Goal: Task Accomplishment & Management: Manage account settings

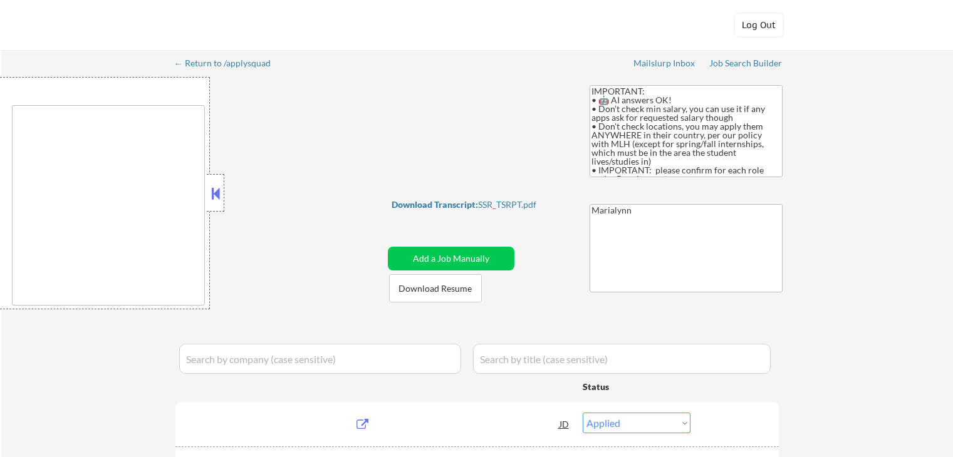
select select ""applied""
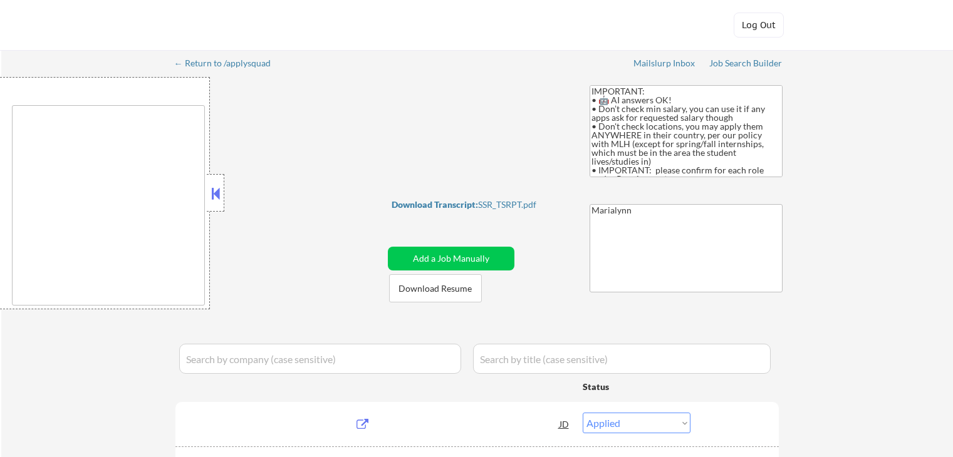
select select ""applied""
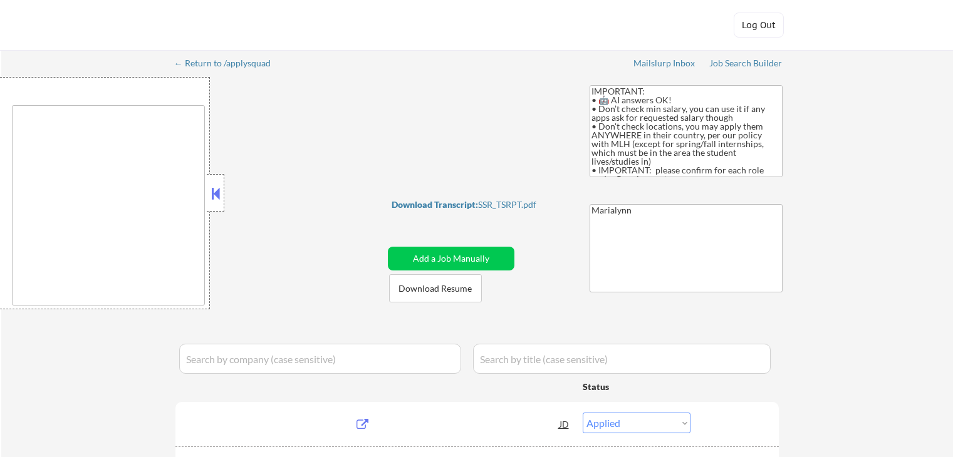
select select ""applied""
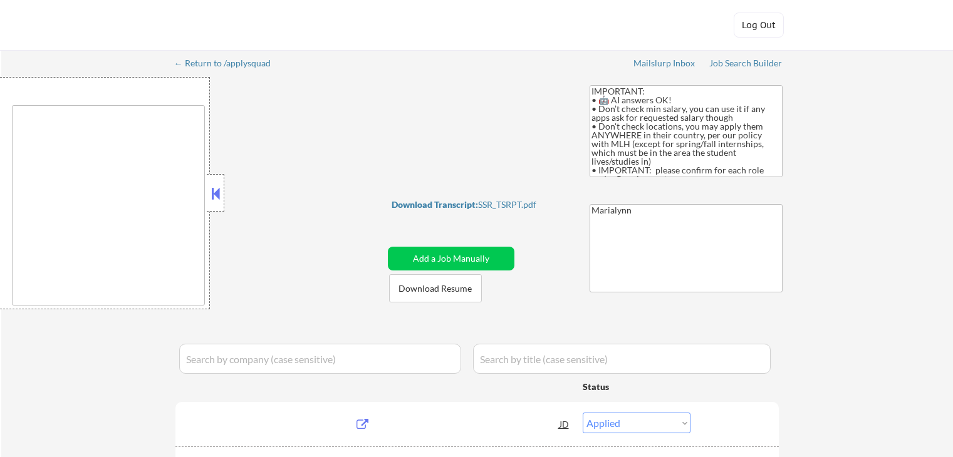
select select ""applied""
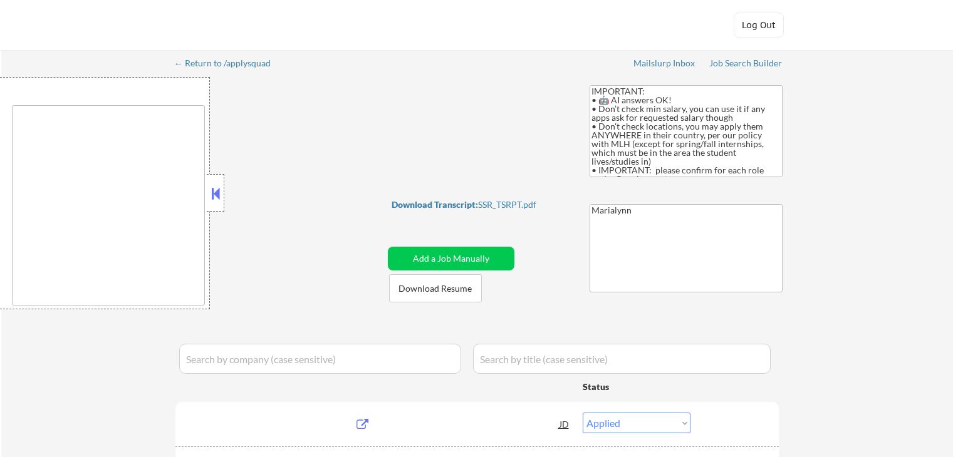
select select ""applied""
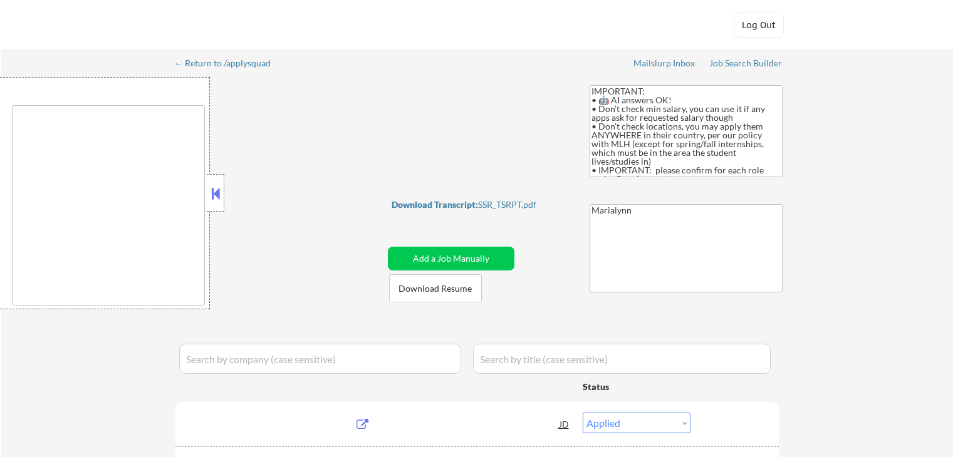
select select ""applied""
select select ""excluded__expired_""
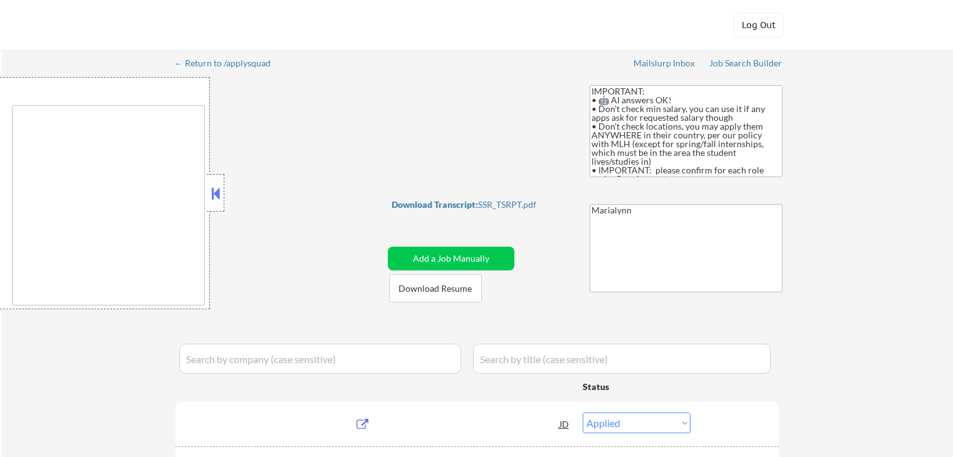
select select ""applied""
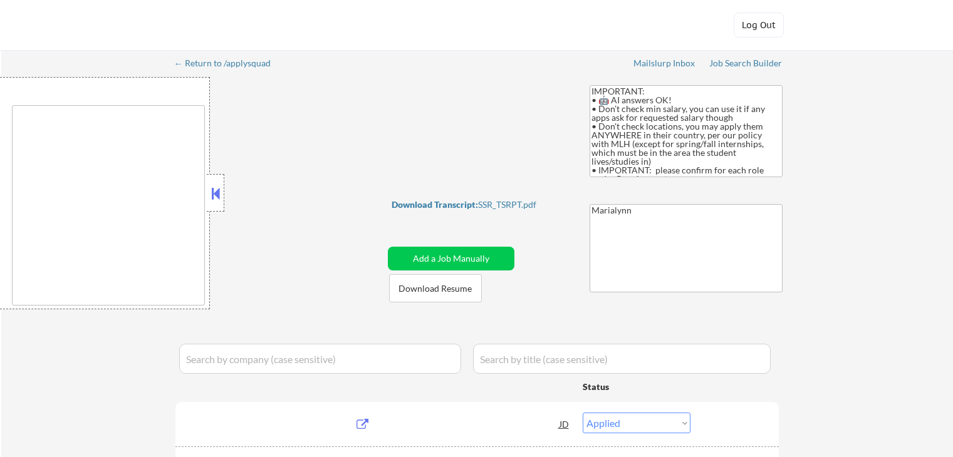
select select ""applied""
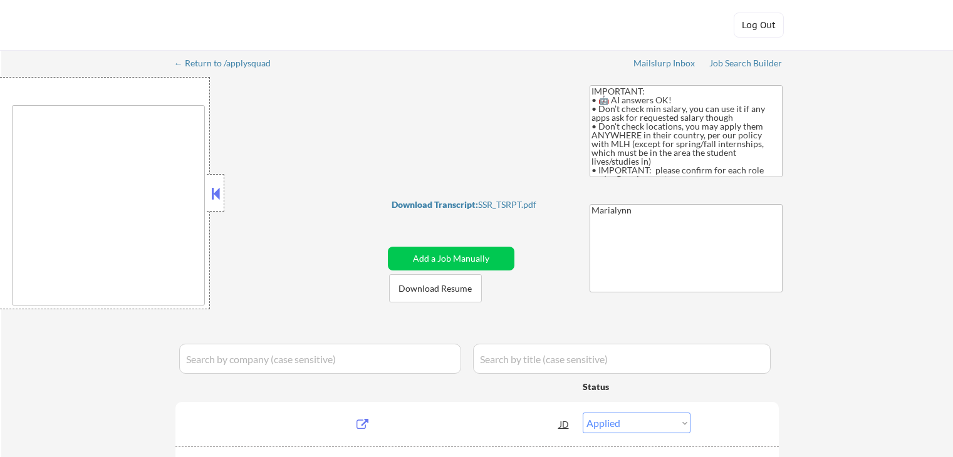
select select ""applied""
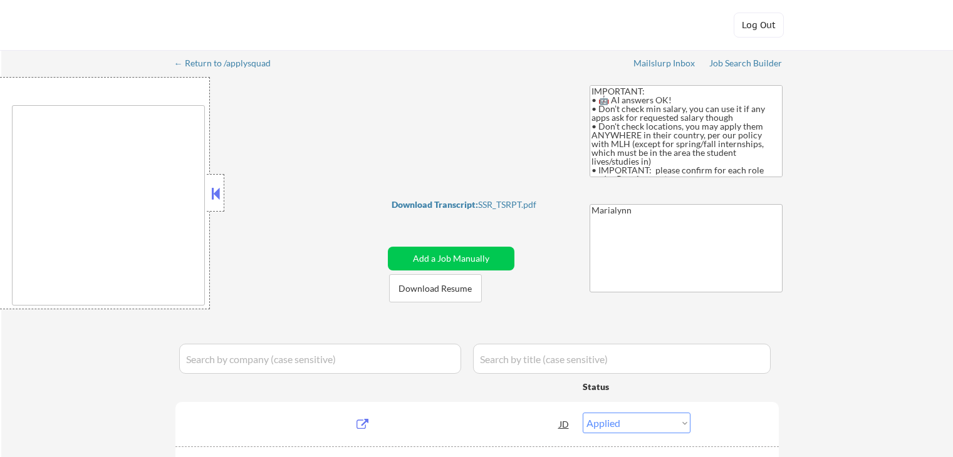
select select ""applied""
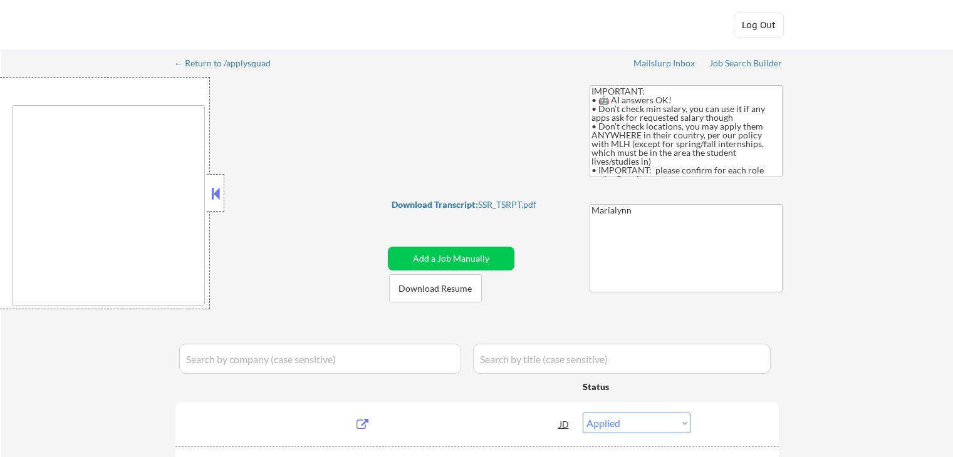
select select ""applied""
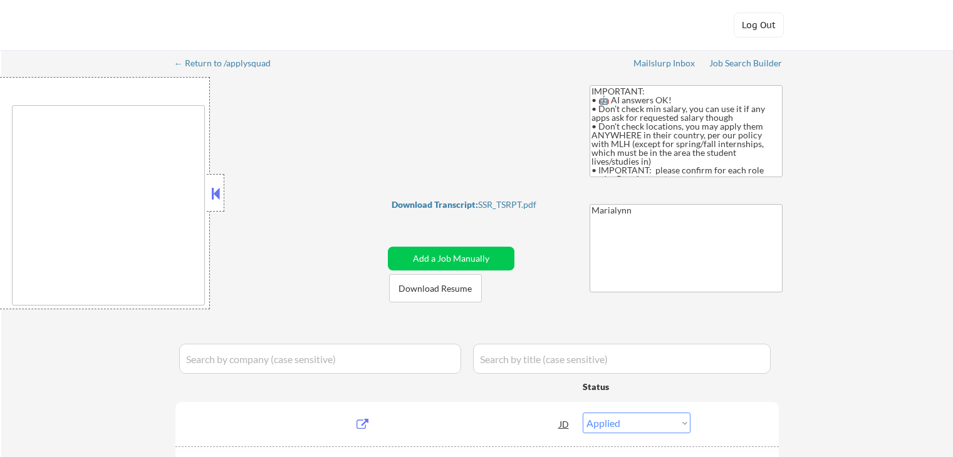
select select ""applied""
select select ""excluded__expired_""
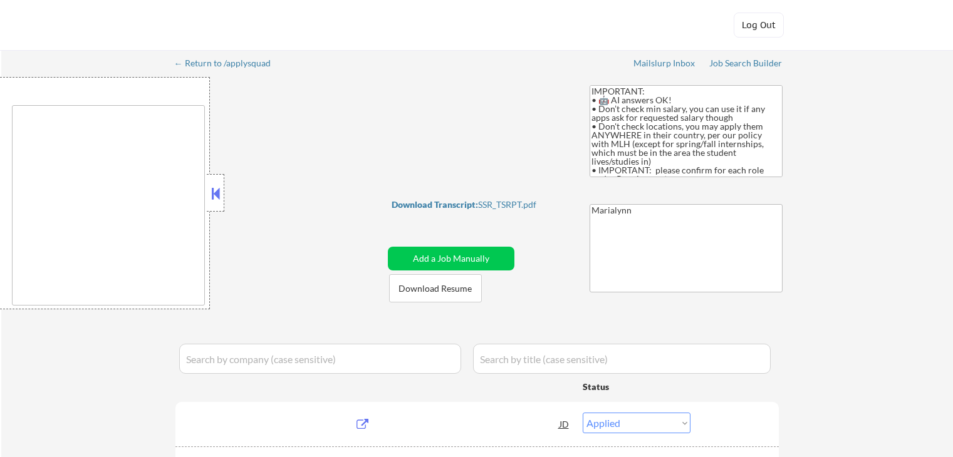
select select ""pending""
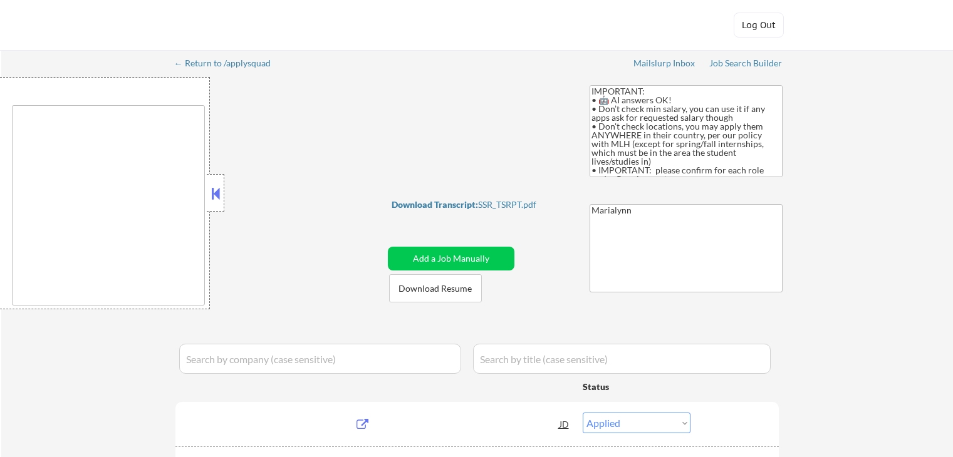
select select ""pending""
select select ""excluded__other_""
select select ""pending""
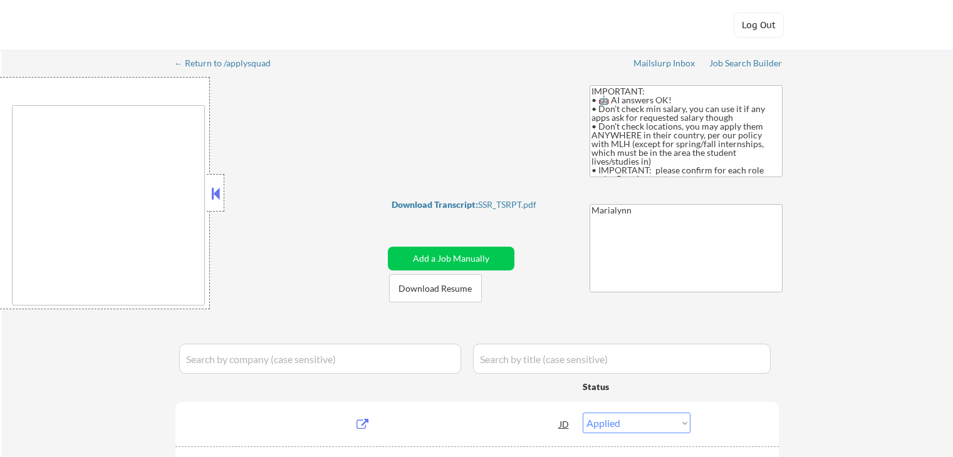
select select ""pending""
select select ""excluded""
select select ""pending""
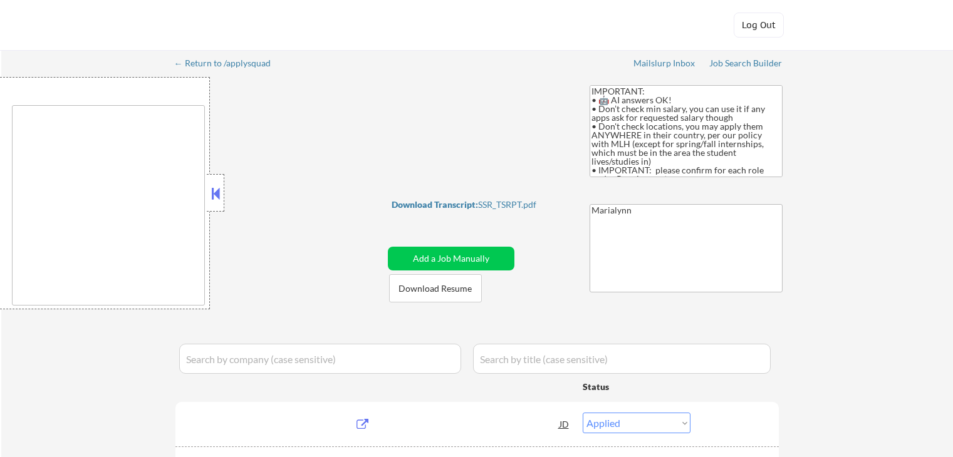
select select ""pending""
select select ""excluded__expired_""
select select ""pending""
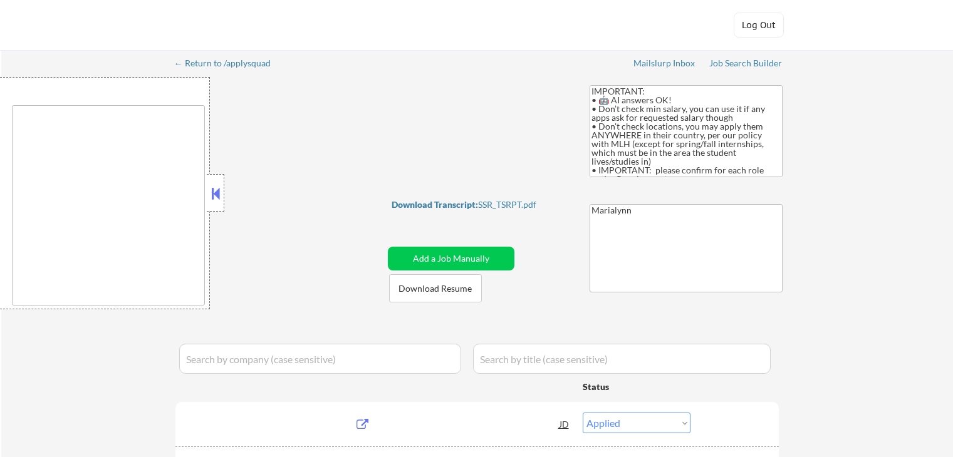
select select ""pending""
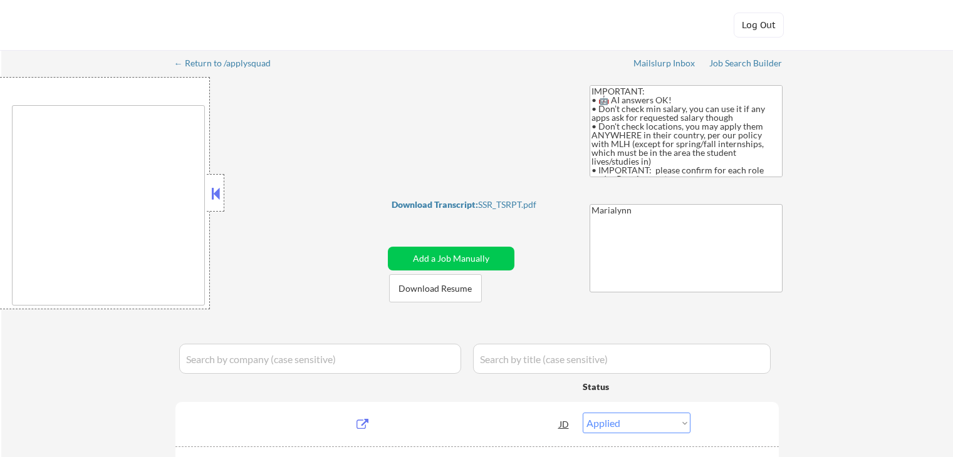
select select ""pending""
select select ""excluded__other_""
select select ""pending""
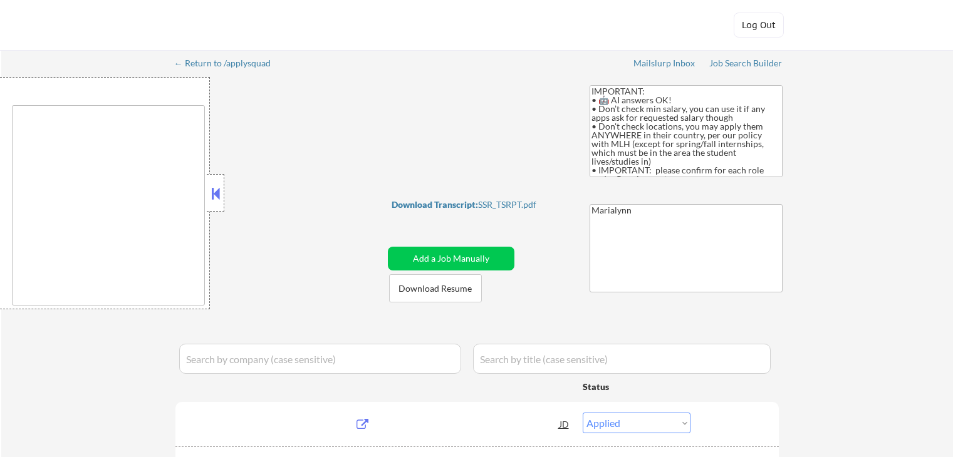
select select ""pending""
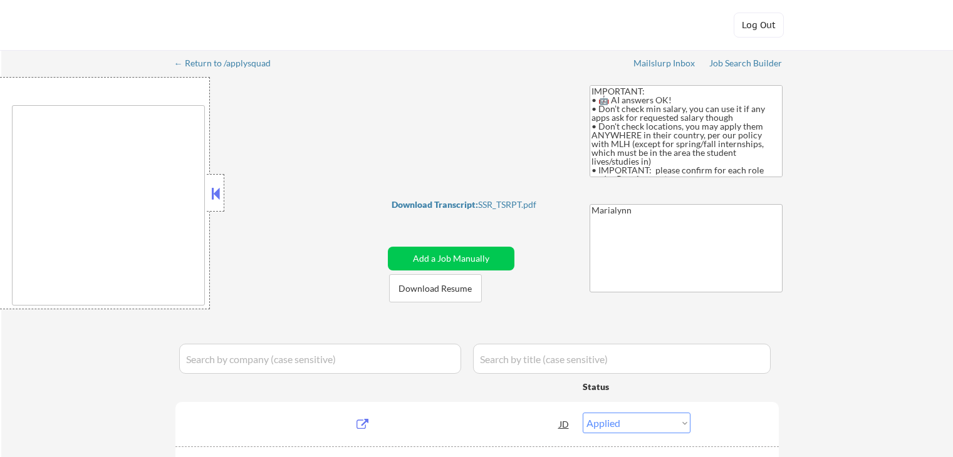
select select ""pending""
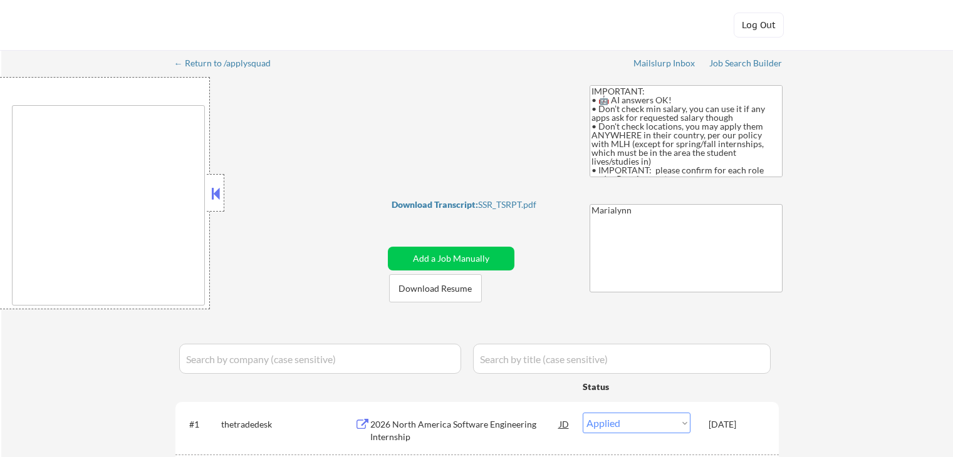
scroll to position [204, 0]
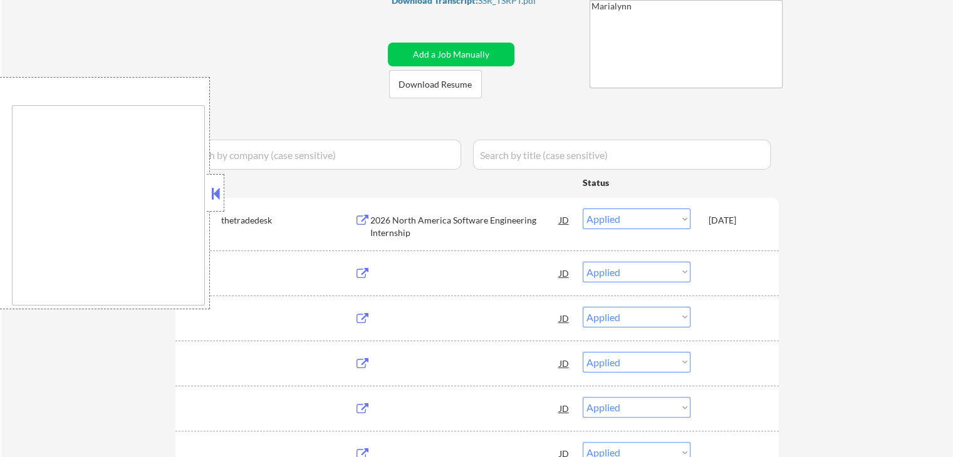
type textarea "country:US"
select select ""pending""
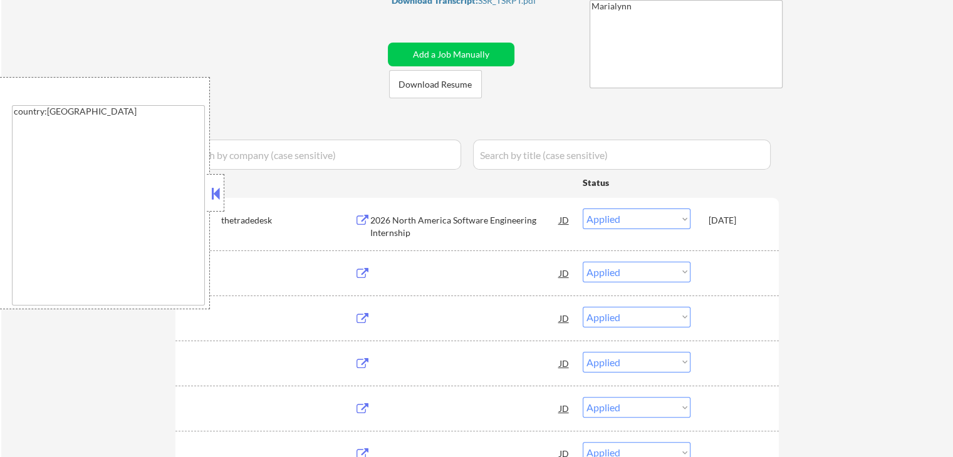
select select ""pending""
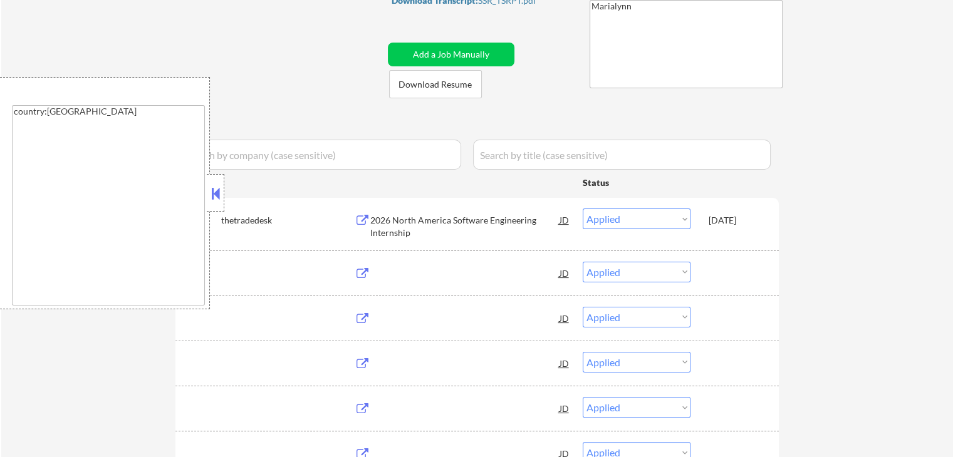
select select ""pending""
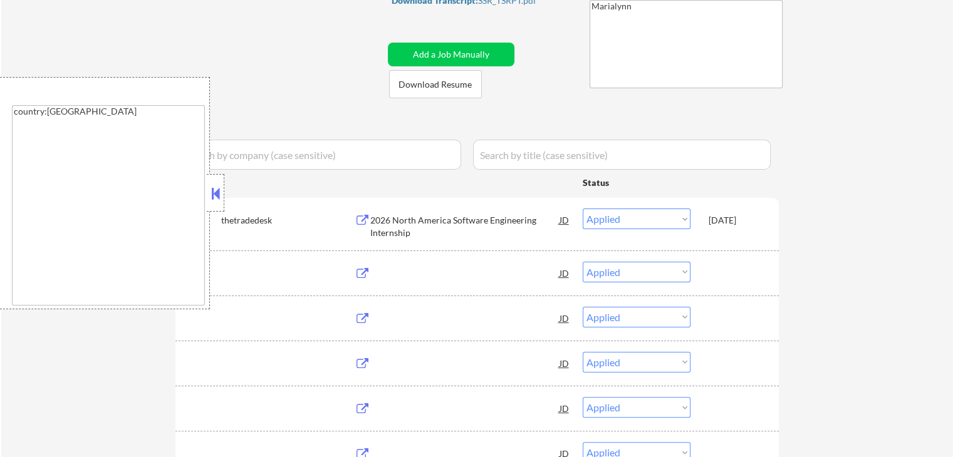
select select ""pending""
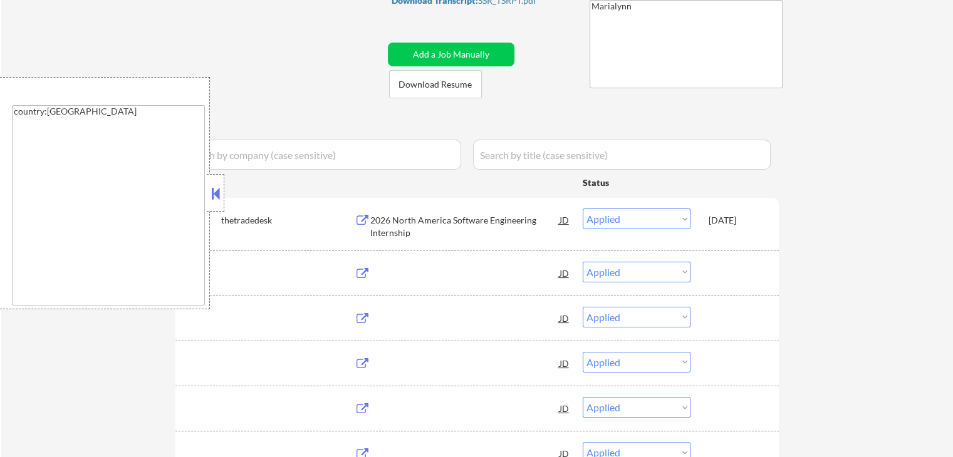
select select ""pending""
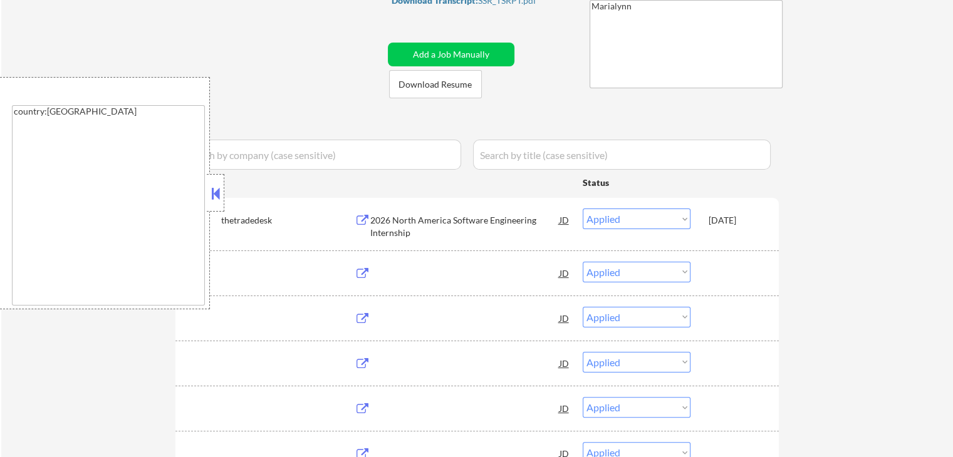
select select ""pending""
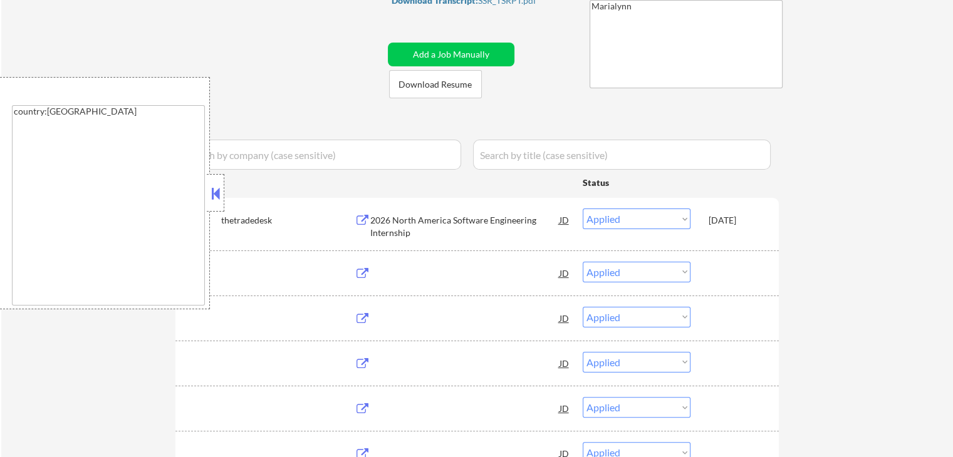
select select ""pending""
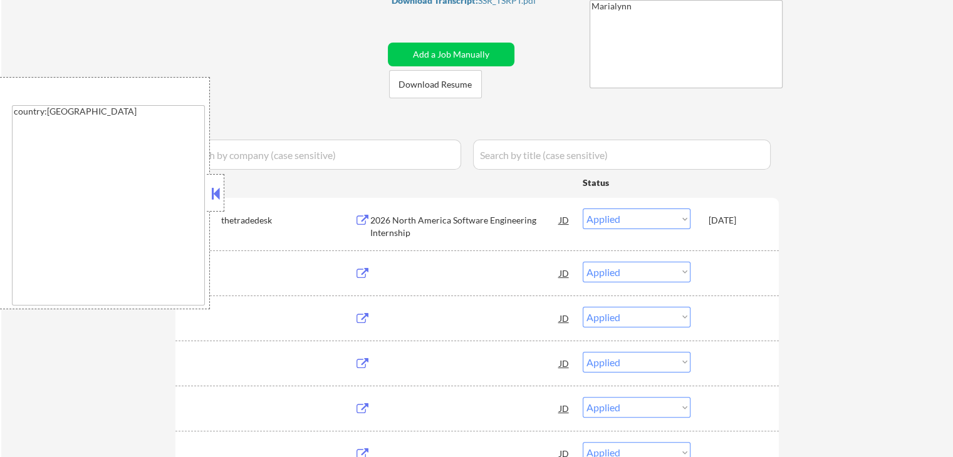
select select ""pending""
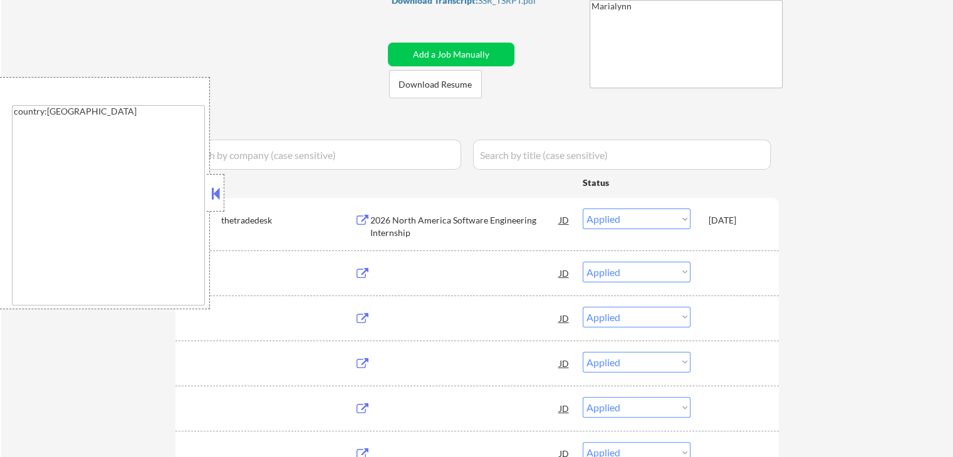
select select ""pending""
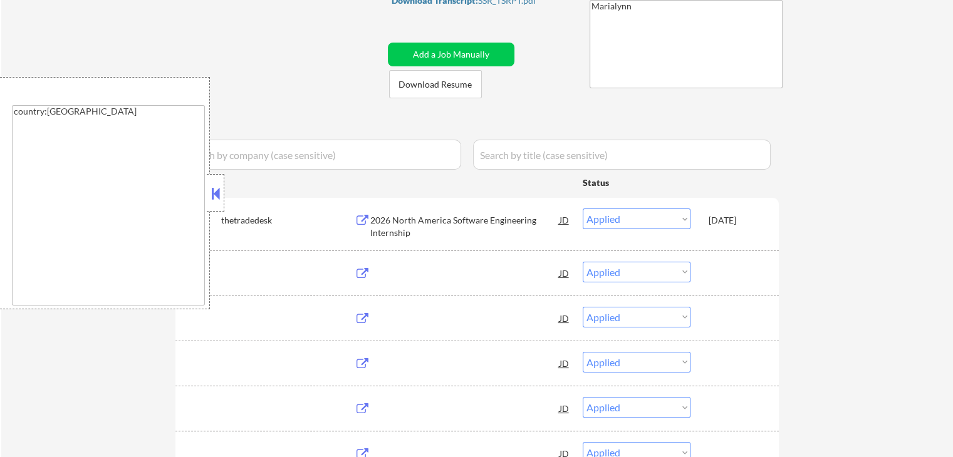
select select ""pending""
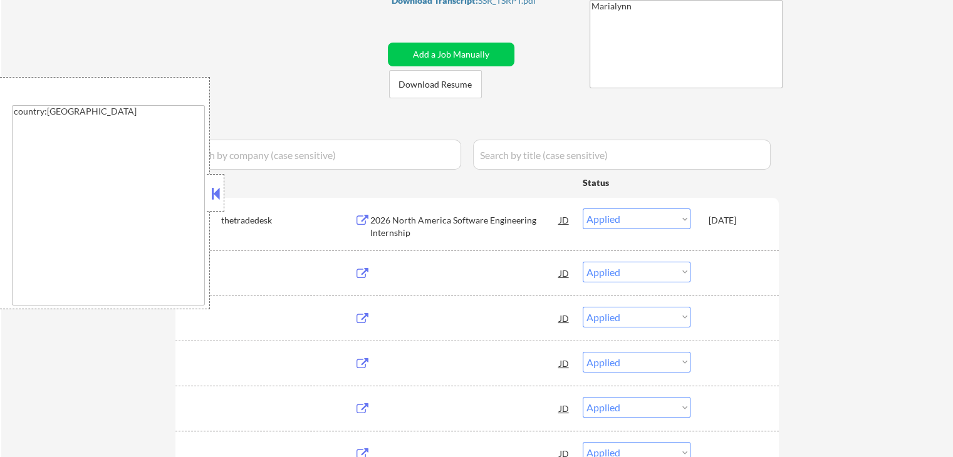
select select ""pending""
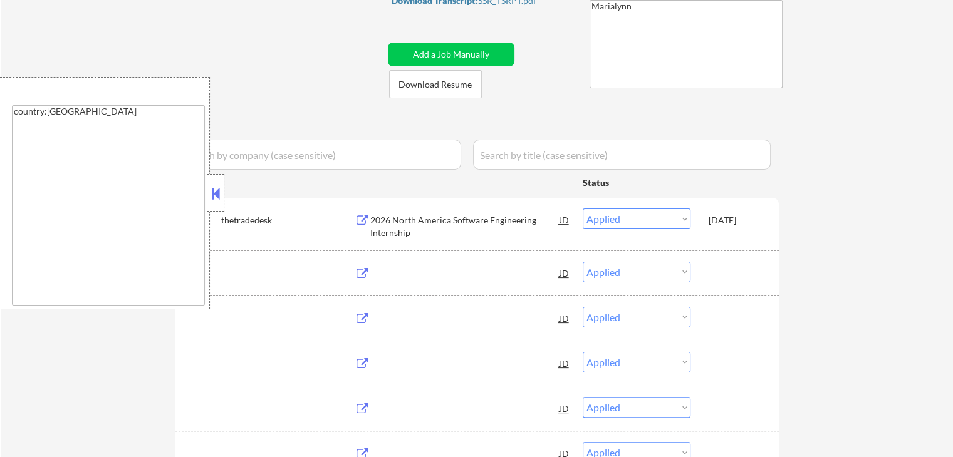
select select ""pending""
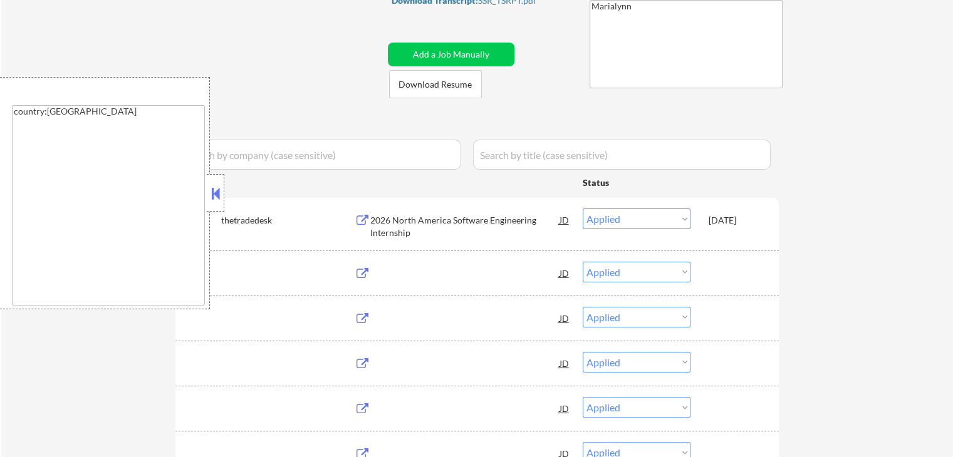
select select ""pending""
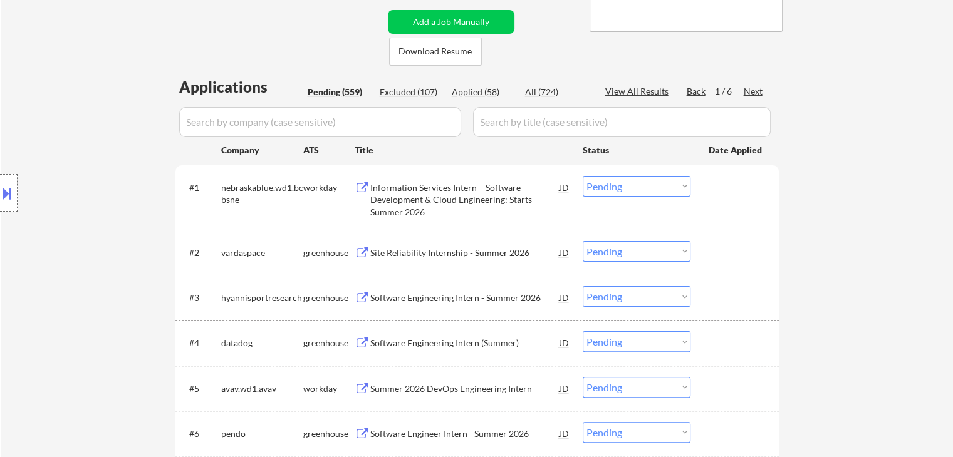
scroll to position [154, 0]
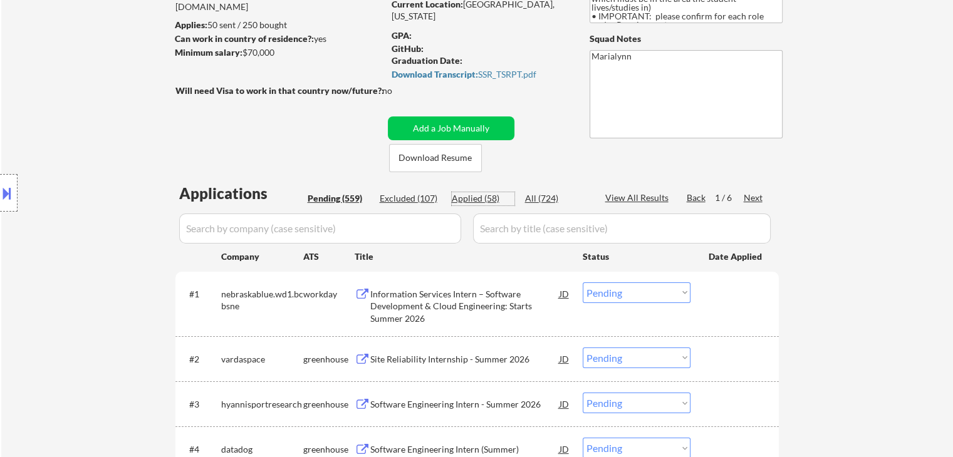
click at [472, 197] on div "Applied (58)" at bounding box center [483, 198] width 63 height 13
select select ""applied""
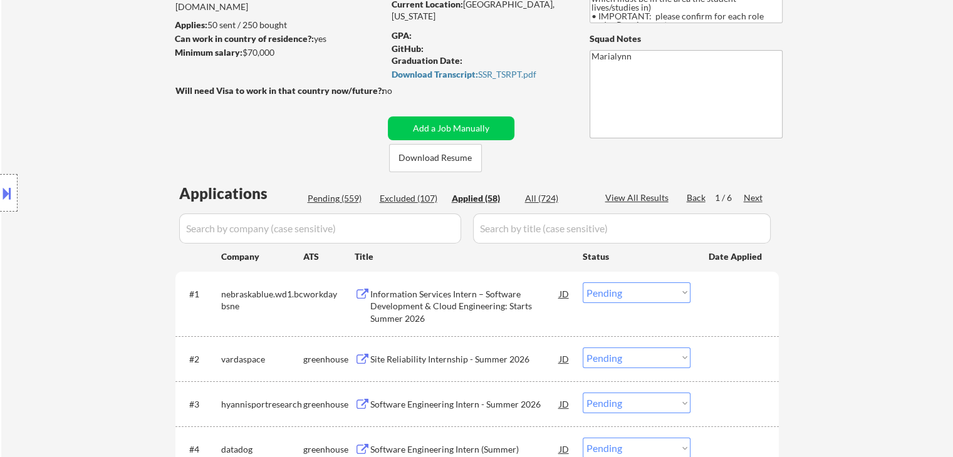
select select ""applied""
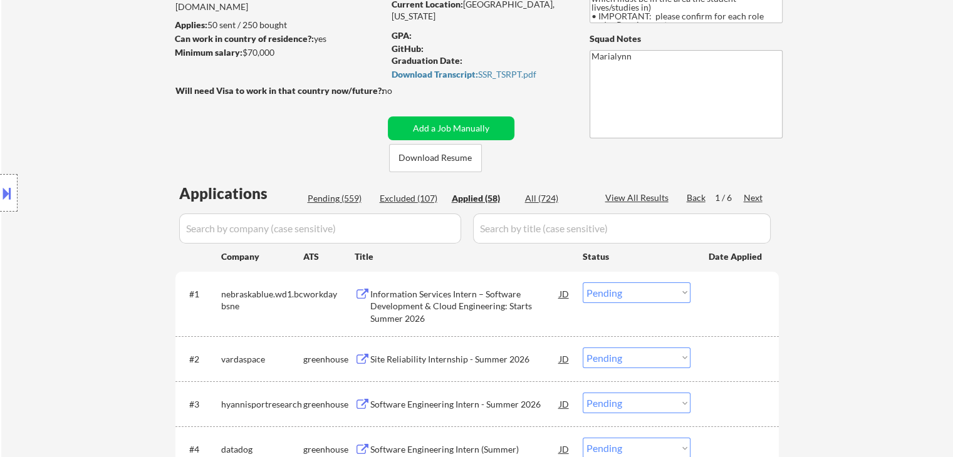
select select ""applied""
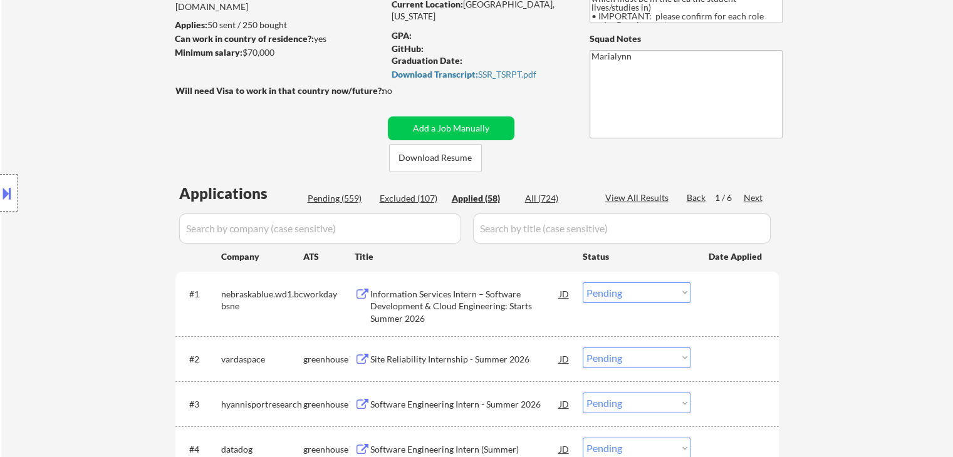
select select ""applied""
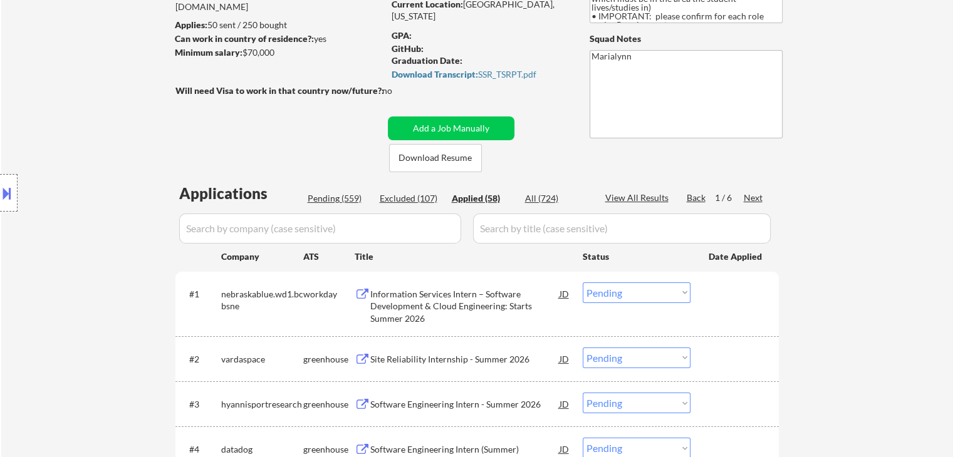
select select ""applied""
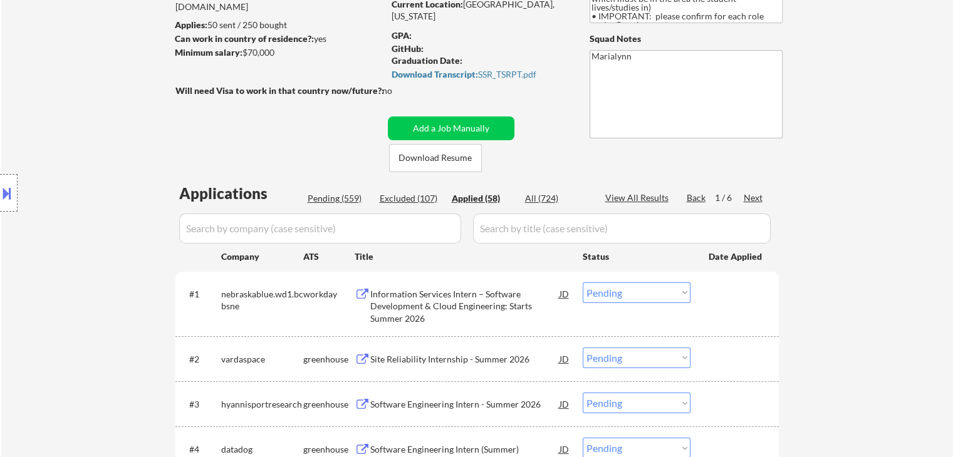
select select ""applied""
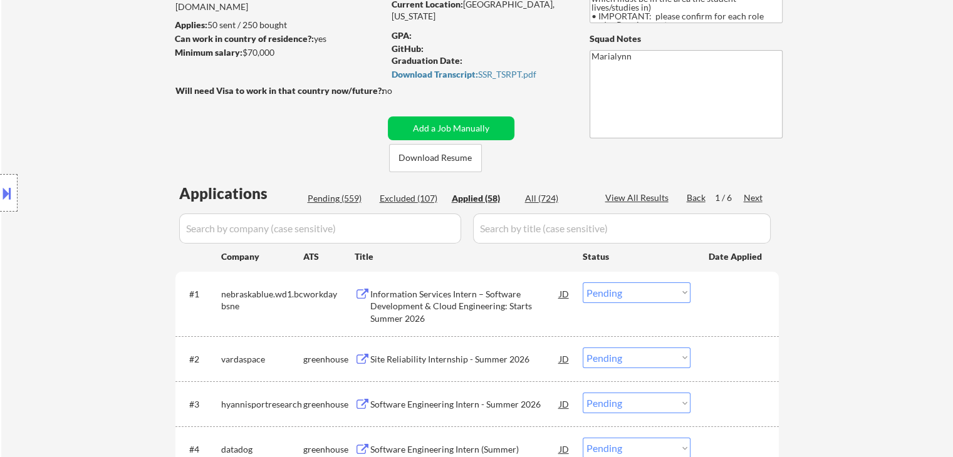
select select ""applied""
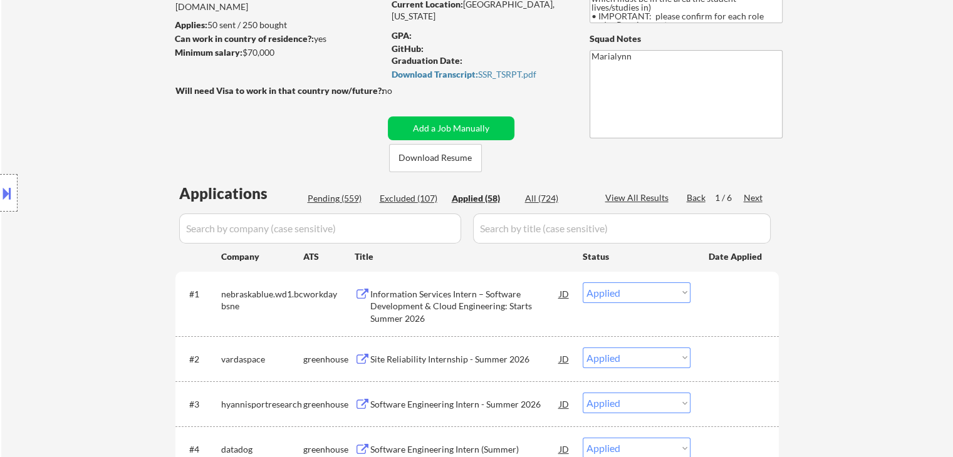
select select ""applied""
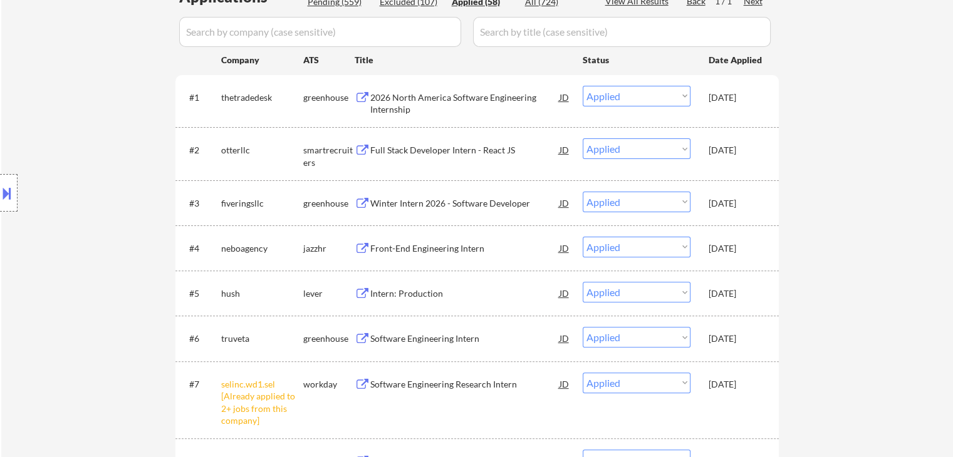
scroll to position [405, 0]
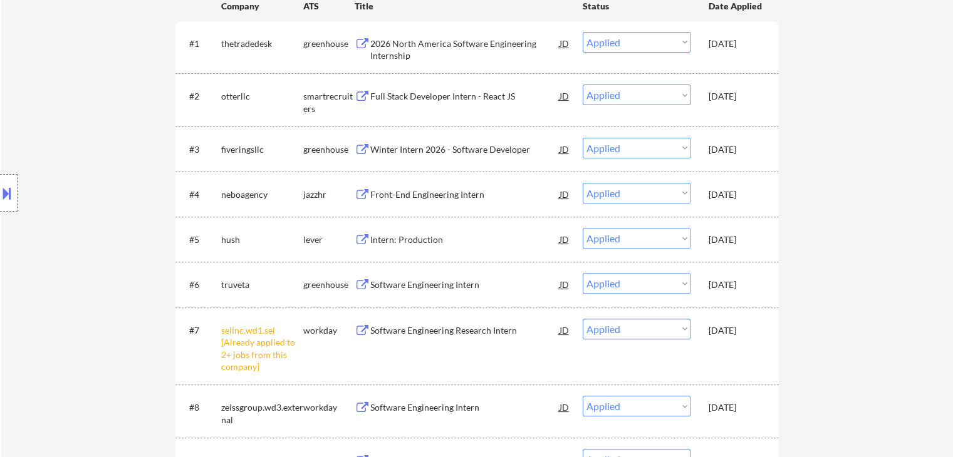
click at [743, 281] on div "[DATE]" at bounding box center [736, 285] width 55 height 13
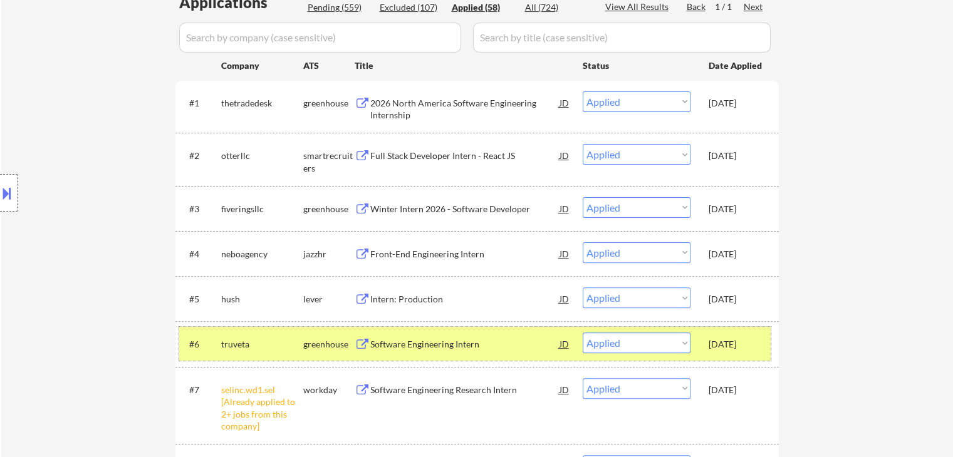
scroll to position [342, 0]
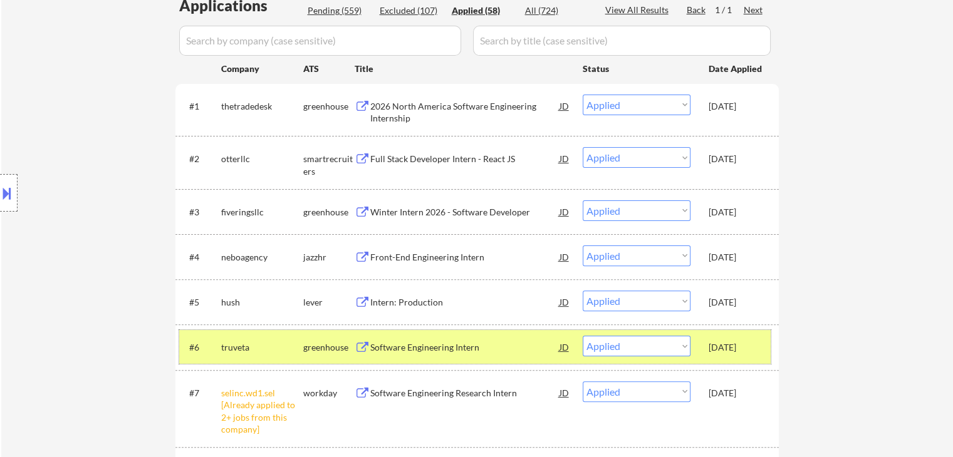
click at [269, 41] on input "input" at bounding box center [320, 41] width 282 height 30
paste input "vardaspace"
click at [540, 6] on div "All (724)" at bounding box center [556, 10] width 63 height 13
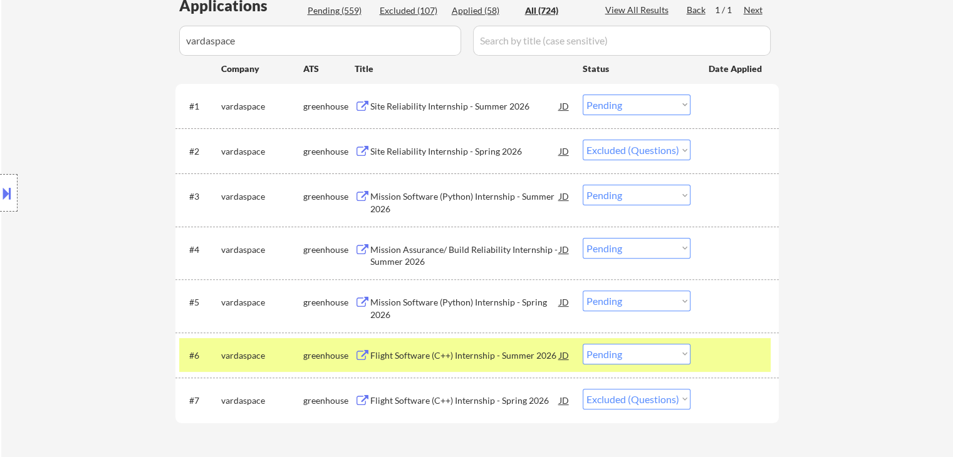
click at [672, 355] on select "Choose an option... Pending Applied Excluded (Questions) Excluded (Expired) Exc…" at bounding box center [637, 354] width 108 height 21
click at [583, 344] on select "Choose an option... Pending Applied Excluded (Questions) Excluded (Expired) Exc…" at bounding box center [637, 354] width 108 height 21
click at [501, 402] on div "Flight Software (C++) Internship - Spring 2026" at bounding box center [464, 401] width 189 height 13
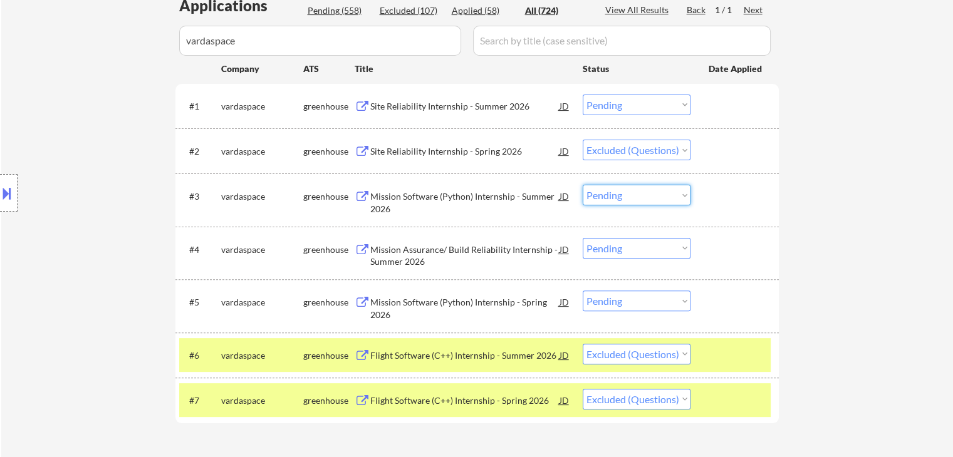
drag, startPoint x: 681, startPoint y: 197, endPoint x: 681, endPoint y: 204, distance: 7.5
click at [681, 197] on select "Choose an option... Pending Applied Excluded (Questions) Excluded (Expired) Exc…" at bounding box center [637, 195] width 108 height 21
click at [583, 185] on select "Choose an option... Pending Applied Excluded (Questions) Excluded (Expired) Exc…" at bounding box center [637, 195] width 108 height 21
drag, startPoint x: 670, startPoint y: 249, endPoint x: 670, endPoint y: 257, distance: 8.1
click at [670, 249] on select "Choose an option... Pending Applied Excluded (Questions) Excluded (Expired) Exc…" at bounding box center [637, 248] width 108 height 21
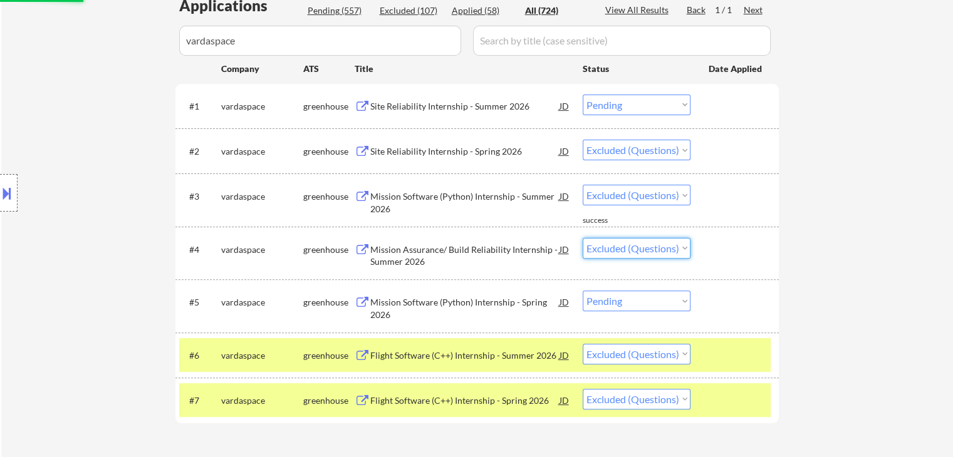
click at [583, 238] on select "Choose an option... Pending Applied Excluded (Questions) Excluded (Expired) Exc…" at bounding box center [637, 248] width 108 height 21
click at [667, 295] on select "Choose an option... Pending Applied Excluded (Questions) Excluded (Expired) Exc…" at bounding box center [637, 301] width 108 height 21
click at [583, 291] on select "Choose an option... Pending Applied Excluded (Questions) Excluded (Expired) Exc…" at bounding box center [637, 301] width 108 height 21
click at [669, 102] on select "Choose an option... Pending Applied Excluded (Questions) Excluded (Expired) Exc…" at bounding box center [637, 105] width 108 height 21
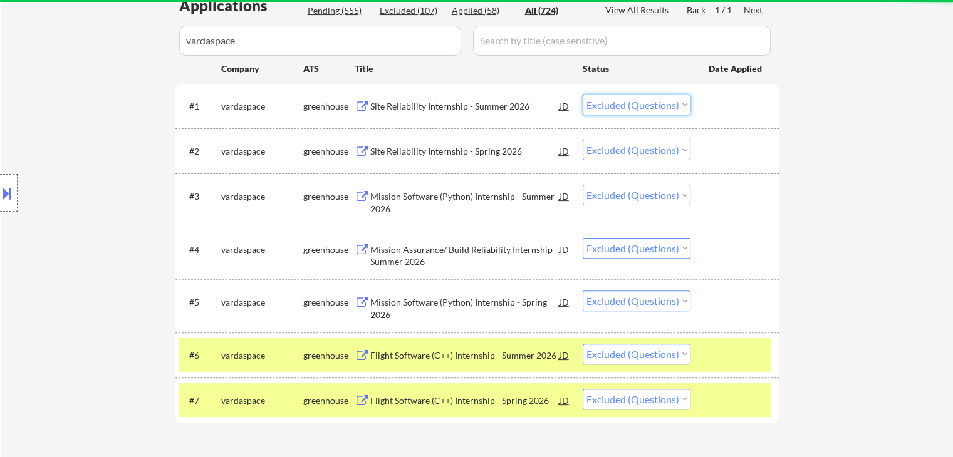
click at [583, 95] on select "Choose an option... Pending Applied Excluded (Questions) Excluded (Expired) Exc…" at bounding box center [637, 105] width 108 height 21
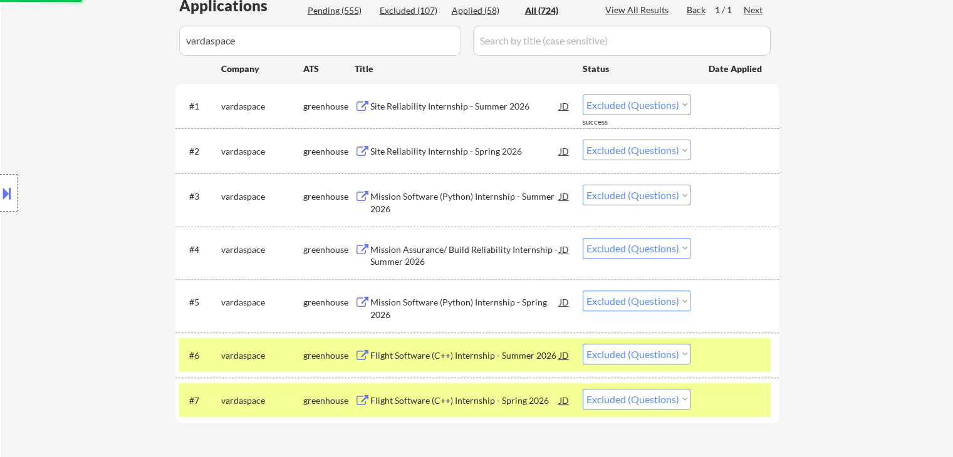
click at [449, 149] on div "Site Reliability Internship - Spring 2026" at bounding box center [464, 151] width 189 height 13
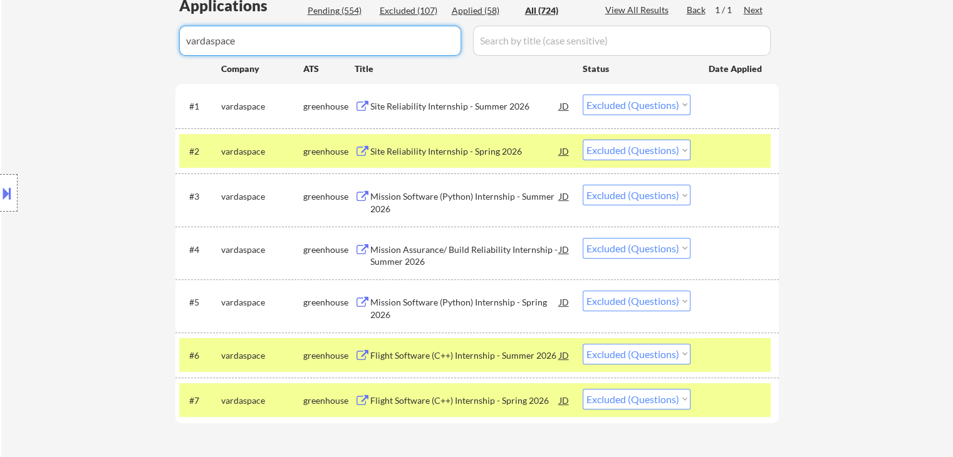
drag, startPoint x: 340, startPoint y: 30, endPoint x: 0, endPoint y: 5, distance: 340.6
click at [0, 6] on div "← Return to /applysquad Mailslurp Inbox Job Search Builder Jonathan Mathurin Us…" at bounding box center [476, 389] width 953 height 1463
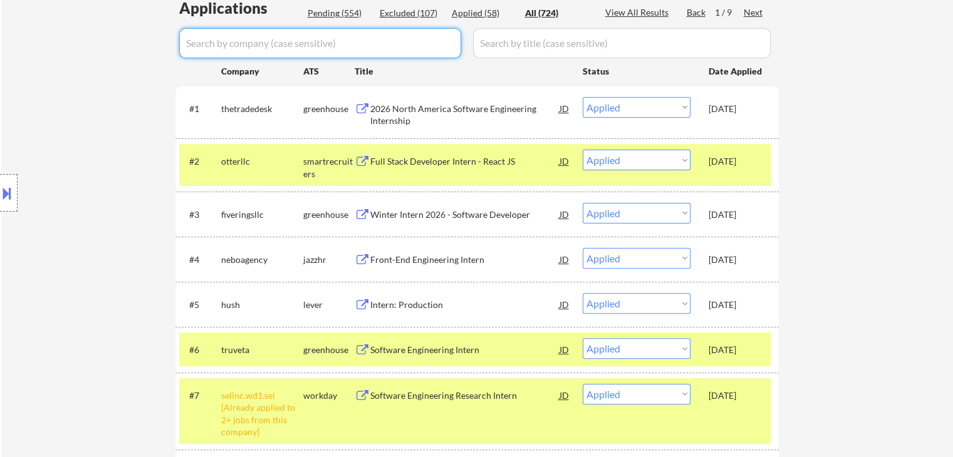
drag, startPoint x: 235, startPoint y: 412, endPoint x: 234, endPoint y: 392, distance: 20.1
click at [235, 409] on div "selinc.wd1.sel [Already applied to 2+ jobs from this company]" at bounding box center [262, 414] width 82 height 49
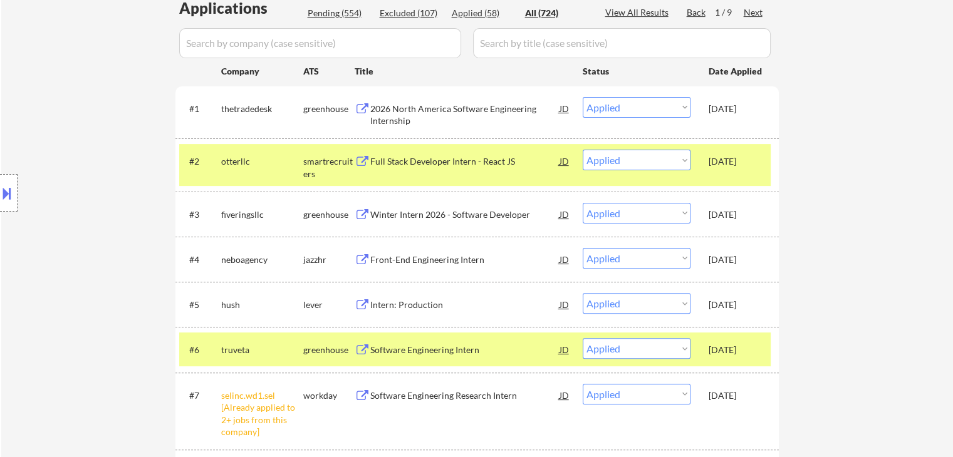
click at [231, 352] on div "truveta" at bounding box center [262, 350] width 82 height 13
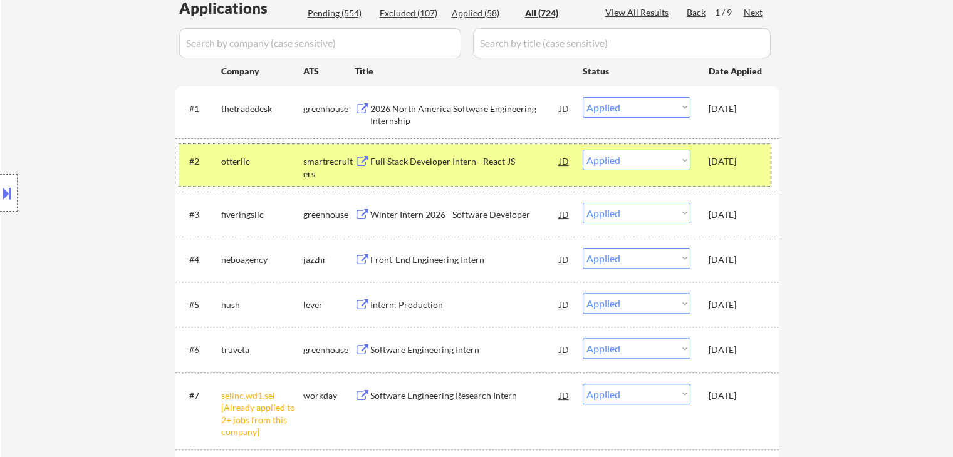
click at [227, 167] on div "otterllc" at bounding box center [262, 161] width 82 height 23
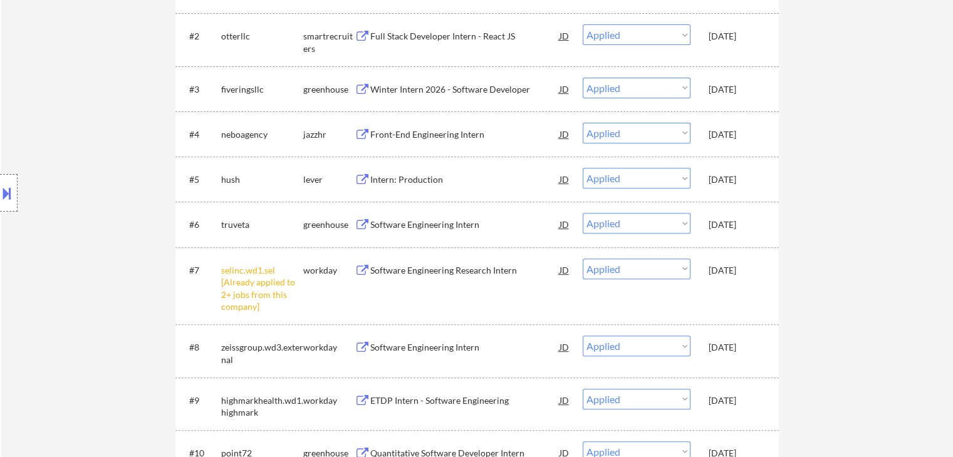
scroll to position [152, 0]
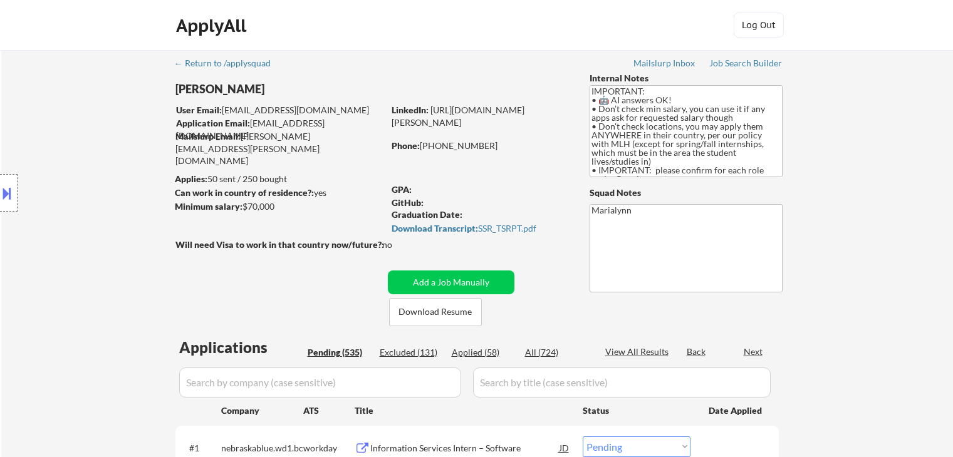
select select ""pending""
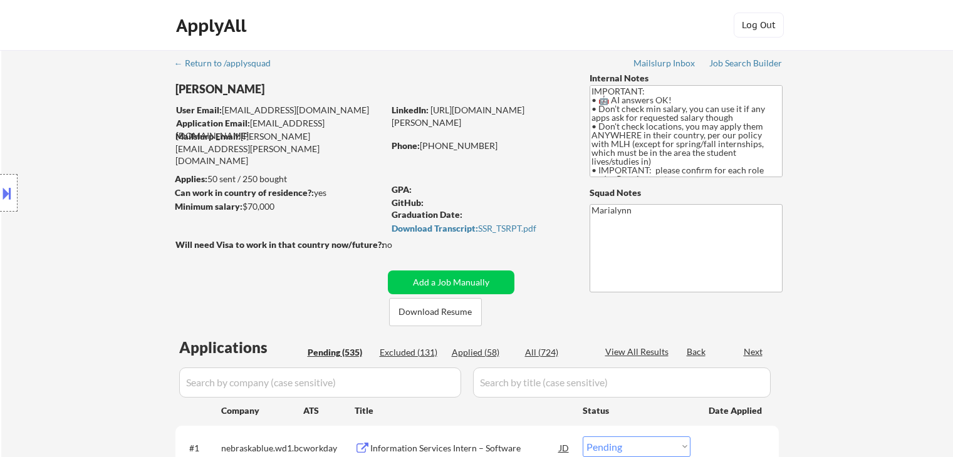
select select ""pending""
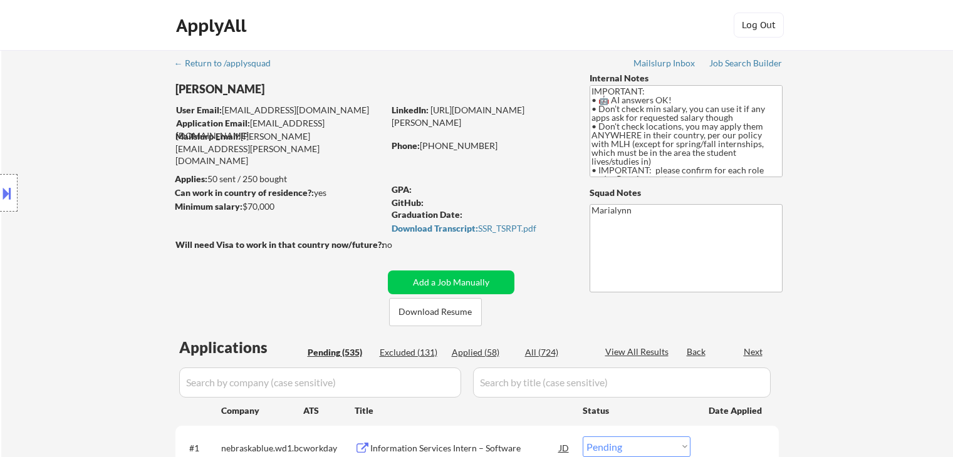
select select ""pending""
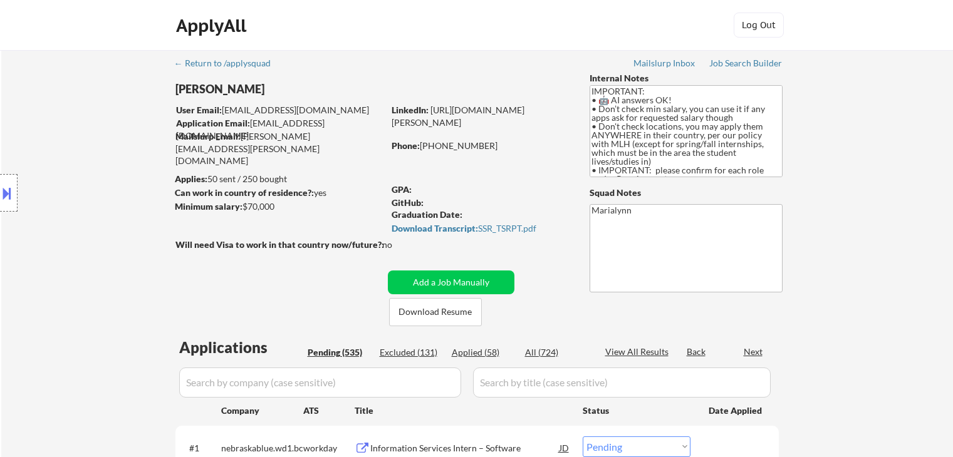
select select ""pending""
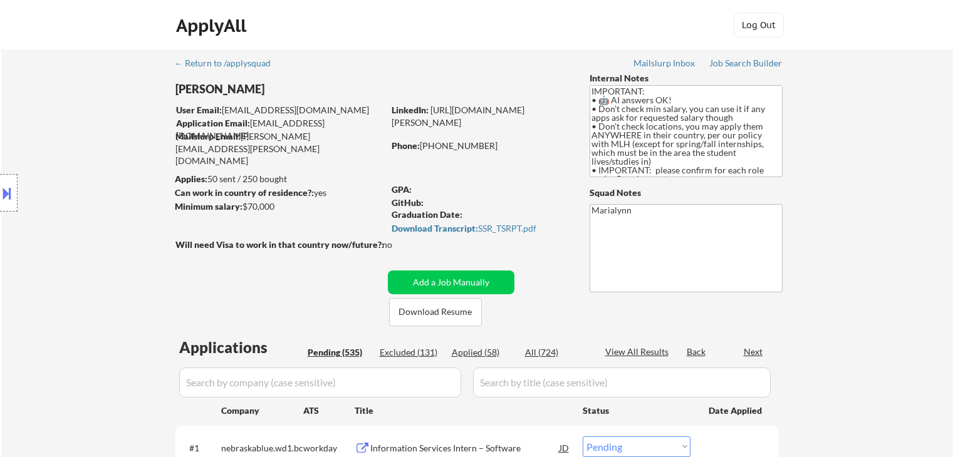
select select ""pending""
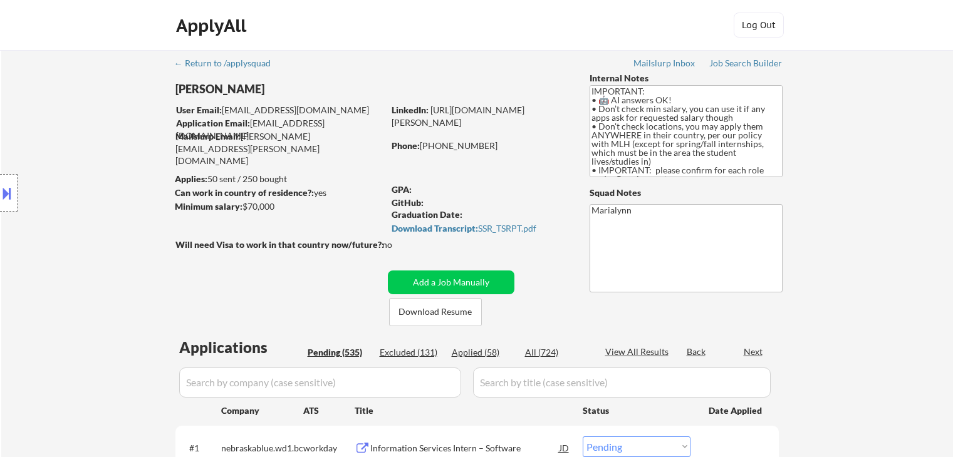
select select ""pending""
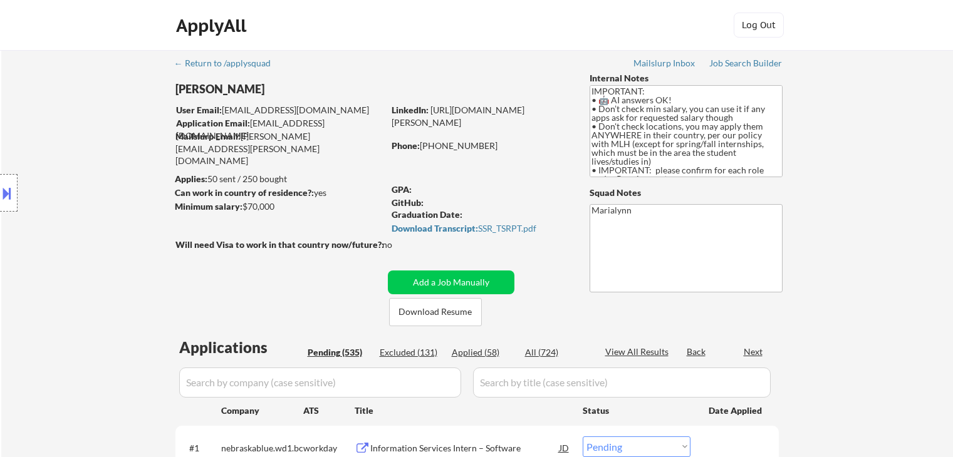
select select ""pending""
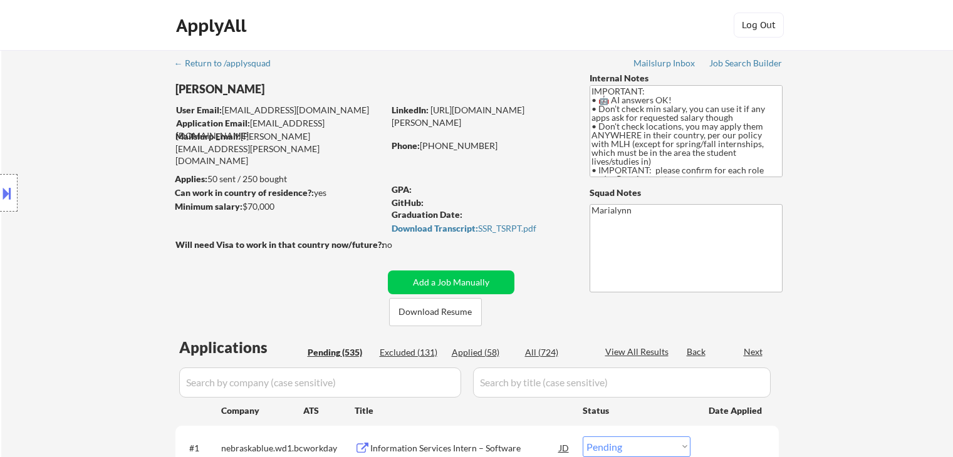
select select ""pending""
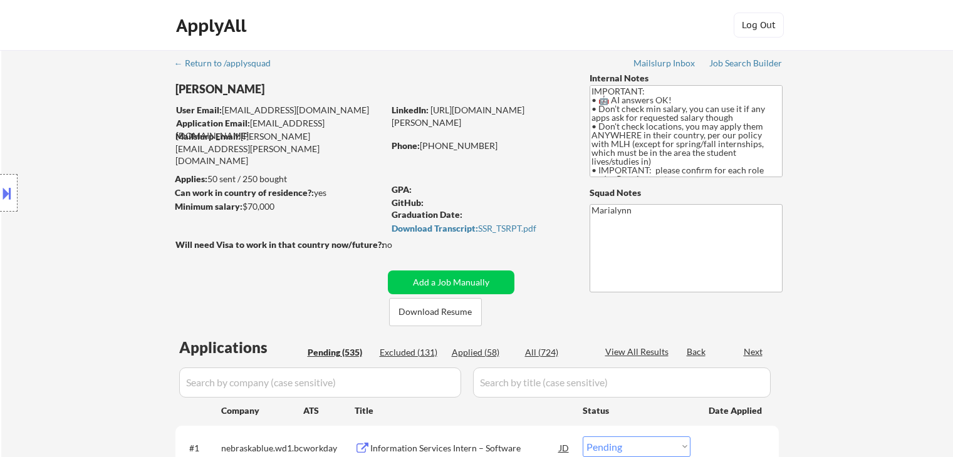
select select ""pending""
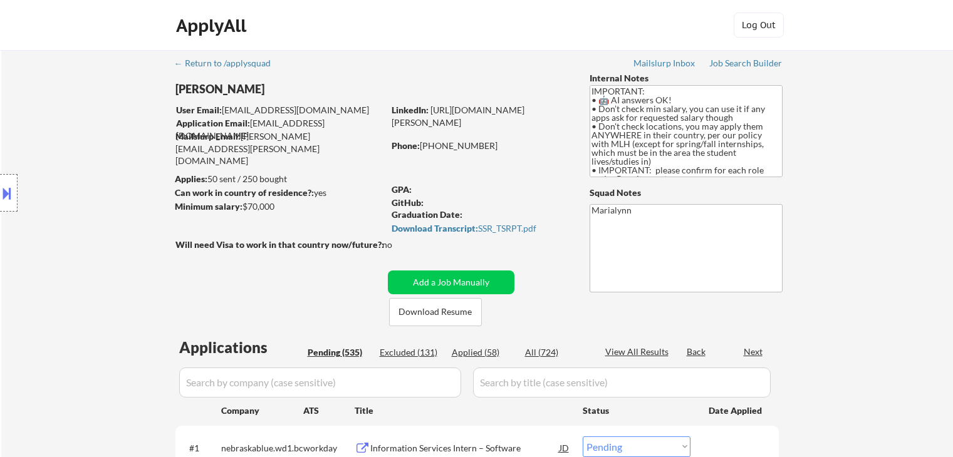
select select ""pending""
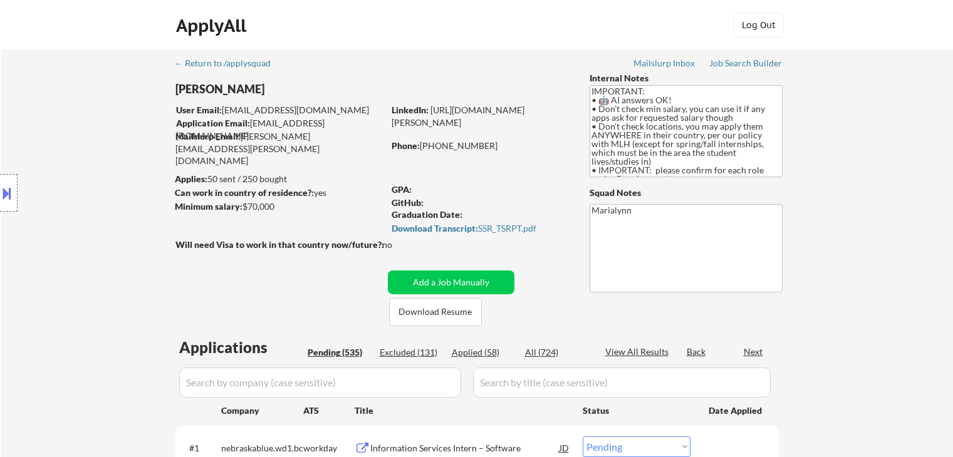
select select ""pending""
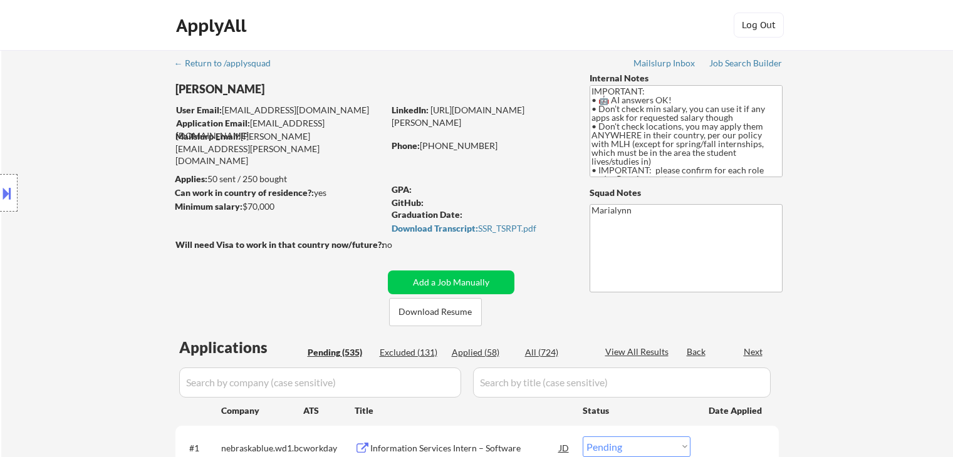
select select ""pending""
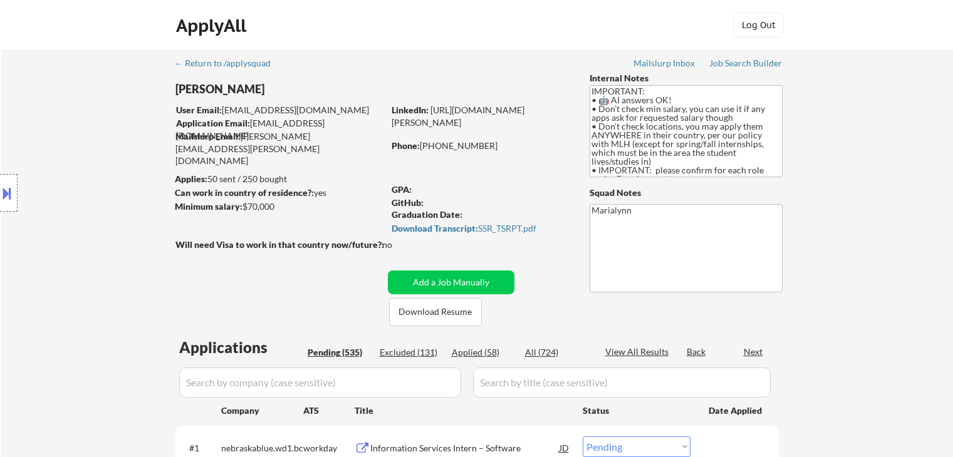
select select ""pending""
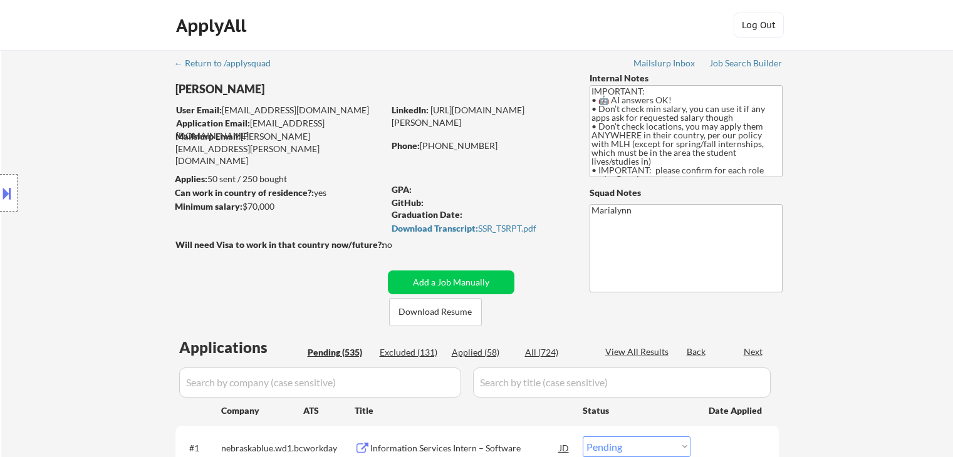
select select ""pending""
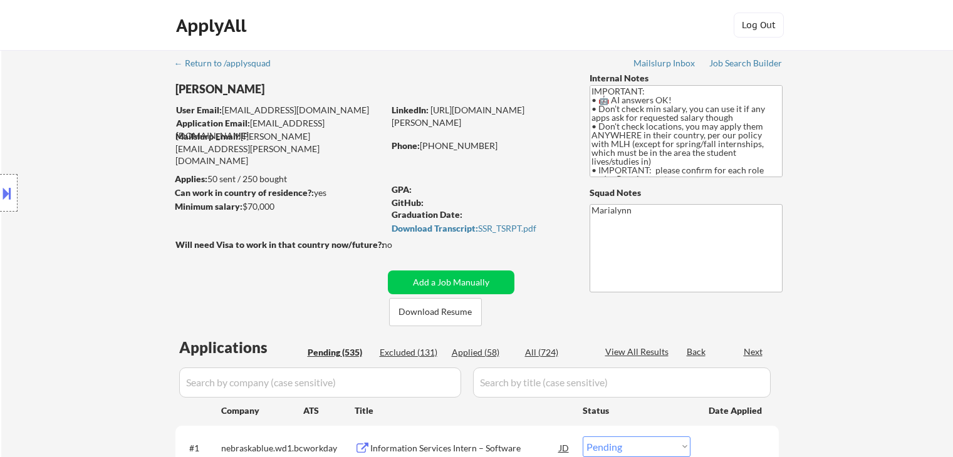
select select ""pending""
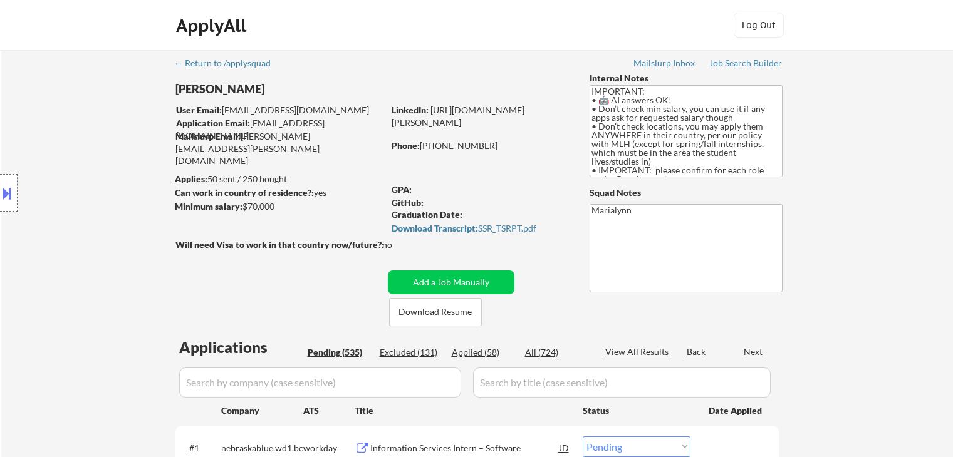
select select ""pending""
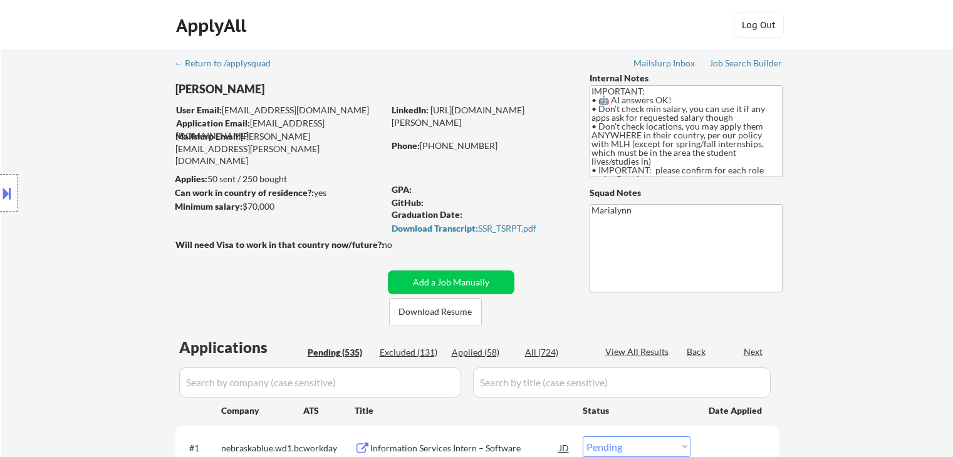
select select ""pending""
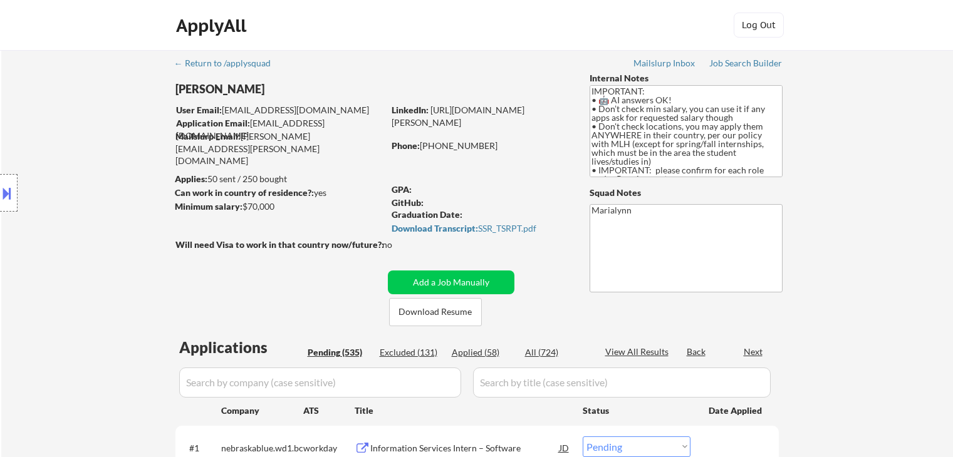
select select ""pending""
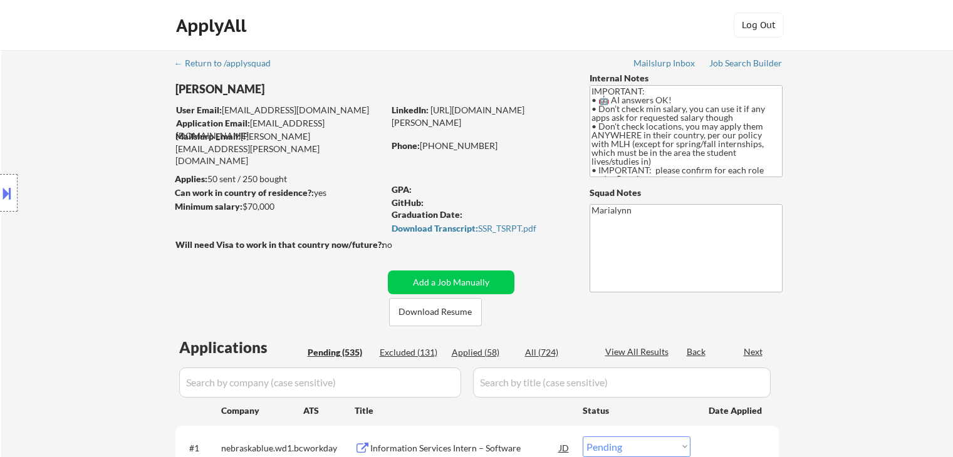
select select ""pending""
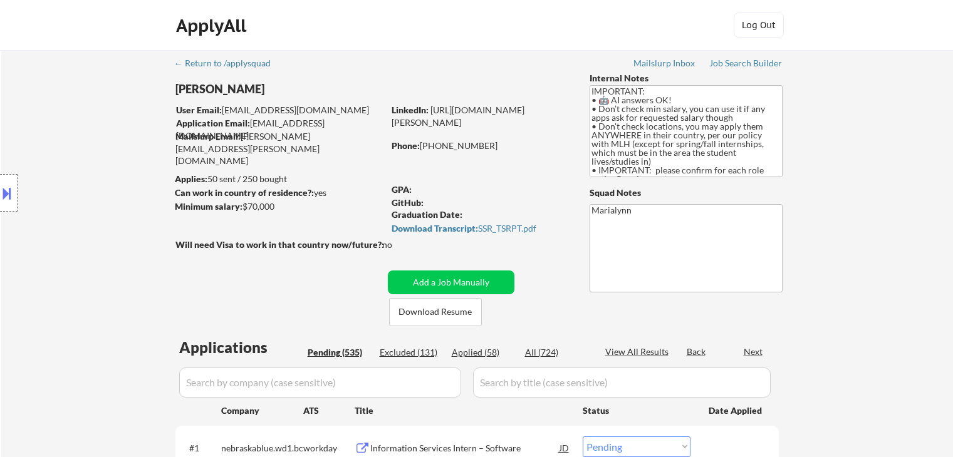
select select ""pending""
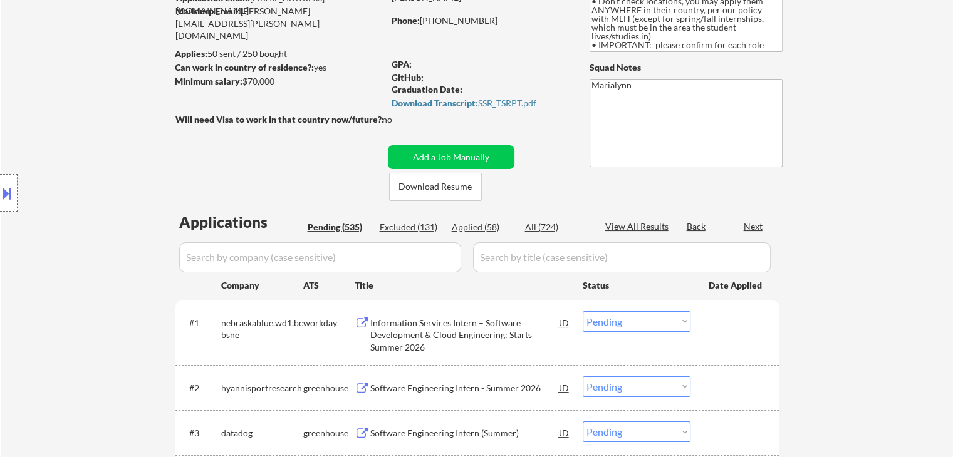
scroll to position [125, 0]
drag, startPoint x: 466, startPoint y: 30, endPoint x: 517, endPoint y: 35, distance: 51.0
click at [517, 35] on div "Current Location: Miami, Florida" at bounding box center [480, 39] width 177 height 24
copy div "Miami, Florida"
click at [489, 229] on div "Applied (59)" at bounding box center [483, 227] width 63 height 13
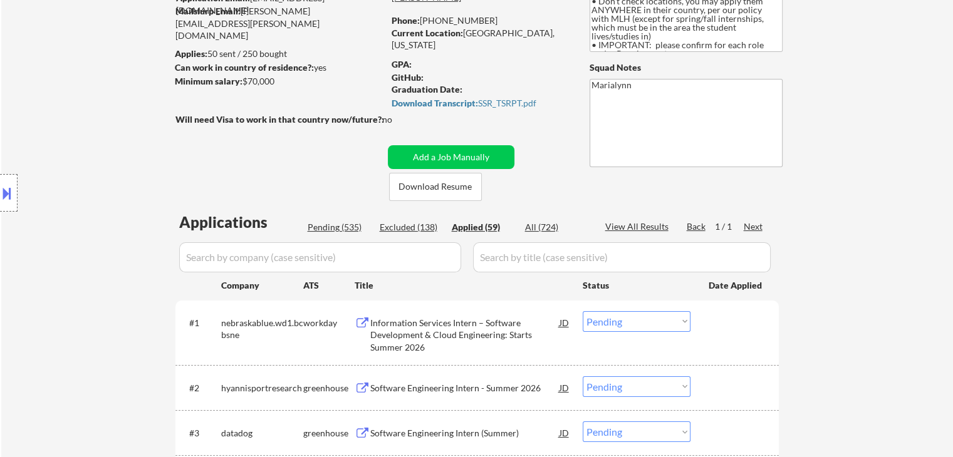
select select ""applied""
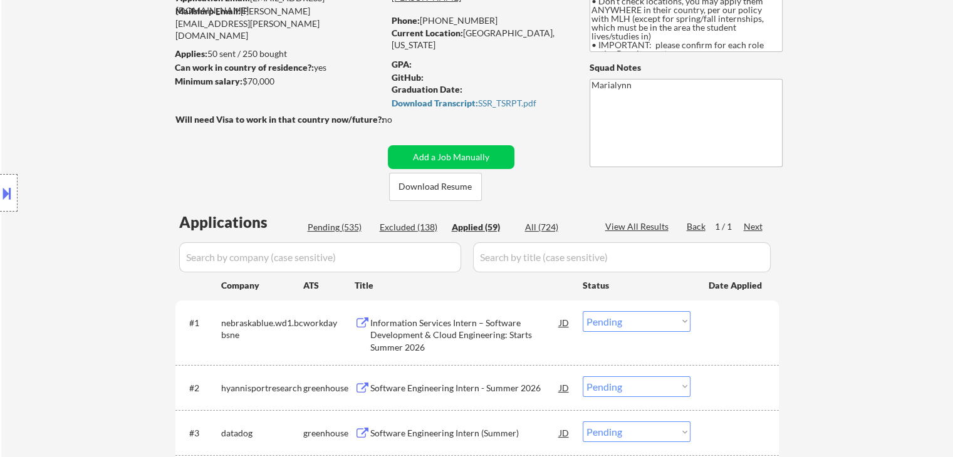
select select ""applied""
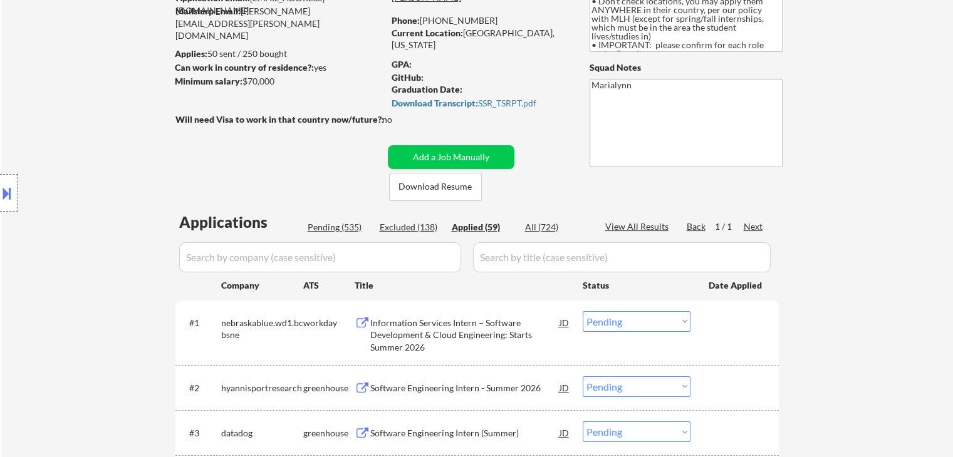
select select ""applied""
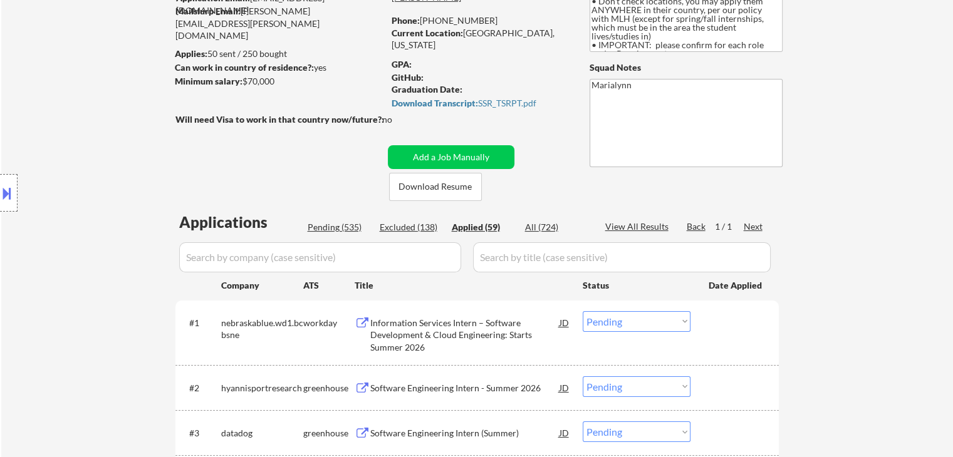
select select ""applied""
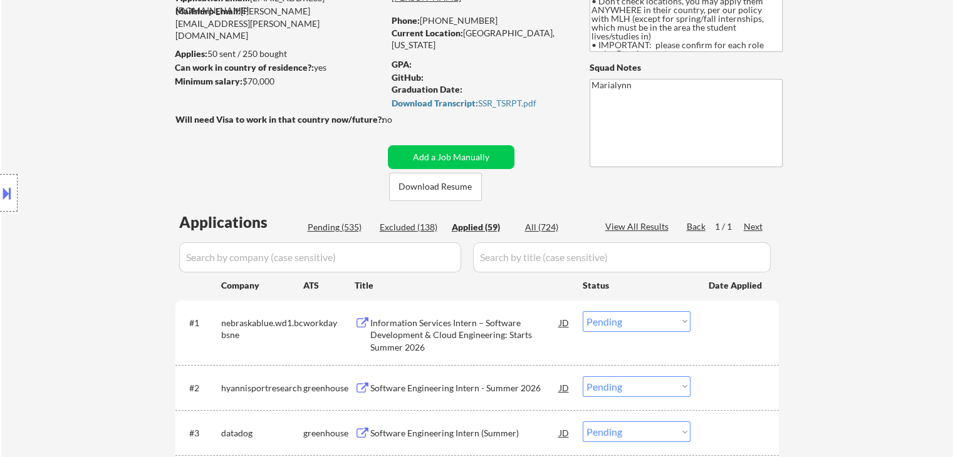
select select ""applied""
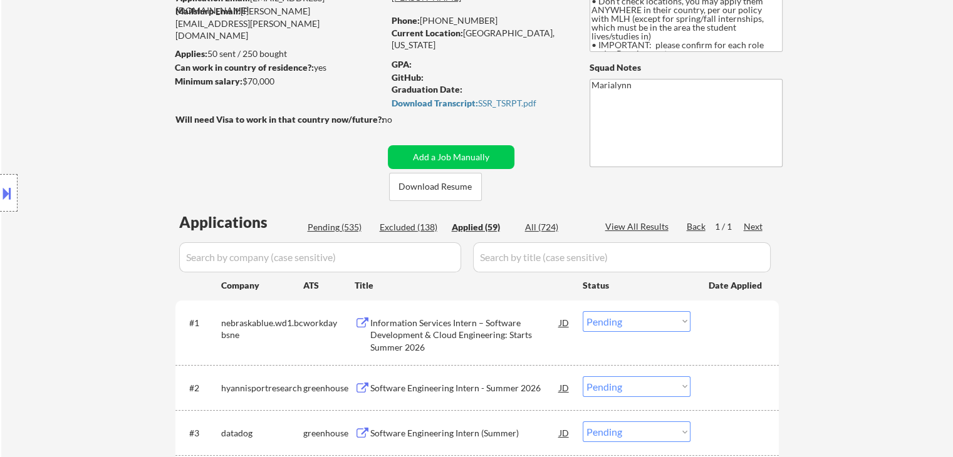
select select ""applied""
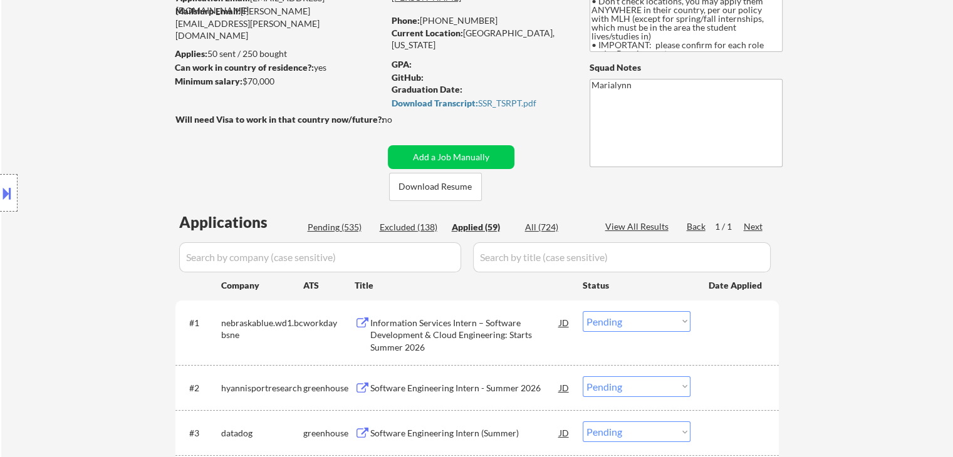
select select ""applied""
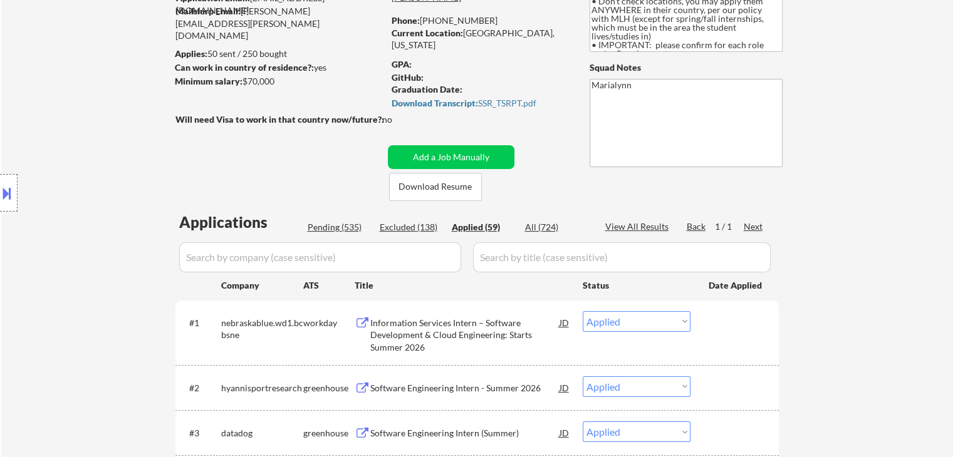
select select ""applied""
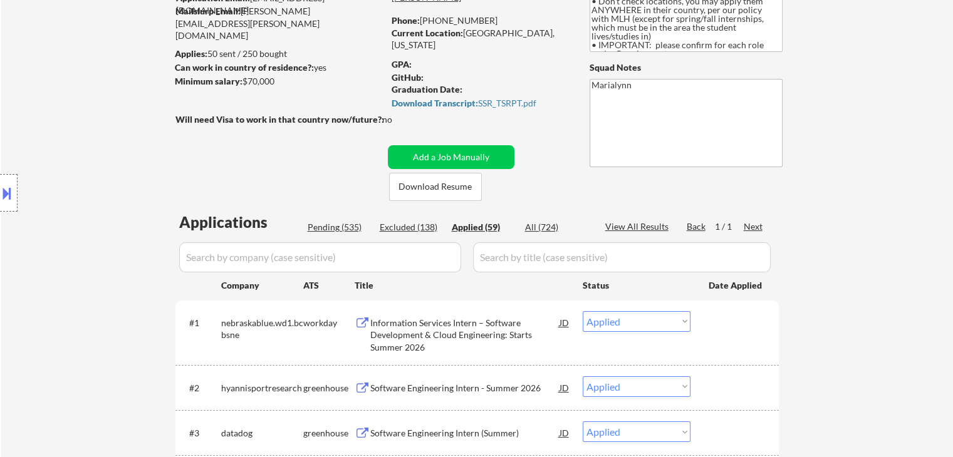
select select ""applied""
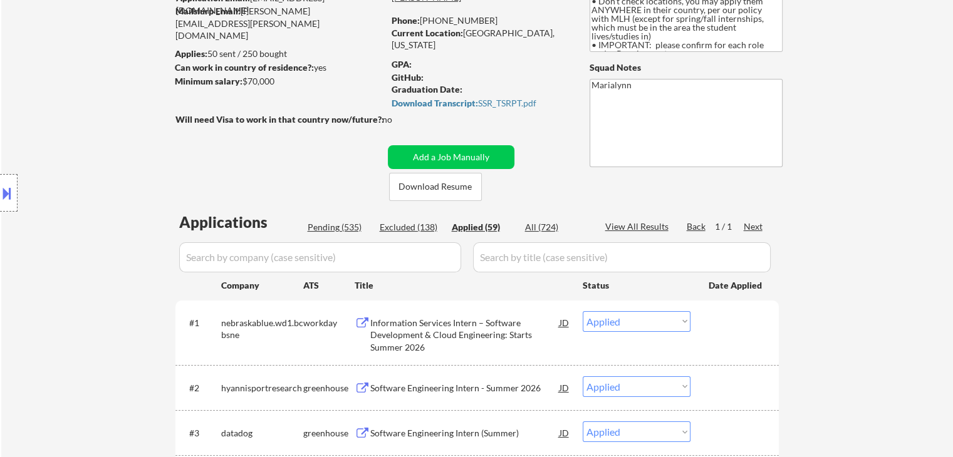
select select ""applied""
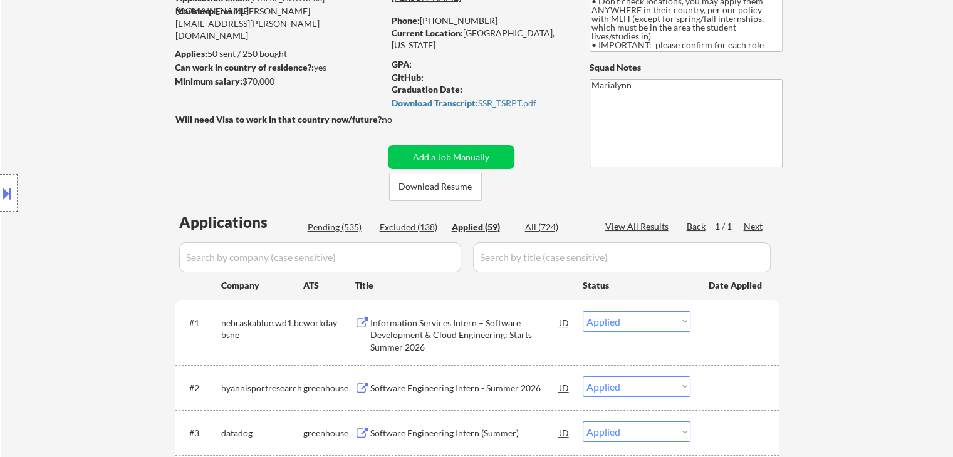
select select ""applied""
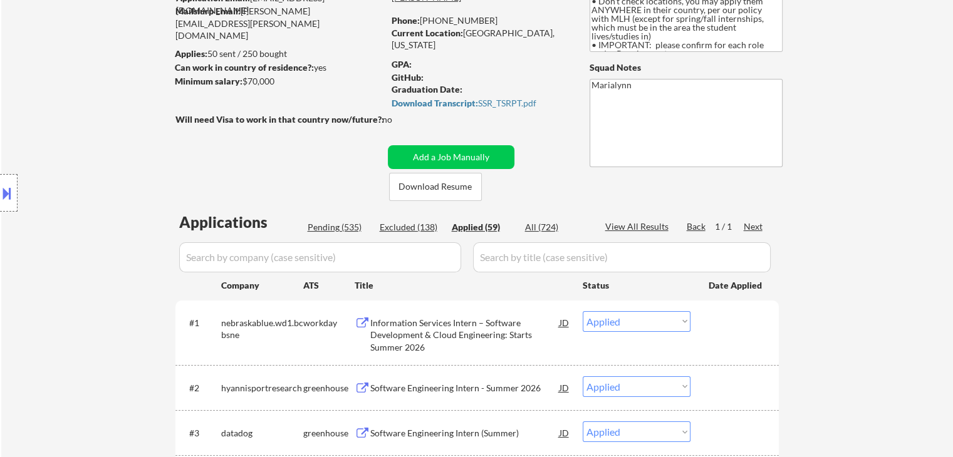
select select ""applied""
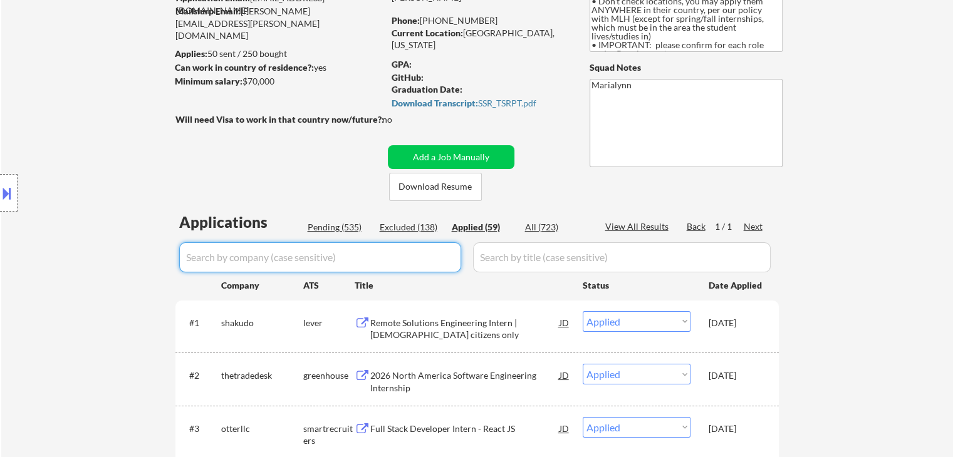
click at [336, 263] on input "input" at bounding box center [320, 258] width 282 height 30
paste input "Astranis"
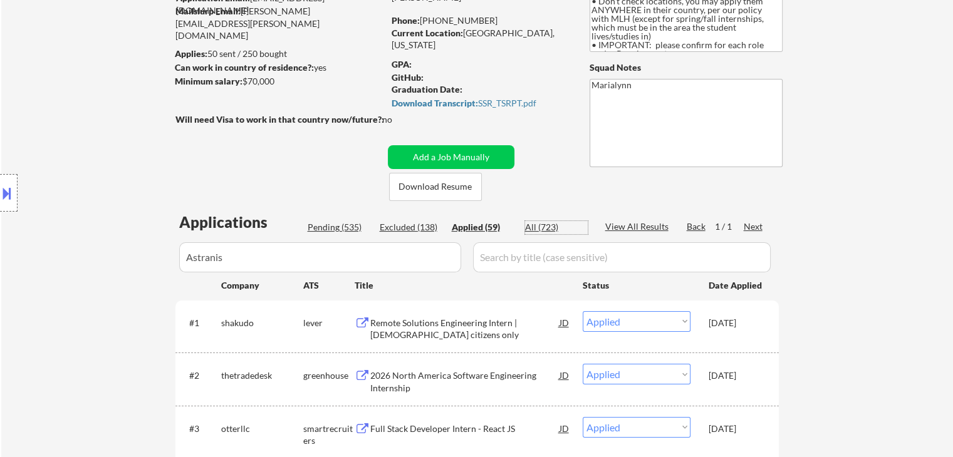
click at [535, 222] on div "All (723)" at bounding box center [556, 227] width 63 height 13
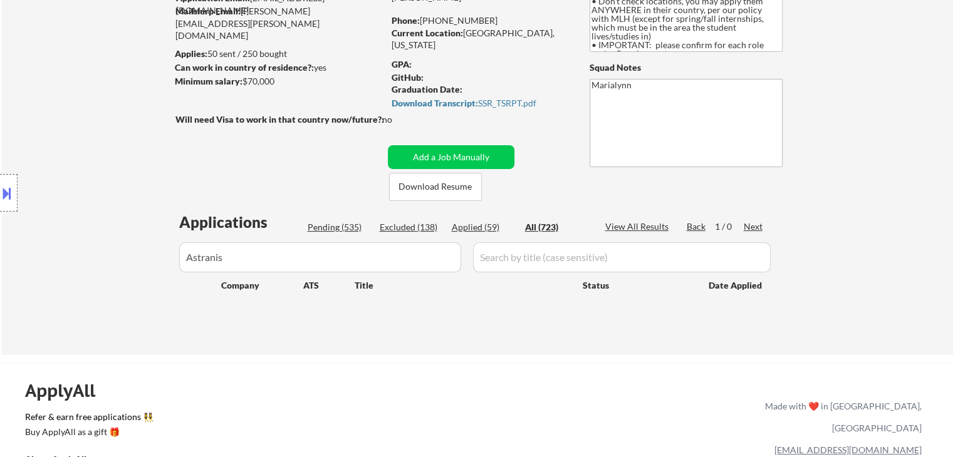
click at [207, 257] on div "Location Inclusions: country:US" at bounding box center [112, 193] width 224 height 232
drag, startPoint x: 284, startPoint y: 263, endPoint x: 268, endPoint y: 258, distance: 17.5
click at [281, 262] on input "input" at bounding box center [320, 258] width 282 height 30
click at [193, 258] on div "Location Inclusions: country:US" at bounding box center [112, 193] width 224 height 232
click at [249, 261] on input "input" at bounding box center [320, 258] width 282 height 30
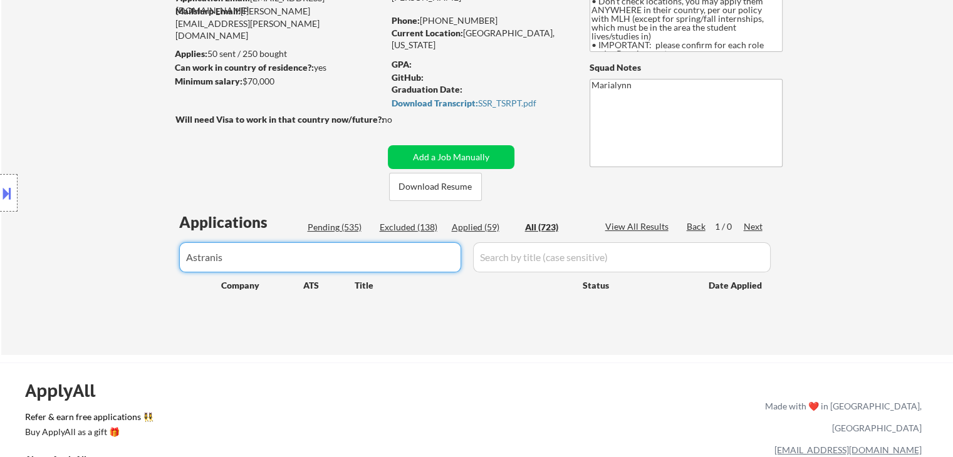
drag, startPoint x: 238, startPoint y: 259, endPoint x: 157, endPoint y: 254, distance: 81.0
click at [188, 254] on body "← Return to /applysquad Mailslurp Inbox Job Search Builder Jonathan Mathurin Us…" at bounding box center [476, 103] width 953 height 457
click at [187, 257] on div "Location Inclusions: country:US" at bounding box center [112, 193] width 224 height 232
click at [228, 260] on input "input" at bounding box center [320, 258] width 282 height 30
type input "astranis"
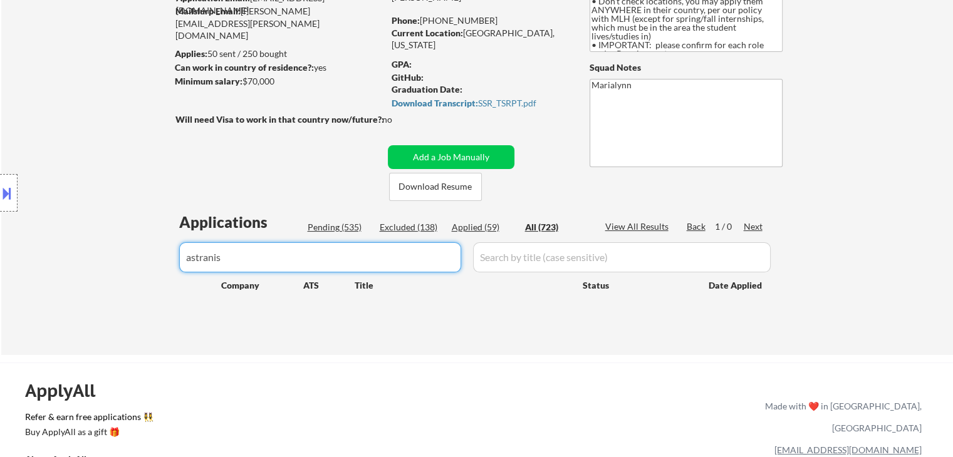
select select ""pending""
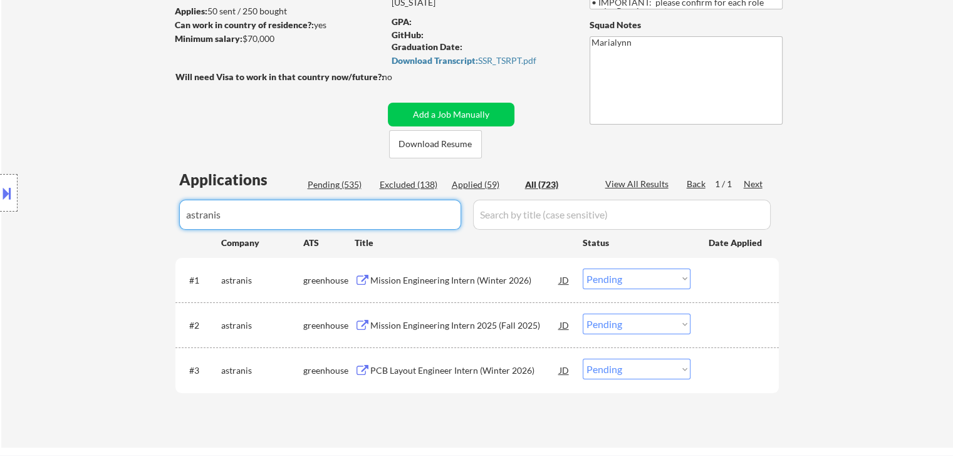
scroll to position [188, 0]
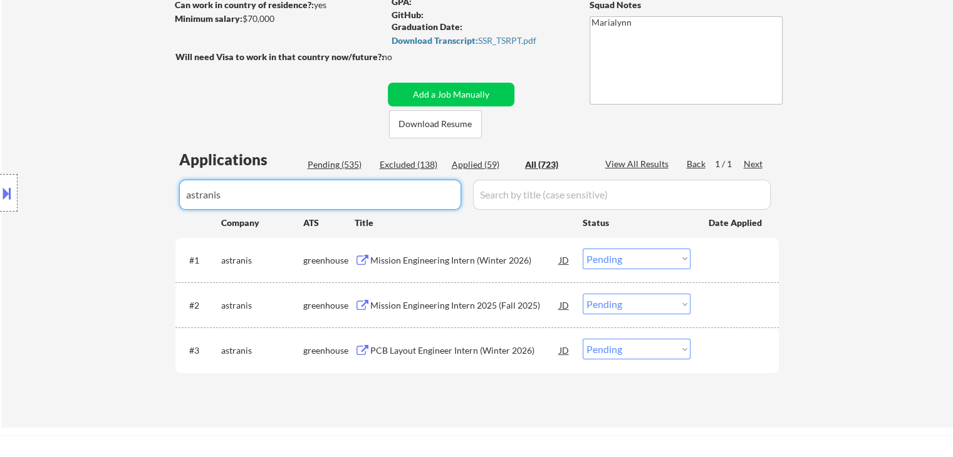
click at [489, 345] on div "PCB Layout Engineer Intern (Winter 2026)" at bounding box center [464, 351] width 189 height 13
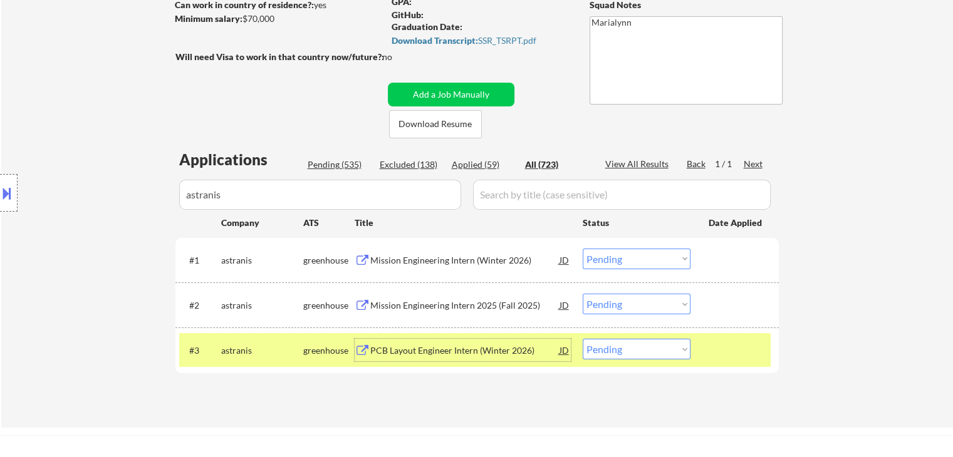
click at [351, 181] on input "input" at bounding box center [320, 195] width 282 height 30
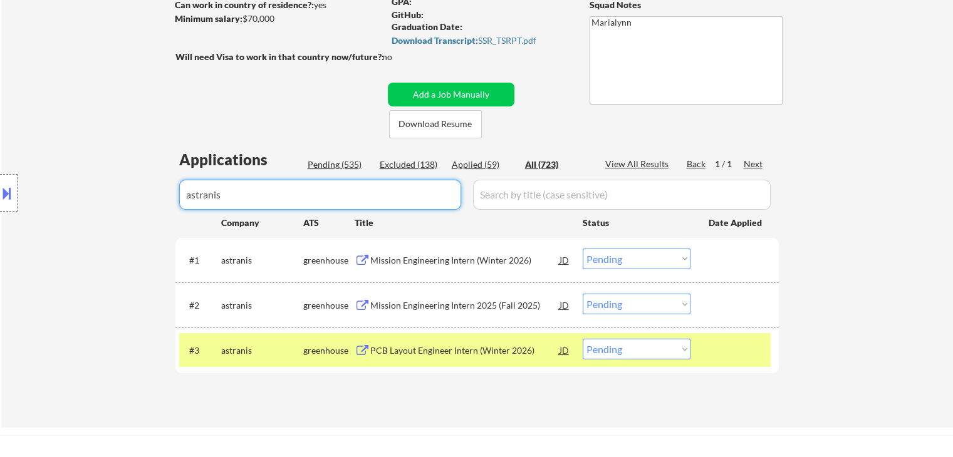
drag, startPoint x: 348, startPoint y: 189, endPoint x: 177, endPoint y: 186, distance: 171.1
click at [177, 185] on body "← Return to /applysquad Mailslurp Inbox Job Search Builder Jonathan Mathurin Us…" at bounding box center [476, 40] width 953 height 457
paste input "shyftsolutionsllc"
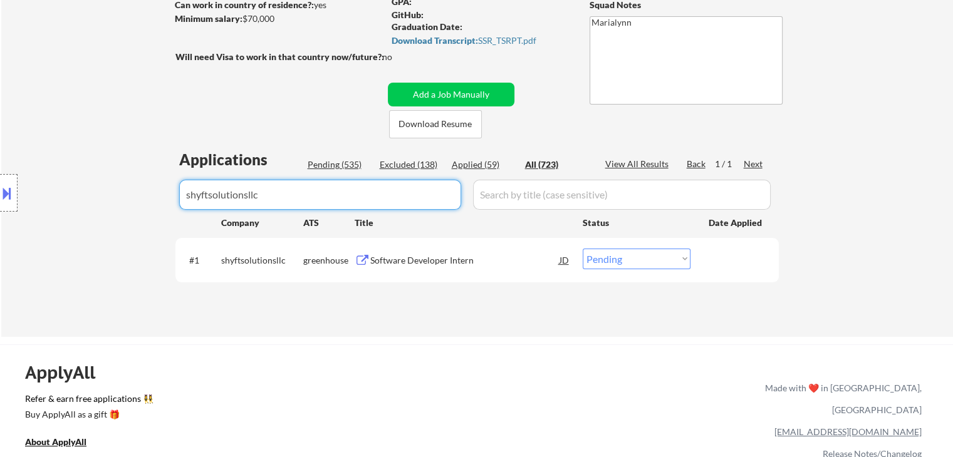
type input "shyftsolutionsllc"
click at [641, 258] on select "Choose an option... Pending Applied Excluded (Questions) Excluded (Expired) Exc…" at bounding box center [637, 259] width 108 height 21
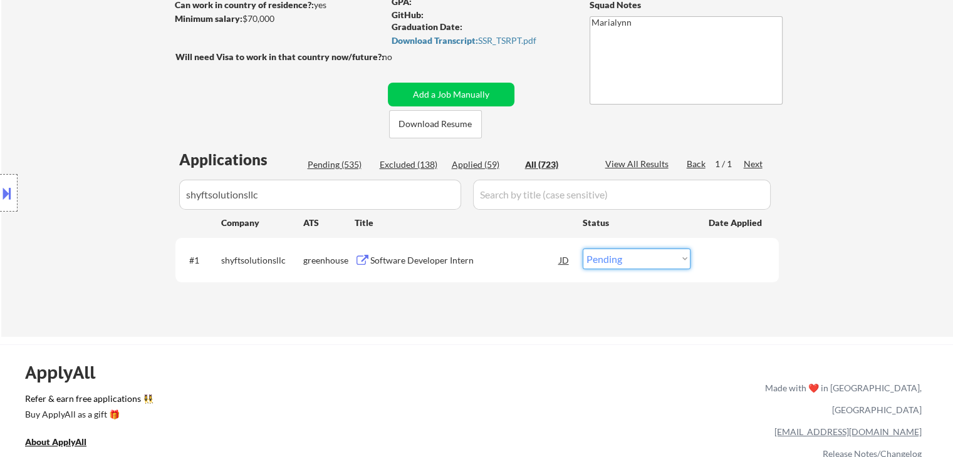
select select ""applied""
click at [583, 249] on select "Choose an option... Pending Applied Excluded (Questions) Excluded (Expired) Exc…" at bounding box center [637, 259] width 108 height 21
click at [483, 165] on div "Applied (60)" at bounding box center [483, 165] width 63 height 13
click at [0, 195] on body "← Return to /applysquad Mailslurp Inbox Job Search Builder Jonathan Mathurin Us…" at bounding box center [476, 40] width 953 height 457
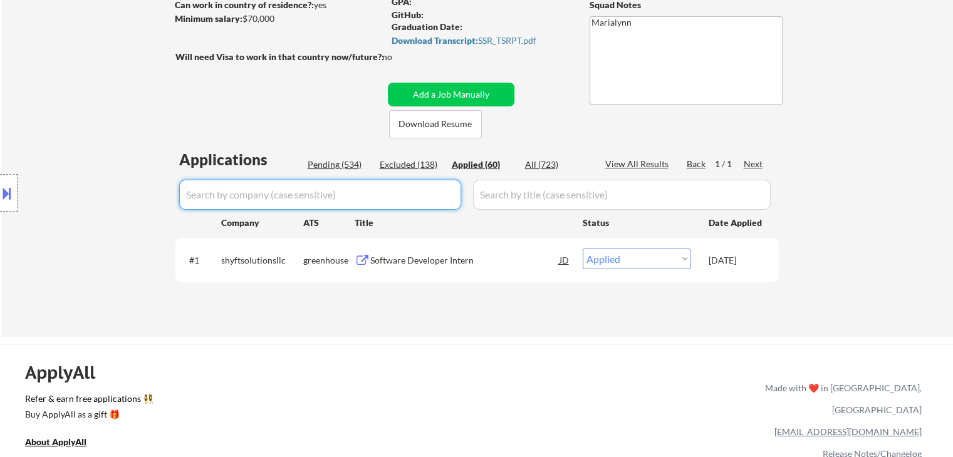
select select ""applied""
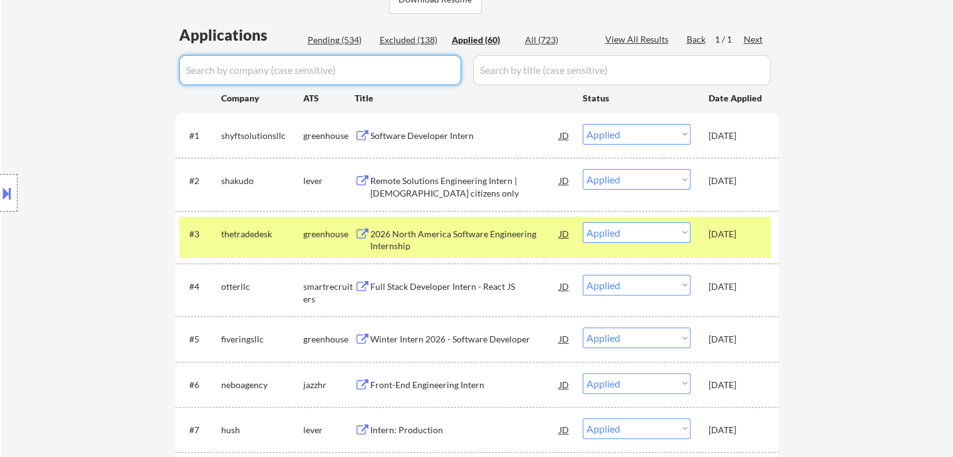
scroll to position [313, 0]
click at [732, 240] on div "[DATE]" at bounding box center [736, 233] width 55 height 23
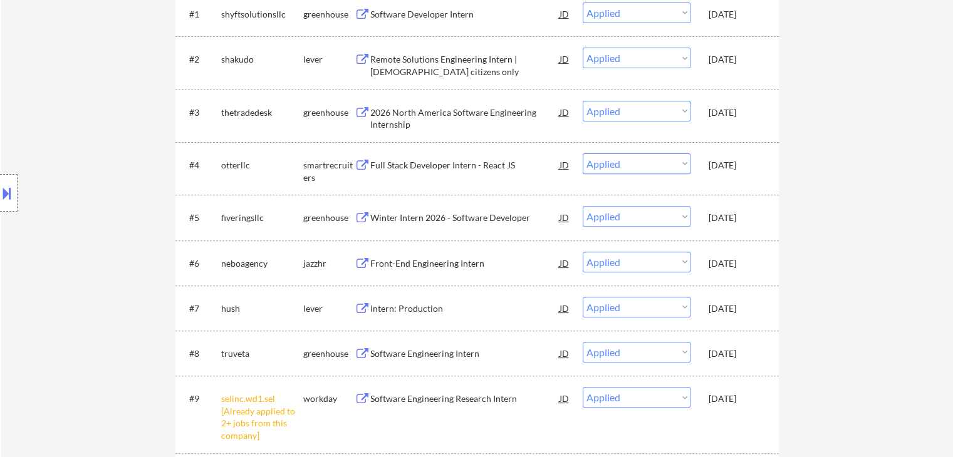
scroll to position [439, 0]
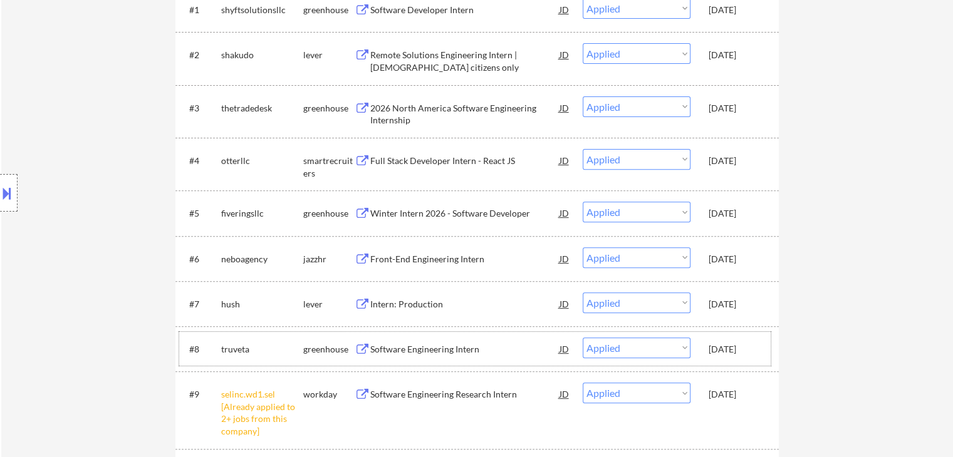
click at [741, 352] on div "[DATE]" at bounding box center [736, 349] width 55 height 13
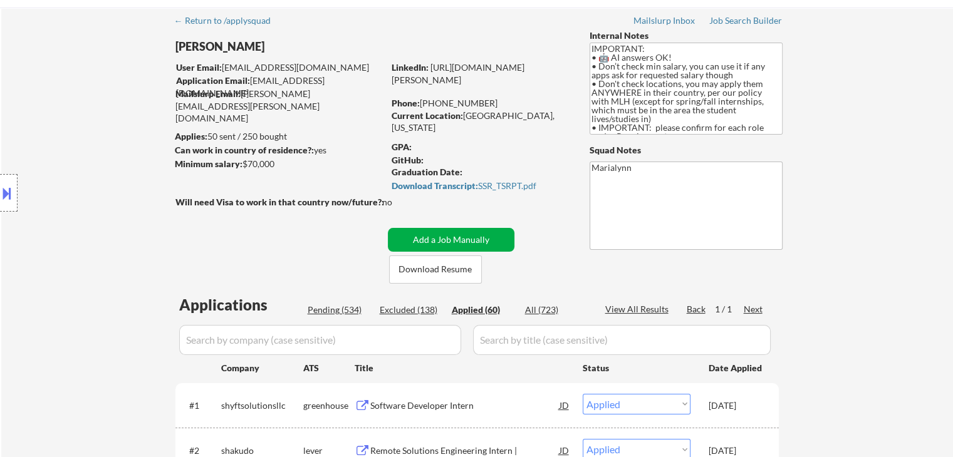
scroll to position [0, 0]
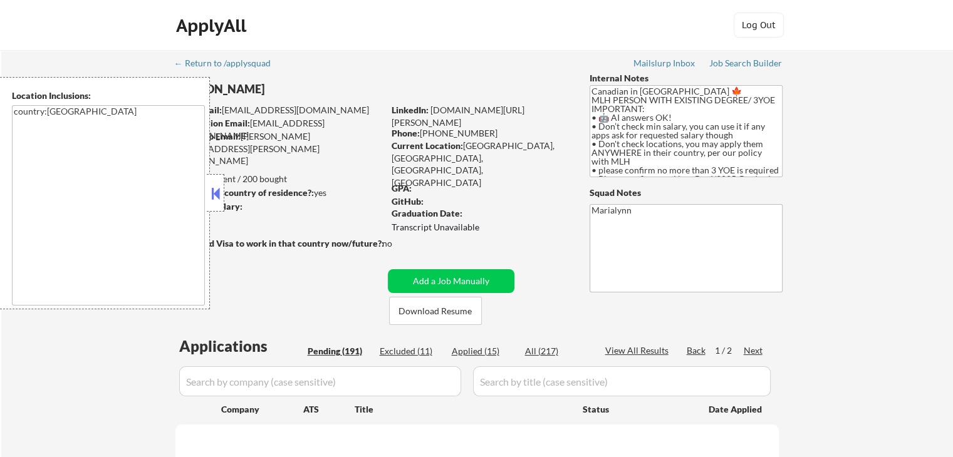
drag, startPoint x: 214, startPoint y: 189, endPoint x: 229, endPoint y: 197, distance: 16.9
click at [216, 189] on button at bounding box center [216, 193] width 14 height 19
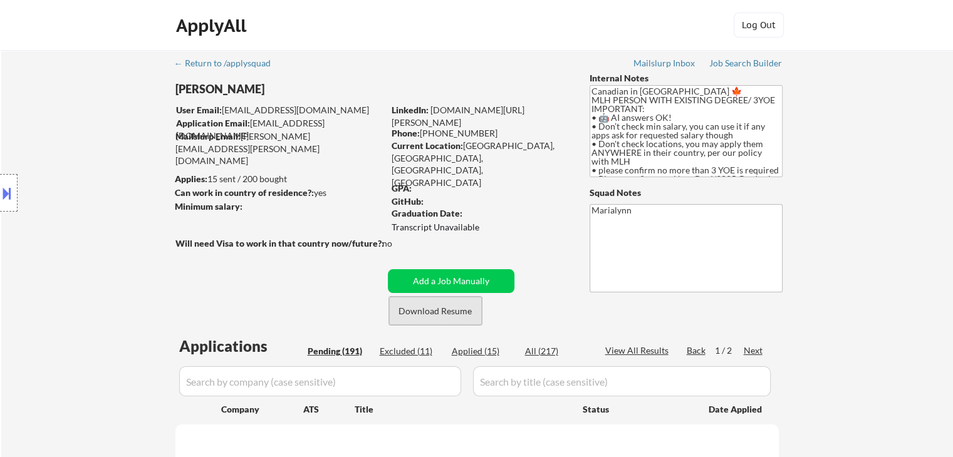
click at [419, 314] on button "Download Resume" at bounding box center [435, 311] width 93 height 28
select select ""pending""
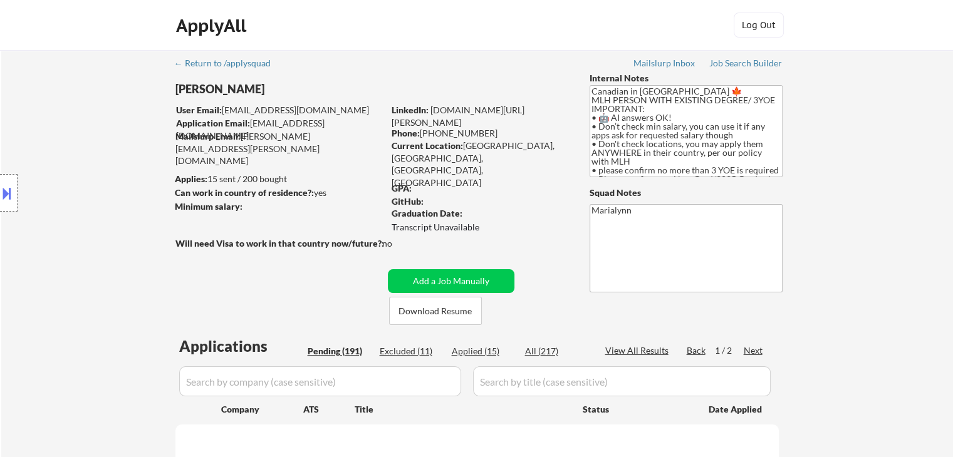
select select ""pending""
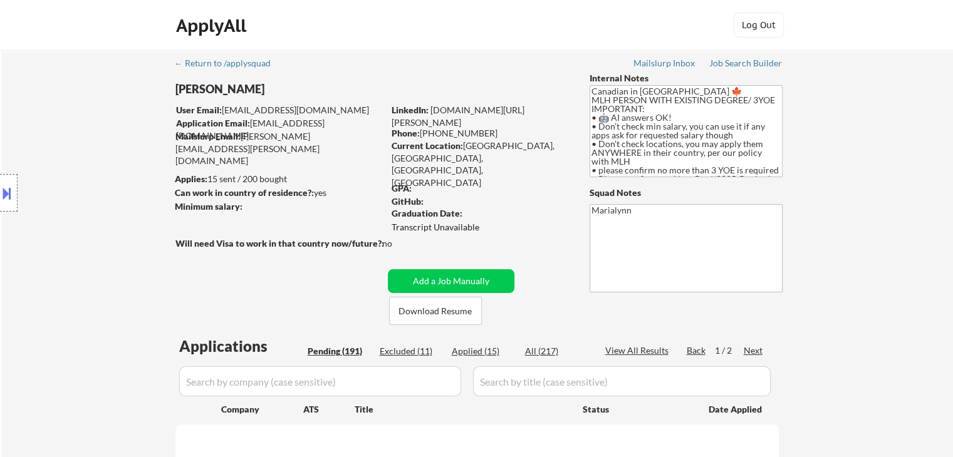
select select ""pending""
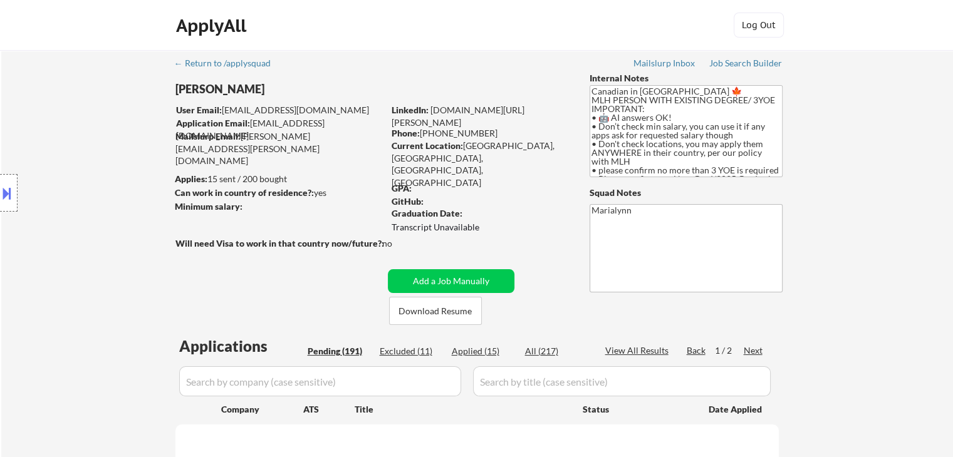
select select ""pending""
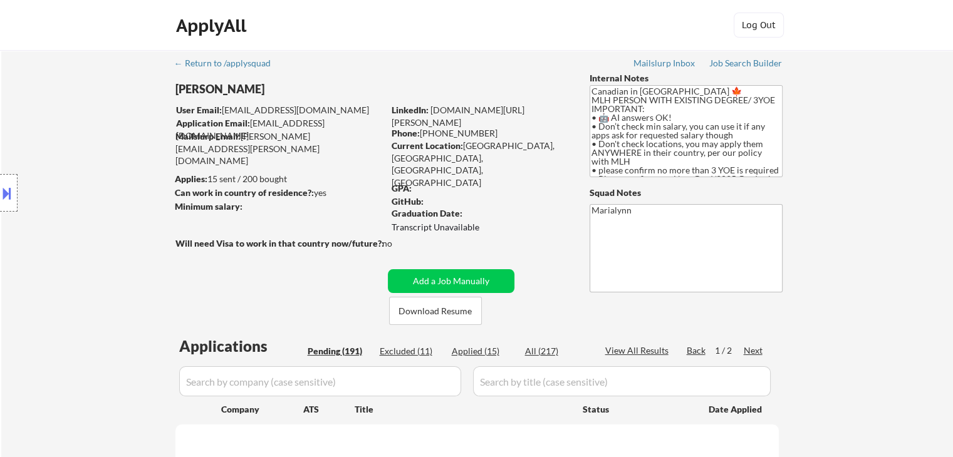
select select ""pending""
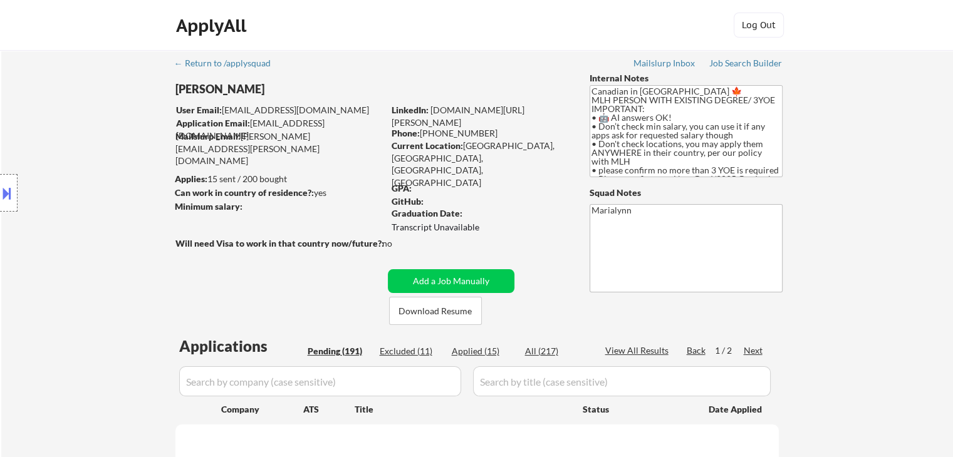
select select ""pending""
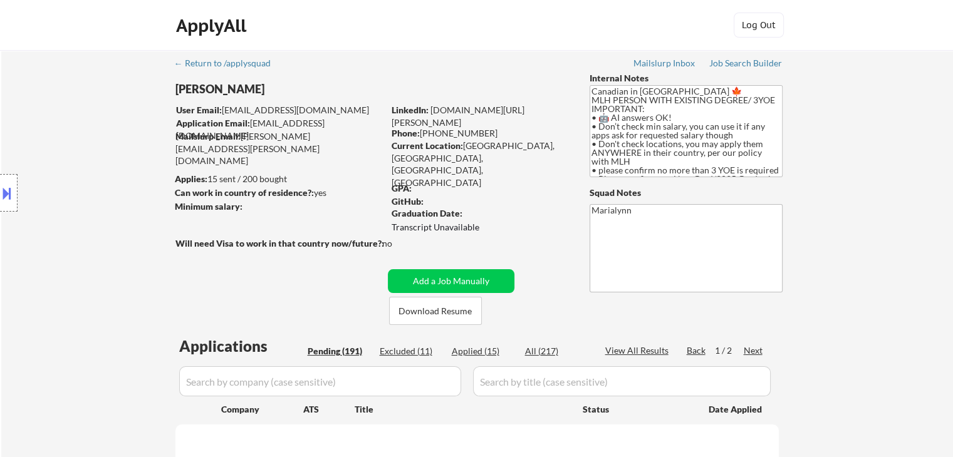
select select ""pending""
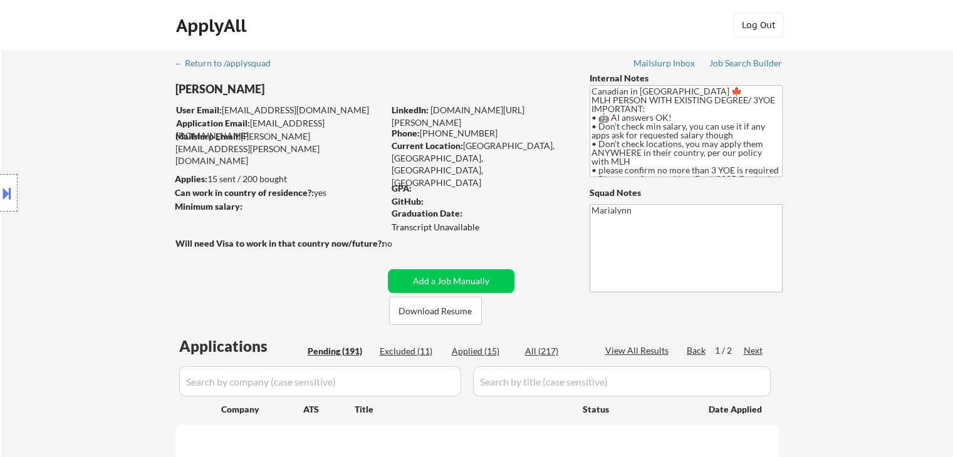
select select ""pending""
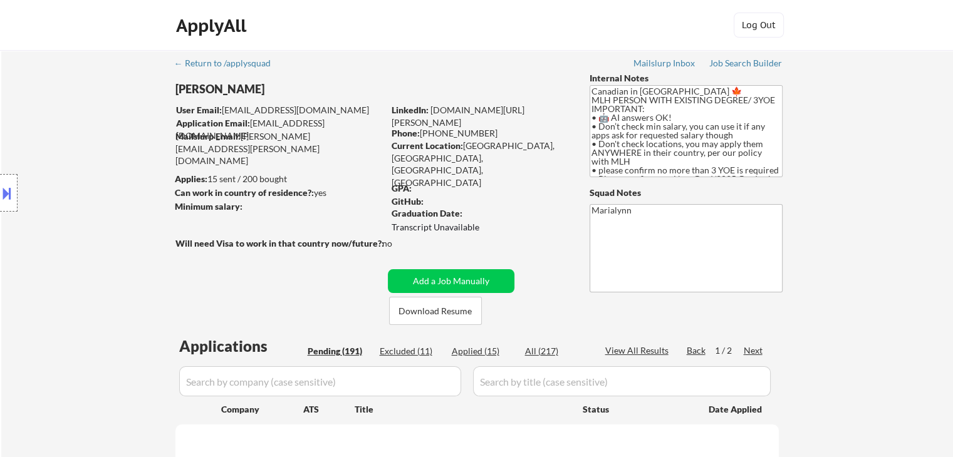
select select ""pending""
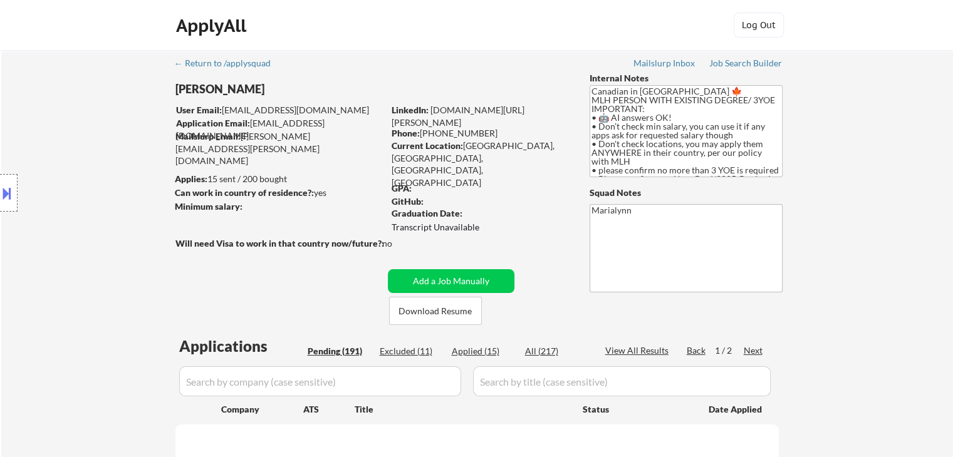
select select ""pending""
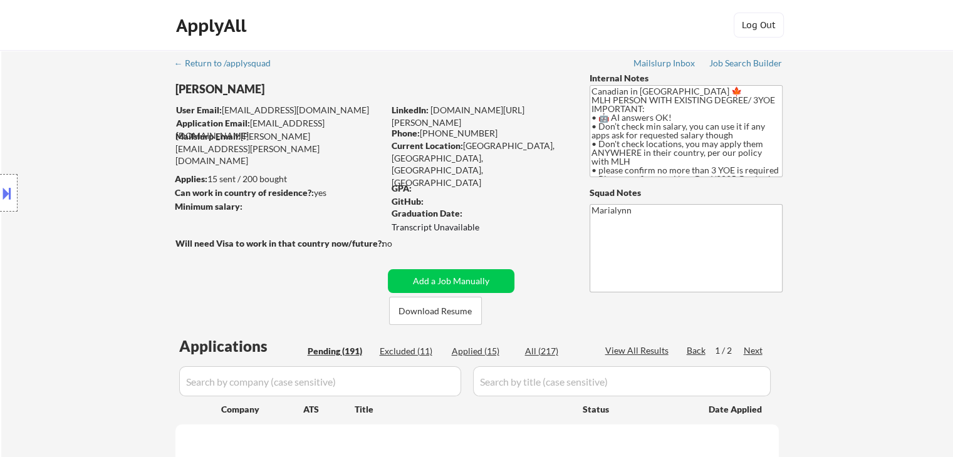
select select ""pending""
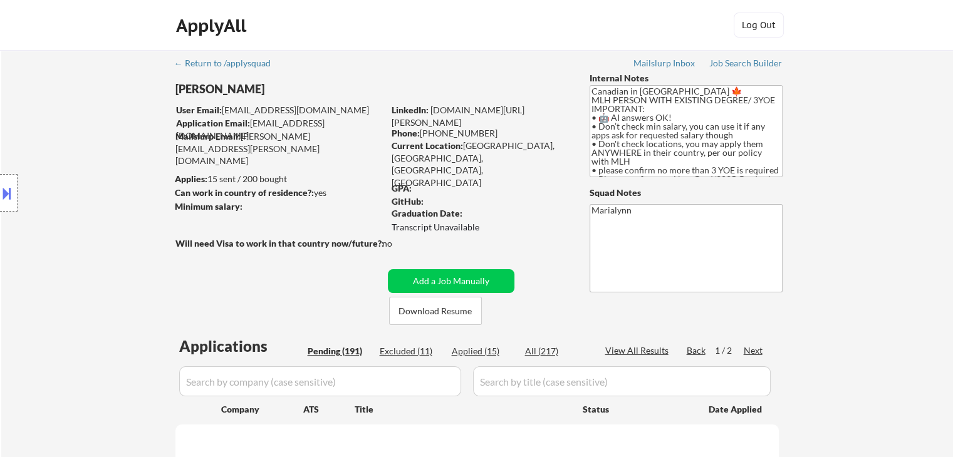
select select ""pending""
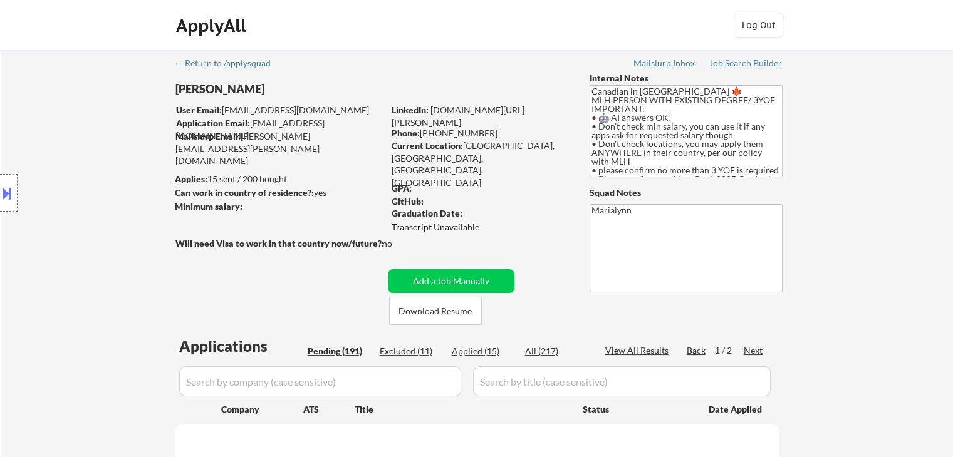
select select ""pending""
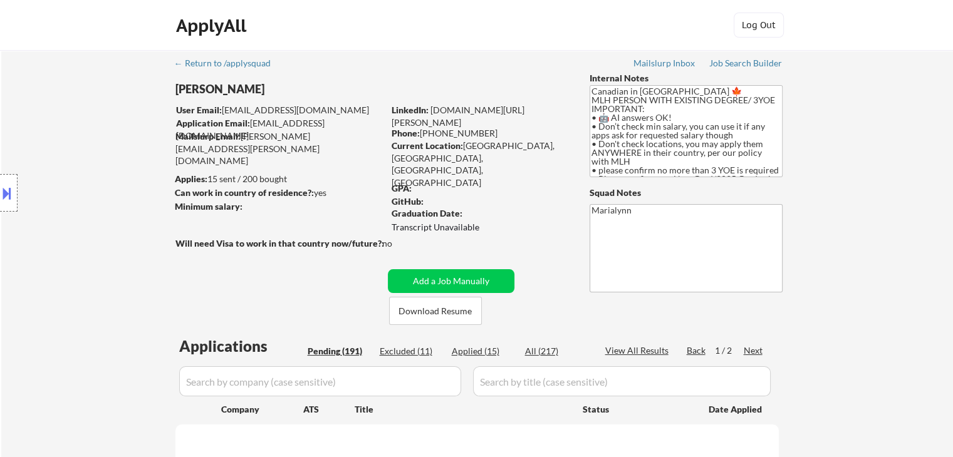
select select ""pending""
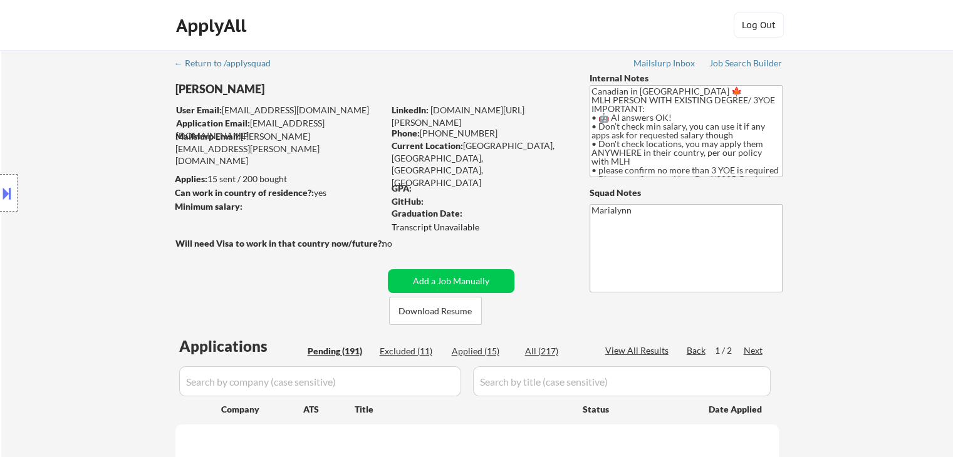
select select ""pending""
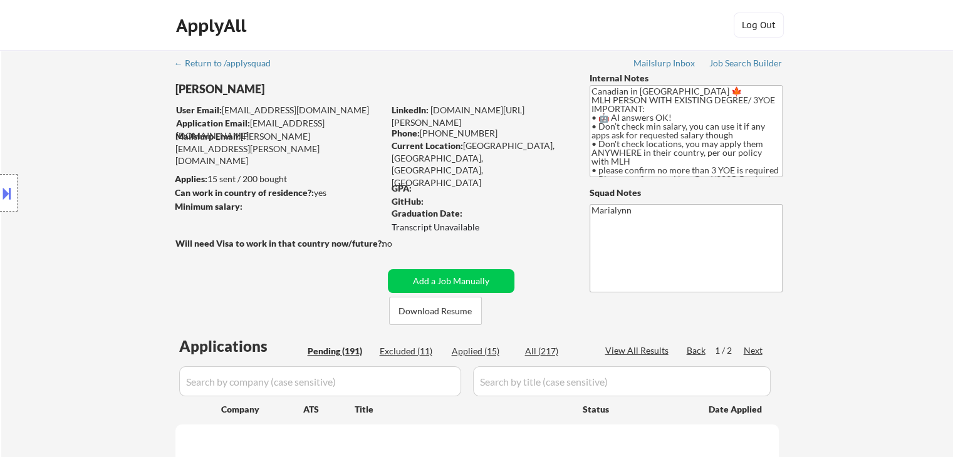
select select ""pending""
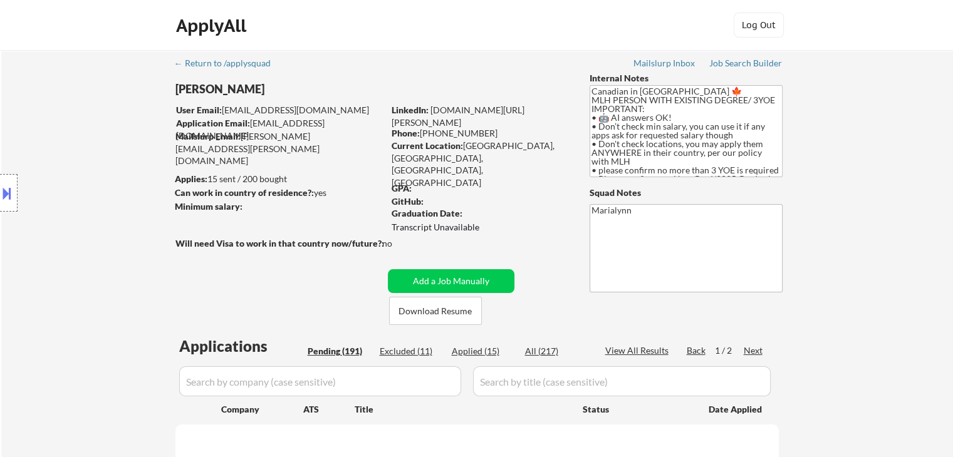
select select ""pending""
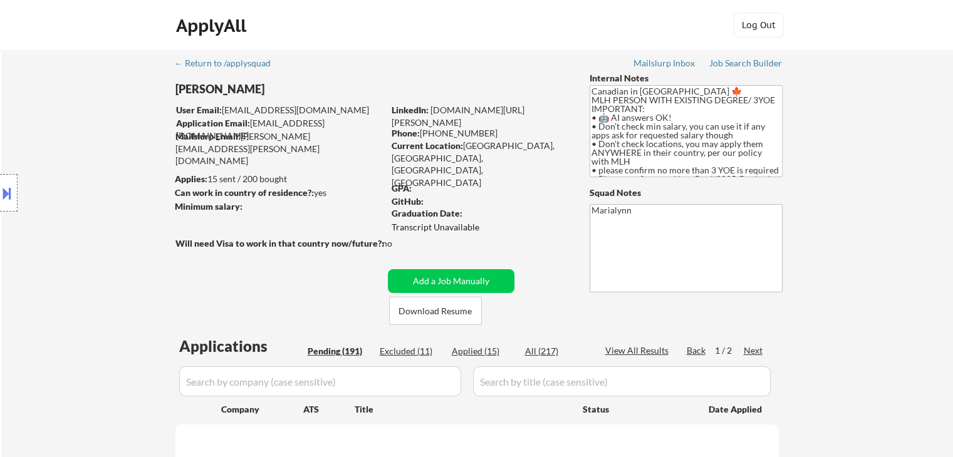
select select ""pending""
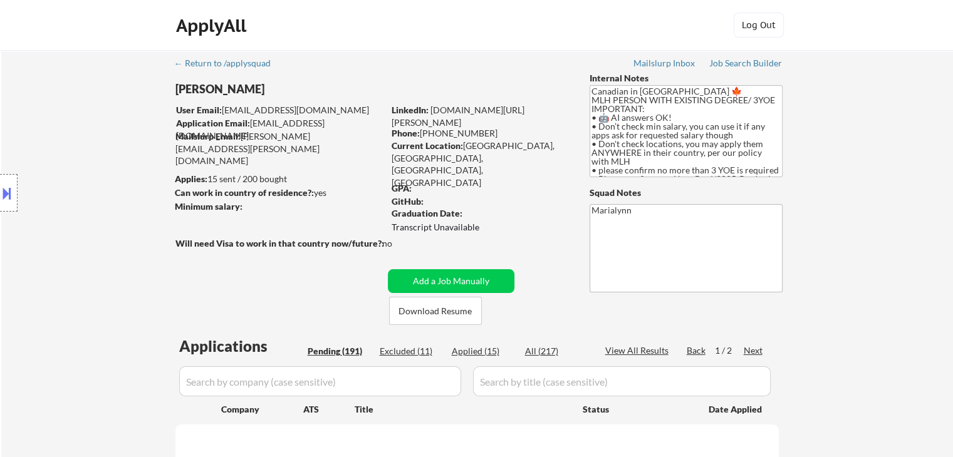
select select ""pending""
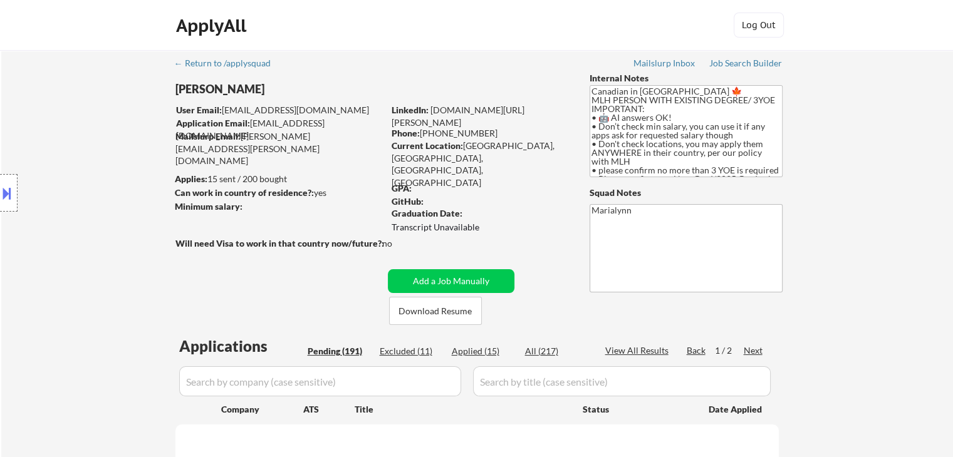
select select ""pending""
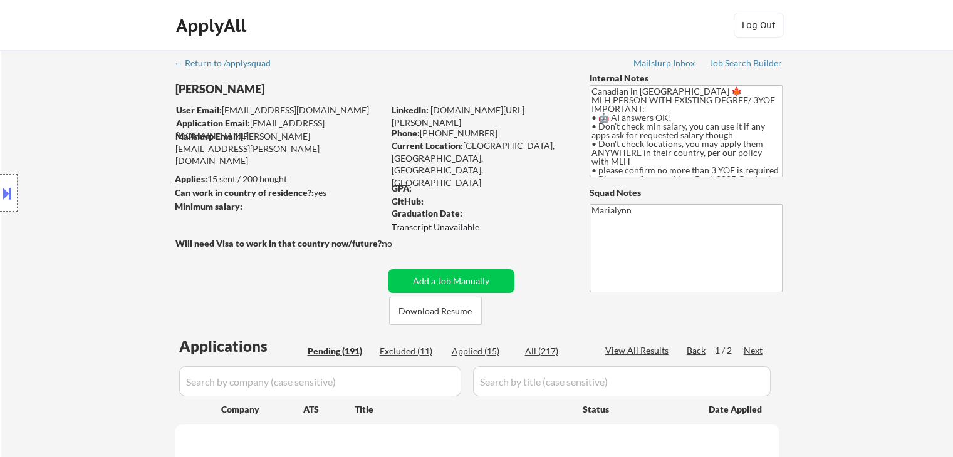
select select ""pending""
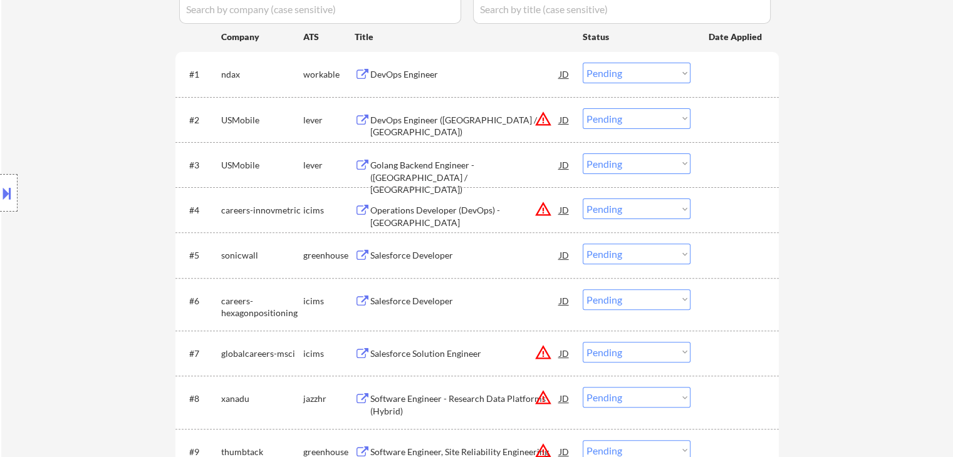
scroll to position [313, 0]
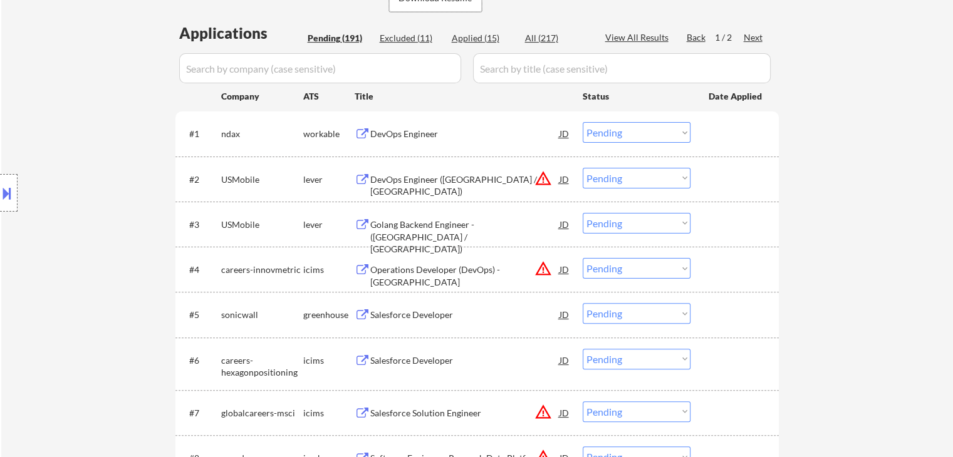
click at [447, 221] on div "Golang Backend Engineer - (Toronto / Montreal)" at bounding box center [464, 237] width 189 height 37
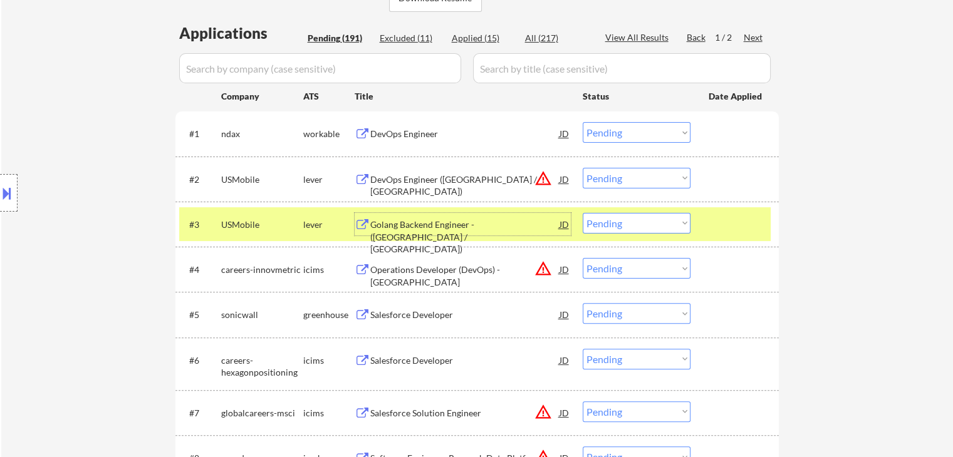
drag, startPoint x: 644, startPoint y: 217, endPoint x: 647, endPoint y: 232, distance: 14.9
click at [645, 223] on select "Choose an option... Pending Applied Excluded (Questions) Excluded (Expired) Exc…" at bounding box center [637, 223] width 108 height 21
click at [583, 213] on select "Choose an option... Pending Applied Excluded (Questions) Excluded (Expired) Exc…" at bounding box center [637, 223] width 108 height 21
select select ""pending""
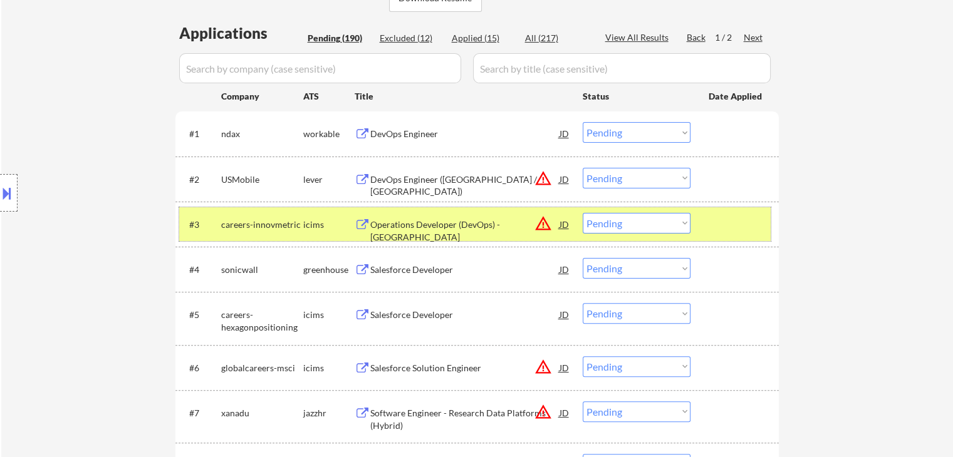
click at [311, 229] on div "icims" at bounding box center [328, 225] width 51 height 13
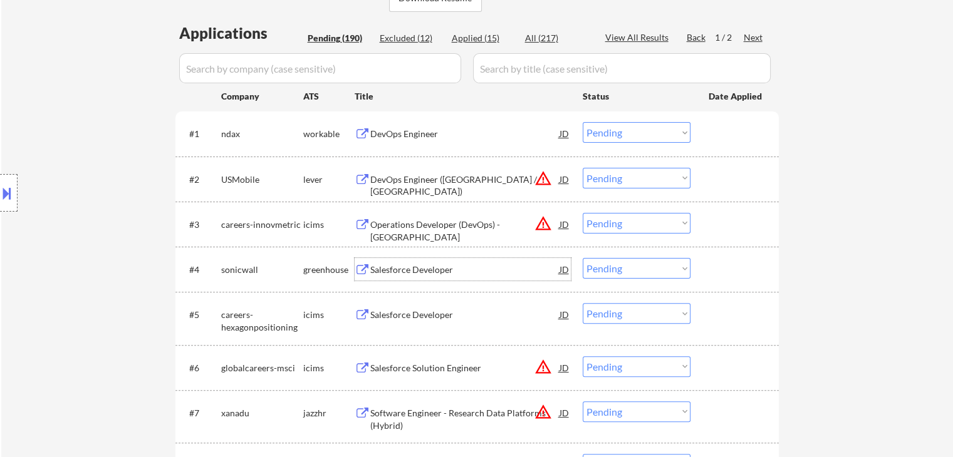
click at [397, 273] on div "Salesforce Developer" at bounding box center [464, 270] width 189 height 13
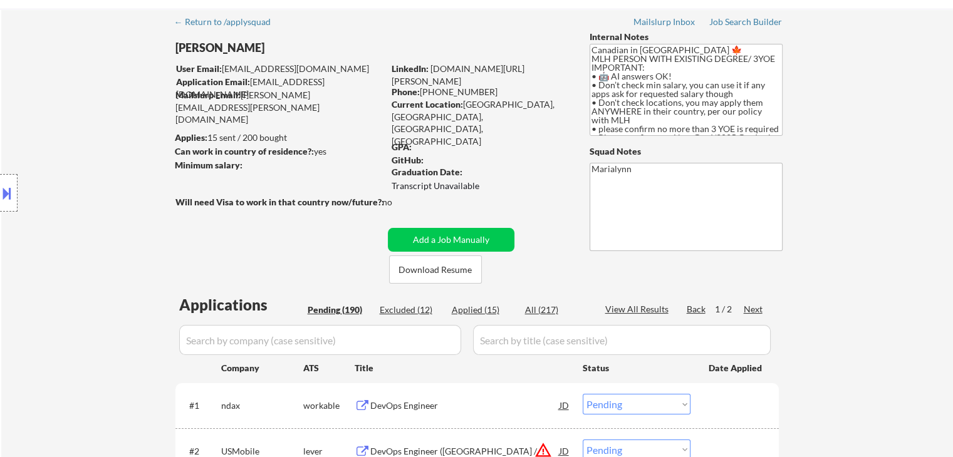
scroll to position [63, 0]
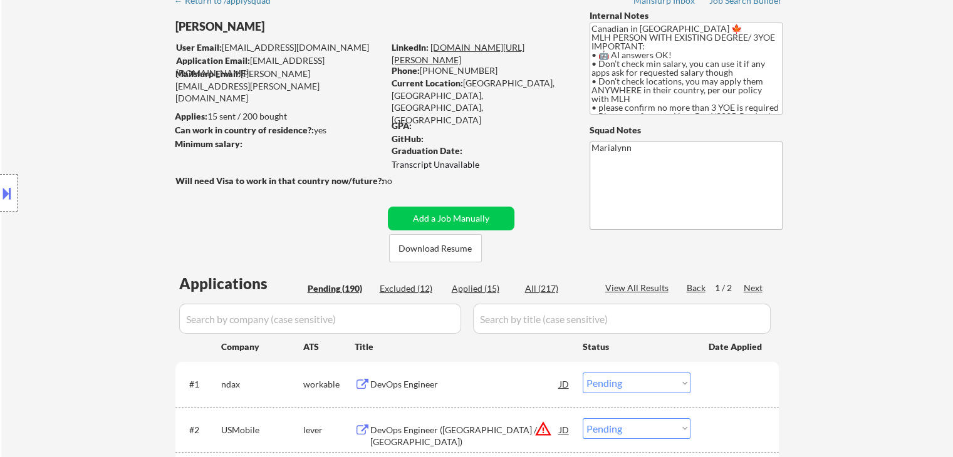
click at [493, 42] on link "[DOMAIN_NAME][URL][PERSON_NAME]" at bounding box center [458, 53] width 133 height 23
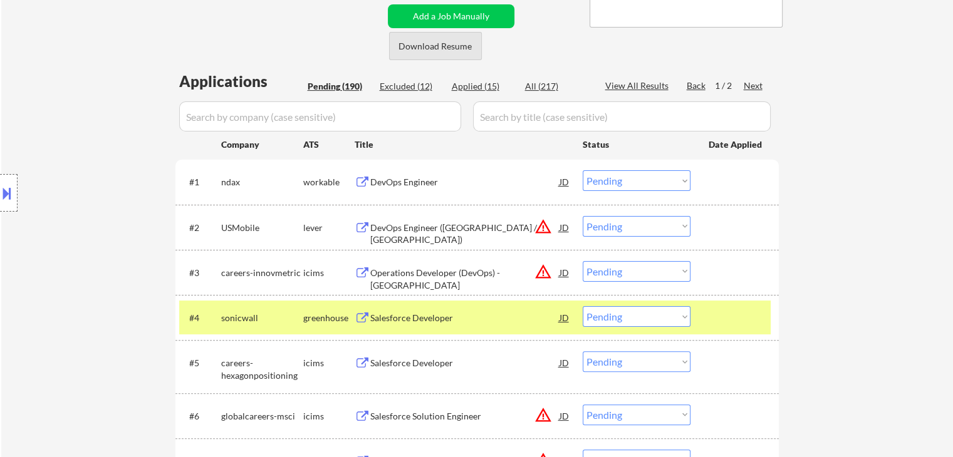
scroll to position [376, 0]
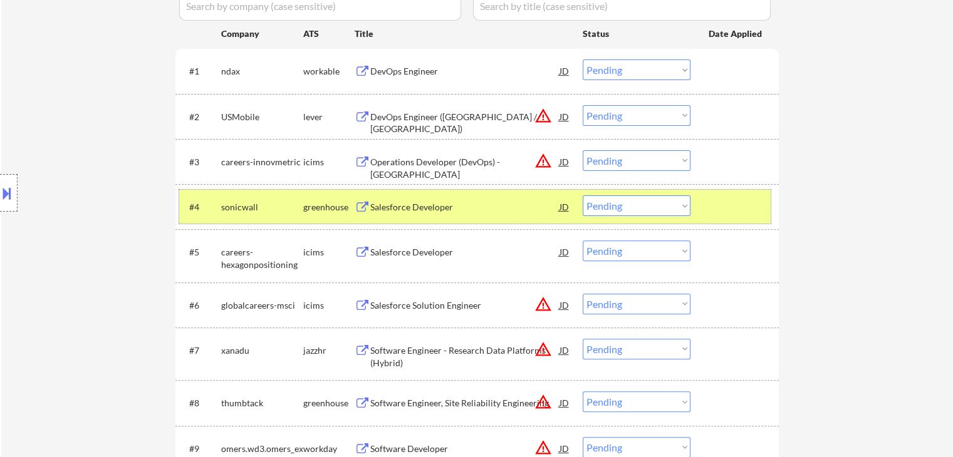
drag, startPoint x: 307, startPoint y: 204, endPoint x: 391, endPoint y: 208, distance: 84.1
click at [309, 204] on div "greenhouse" at bounding box center [328, 207] width 51 height 13
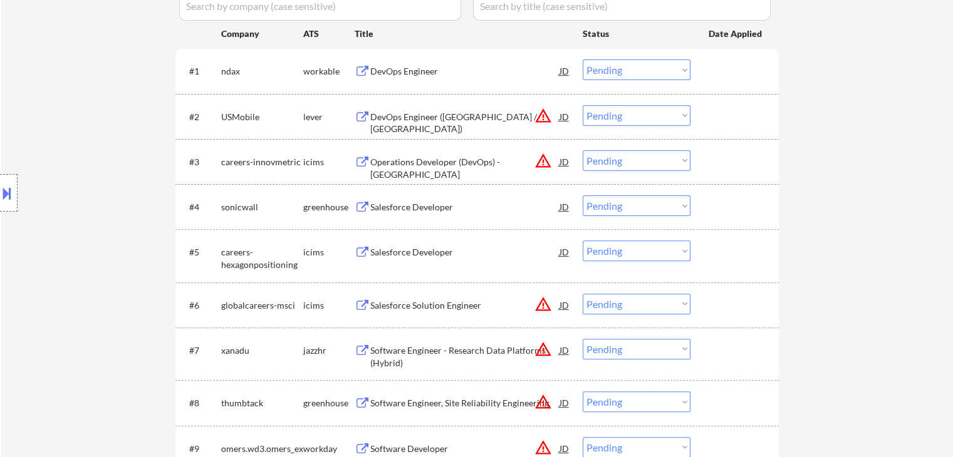
click at [430, 209] on div "Salesforce Developer" at bounding box center [464, 207] width 189 height 13
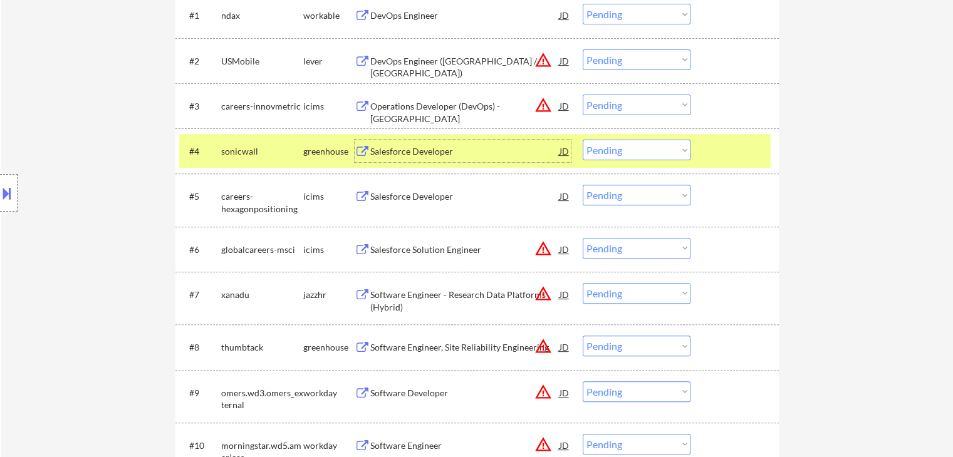
scroll to position [501, 0]
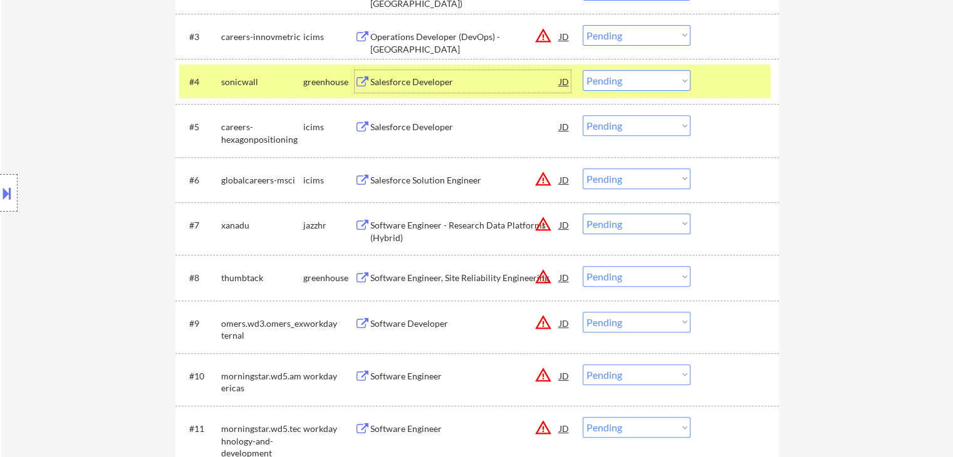
click at [627, 77] on select "Choose an option... Pending Applied Excluded (Questions) Excluded (Expired) Exc…" at bounding box center [637, 80] width 108 height 21
click at [583, 70] on select "Choose an option... Pending Applied Excluded (Questions) Excluded (Expired) Exc…" at bounding box center [637, 80] width 108 height 21
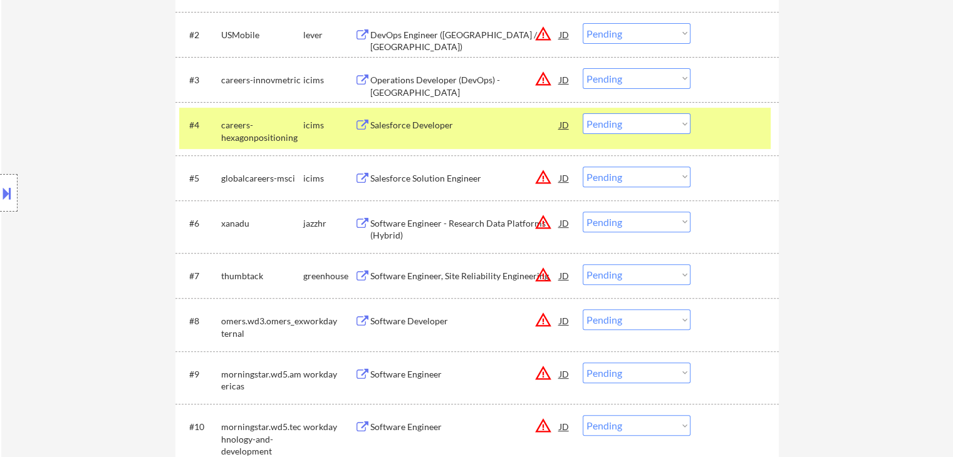
scroll to position [439, 0]
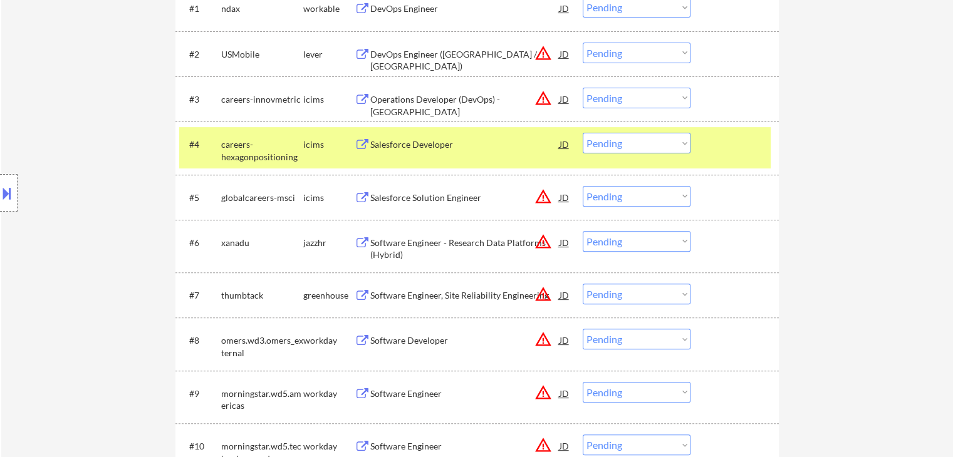
click at [394, 136] on div "Salesforce Developer" at bounding box center [464, 144] width 189 height 23
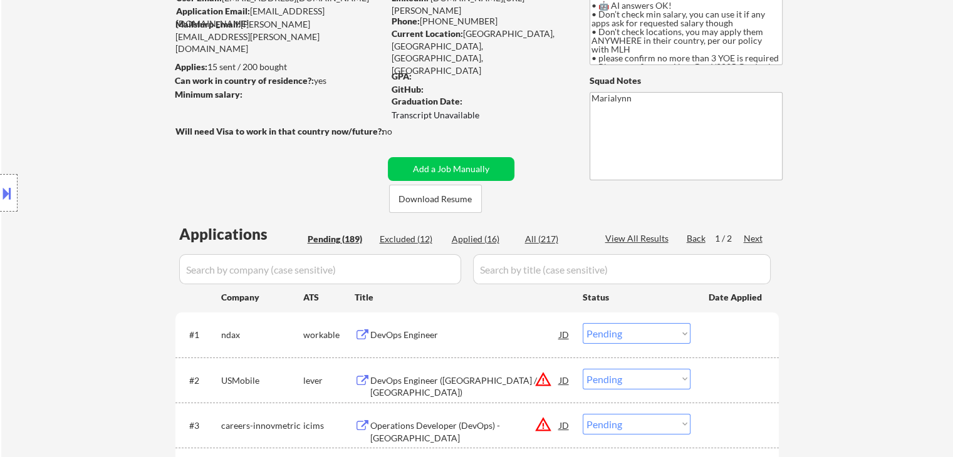
scroll to position [251, 0]
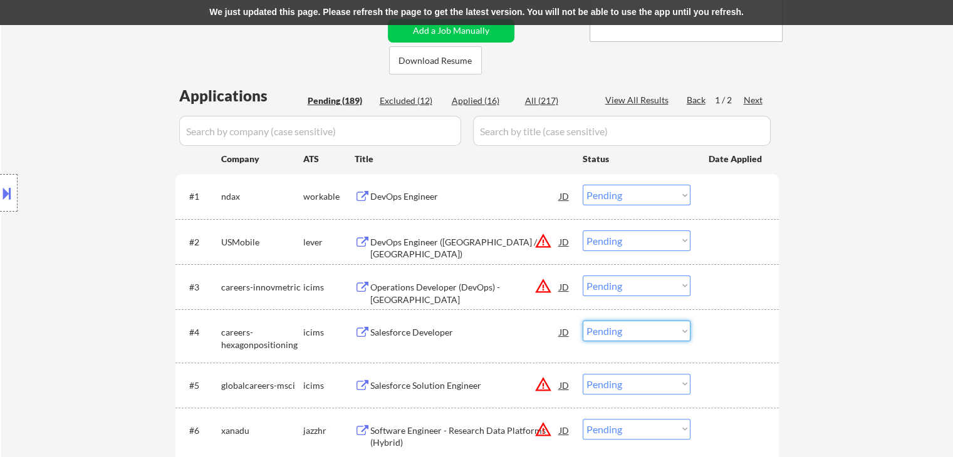
click at [622, 332] on select "Choose an option... Pending Applied Excluded (Questions) Excluded (Expired) Exc…" at bounding box center [637, 331] width 108 height 21
select select ""excluded__other_""
click at [583, 321] on select "Choose an option... Pending Applied Excluded (Questions) Excluded (Expired) Exc…" at bounding box center [637, 331] width 108 height 21
click at [509, 16] on div "We just updated this page. Please refresh the page to get the latest version. Y…" at bounding box center [476, 12] width 953 height 25
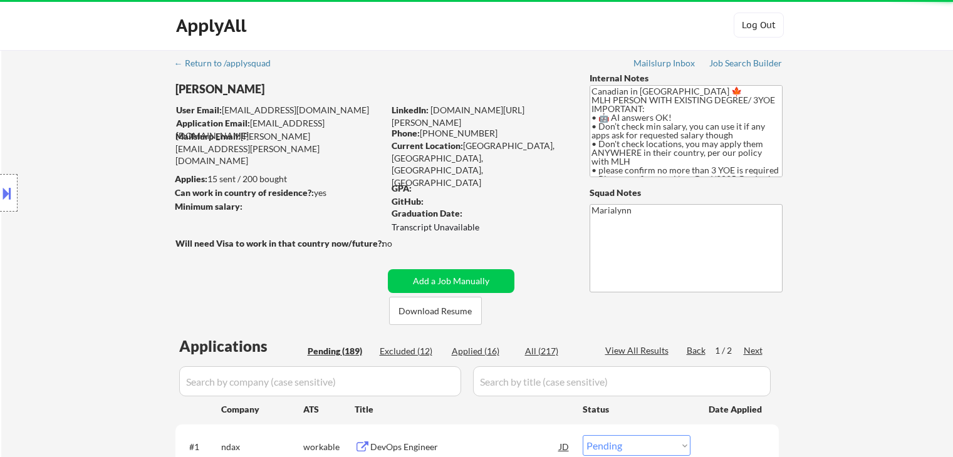
select select ""pending""
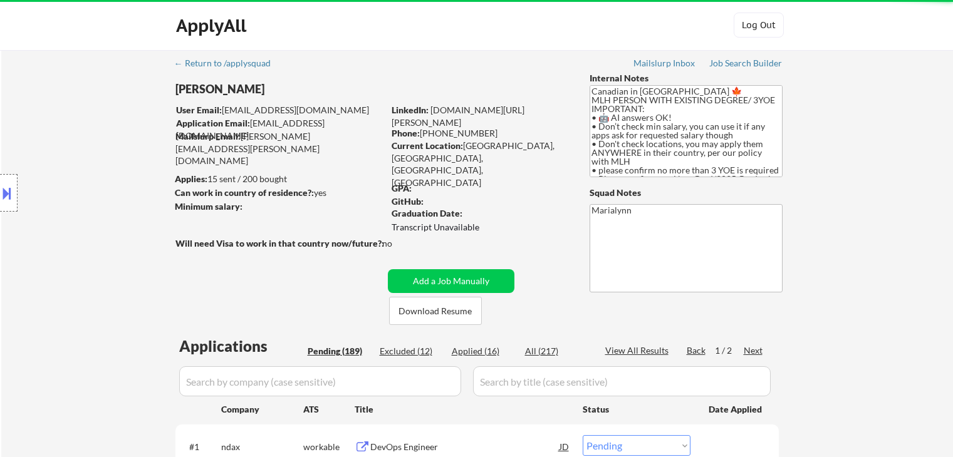
select select ""pending""
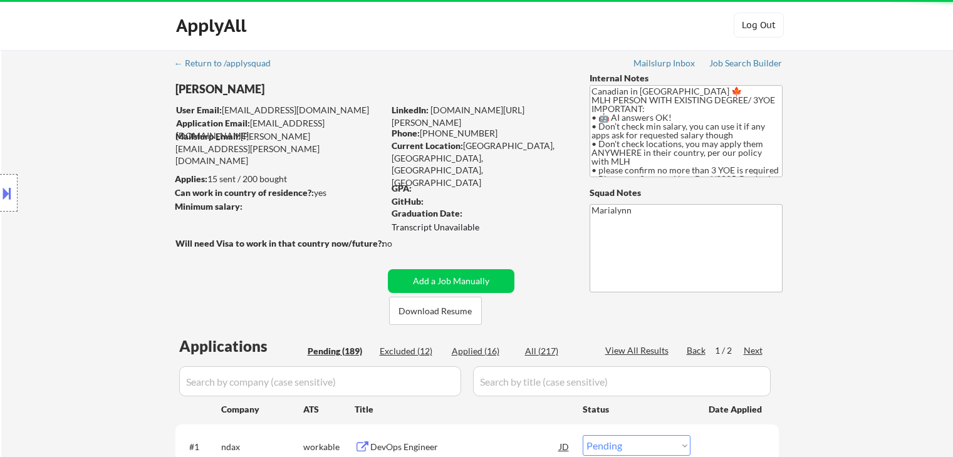
select select ""pending""
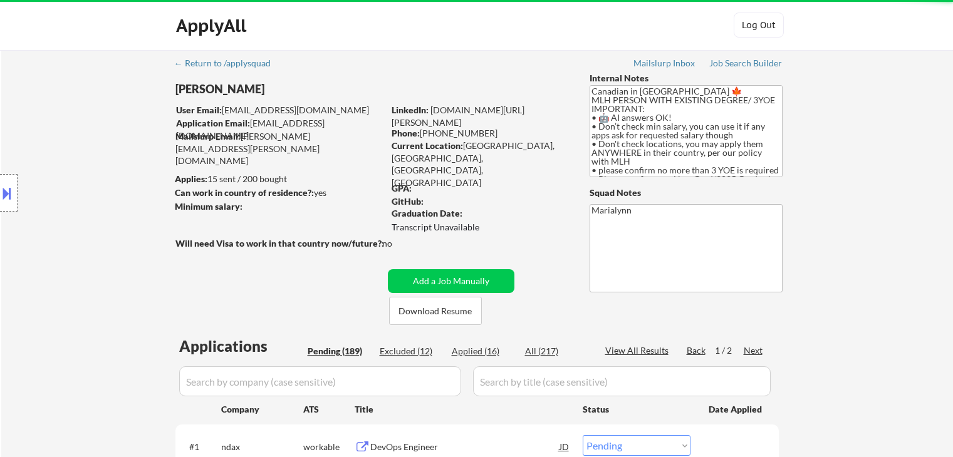
select select ""pending""
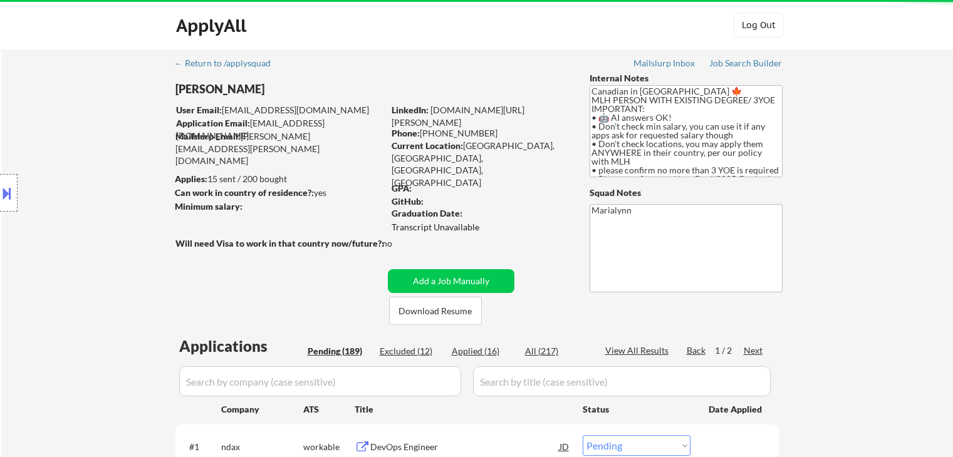
select select ""pending""
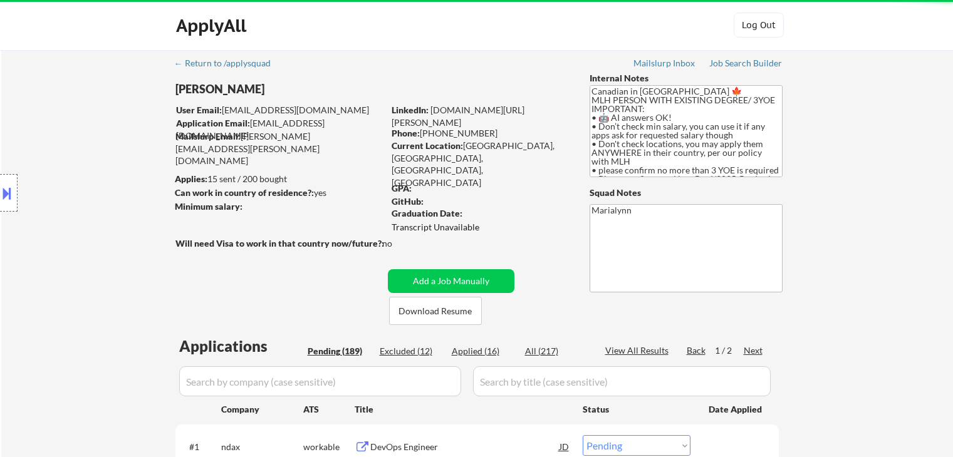
select select ""pending""
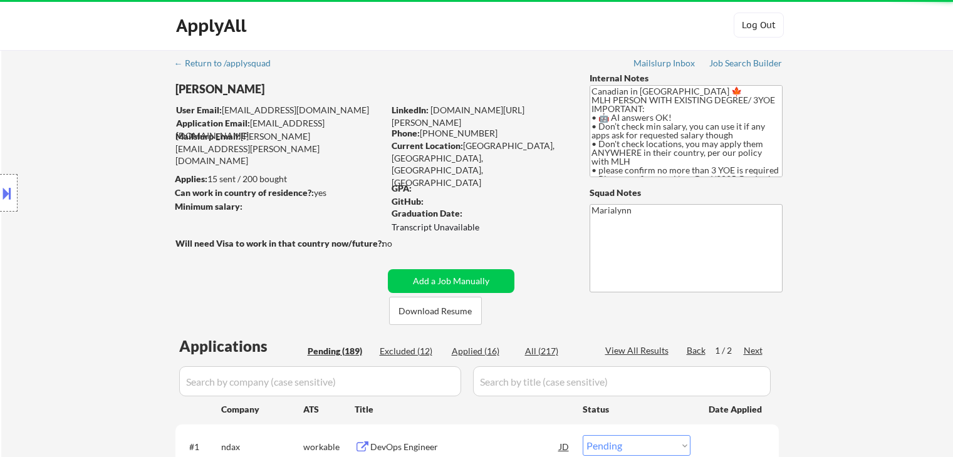
select select ""pending""
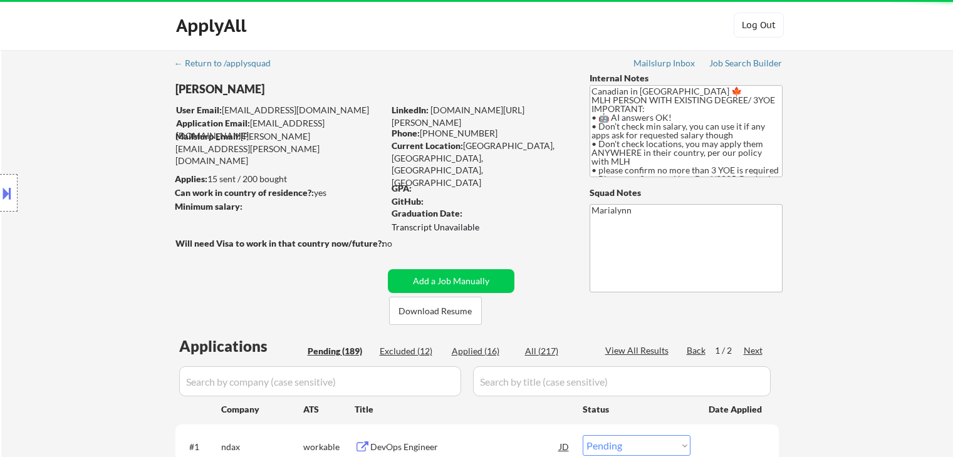
select select ""pending""
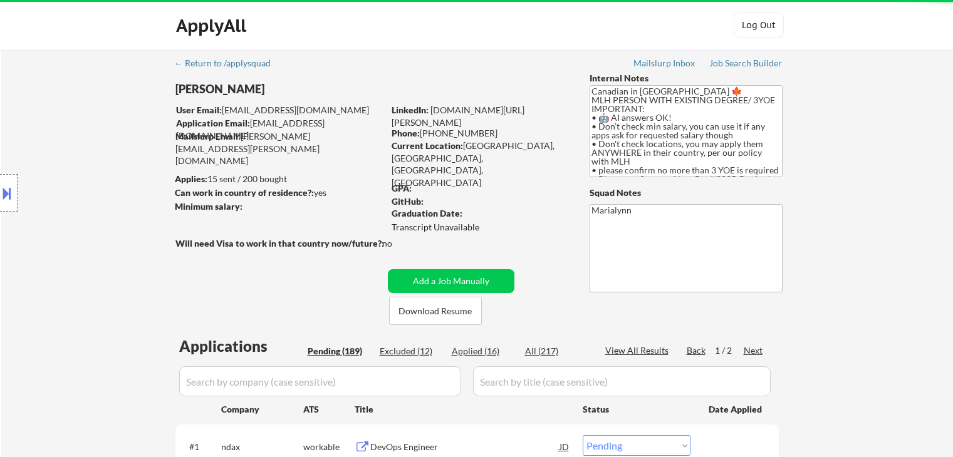
select select ""pending""
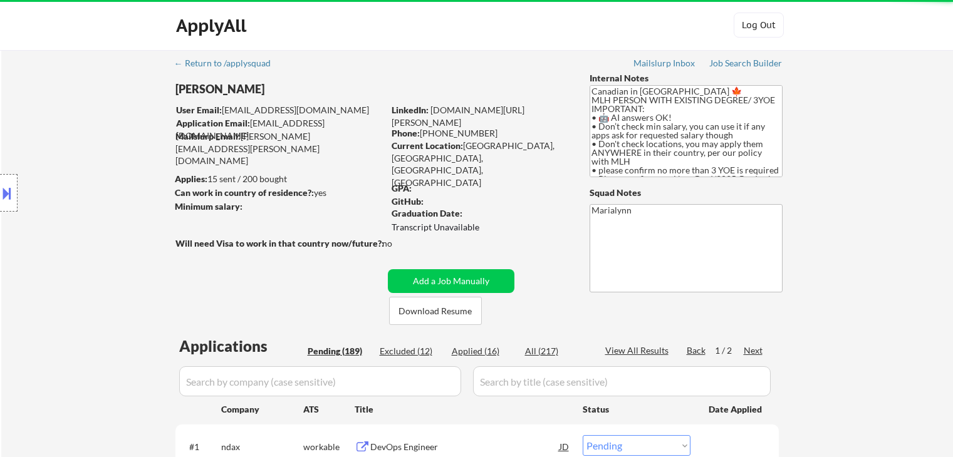
select select ""pending""
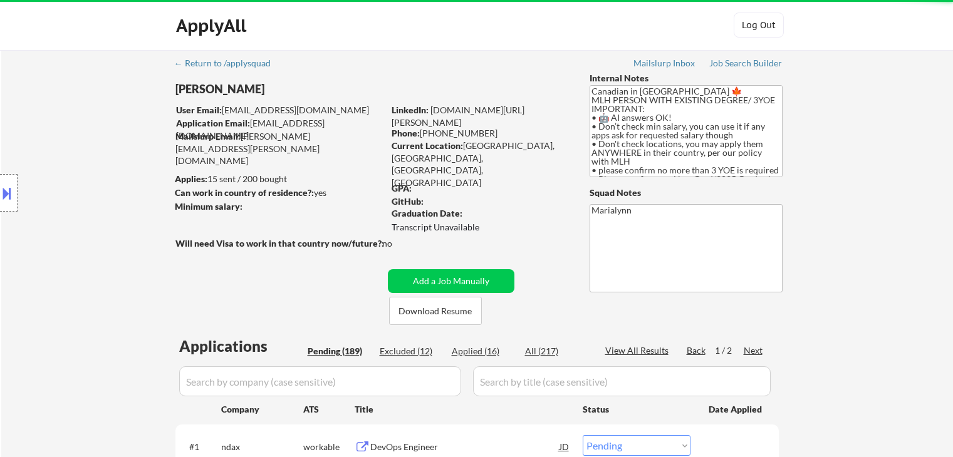
select select ""pending""
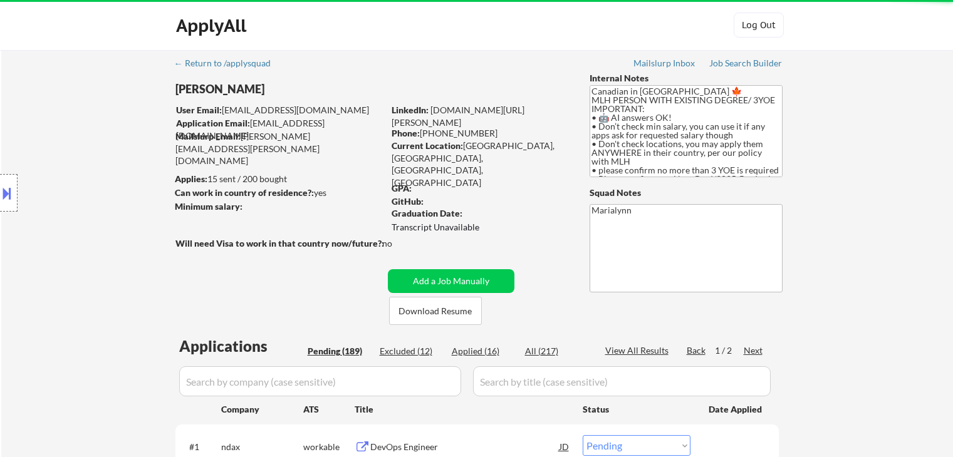
select select ""pending""
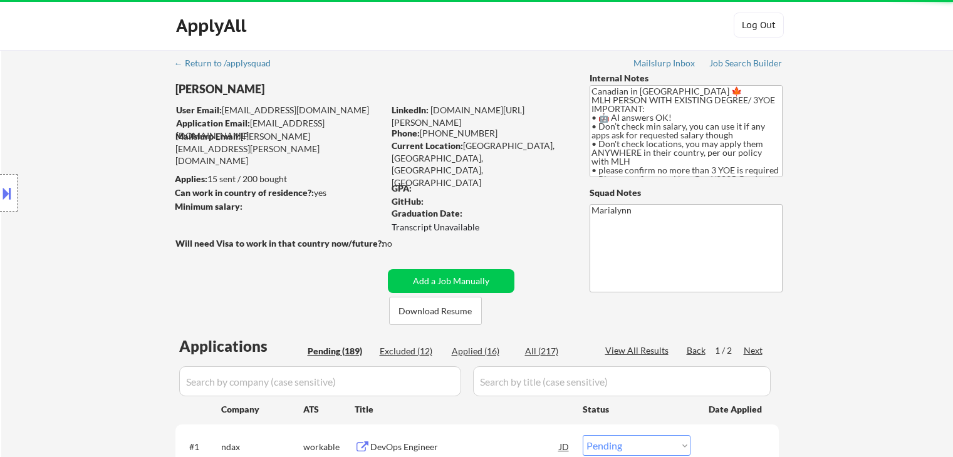
select select ""pending""
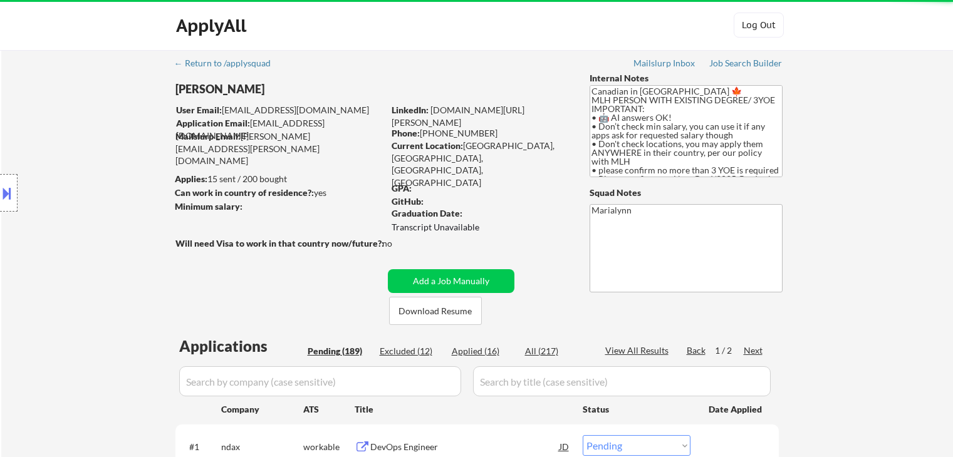
select select ""pending""
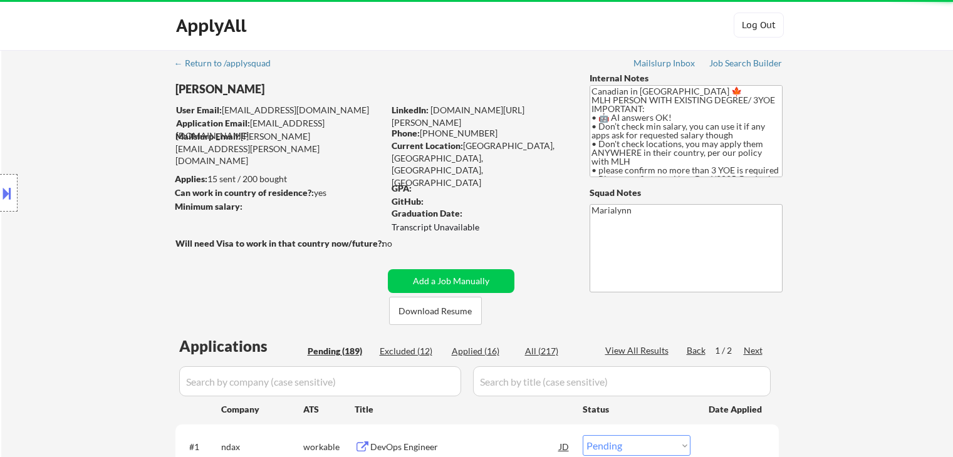
select select ""pending""
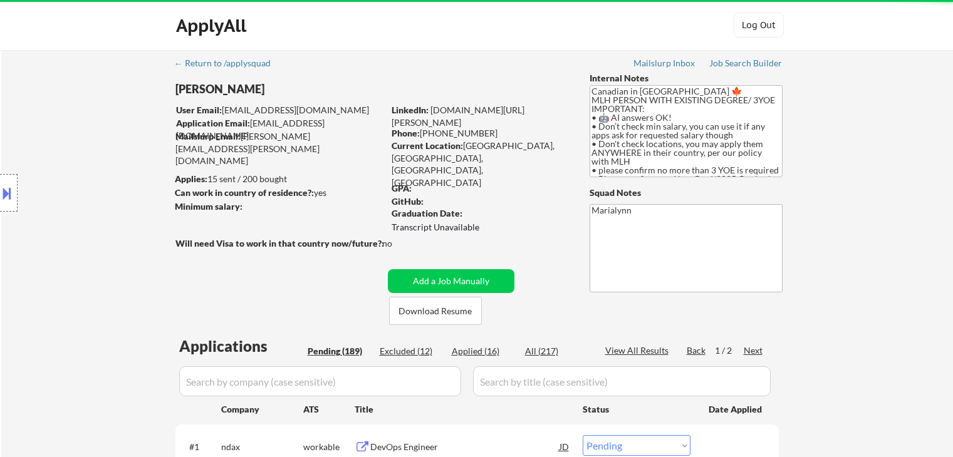
select select ""pending""
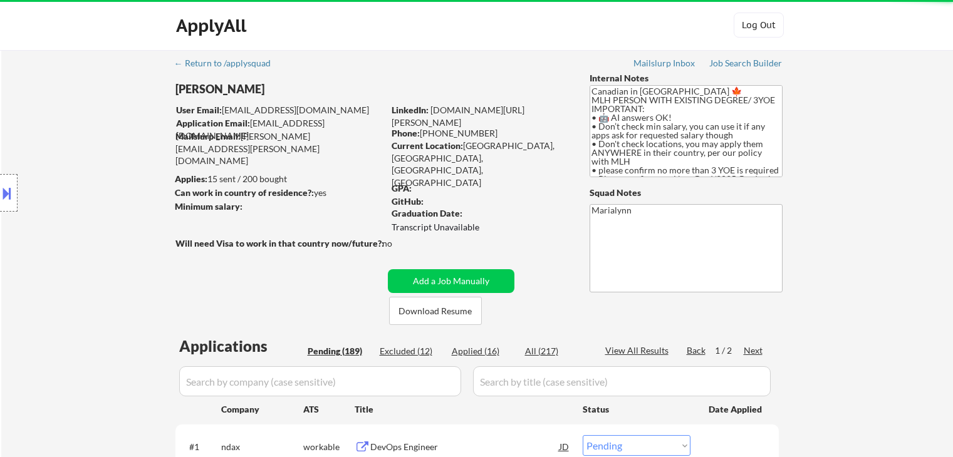
select select ""pending""
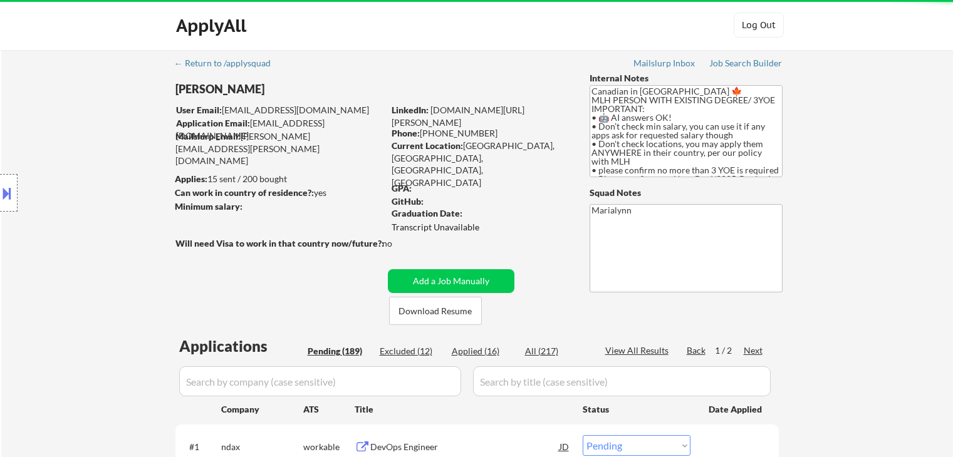
select select ""pending""
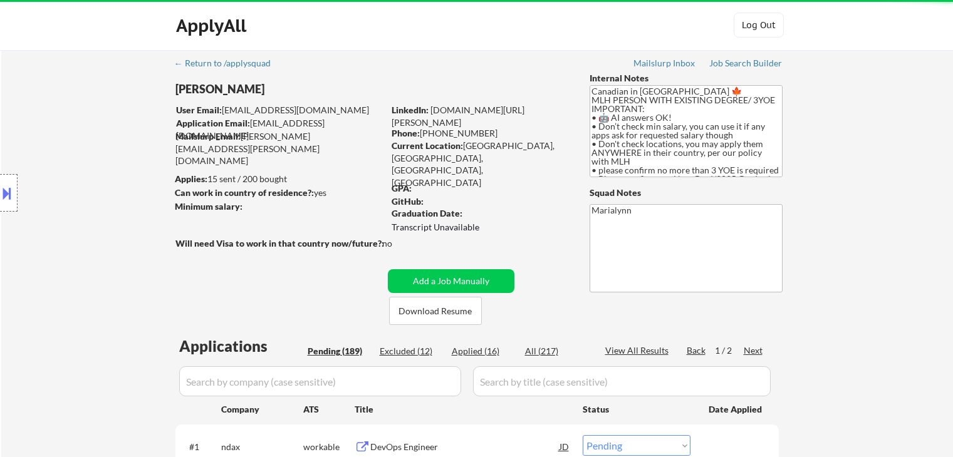
select select ""pending""
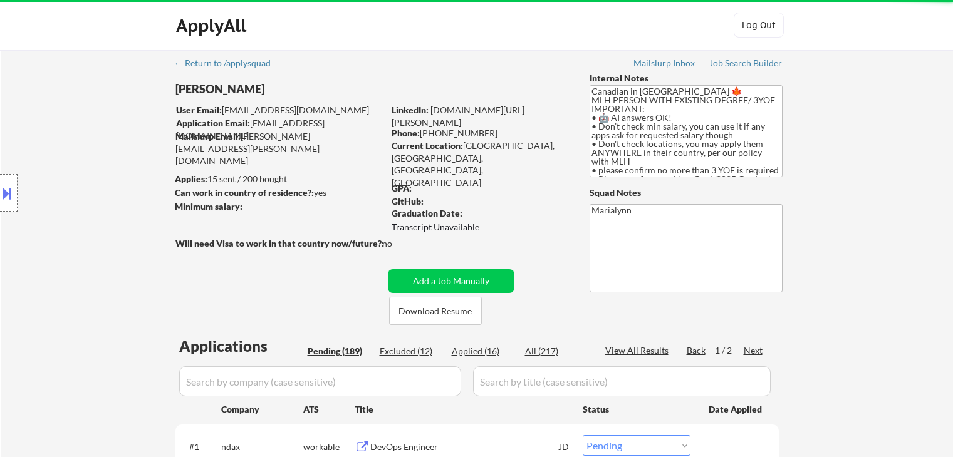
select select ""pending""
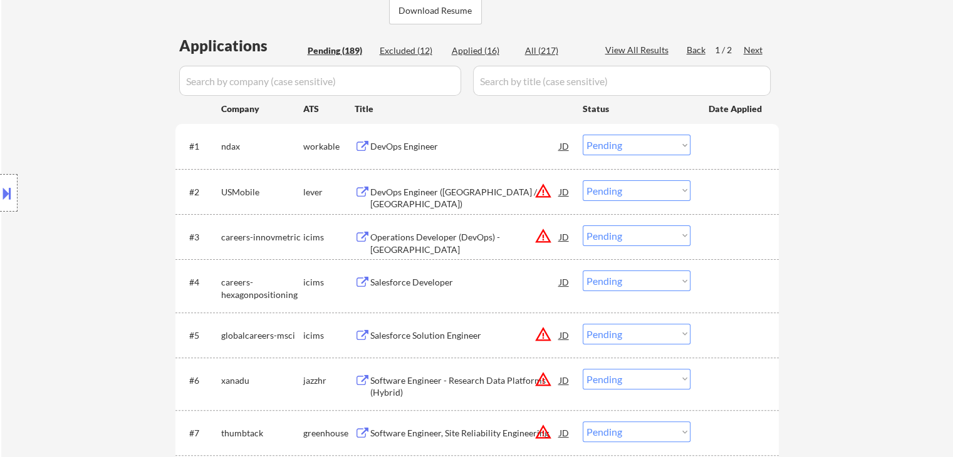
scroll to position [251, 0]
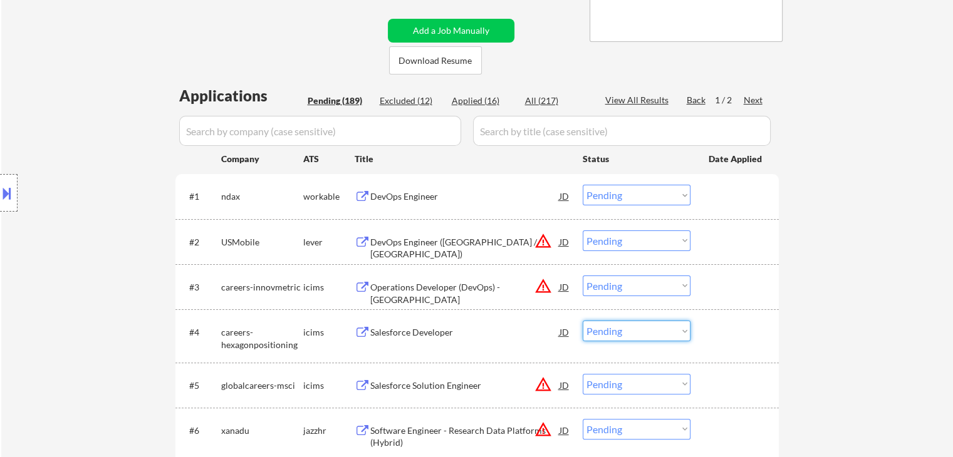
click at [620, 331] on select "Choose an option... Pending Applied Excluded (Questions) Excluded (Expired) Exc…" at bounding box center [637, 331] width 108 height 21
click at [583, 321] on select "Choose an option... Pending Applied Excluded (Questions) Excluded (Expired) Exc…" at bounding box center [637, 331] width 108 height 21
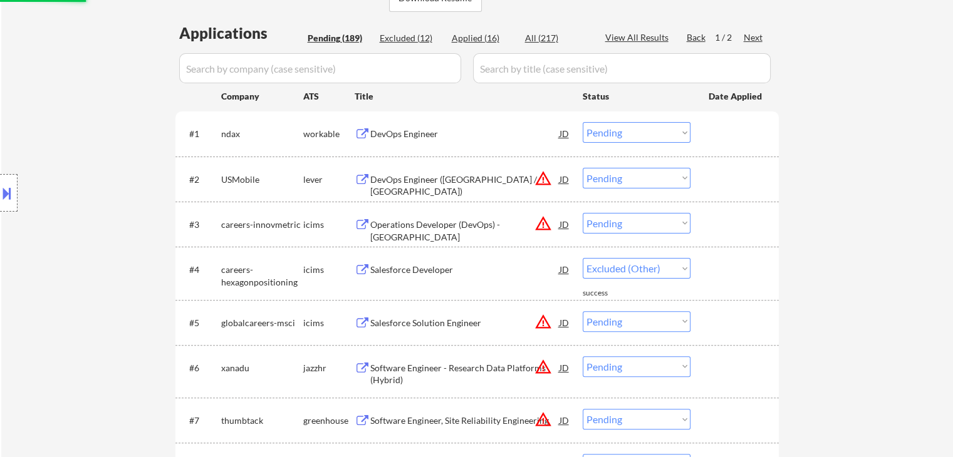
select select ""pending""
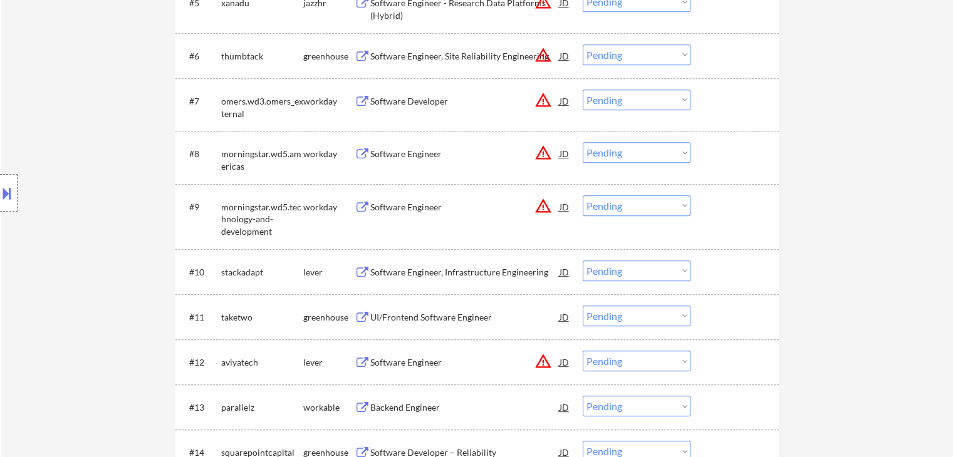
scroll to position [627, 0]
click at [430, 269] on div "Software Engineer, Infrastructure Engineering" at bounding box center [464, 271] width 189 height 13
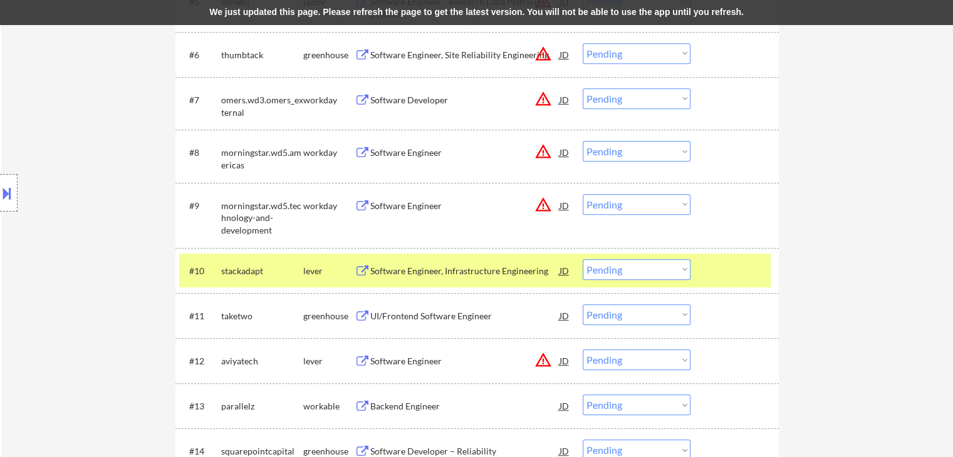
click at [483, 14] on div "We just updated this page. Please refresh the page to get the latest version. Y…" at bounding box center [476, 12] width 953 height 25
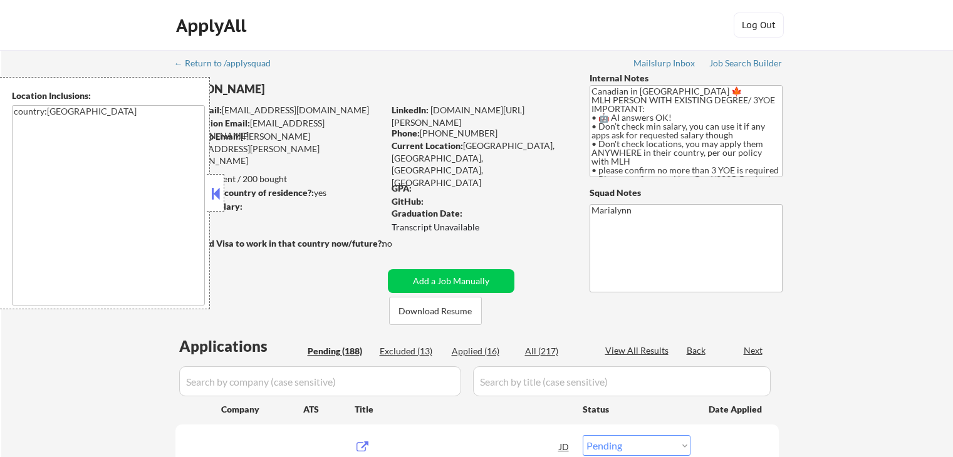
select select ""pending""
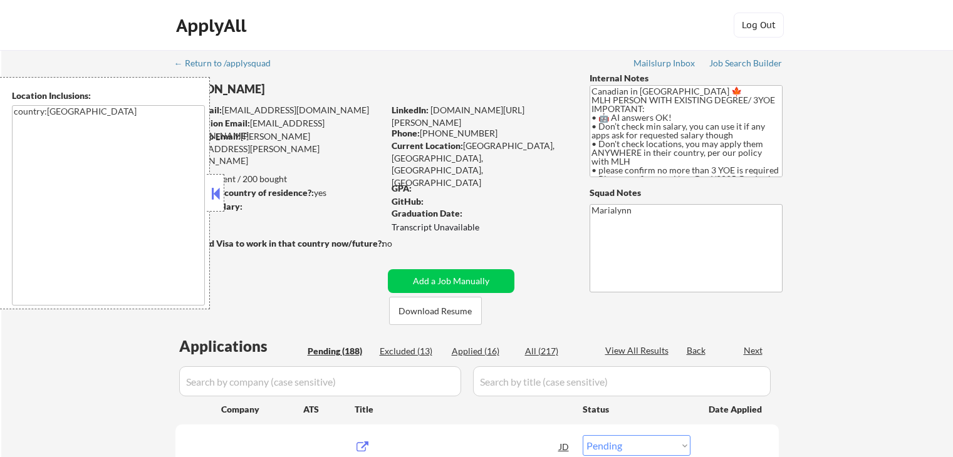
select select ""pending""
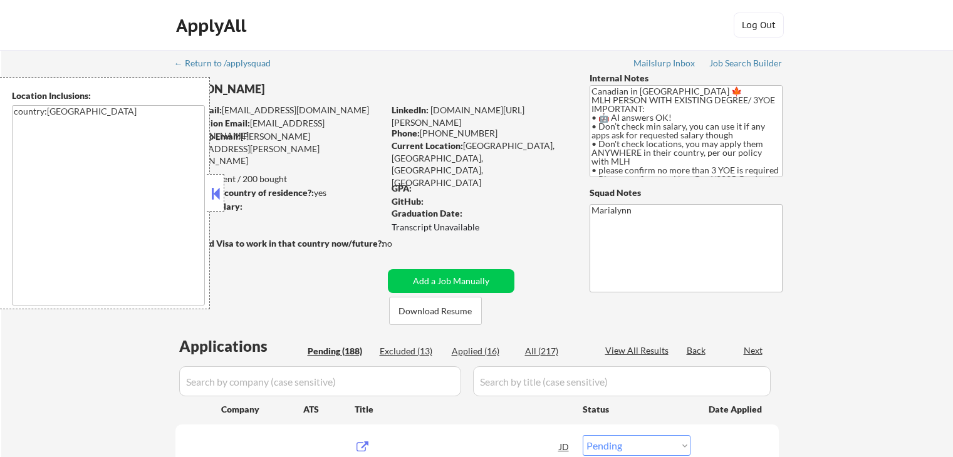
select select ""pending""
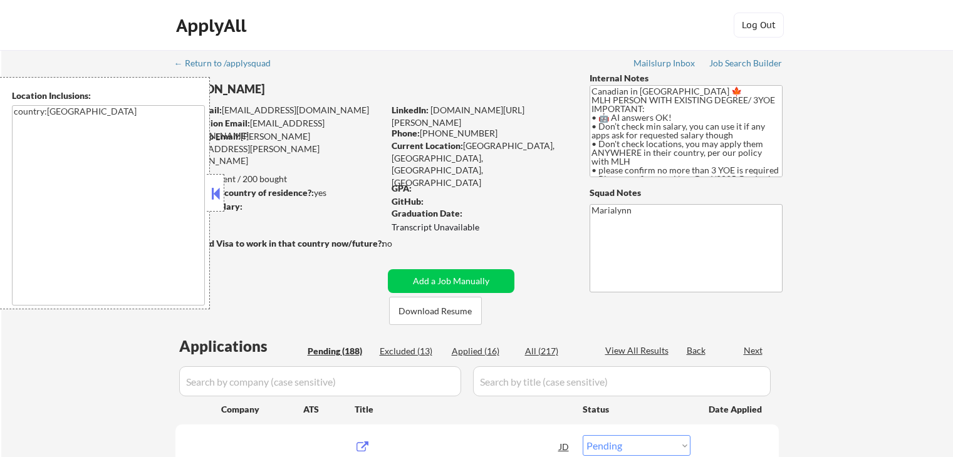
select select ""pending""
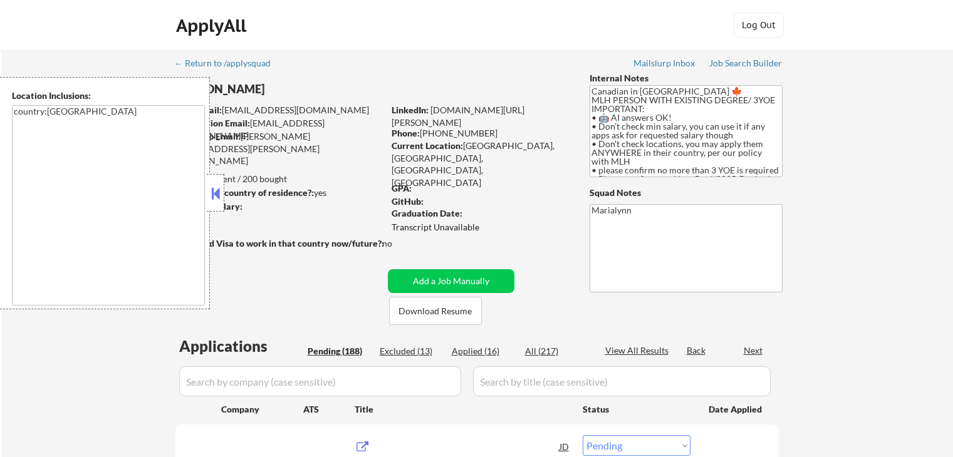
select select ""pending""
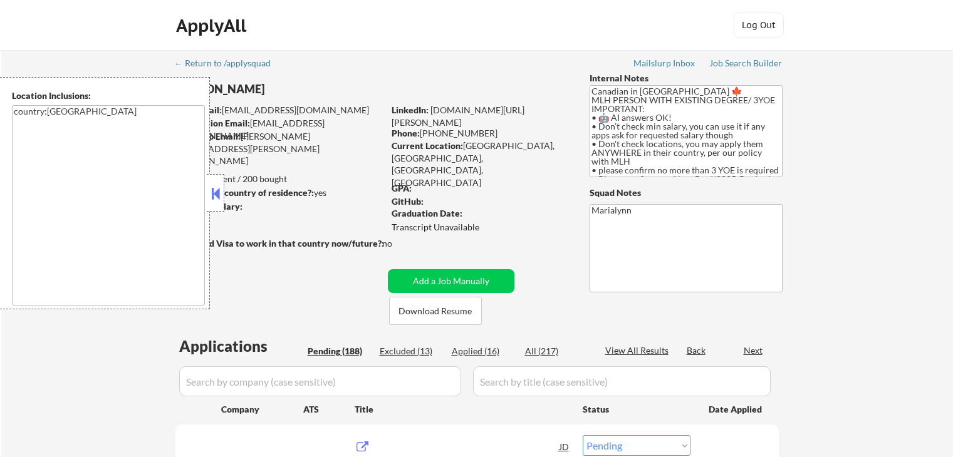
select select ""pending""
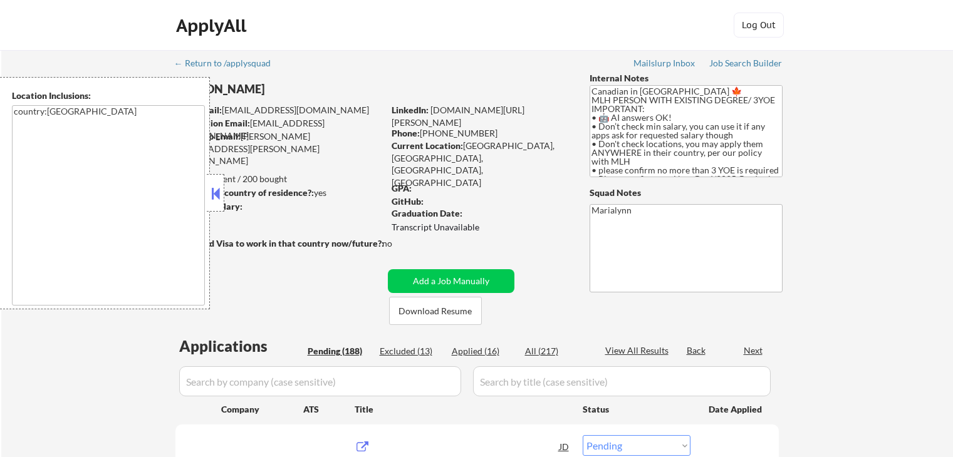
select select ""pending""
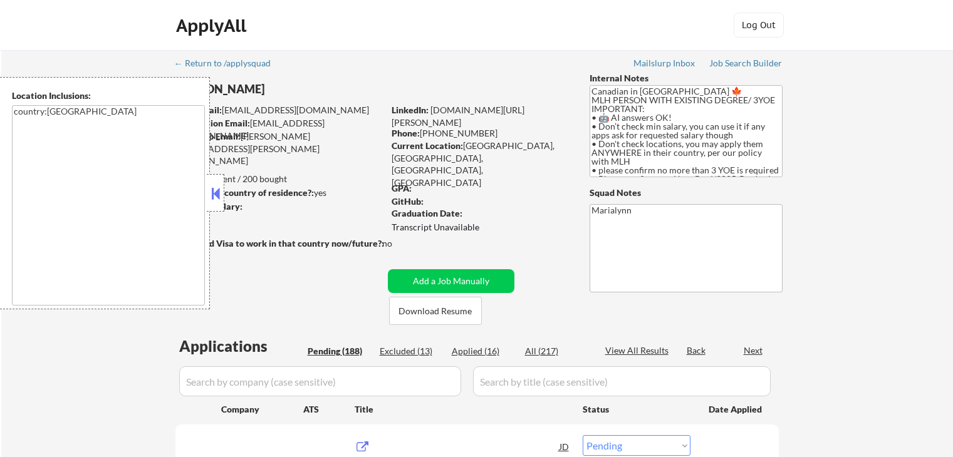
select select ""pending""
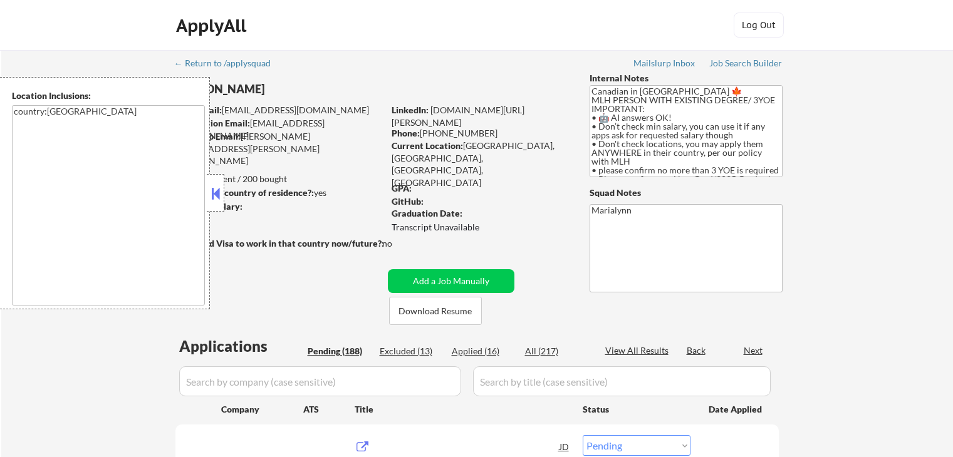
select select ""pending""
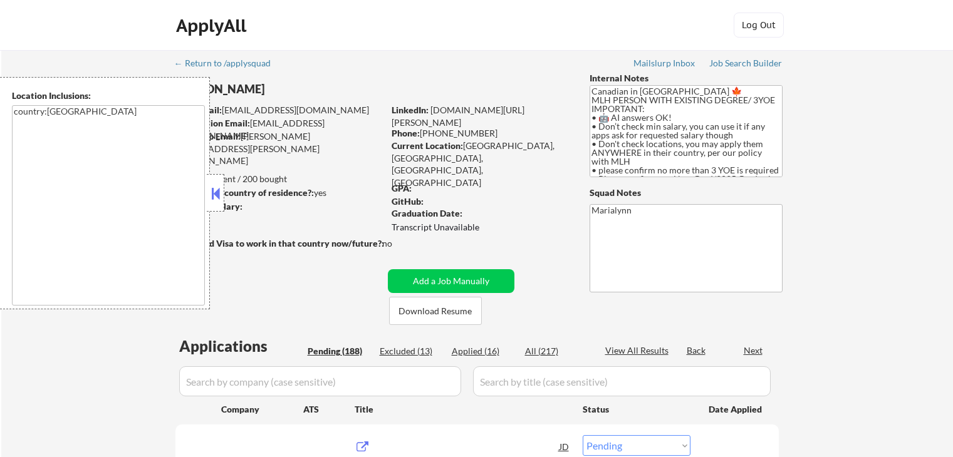
select select ""pending""
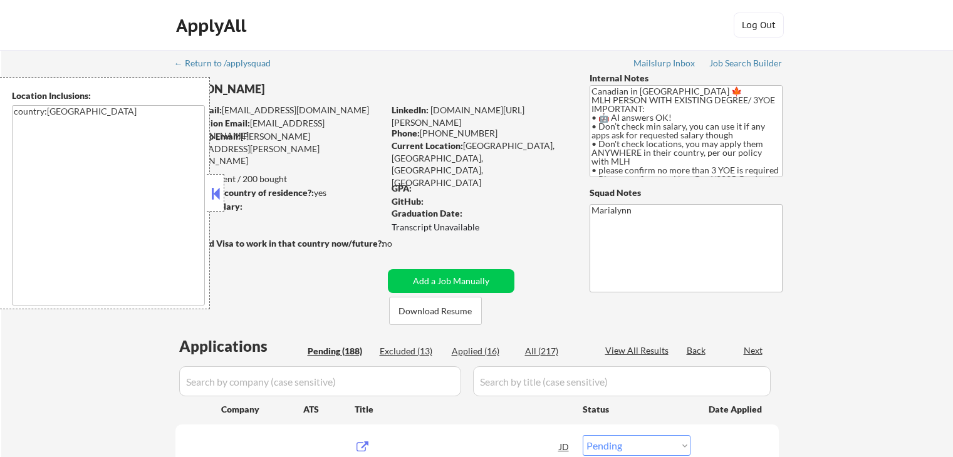
select select ""pending""
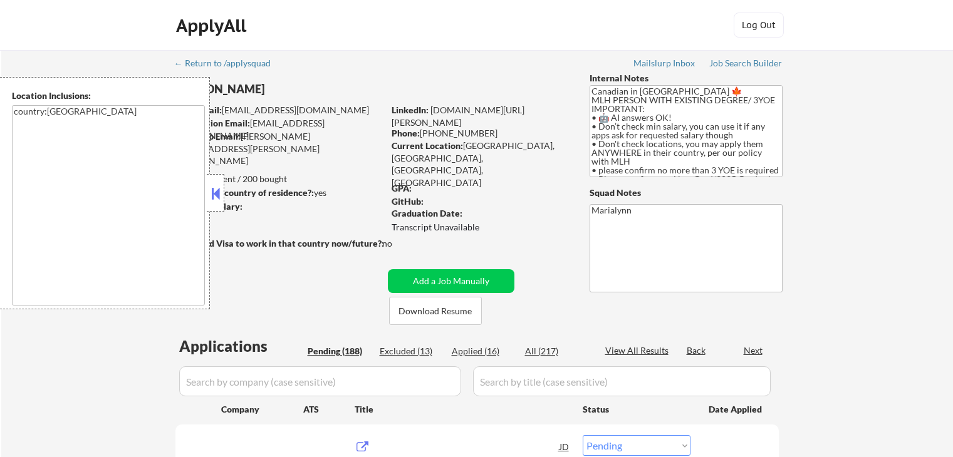
select select ""pending""
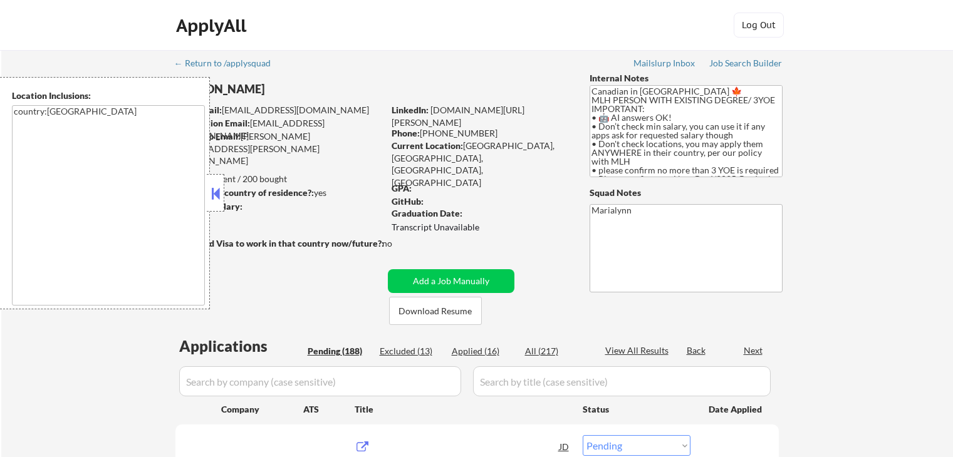
select select ""pending""
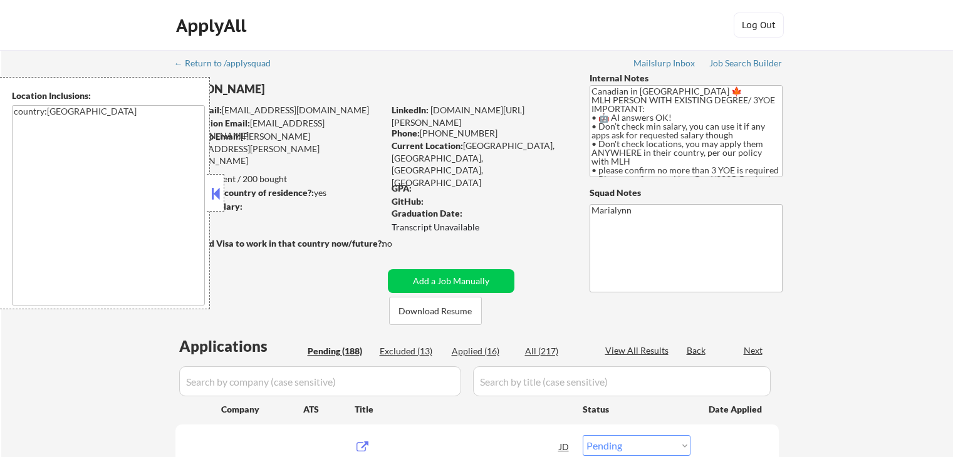
select select ""pending""
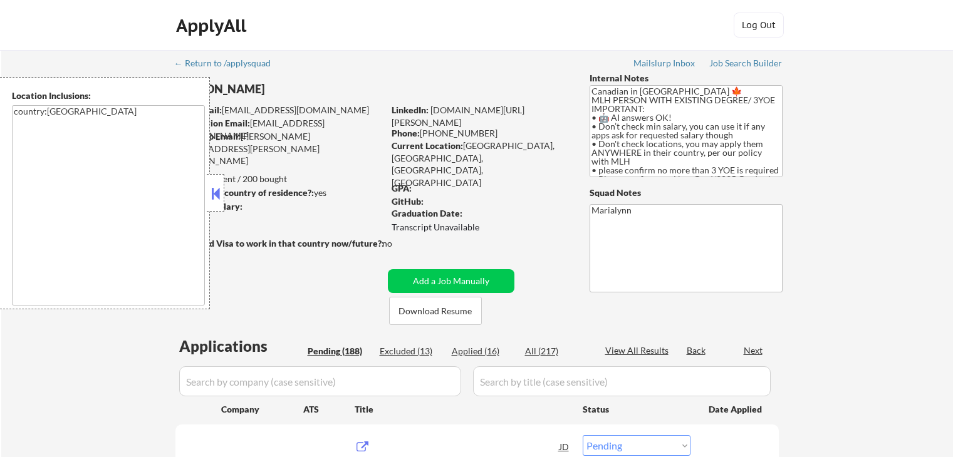
select select ""pending""
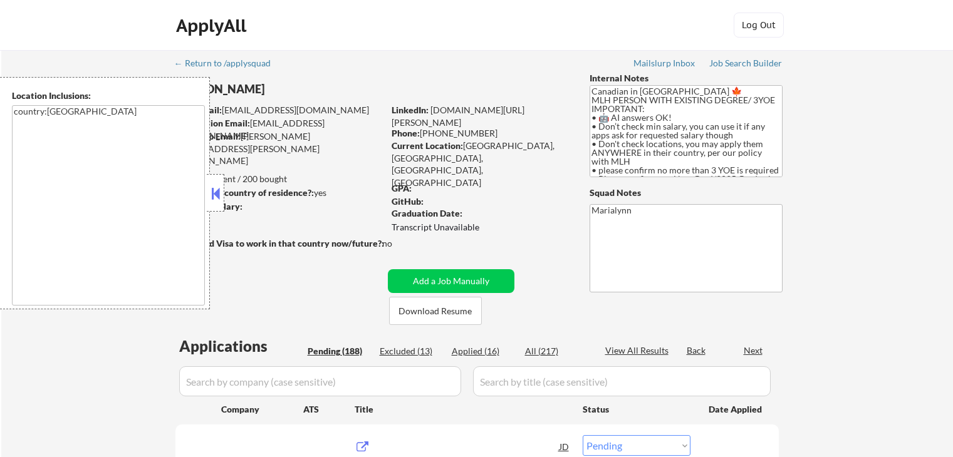
select select ""pending""
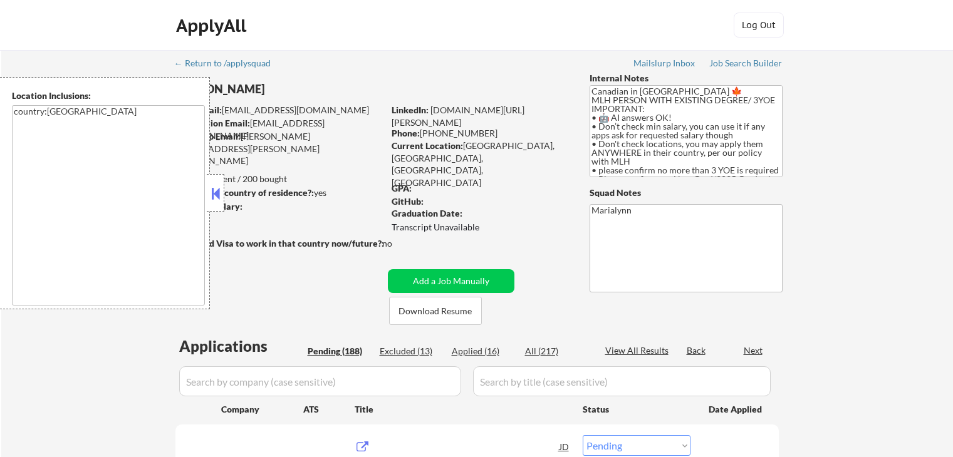
select select ""pending""
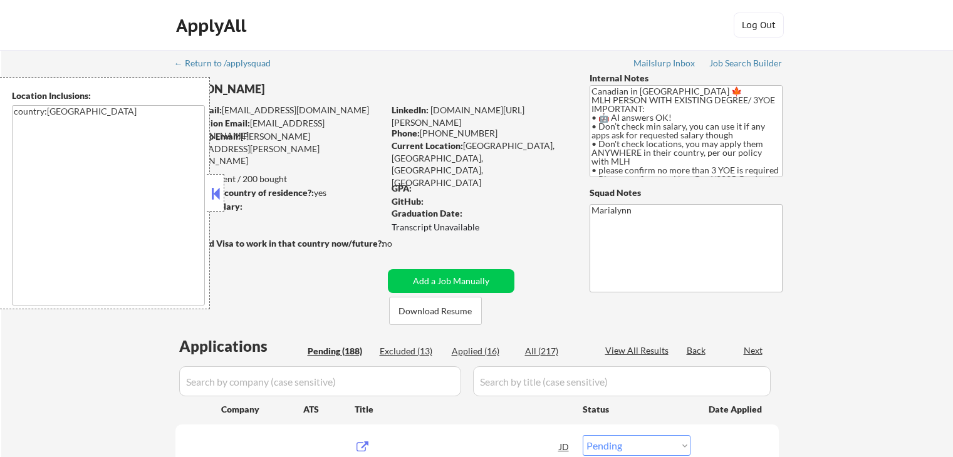
select select ""pending""
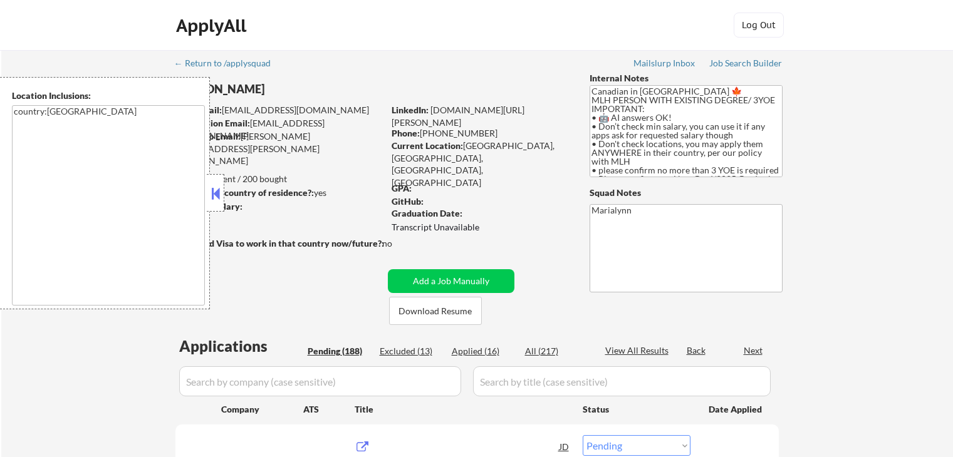
select select ""pending""
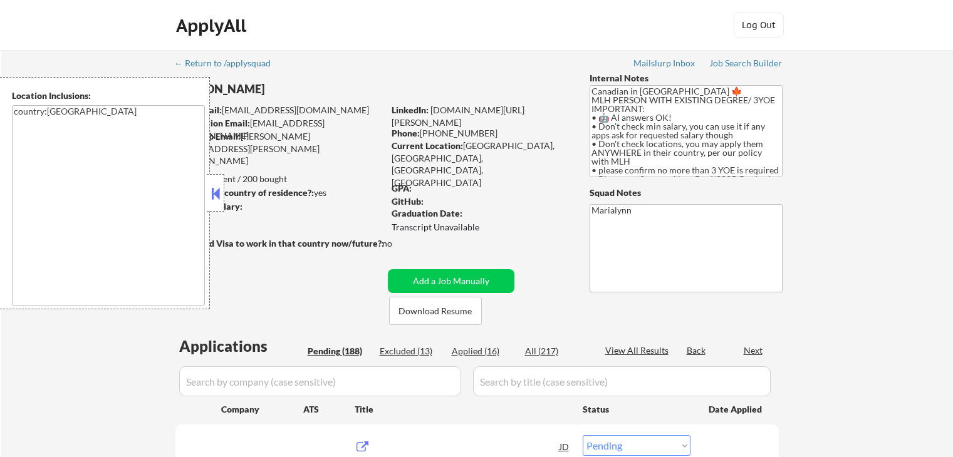
select select ""pending""
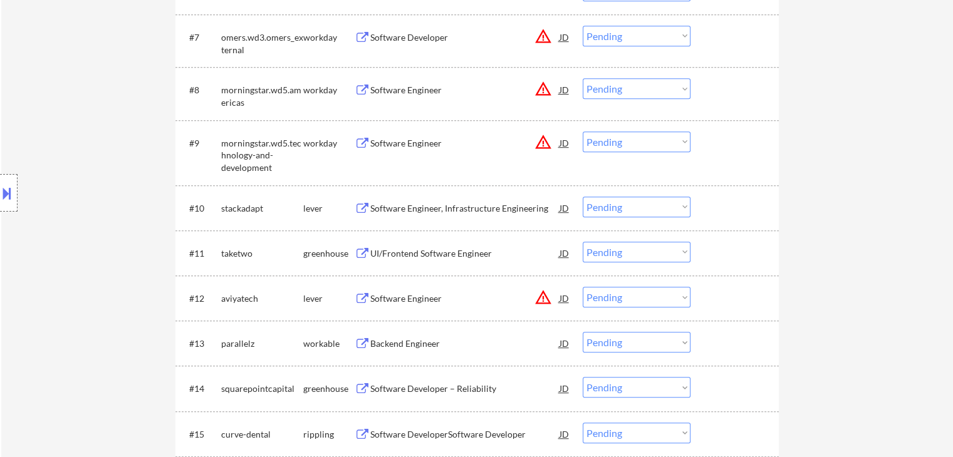
scroll to position [689, 0]
click at [632, 207] on select "Choose an option... Pending Applied Excluded (Questions) Excluded (Expired) Exc…" at bounding box center [637, 207] width 108 height 21
click at [583, 197] on select "Choose an option... Pending Applied Excluded (Questions) Excluded (Expired) Exc…" at bounding box center [637, 207] width 108 height 21
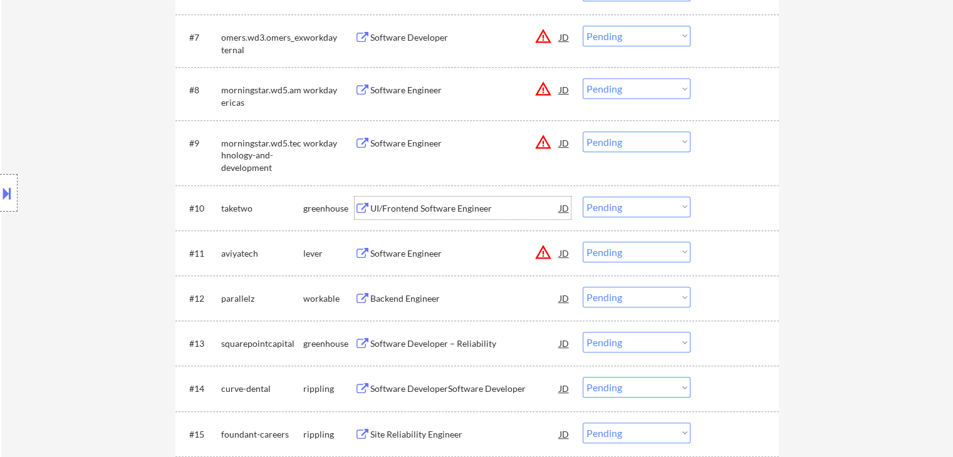
click at [410, 209] on div "UI/Frontend Software Engineer" at bounding box center [464, 208] width 189 height 13
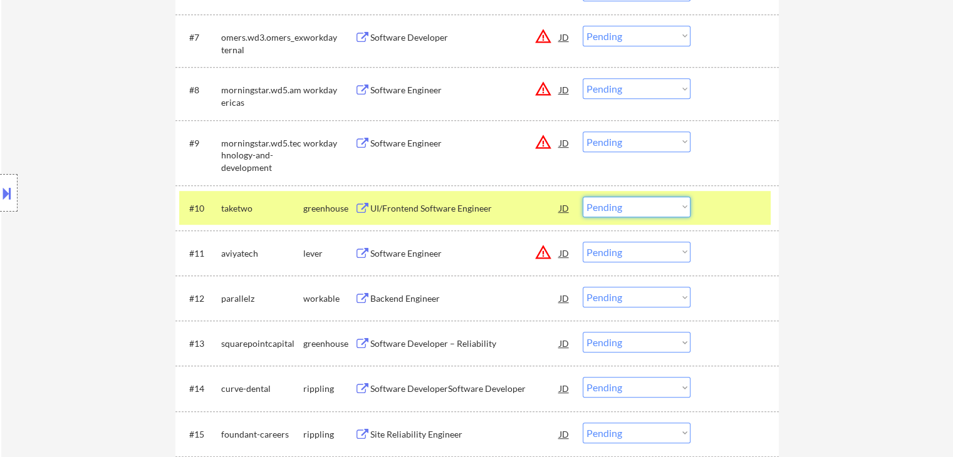
drag, startPoint x: 624, startPoint y: 206, endPoint x: 624, endPoint y: 216, distance: 10.0
click at [624, 208] on select "Choose an option... Pending Applied Excluded (Questions) Excluded (Expired) Exc…" at bounding box center [637, 207] width 108 height 21
click at [583, 197] on select "Choose an option... Pending Applied Excluded (Questions) Excluded (Expired) Exc…" at bounding box center [637, 207] width 108 height 21
select select ""pending""
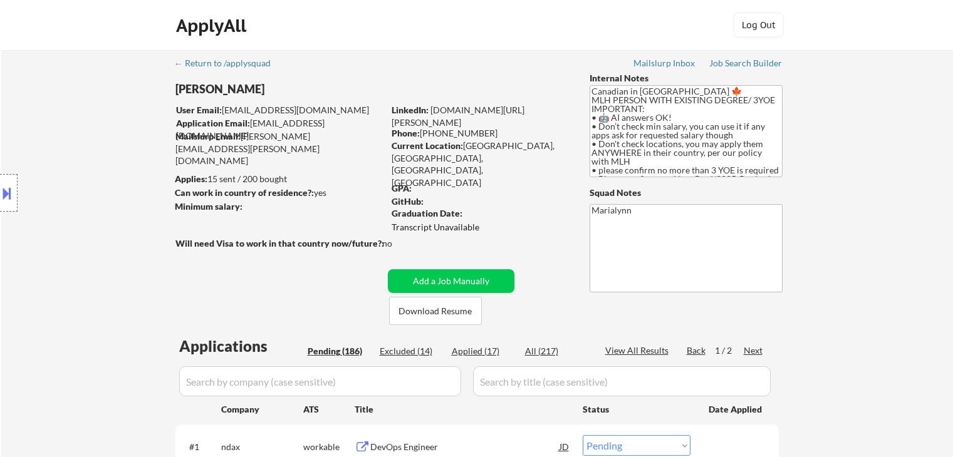
select select ""pending""
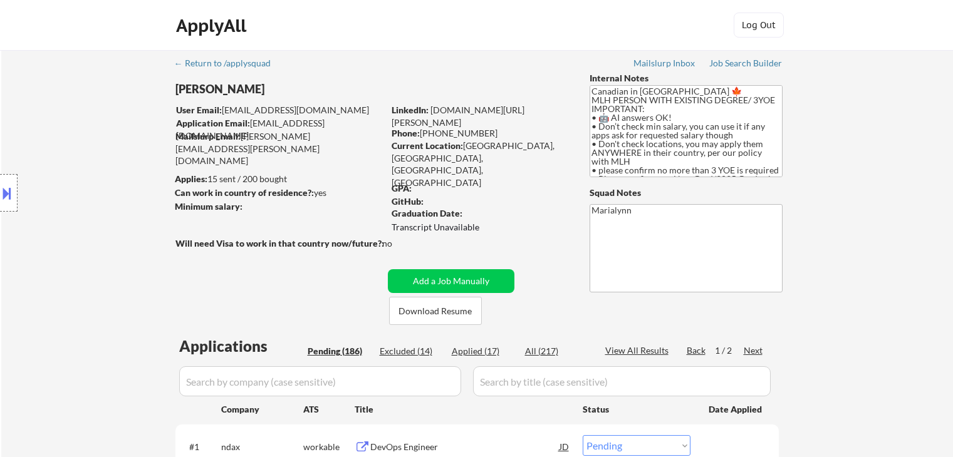
select select ""pending""
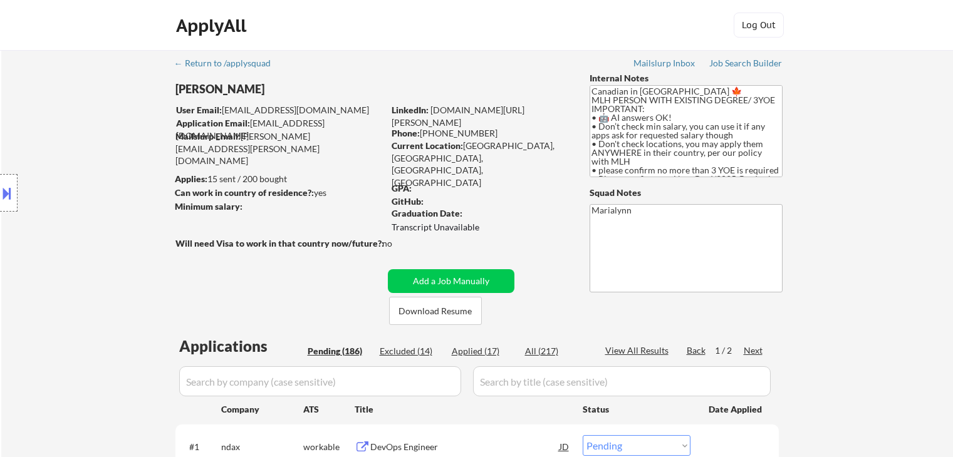
select select ""pending""
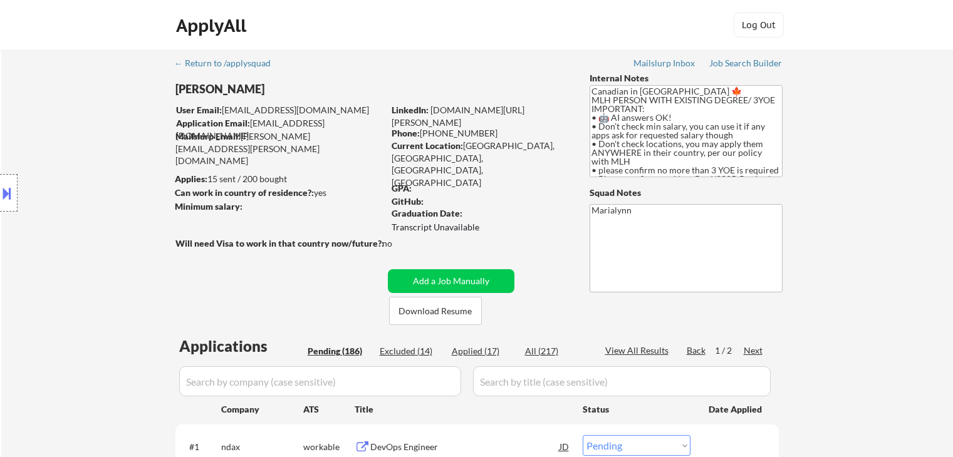
select select ""pending""
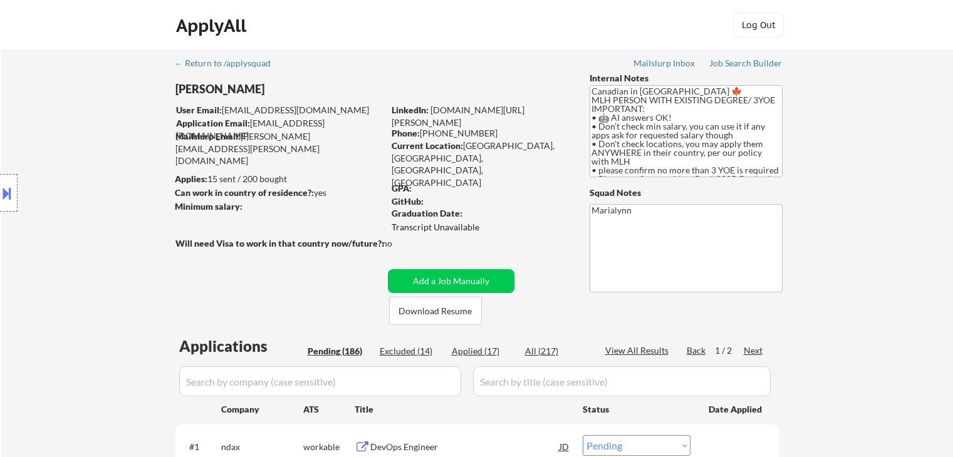
select select ""pending""
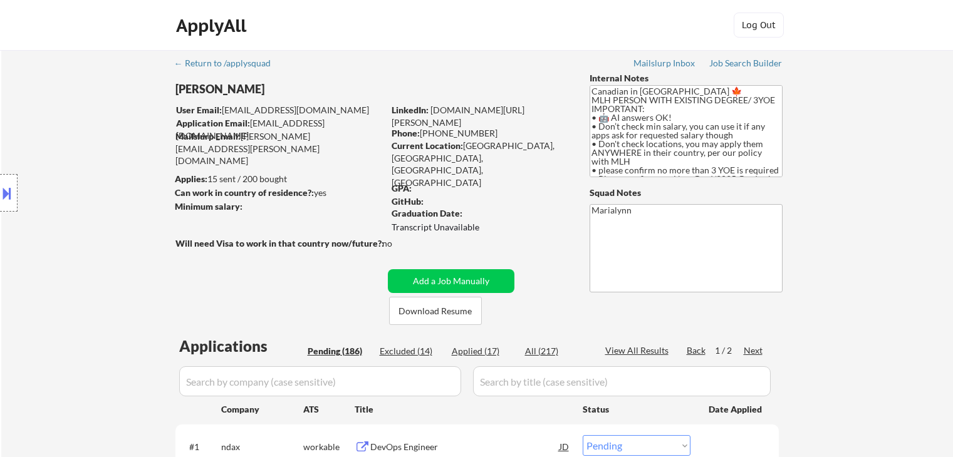
select select ""pending""
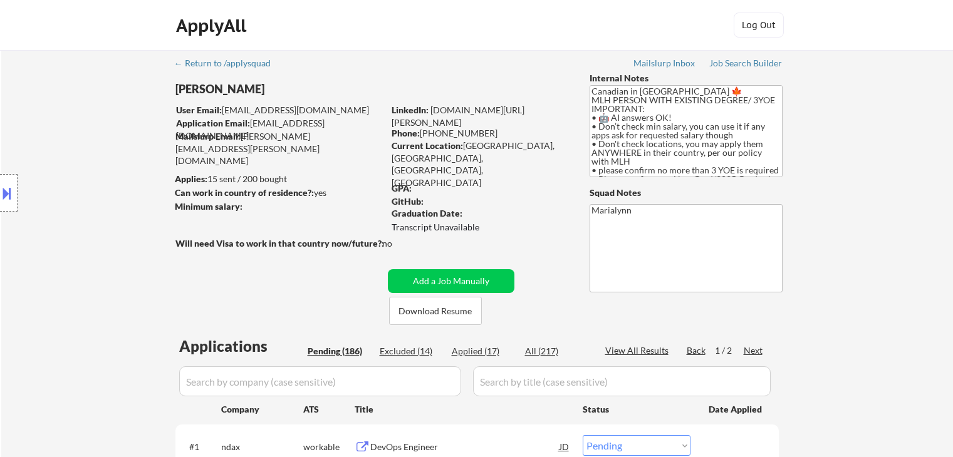
select select ""pending""
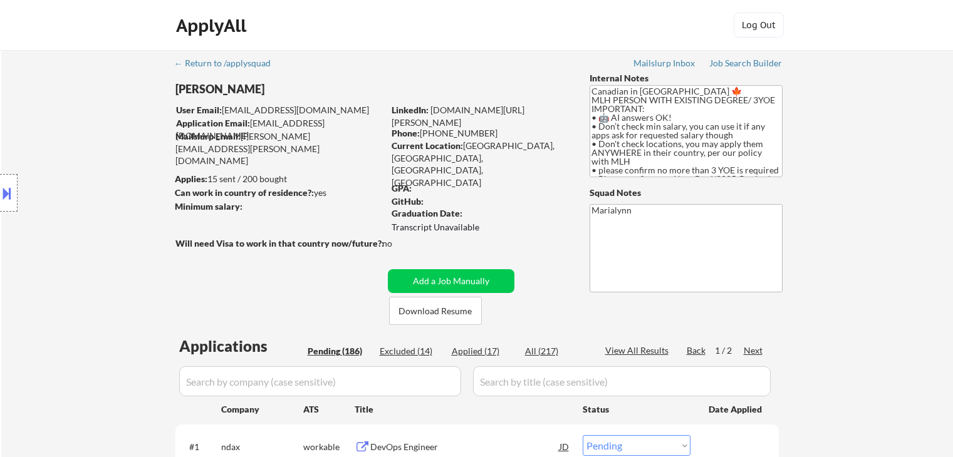
select select ""pending""
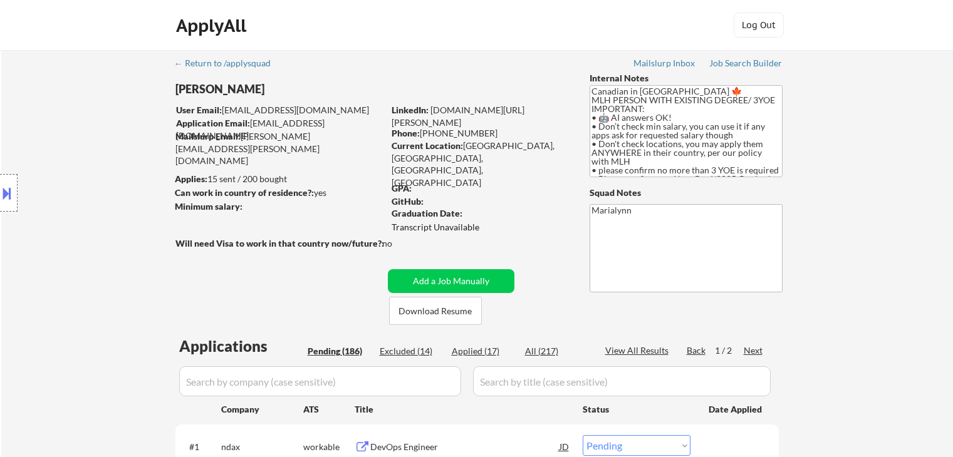
select select ""pending""
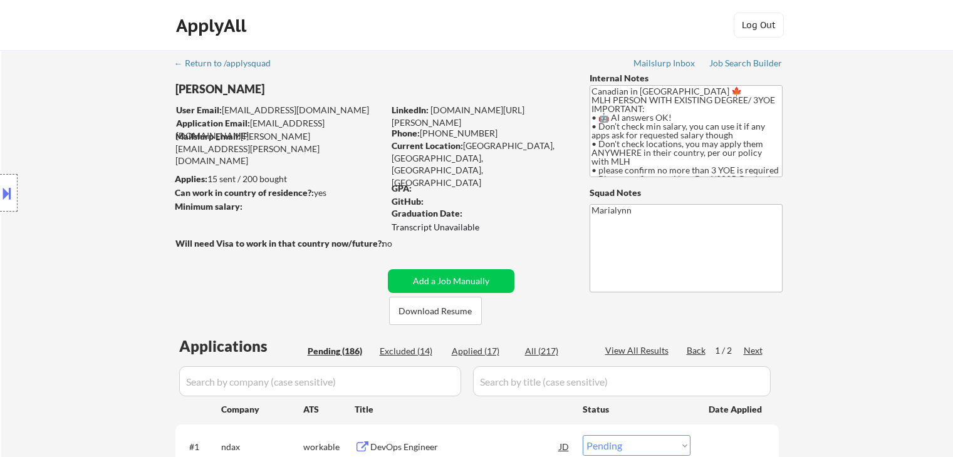
select select ""pending""
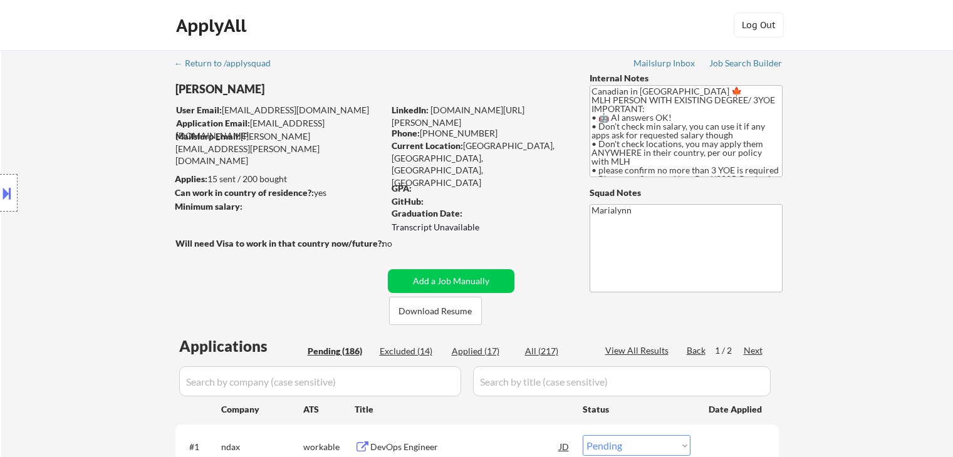
select select ""pending""
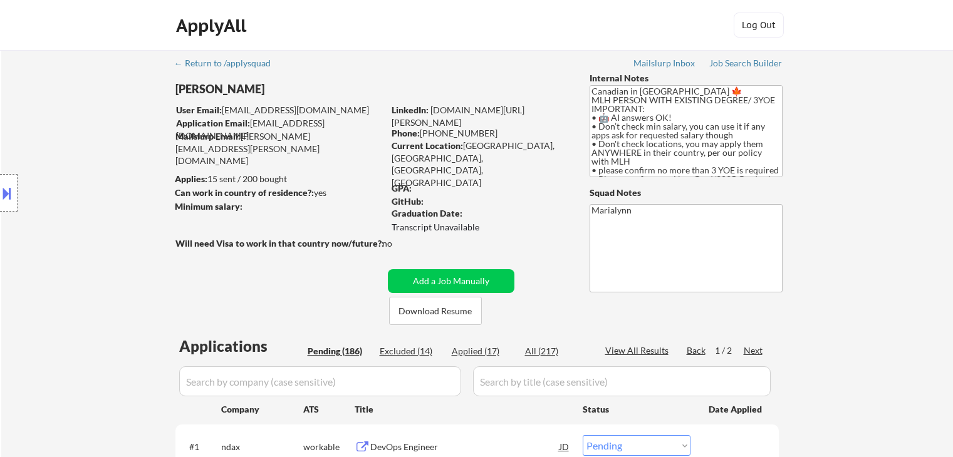
select select ""pending""
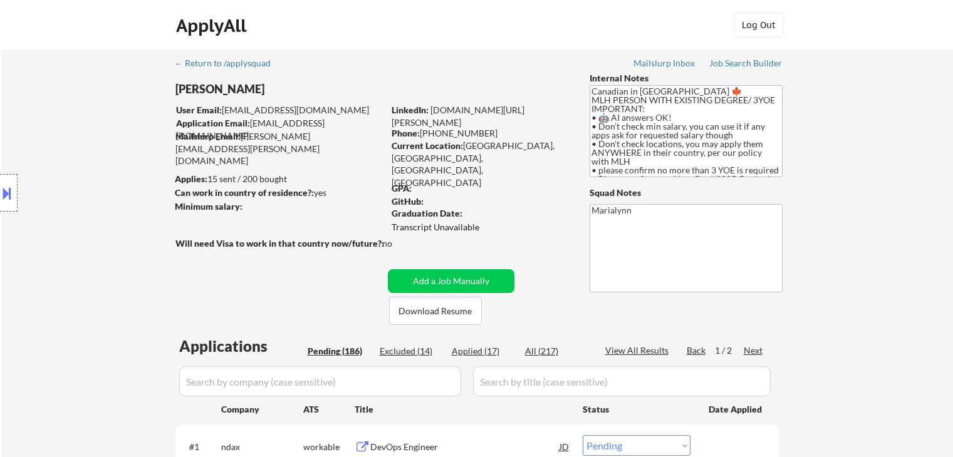
select select ""pending""
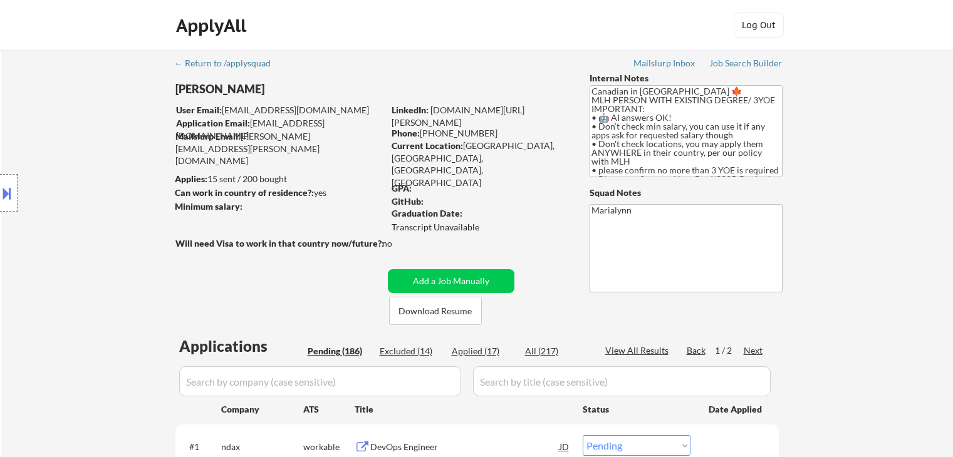
select select ""pending""
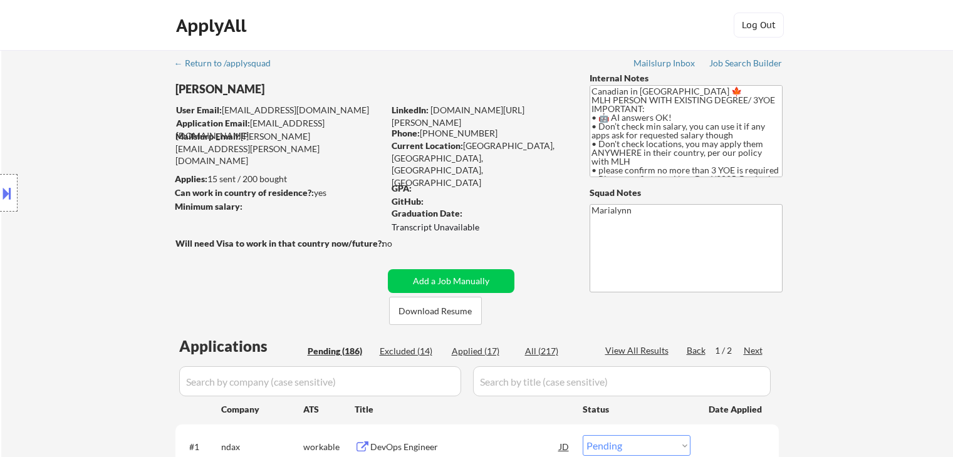
select select ""pending""
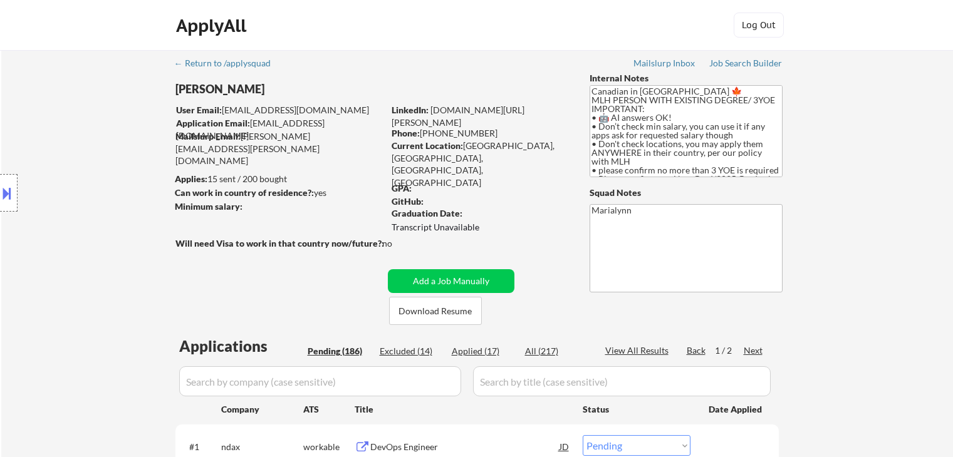
select select ""pending""
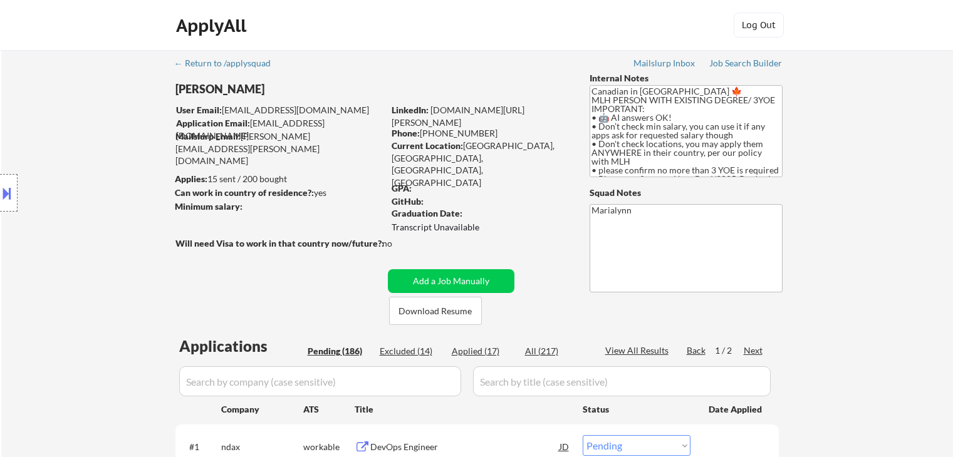
select select ""pending""
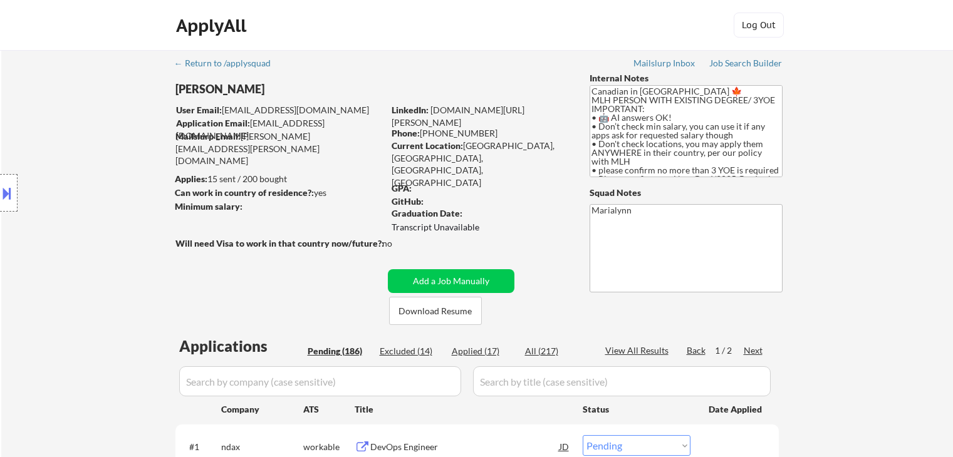
select select ""pending""
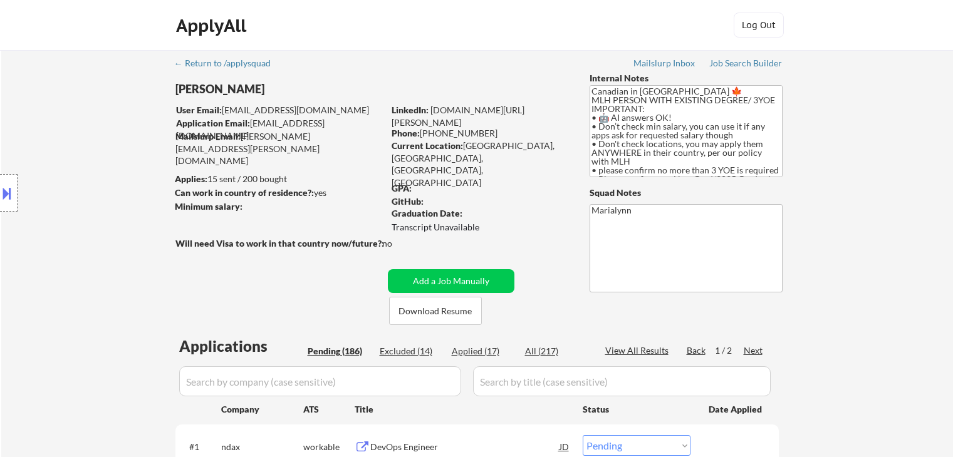
select select ""pending""
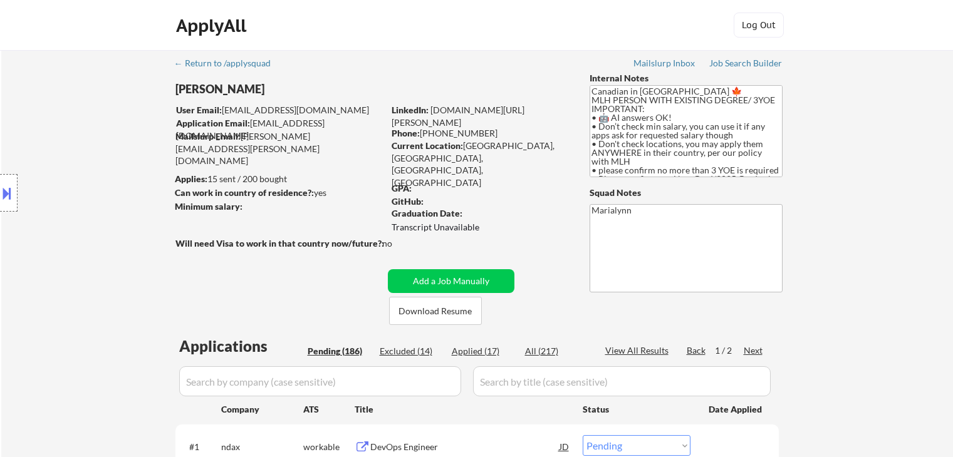
select select ""pending""
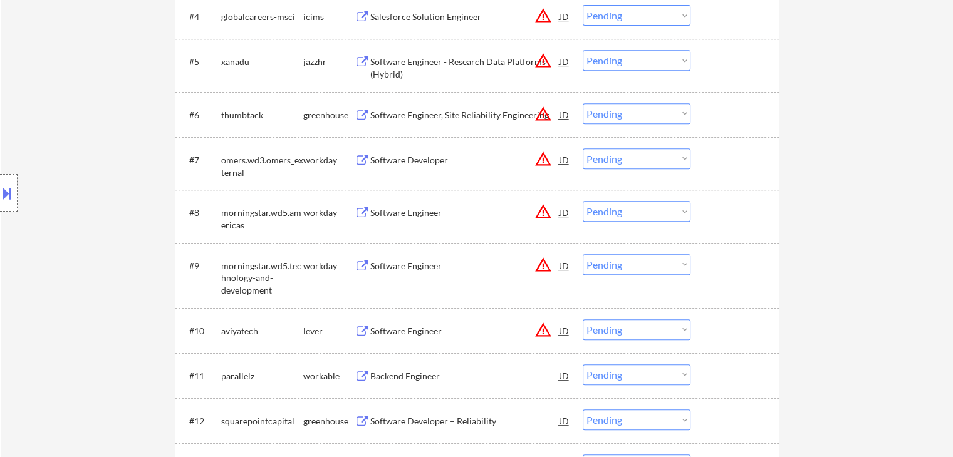
scroll to position [689, 0]
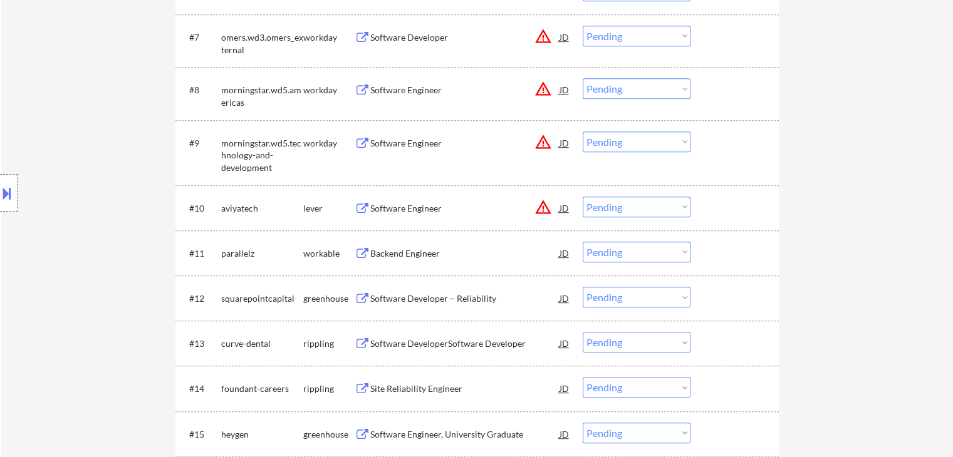
click at [390, 254] on div "Backend Engineer" at bounding box center [464, 254] width 189 height 13
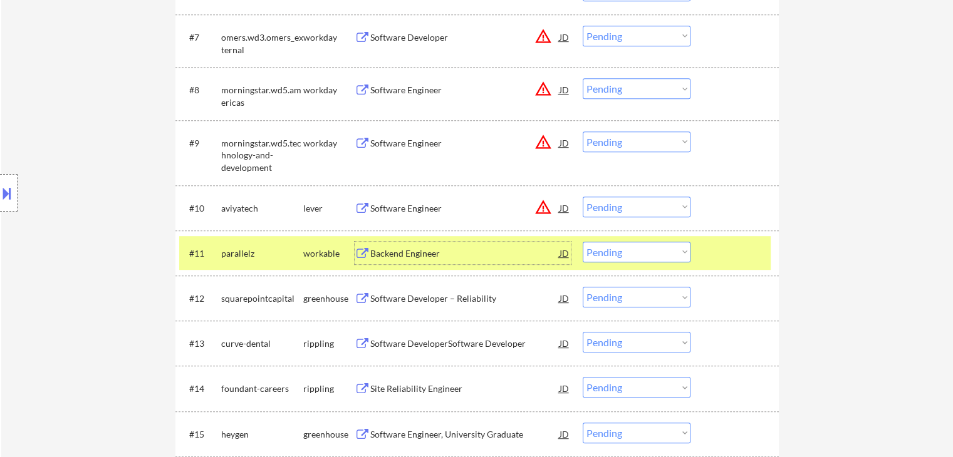
drag, startPoint x: 632, startPoint y: 251, endPoint x: 639, endPoint y: 259, distance: 10.6
click at [632, 251] on select "Choose an option... Pending Applied Excluded (Questions) Excluded (Expired) Exc…" at bounding box center [637, 252] width 108 height 21
click at [583, 242] on select "Choose an option... Pending Applied Excluded (Questions) Excluded (Expired) Exc…" at bounding box center [637, 252] width 108 height 21
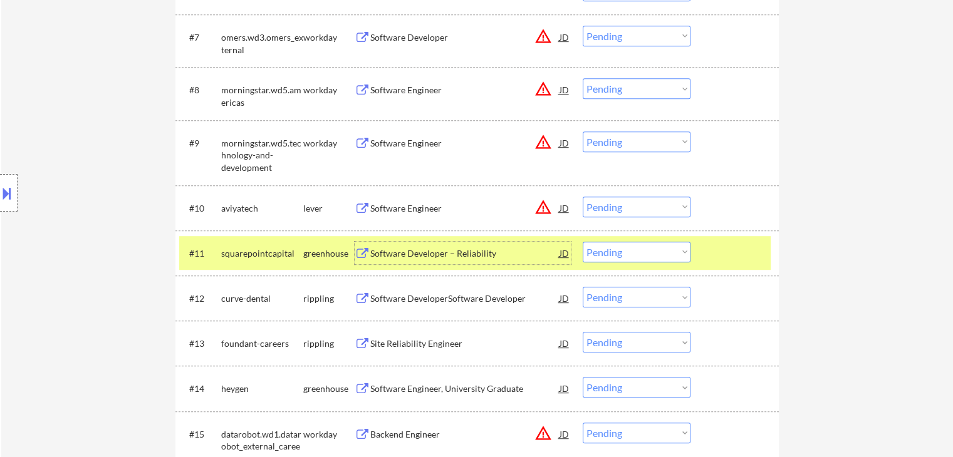
click at [436, 256] on div "Software Developer – Reliability" at bounding box center [464, 254] width 189 height 13
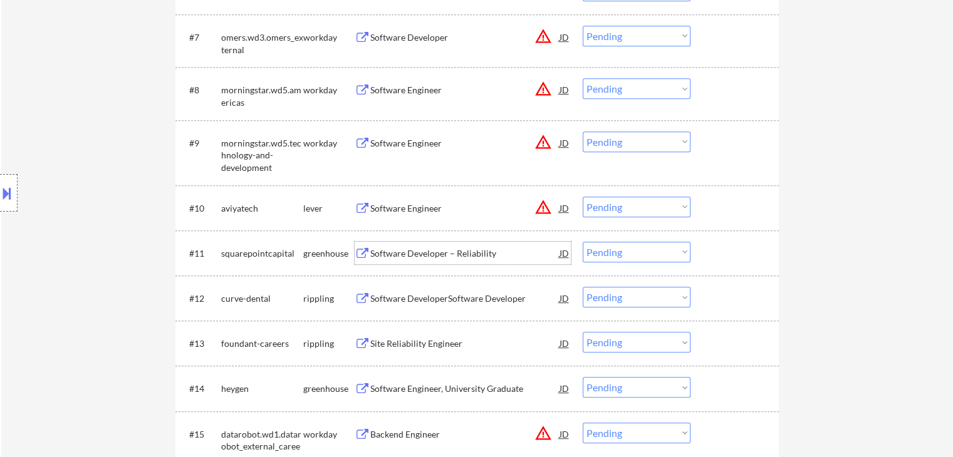
click at [622, 249] on select "Choose an option... Pending Applied Excluded (Questions) Excluded (Expired) Exc…" at bounding box center [637, 252] width 108 height 21
click at [583, 242] on select "Choose an option... Pending Applied Excluded (Questions) Excluded (Expired) Exc…" at bounding box center [637, 252] width 108 height 21
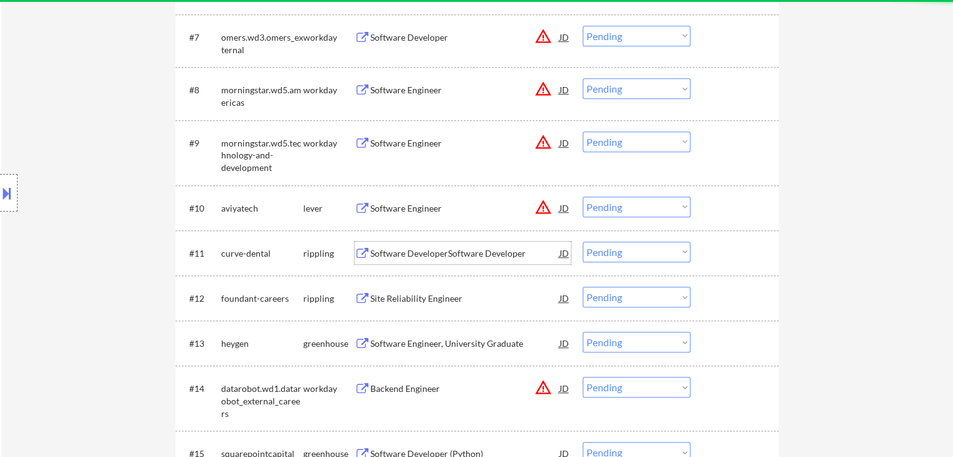
click at [412, 259] on div "Software DeveloperSoftware Developer" at bounding box center [464, 254] width 189 height 13
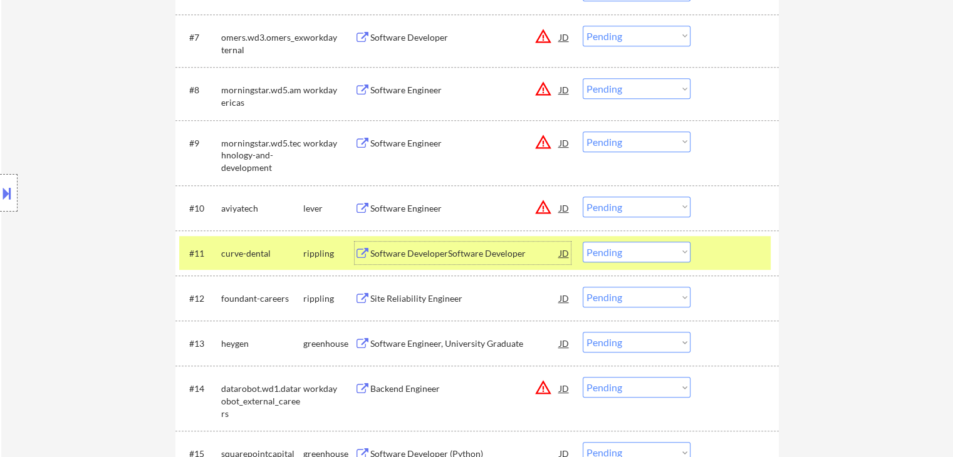
click at [634, 254] on select "Choose an option... Pending Applied Excluded (Questions) Excluded (Expired) Exc…" at bounding box center [637, 252] width 108 height 21
click at [583, 242] on select "Choose an option... Pending Applied Excluded (Questions) Excluded (Expired) Exc…" at bounding box center [637, 252] width 108 height 21
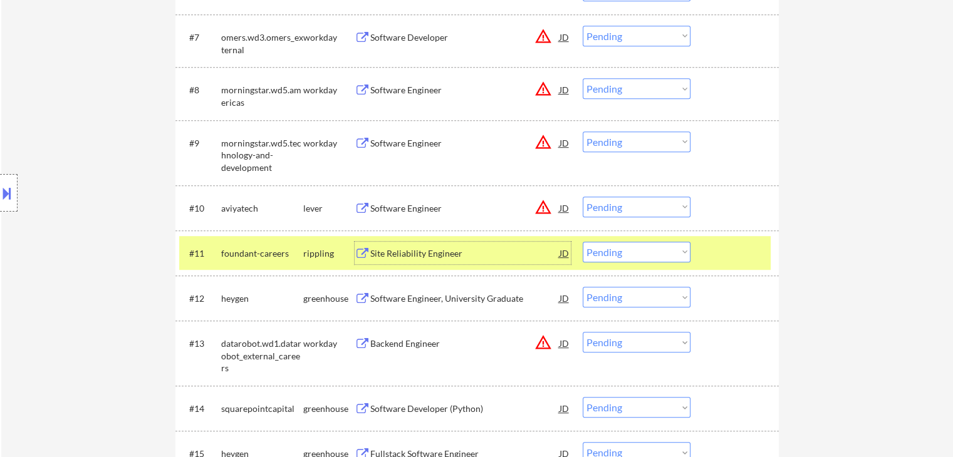
click at [423, 253] on div "Site Reliability Engineer" at bounding box center [464, 254] width 189 height 13
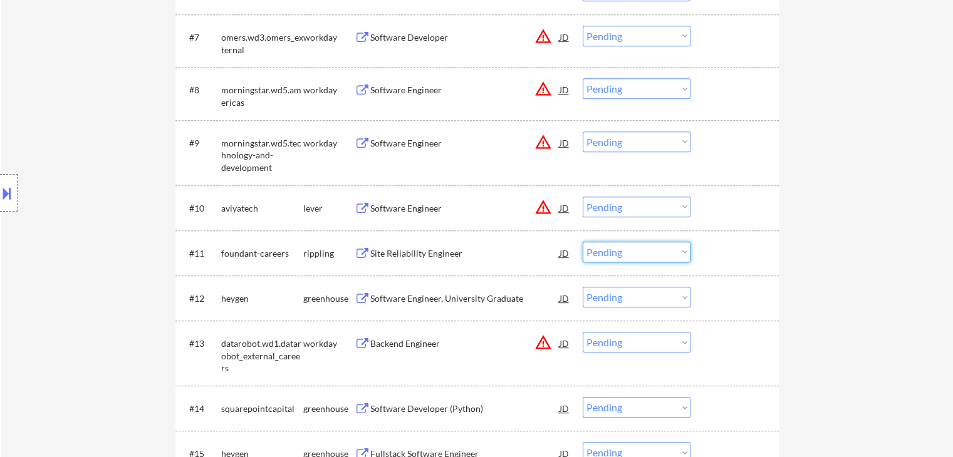
drag, startPoint x: 644, startPoint y: 251, endPoint x: 647, endPoint y: 257, distance: 6.7
click at [644, 251] on select "Choose an option... Pending Applied Excluded (Questions) Excluded (Expired) Exc…" at bounding box center [637, 252] width 108 height 21
click at [583, 242] on select "Choose an option... Pending Applied Excluded (Questions) Excluded (Expired) Exc…" at bounding box center [637, 252] width 108 height 21
select select ""pending""
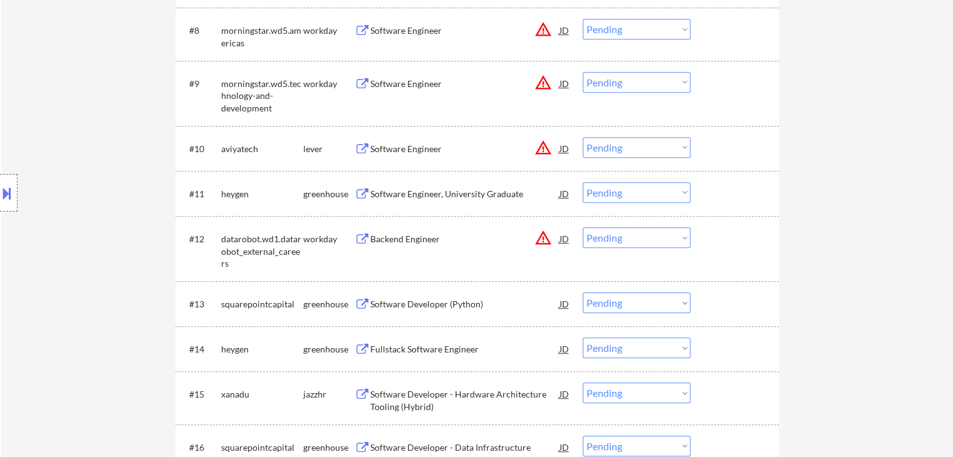
scroll to position [815, 0]
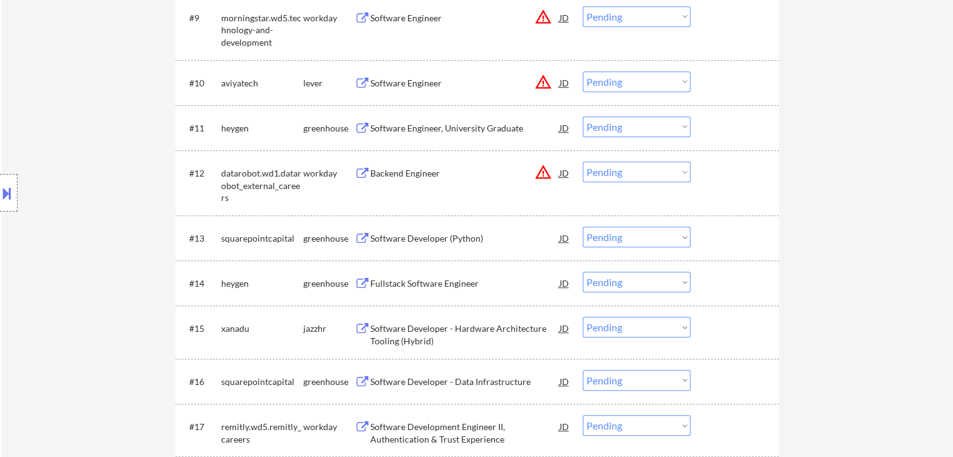
click at [434, 241] on div "Software Developer (Python)" at bounding box center [464, 238] width 189 height 13
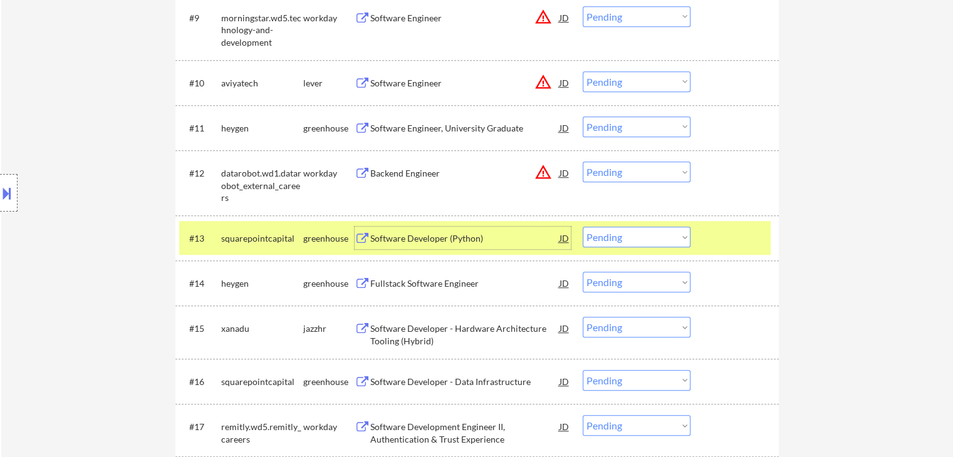
click at [496, 237] on div "Software Developer (Python)" at bounding box center [464, 238] width 189 height 13
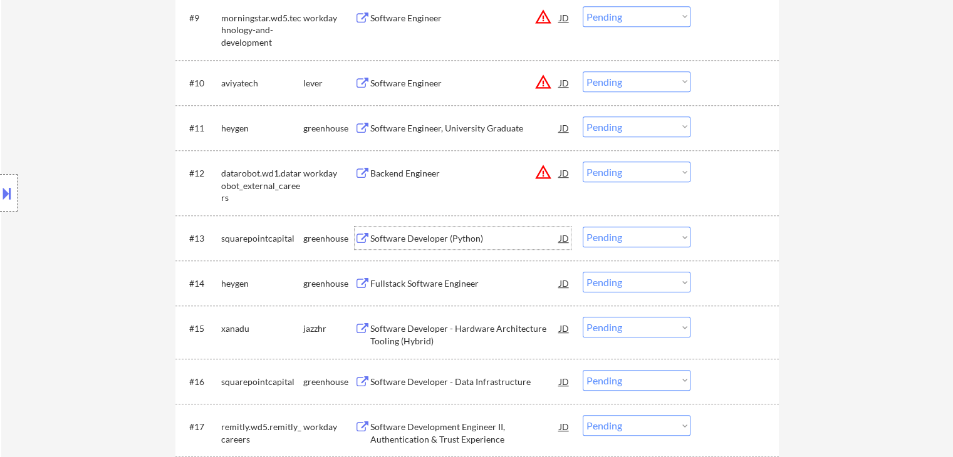
click at [627, 239] on select "Choose an option... Pending Applied Excluded (Questions) Excluded (Expired) Exc…" at bounding box center [637, 237] width 108 height 21
click at [583, 227] on select "Choose an option... Pending Applied Excluded (Questions) Excluded (Expired) Exc…" at bounding box center [637, 237] width 108 height 21
select select ""pending""
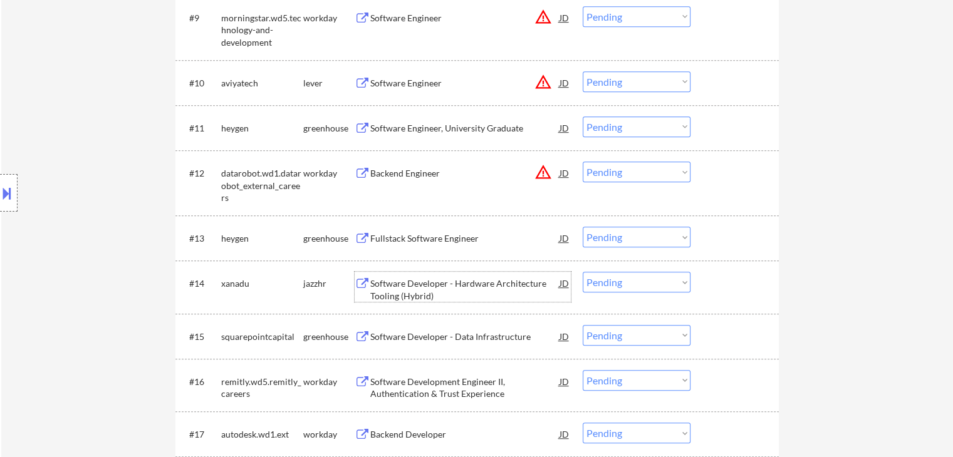
click at [421, 283] on div "Software Developer - Hardware Architecture Tooling (Hybrid)" at bounding box center [464, 290] width 189 height 24
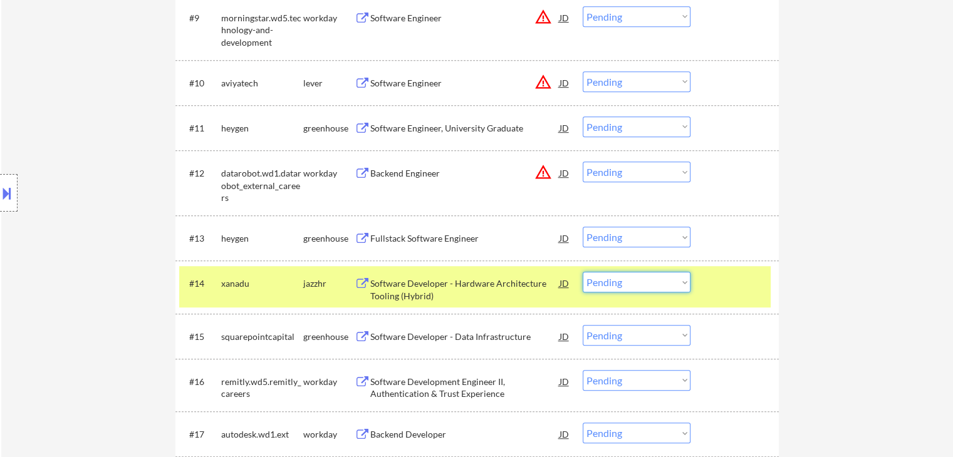
drag, startPoint x: 638, startPoint y: 283, endPoint x: 647, endPoint y: 291, distance: 12.0
click at [639, 284] on select "Choose an option... Pending Applied Excluded (Questions) Excluded (Expired) Exc…" at bounding box center [637, 282] width 108 height 21
click at [583, 272] on select "Choose an option... Pending Applied Excluded (Questions) Excluded (Expired) Exc…" at bounding box center [637, 282] width 108 height 21
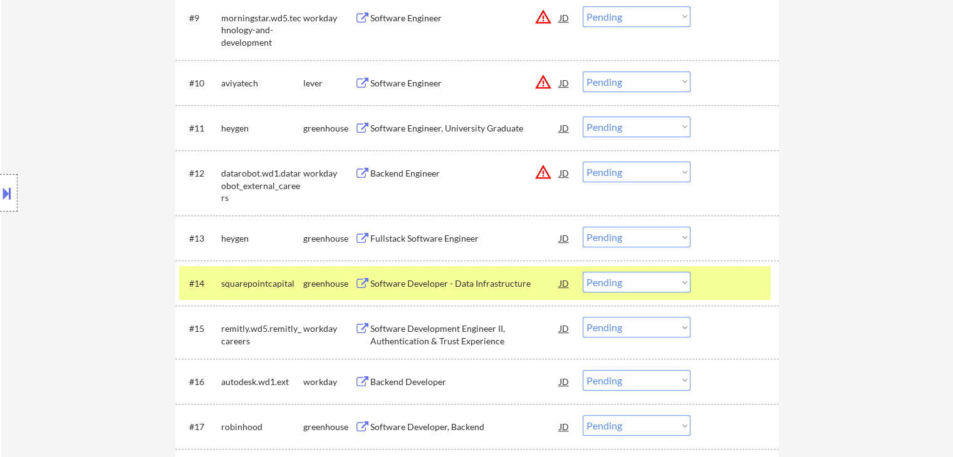
click at [425, 286] on div "Software Developer - Data Infrastructure" at bounding box center [464, 284] width 189 height 13
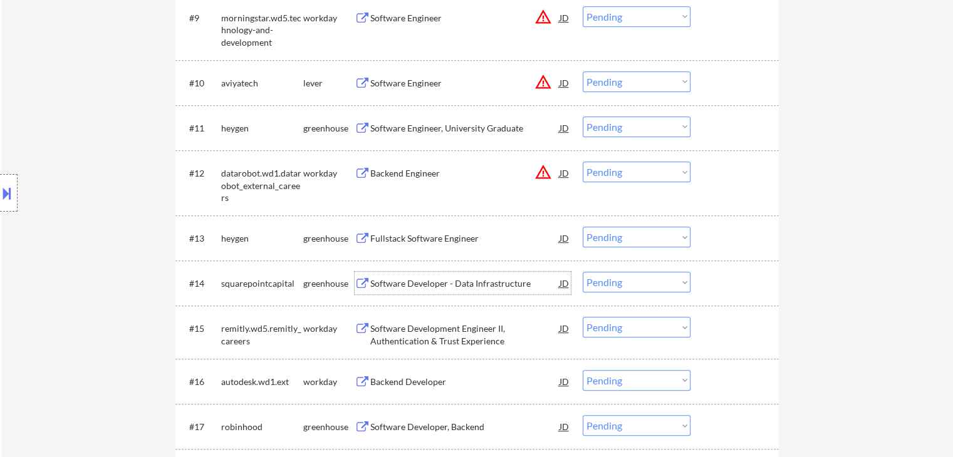
drag, startPoint x: 618, startPoint y: 280, endPoint x: 629, endPoint y: 290, distance: 14.2
click at [618, 280] on select "Choose an option... Pending Applied Excluded (Questions) Excluded (Expired) Exc…" at bounding box center [637, 282] width 108 height 21
click at [583, 272] on select "Choose an option... Pending Applied Excluded (Questions) Excluded (Expired) Exc…" at bounding box center [637, 282] width 108 height 21
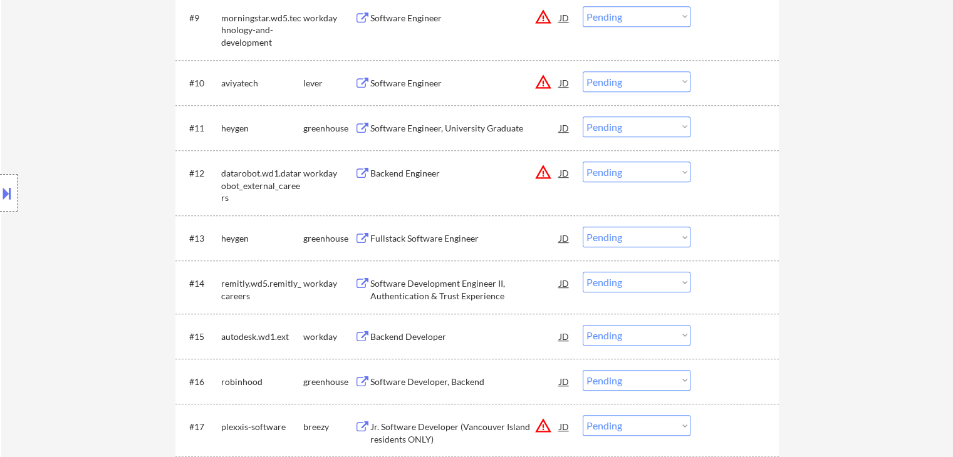
click at [437, 283] on div "Software Development Engineer II, Authentication & Trust Experience" at bounding box center [464, 290] width 189 height 24
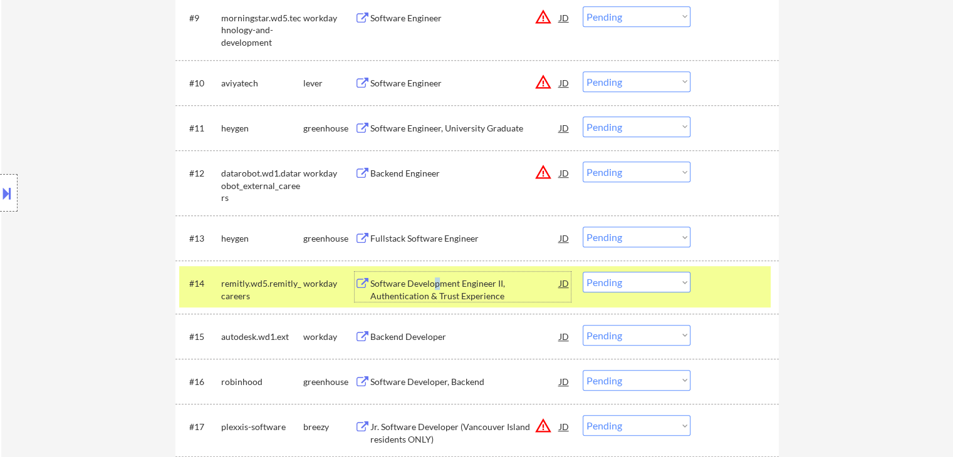
drag, startPoint x: 645, startPoint y: 282, endPoint x: 649, endPoint y: 288, distance: 7.1
click at [645, 282] on select "Choose an option... Pending Applied Excluded (Questions) Excluded (Expired) Exc…" at bounding box center [637, 282] width 108 height 21
click at [583, 272] on select "Choose an option... Pending Applied Excluded (Questions) Excluded (Expired) Exc…" at bounding box center [637, 282] width 108 height 21
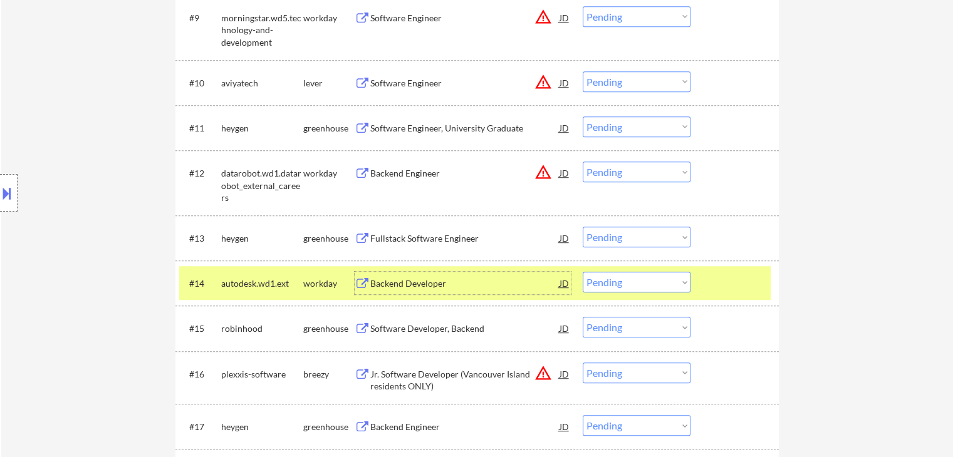
click at [409, 284] on div "Backend Developer" at bounding box center [464, 284] width 189 height 13
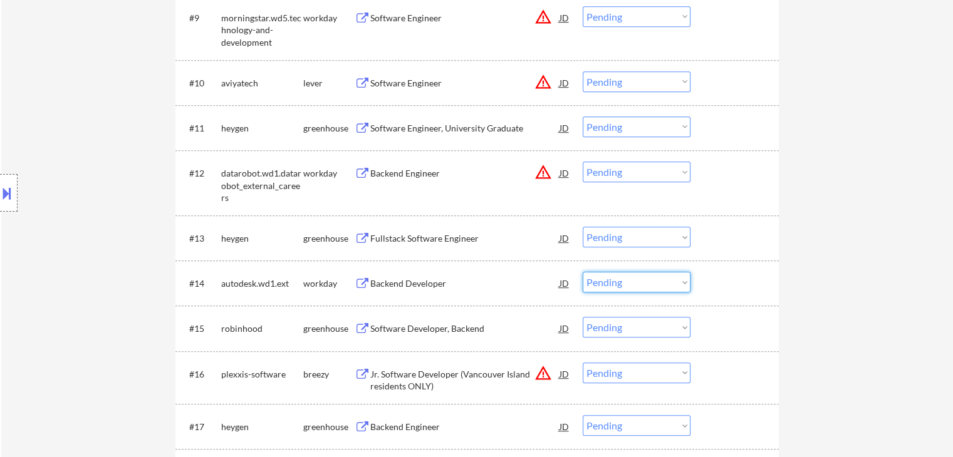
click at [655, 289] on select "Choose an option... Pending Applied Excluded (Questions) Excluded (Expired) Exc…" at bounding box center [637, 282] width 108 height 21
click at [583, 272] on select "Choose an option... Pending Applied Excluded (Questions) Excluded (Expired) Exc…" at bounding box center [637, 282] width 108 height 21
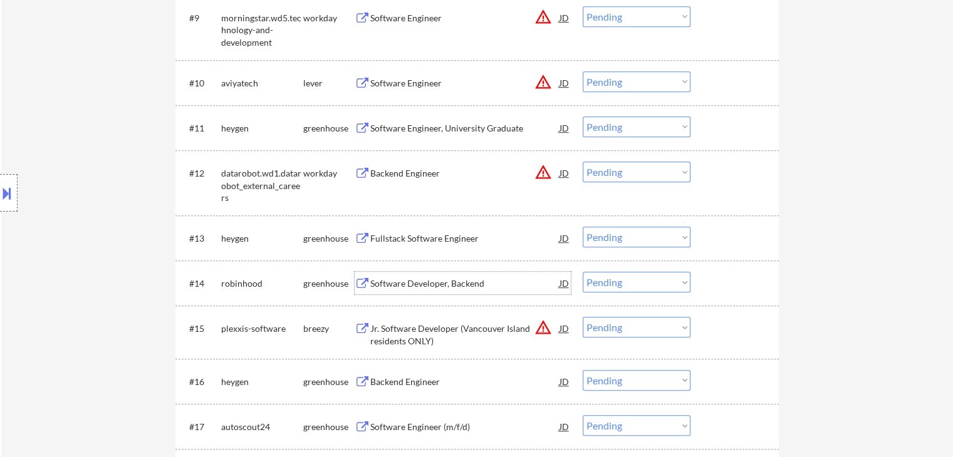
click at [402, 276] on div "Software Developer, Backend" at bounding box center [464, 283] width 189 height 23
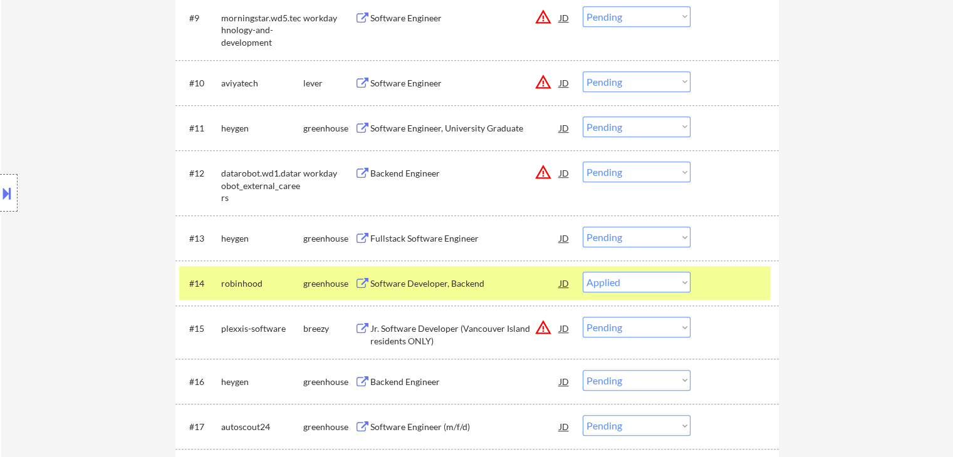
select select ""pending""
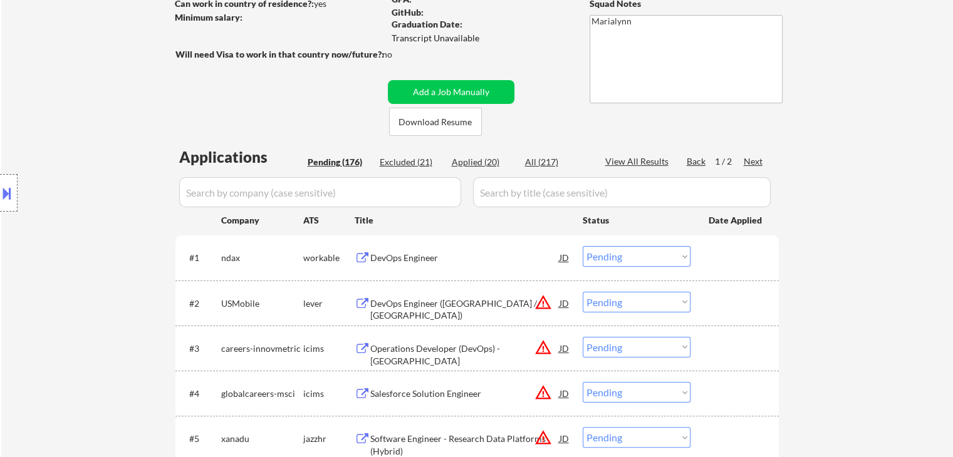
scroll to position [188, 0]
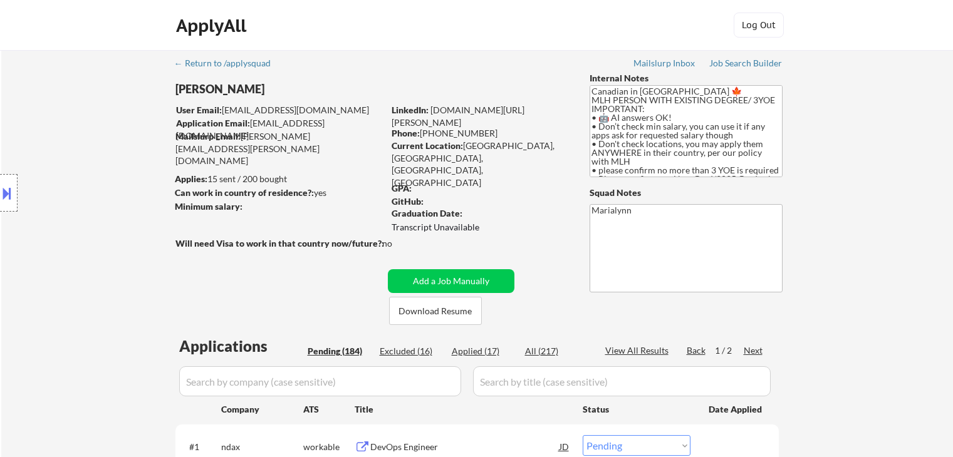
select select ""pending""
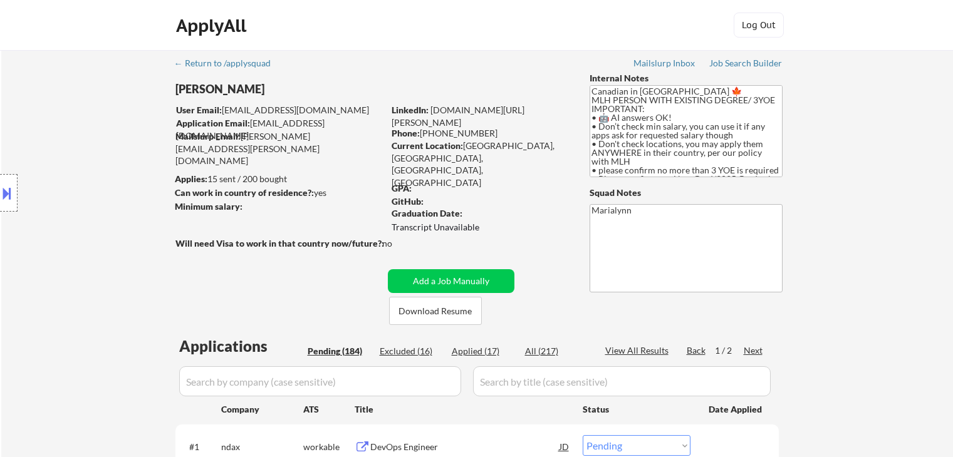
select select ""pending""
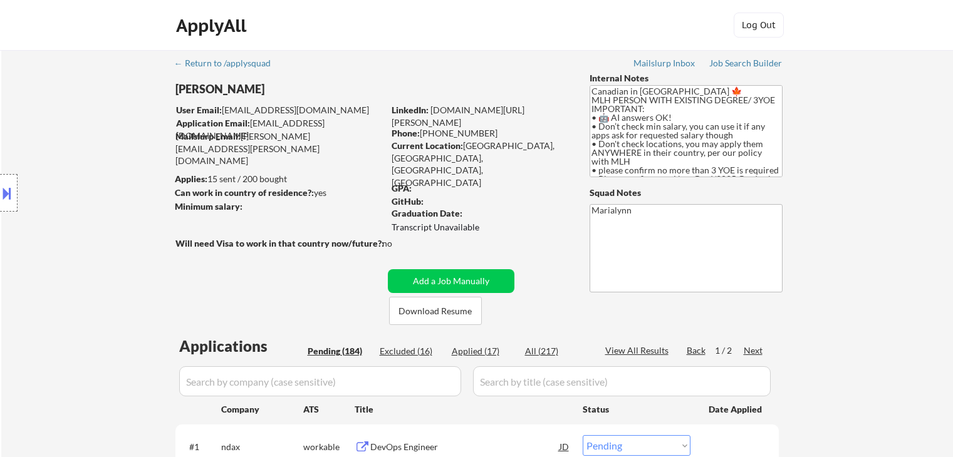
select select ""pending""
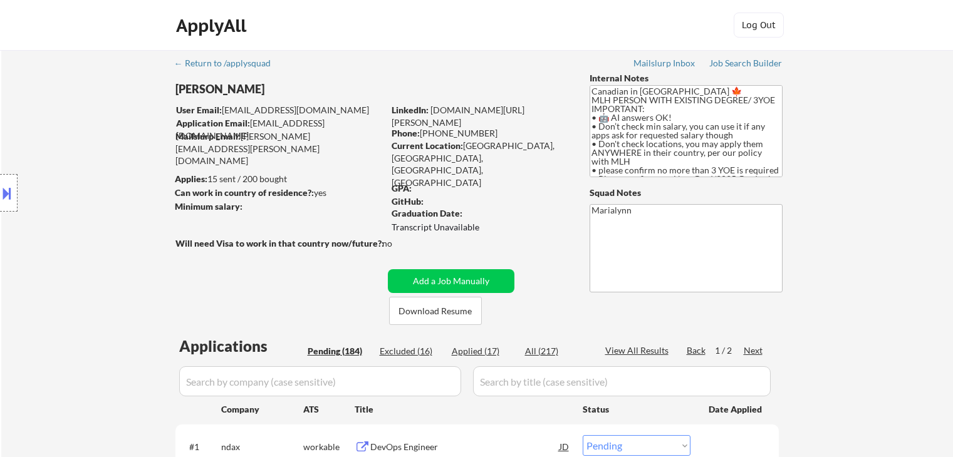
select select ""pending""
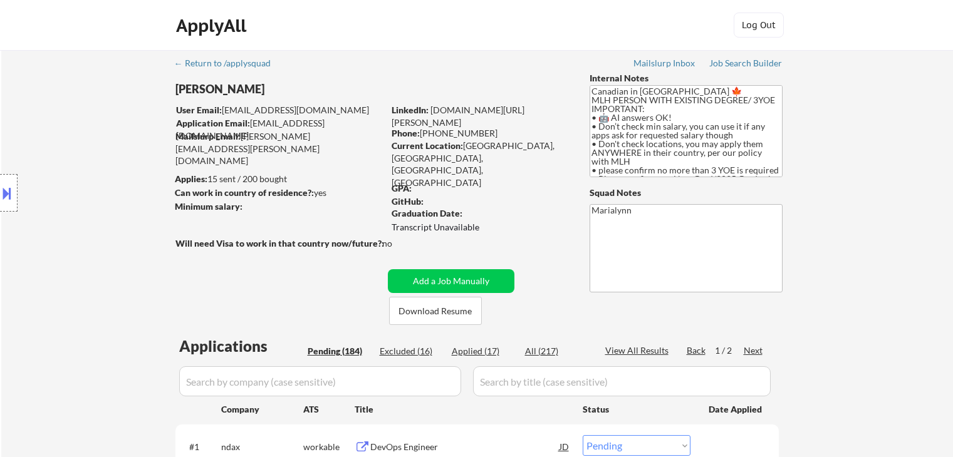
select select ""pending""
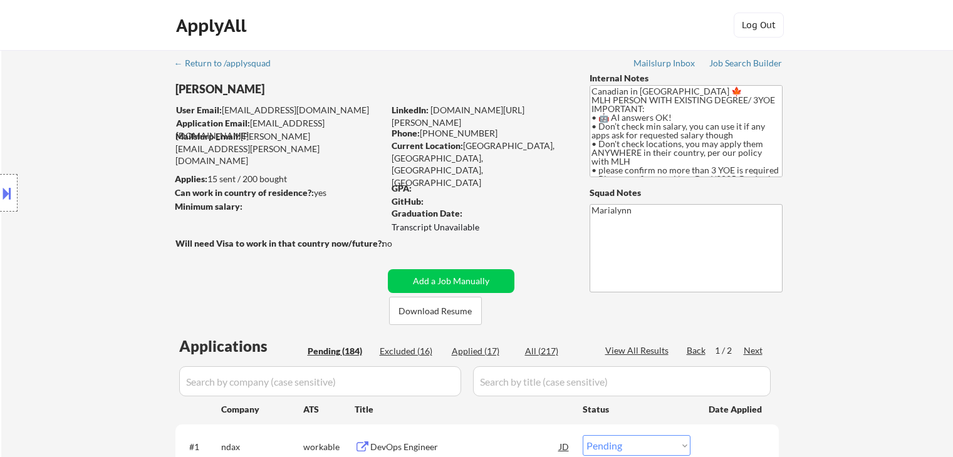
select select ""pending""
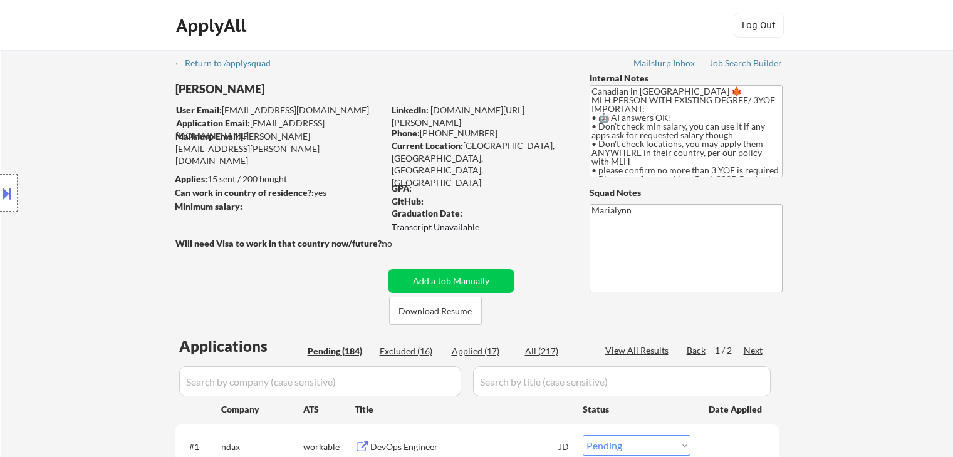
select select ""pending""
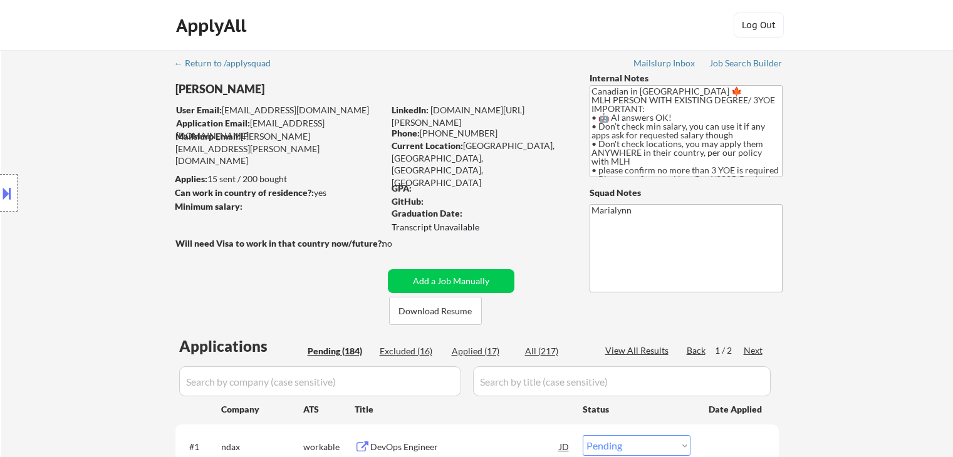
select select ""pending""
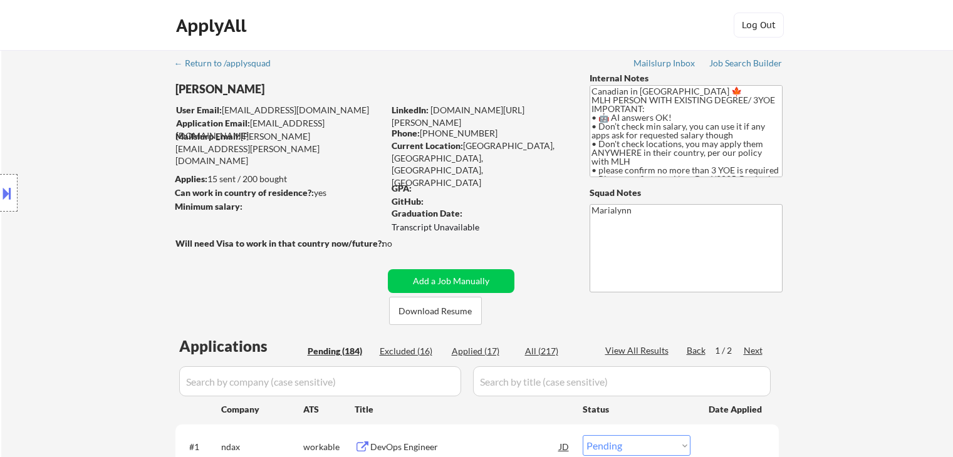
select select ""pending""
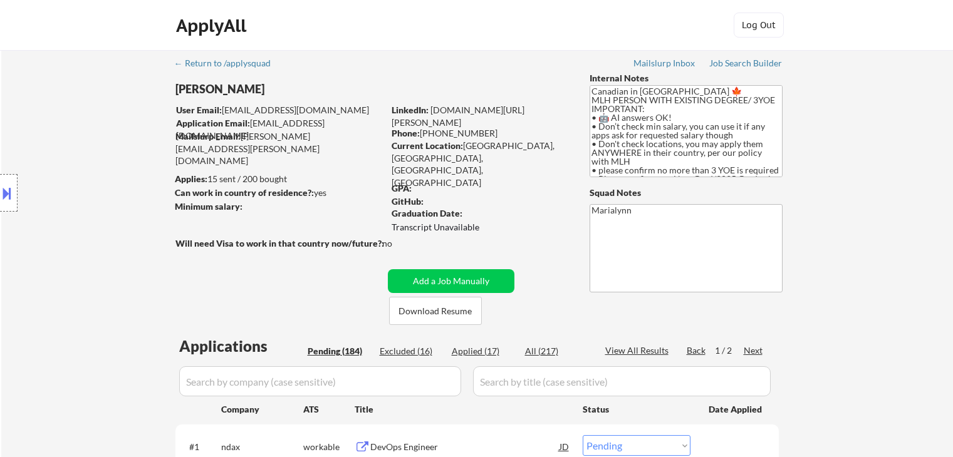
select select ""pending""
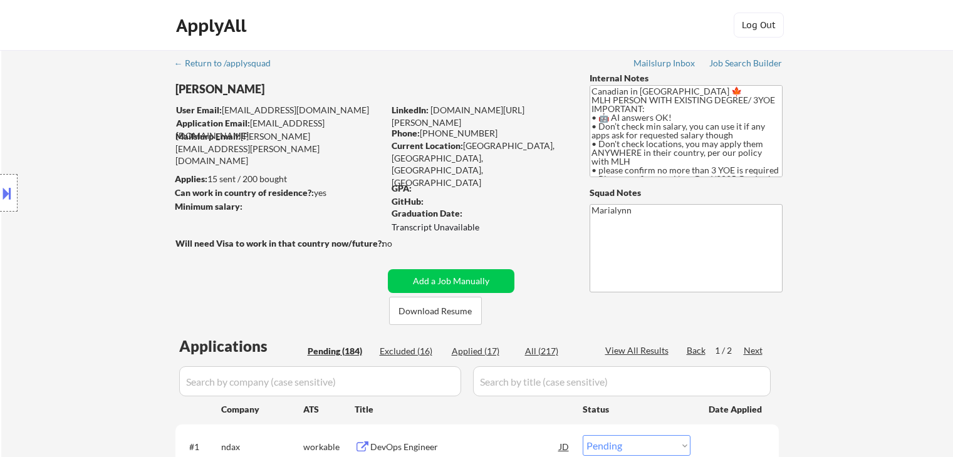
select select ""pending""
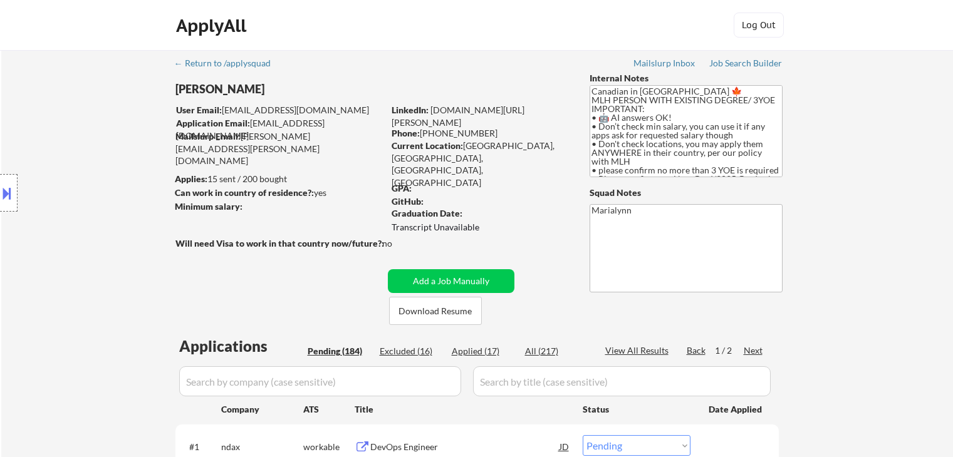
select select ""pending""
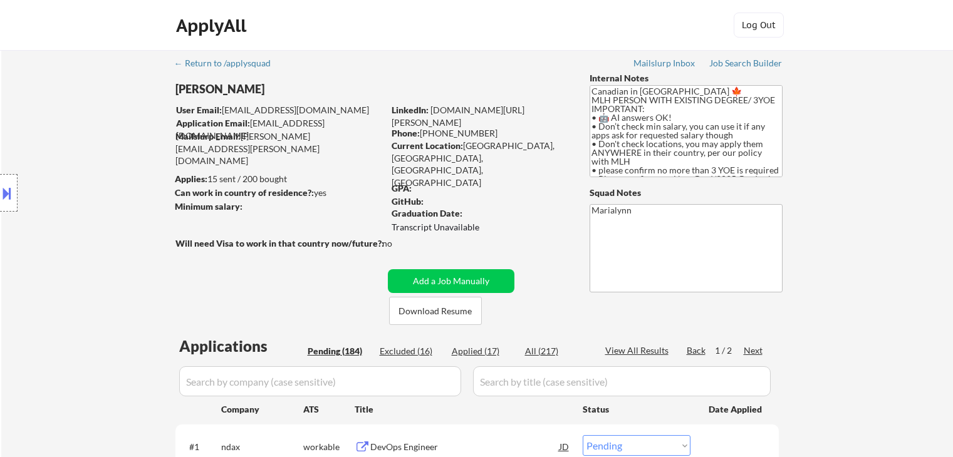
select select ""pending""
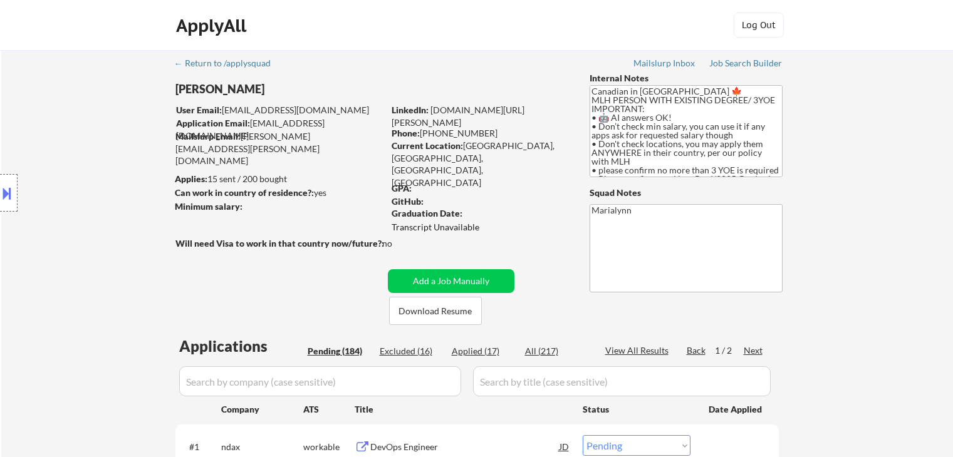
select select ""pending""
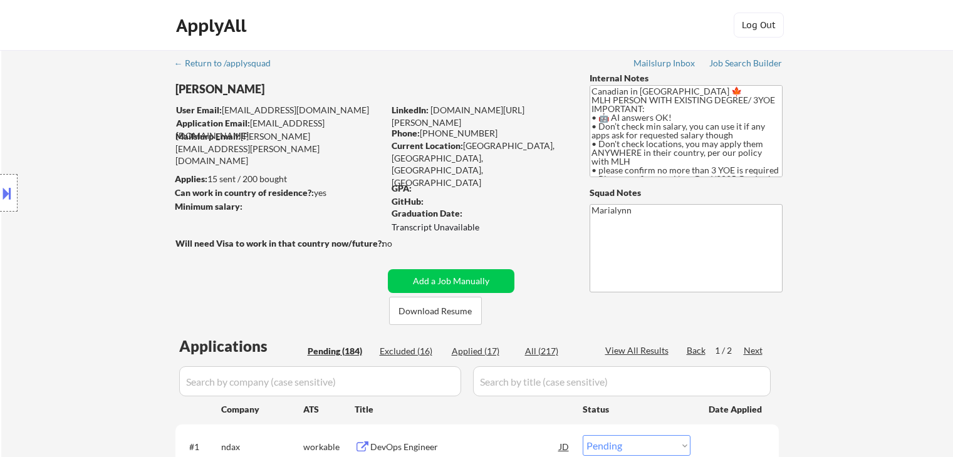
select select ""pending""
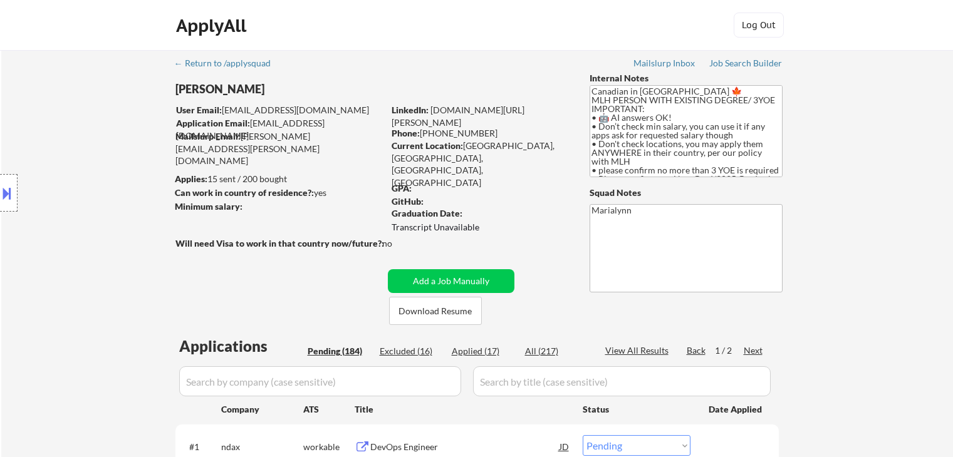
select select ""pending""
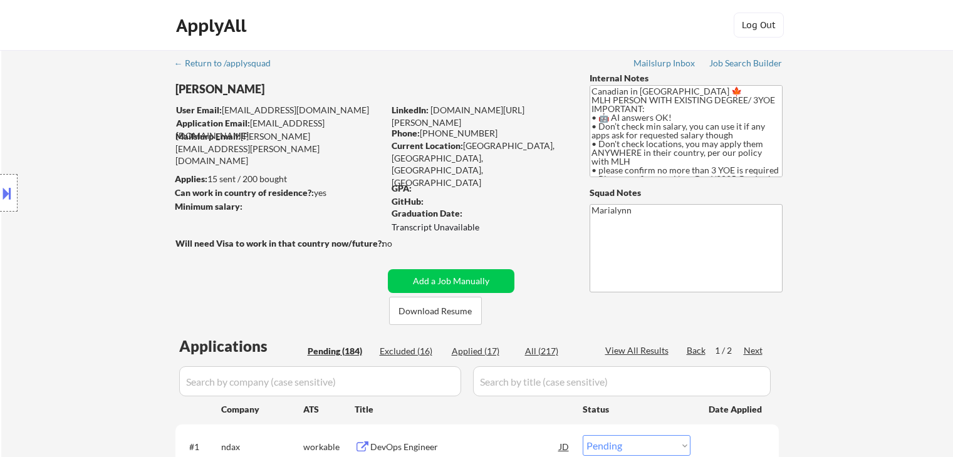
select select ""pending""
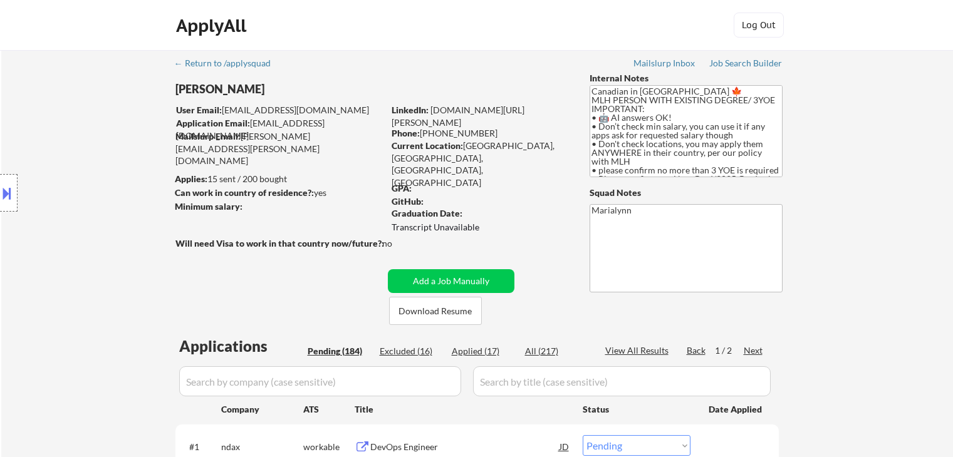
select select ""pending""
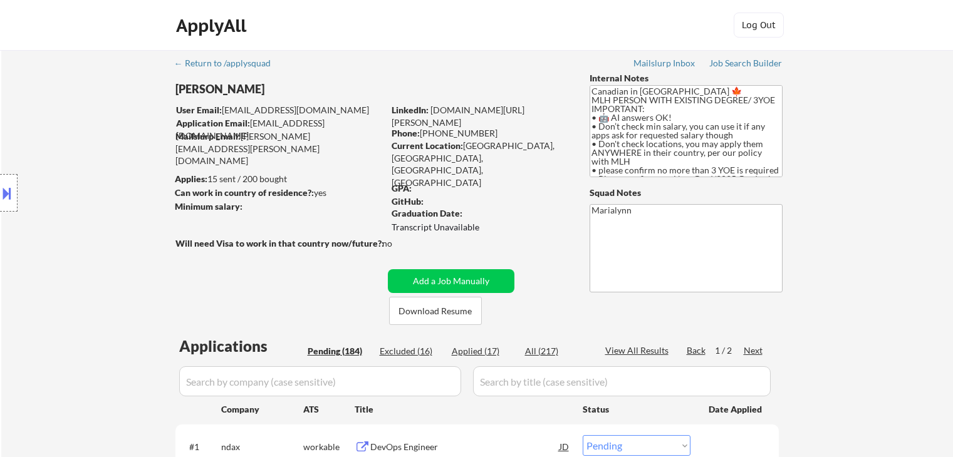
select select ""pending""
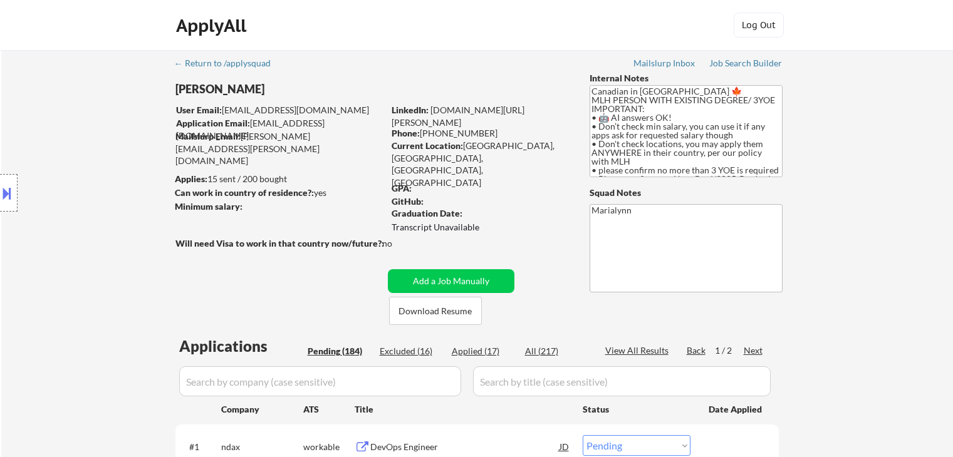
select select ""pending""
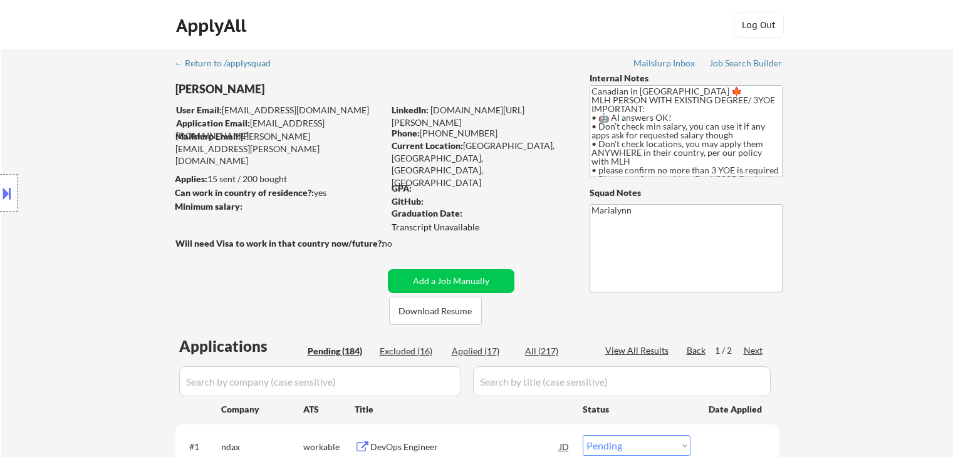
scroll to position [125, 0]
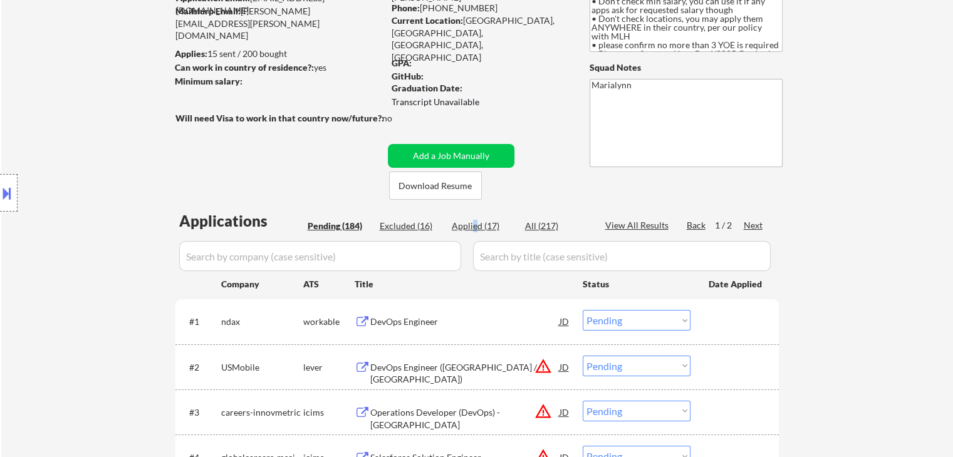
click at [474, 226] on div "Applied (17)" at bounding box center [483, 226] width 63 height 13
select select ""applied""
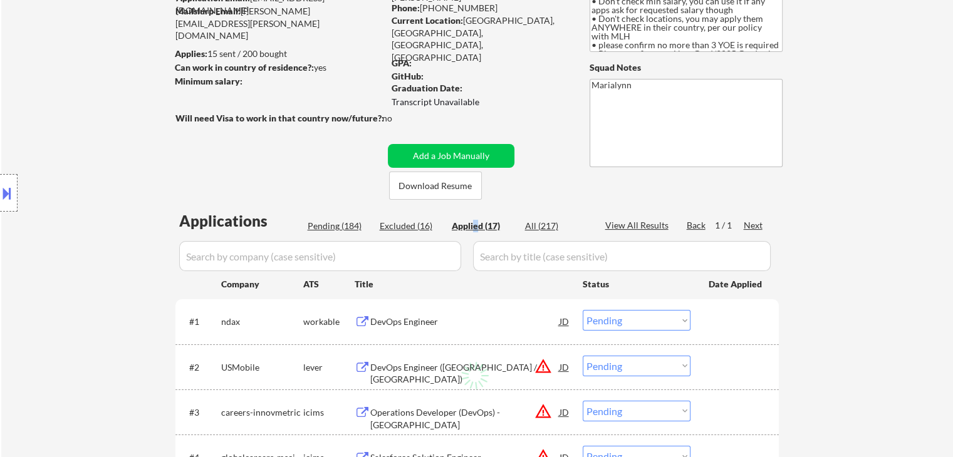
select select ""applied""
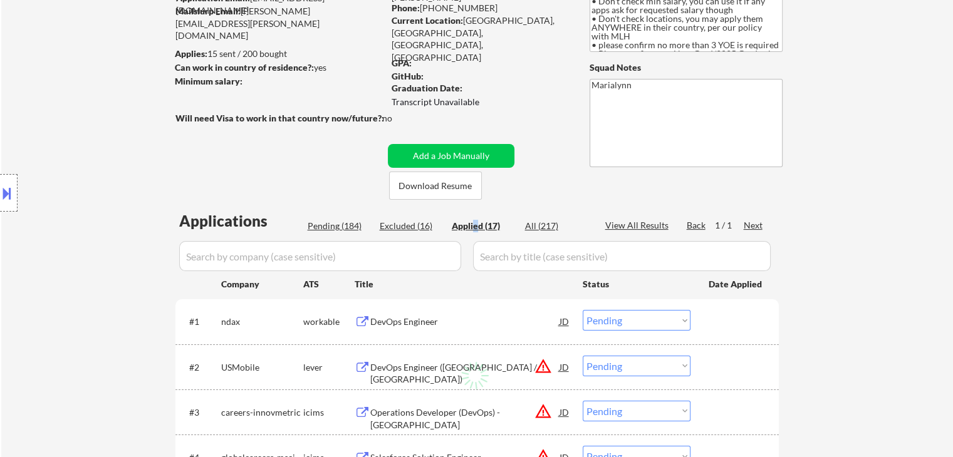
select select ""applied""
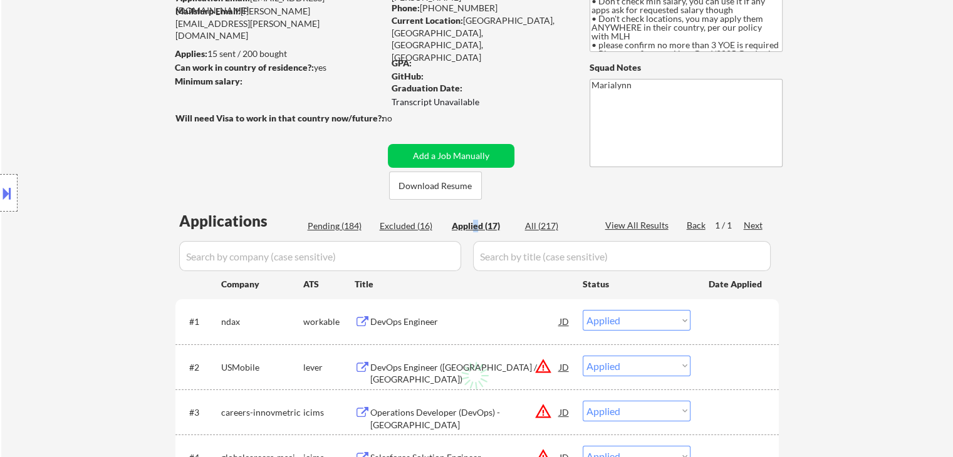
select select ""applied""
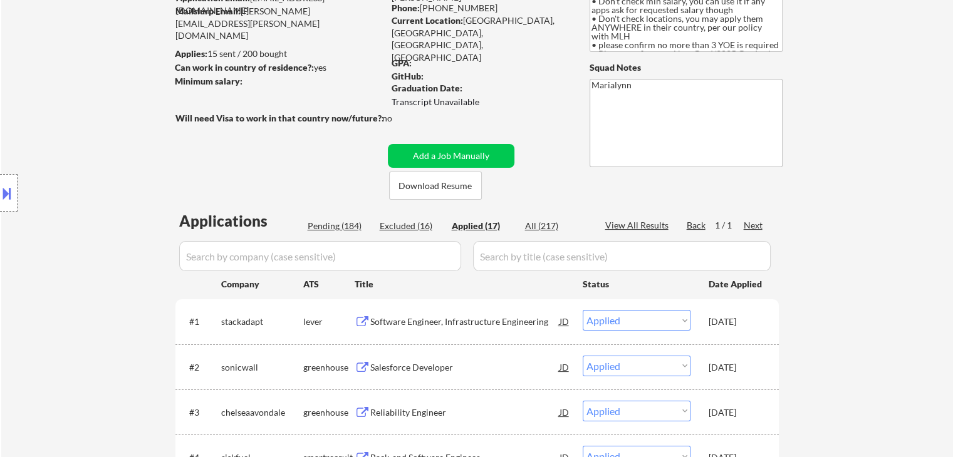
click at [489, 227] on div "Applied (17)" at bounding box center [483, 226] width 63 height 13
click at [489, 226] on div "Applied (17)" at bounding box center [483, 226] width 63 height 13
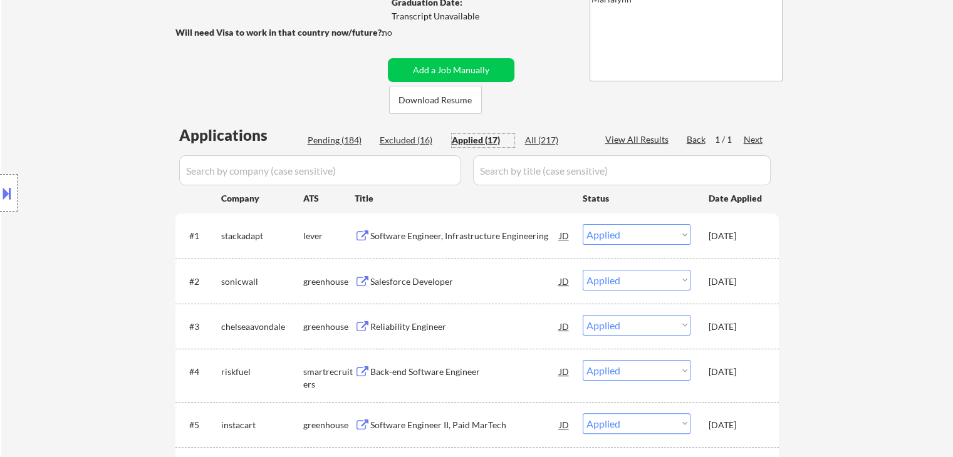
scroll to position [313, 0]
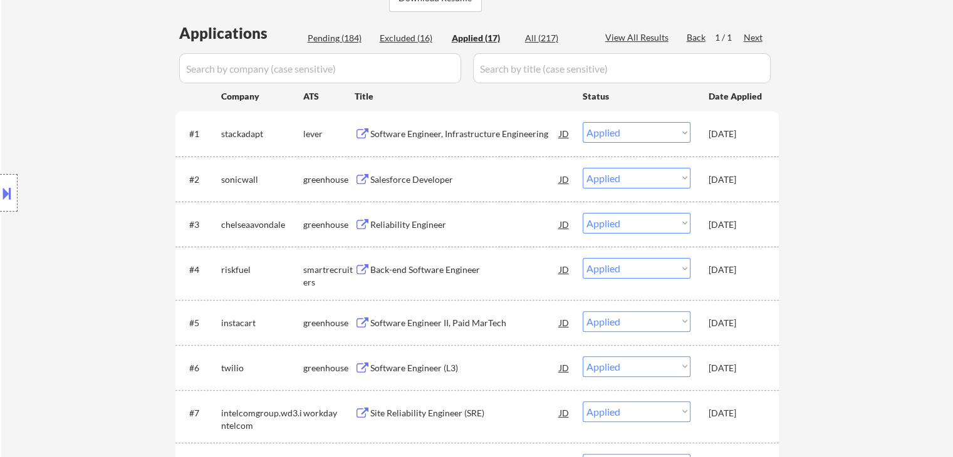
select select ""applied""
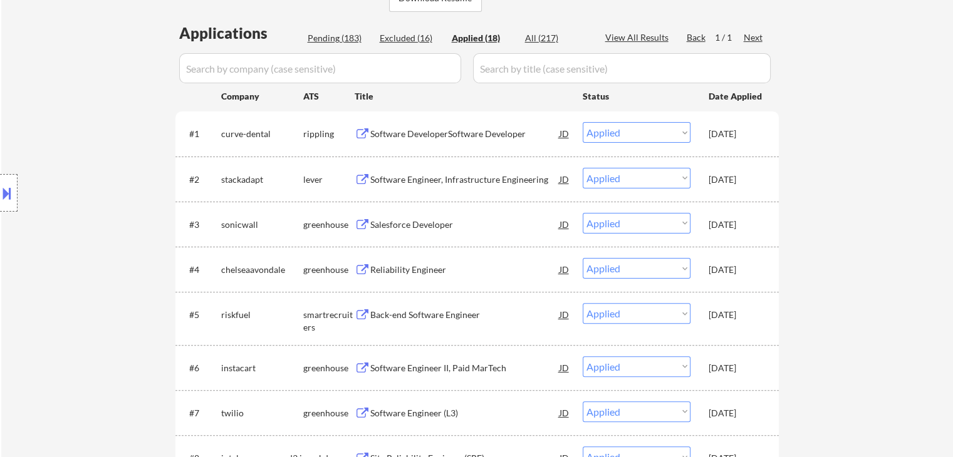
select select ""applied""
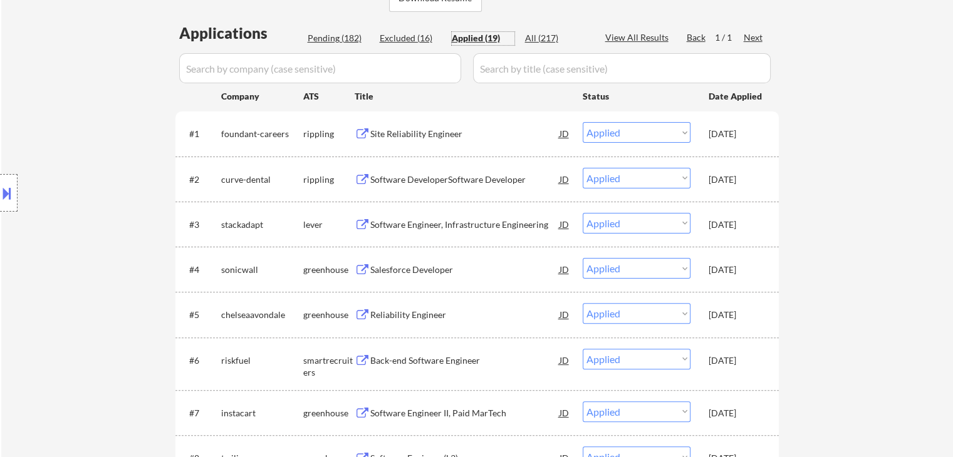
drag, startPoint x: 759, startPoint y: 277, endPoint x: 759, endPoint y: 284, distance: 6.9
click at [759, 278] on div "[DATE]" at bounding box center [736, 269] width 55 height 23
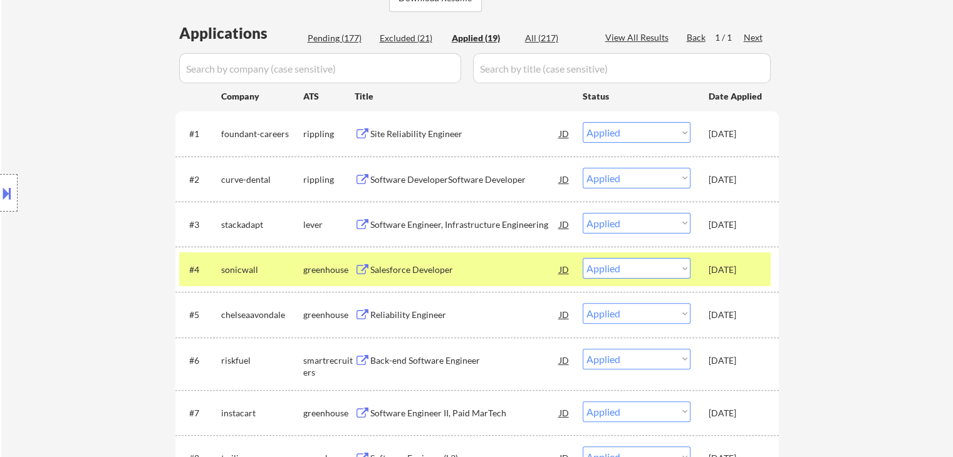
select select ""applied""
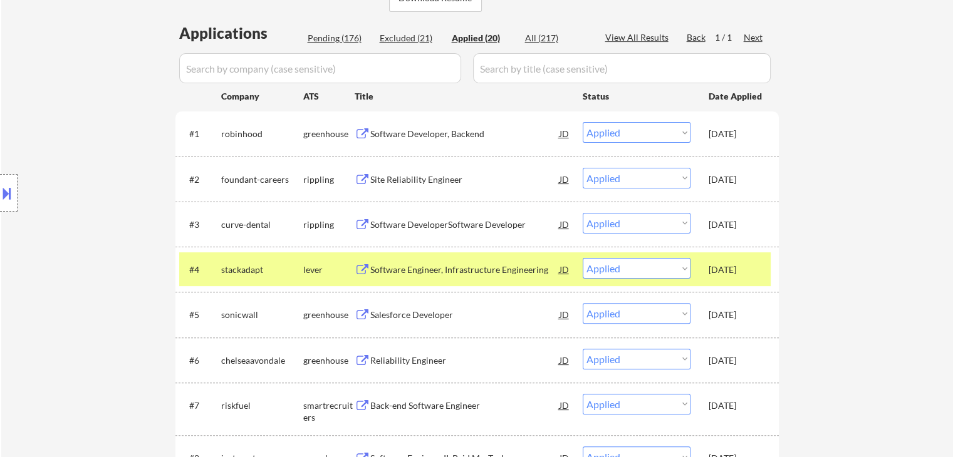
click at [730, 274] on div "[DATE]" at bounding box center [736, 270] width 55 height 13
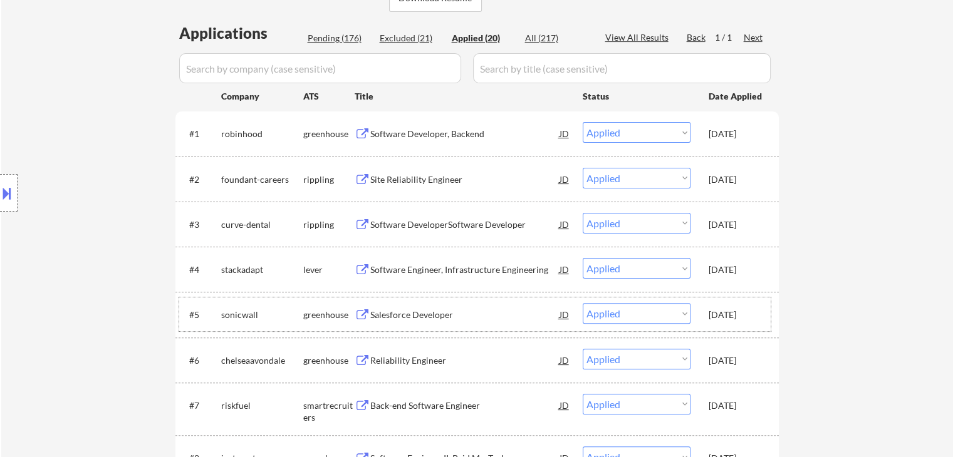
click at [733, 311] on div "[DATE]" at bounding box center [736, 315] width 55 height 13
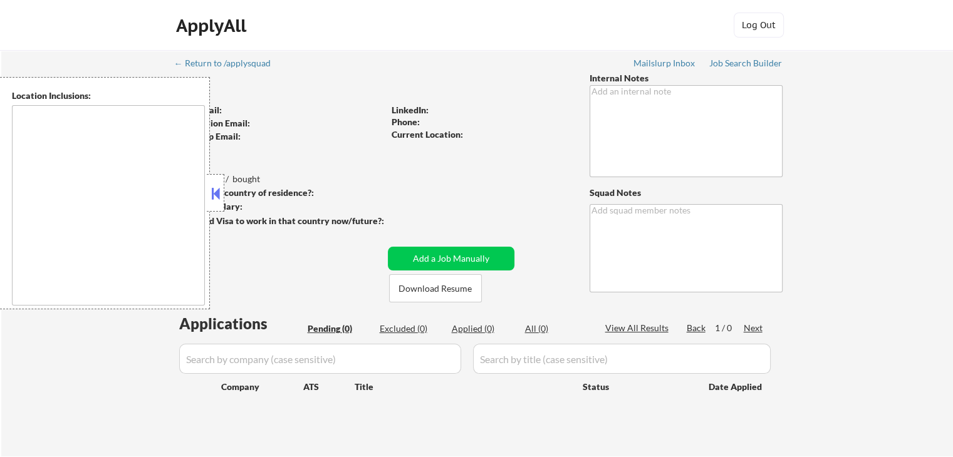
click at [221, 191] on button at bounding box center [216, 193] width 14 height 19
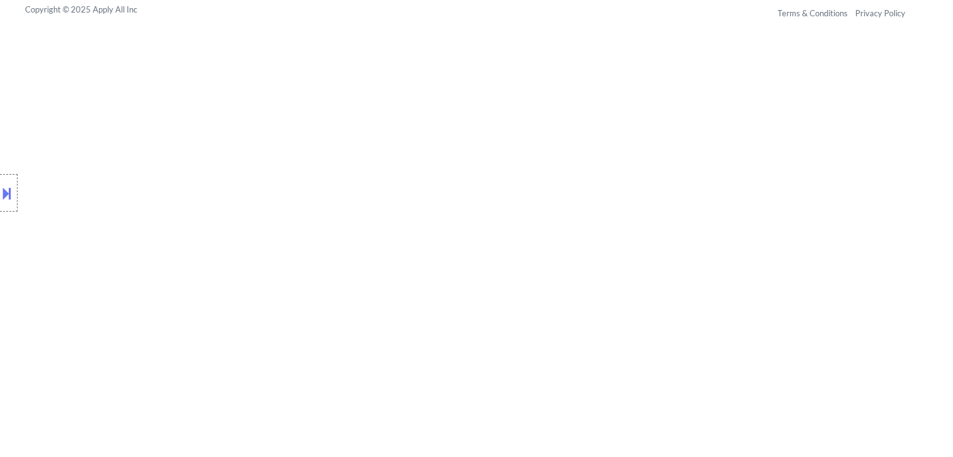
scroll to position [642, 0]
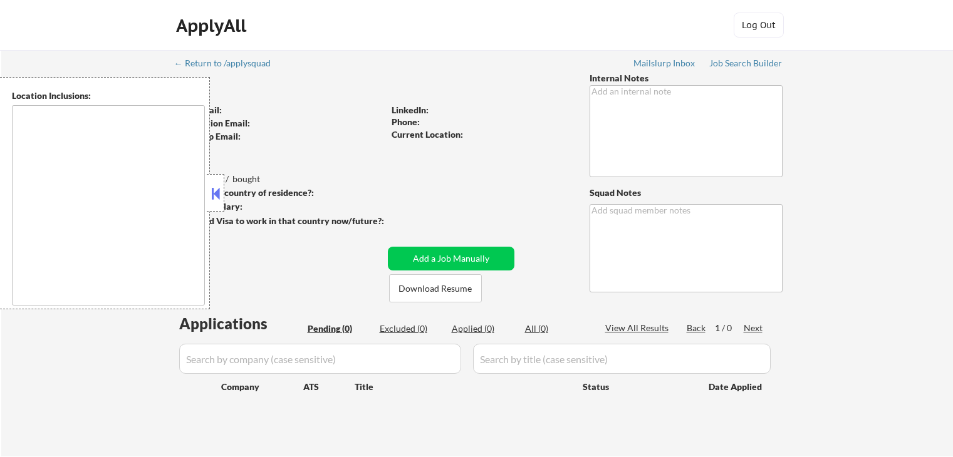
scroll to position [642, 0]
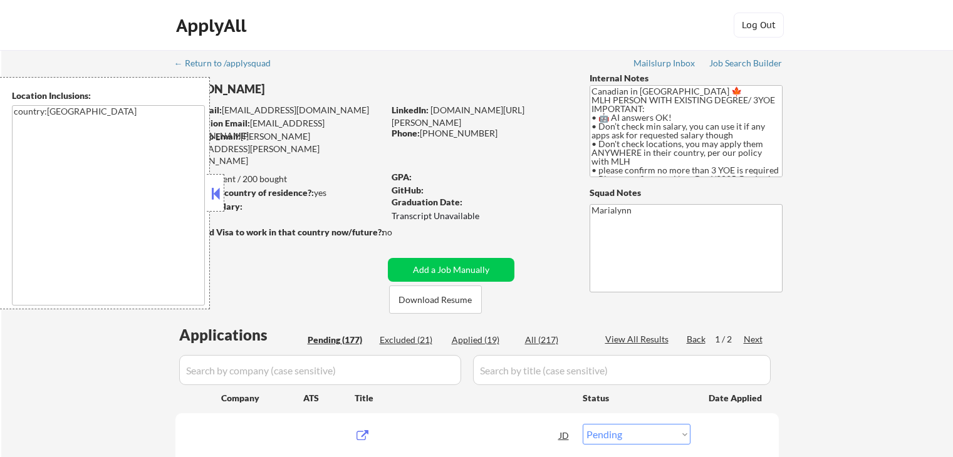
select select ""pending""
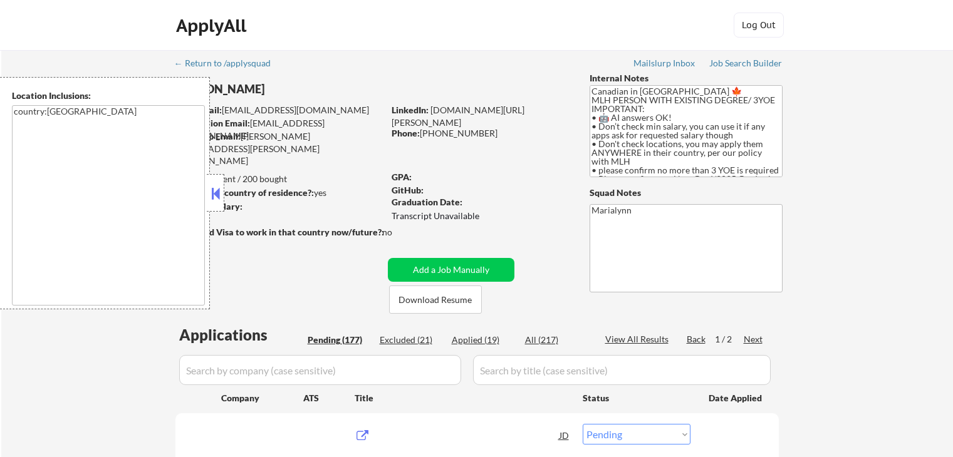
select select ""pending""
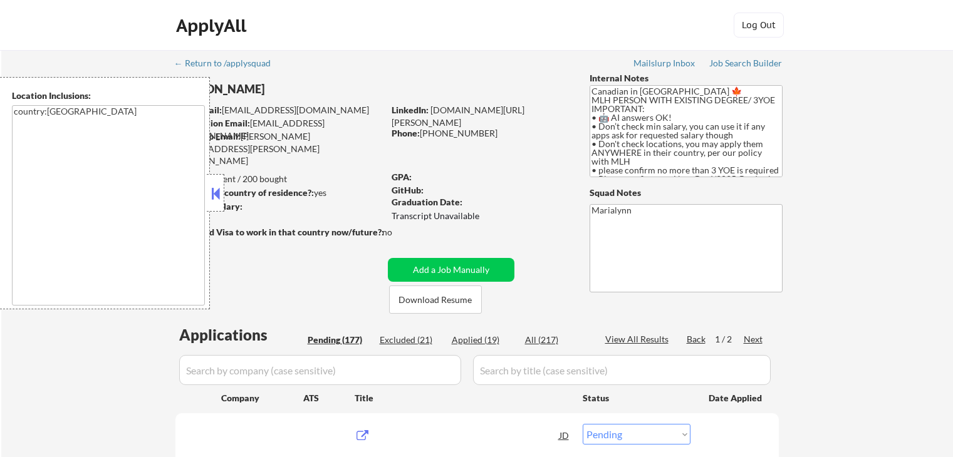
select select ""pending""
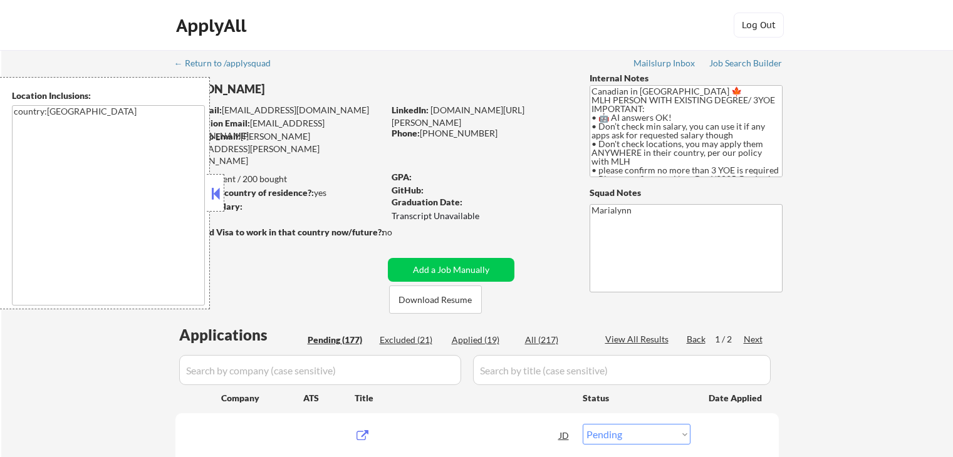
select select ""pending""
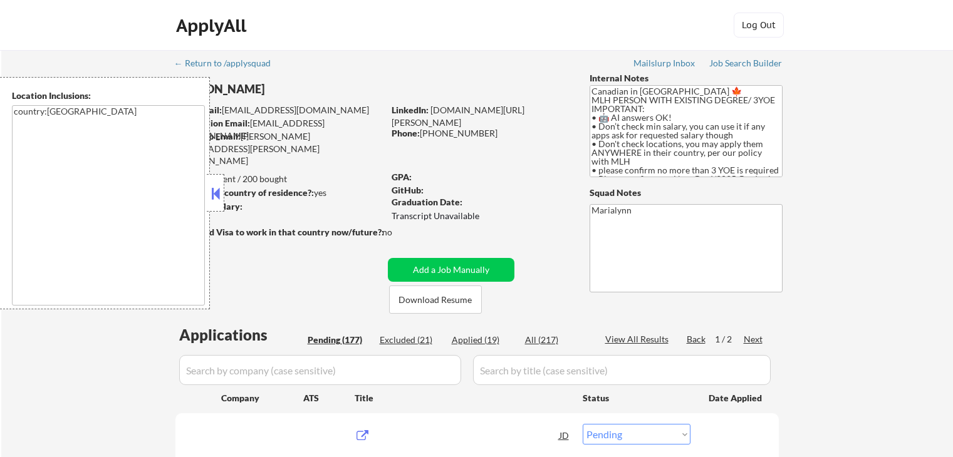
select select ""pending""
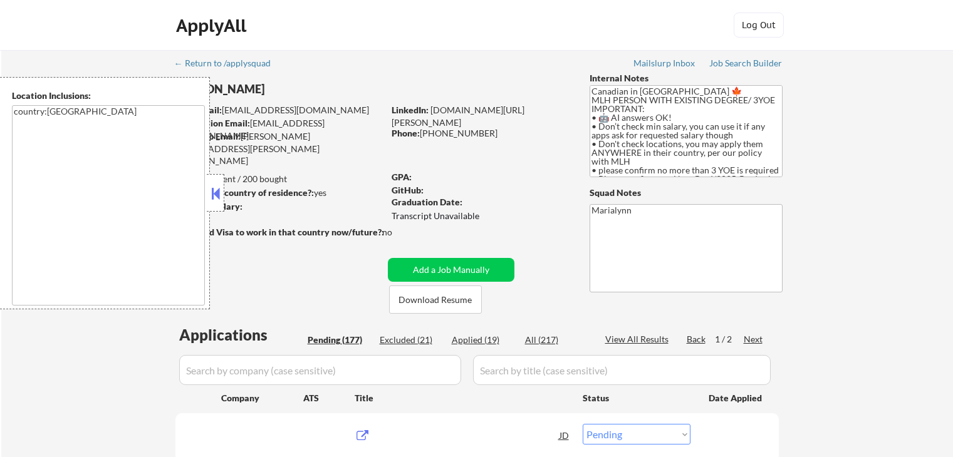
select select ""pending""
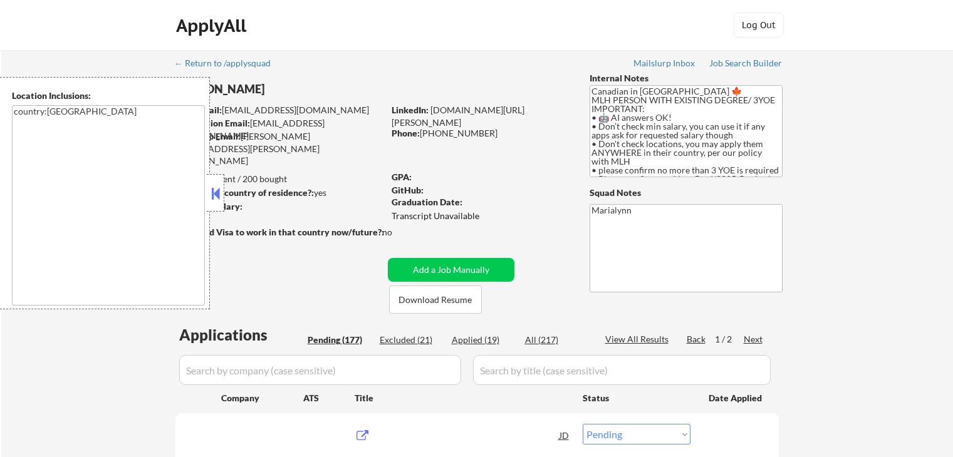
select select ""pending""
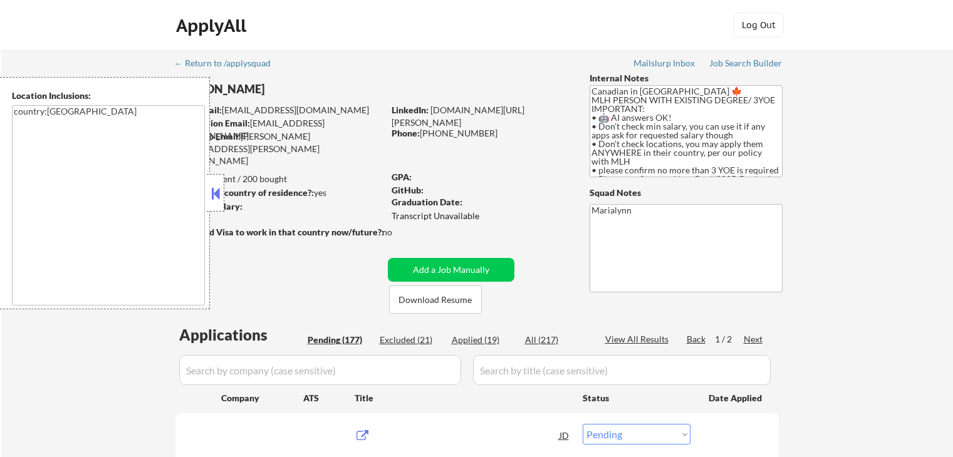
select select ""pending""
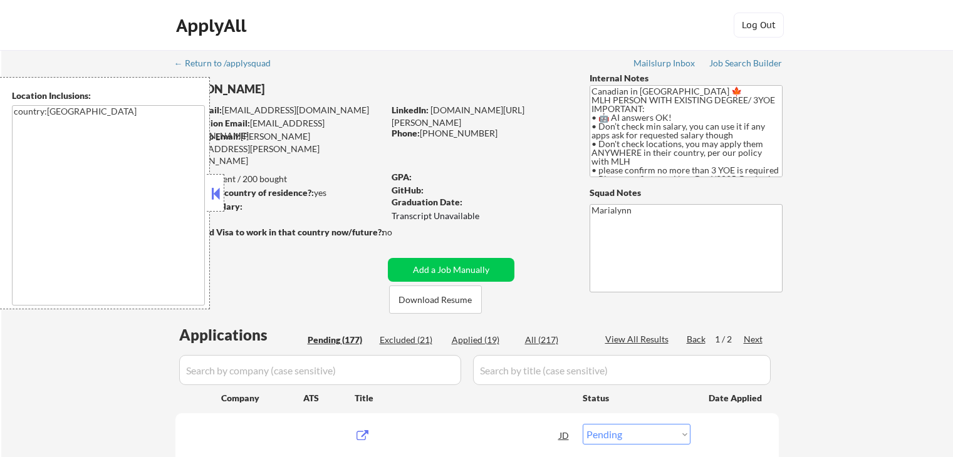
select select ""pending""
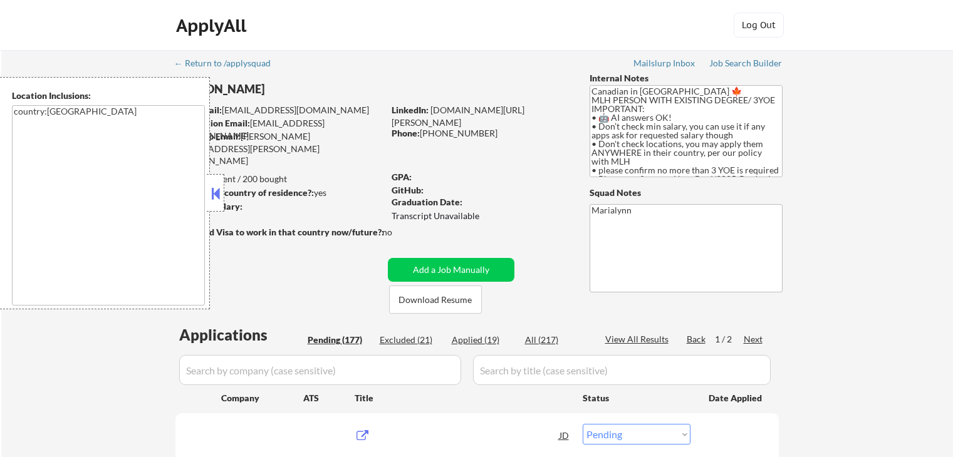
select select ""pending""
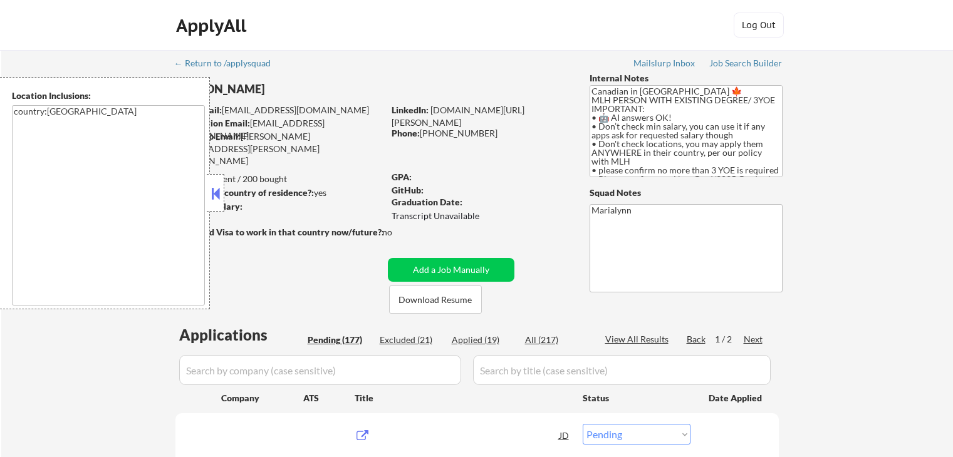
select select ""pending""
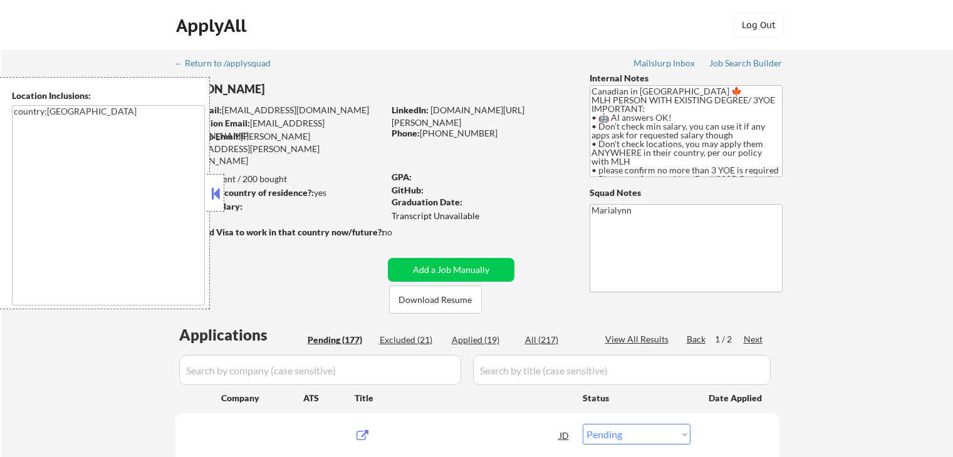
select select ""pending""
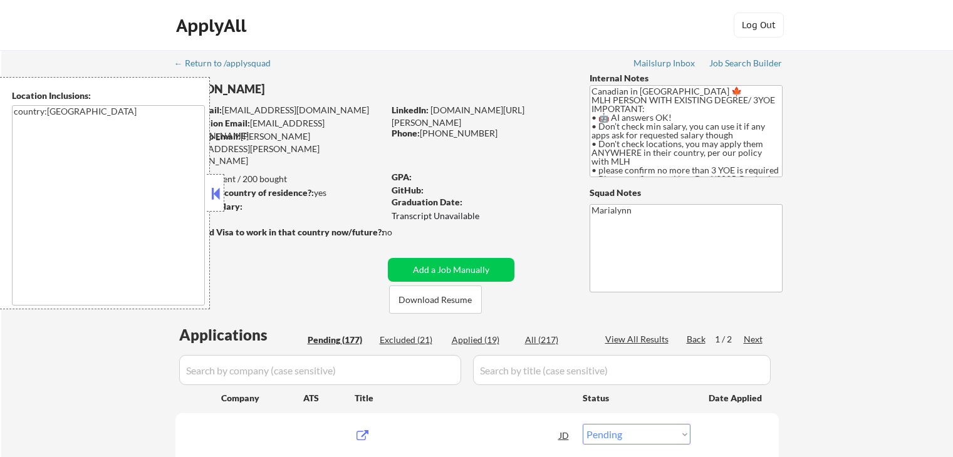
select select ""pending""
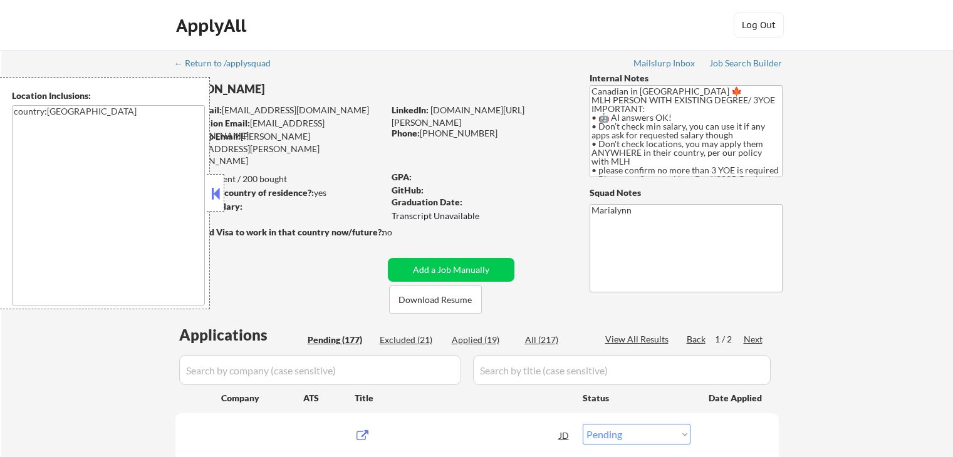
select select ""pending""
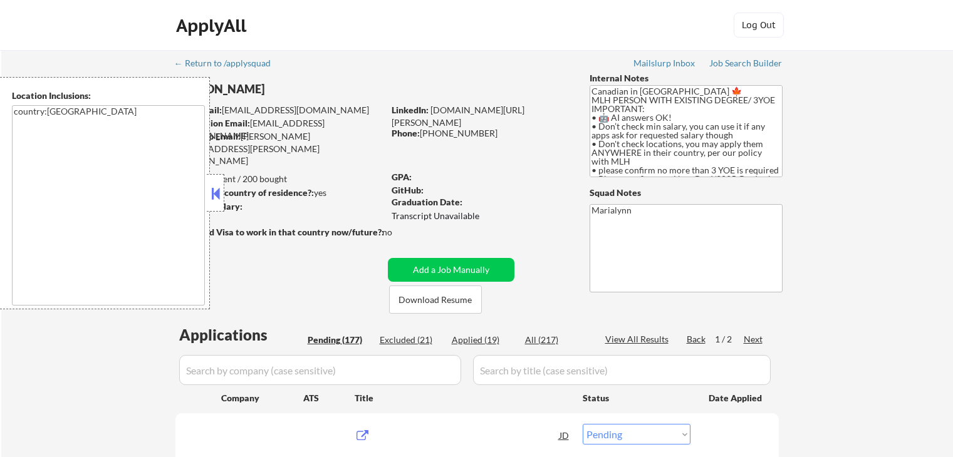
select select ""pending""
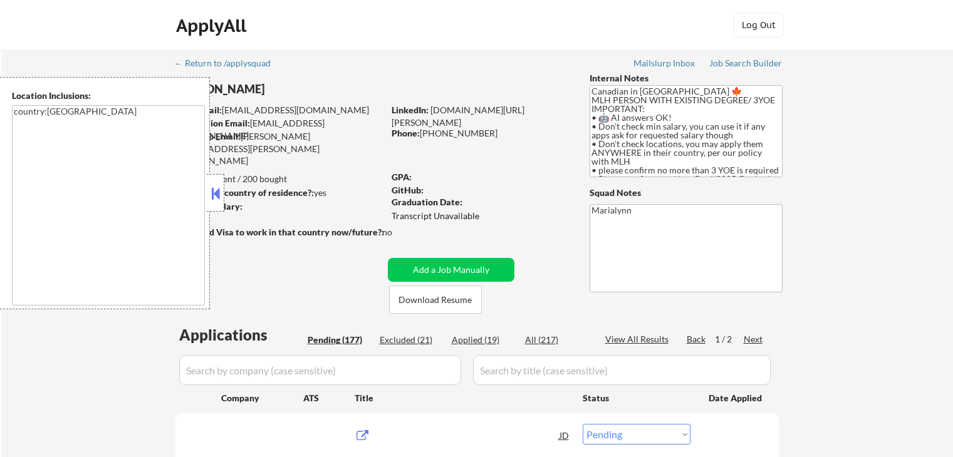
select select ""pending""
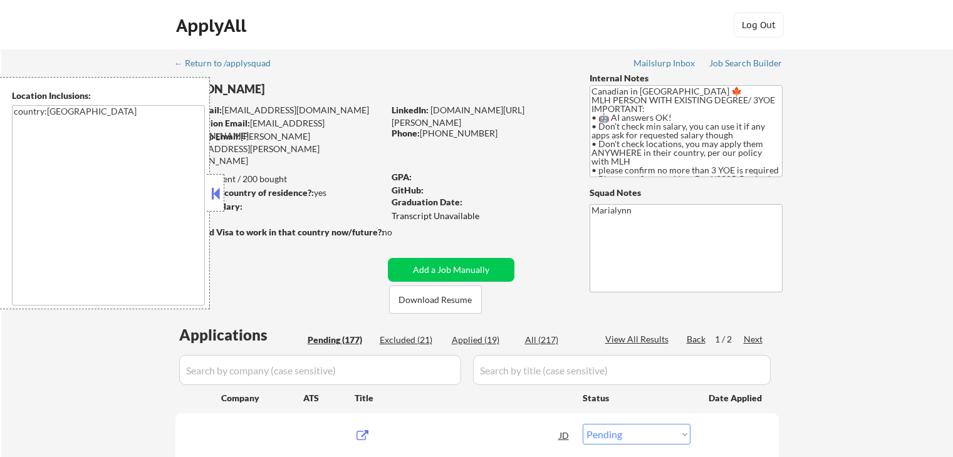
select select ""pending""
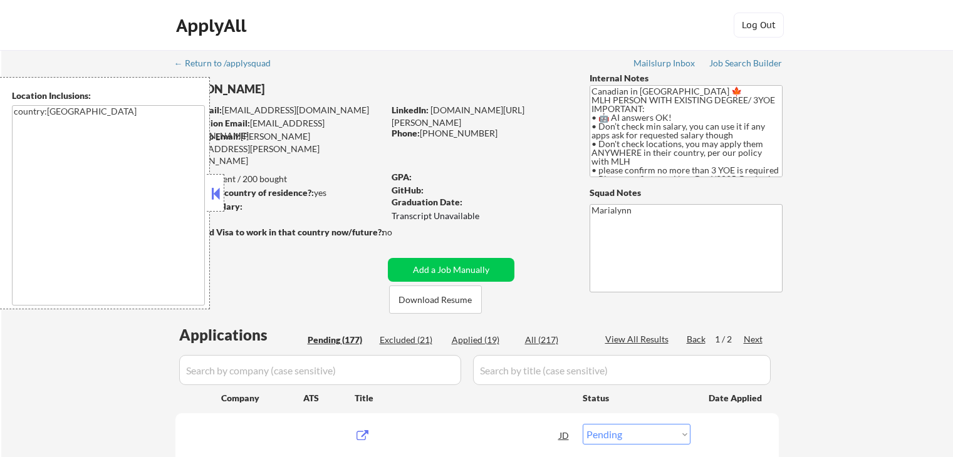
select select ""pending""
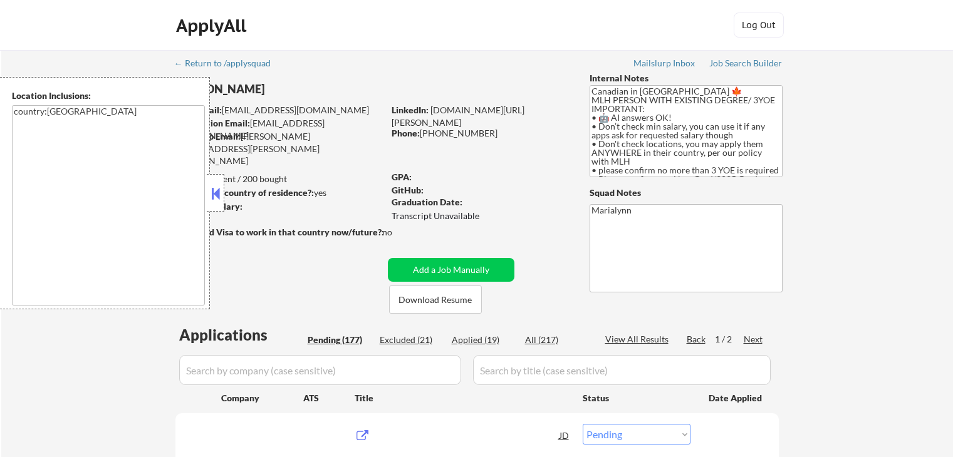
select select ""pending""
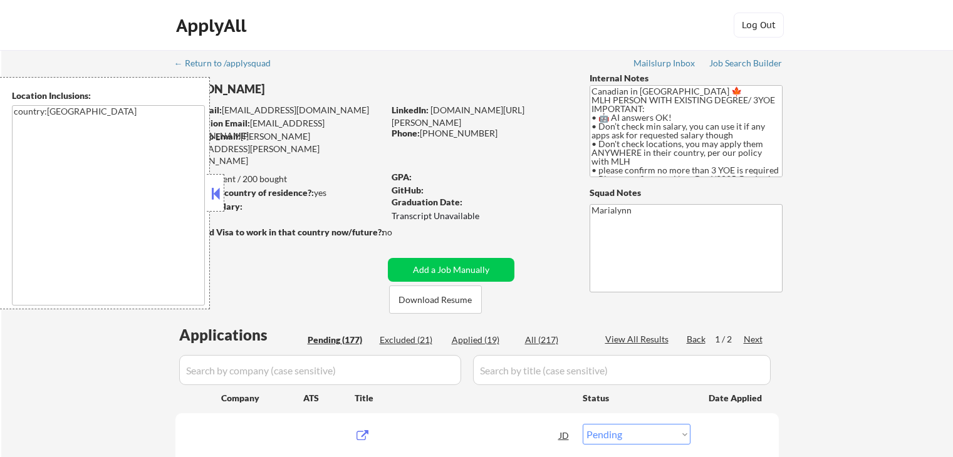
select select ""pending""
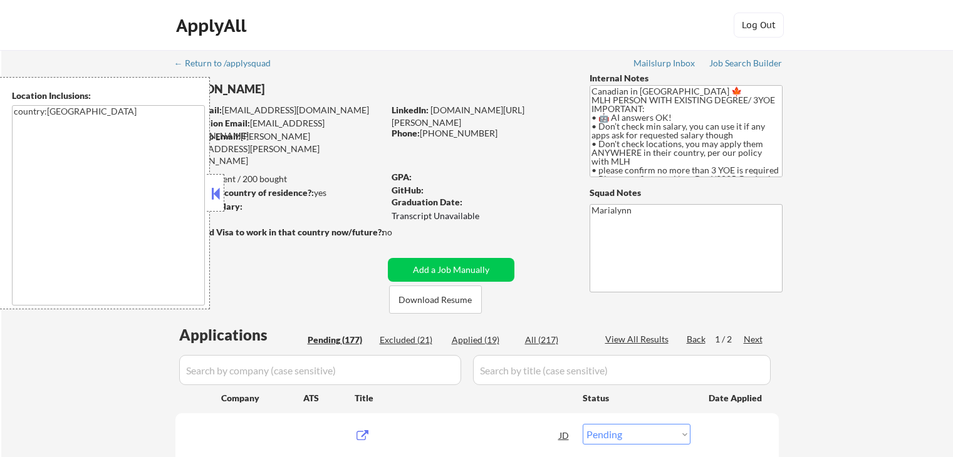
click at [214, 189] on button at bounding box center [216, 193] width 14 height 19
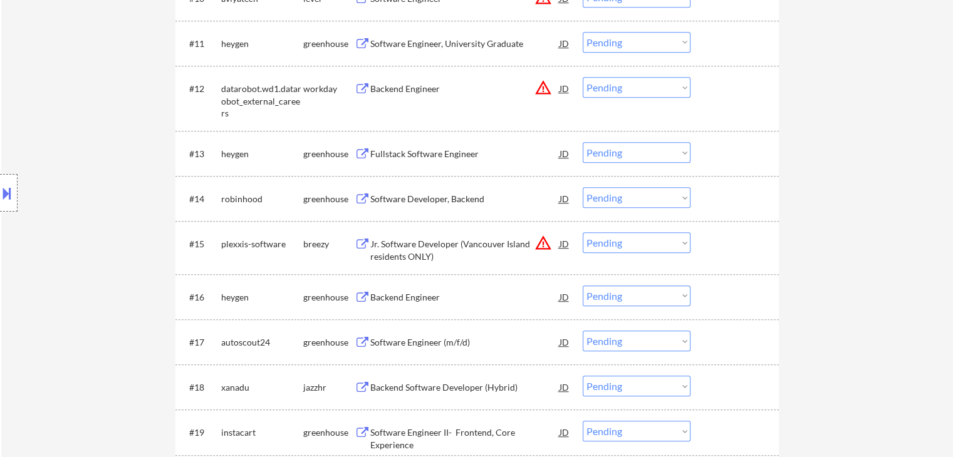
scroll to position [815, 0]
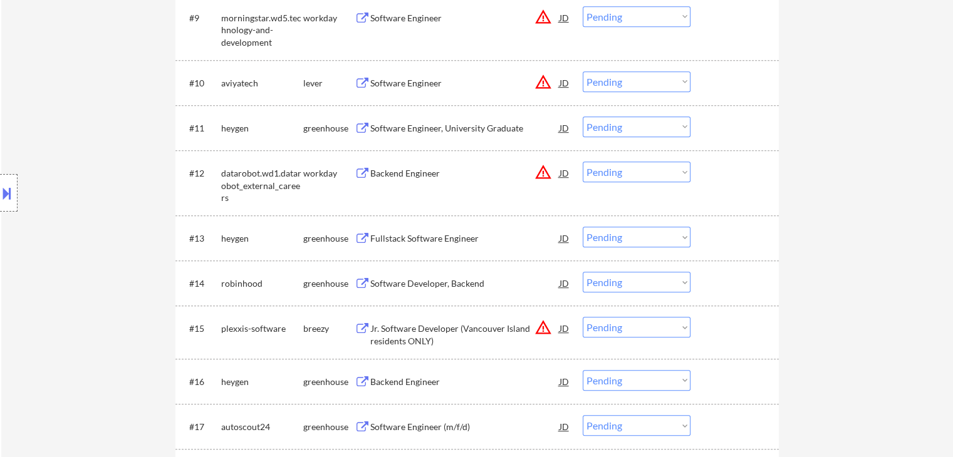
click at [612, 278] on select "Choose an option... Pending Applied Excluded (Questions) Excluded (Expired) Exc…" at bounding box center [637, 282] width 108 height 21
click at [583, 272] on select "Choose an option... Pending Applied Excluded (Questions) Excluded (Expired) Exc…" at bounding box center [637, 282] width 108 height 21
select select ""pending""
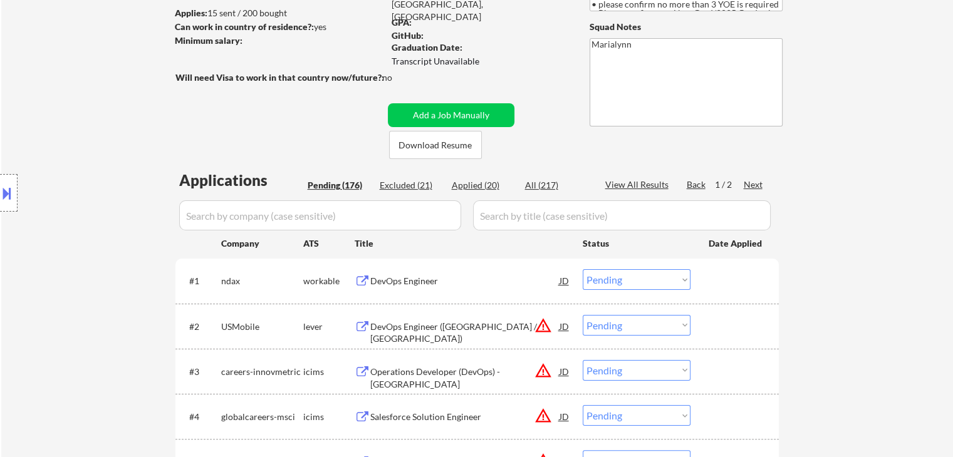
scroll to position [188, 0]
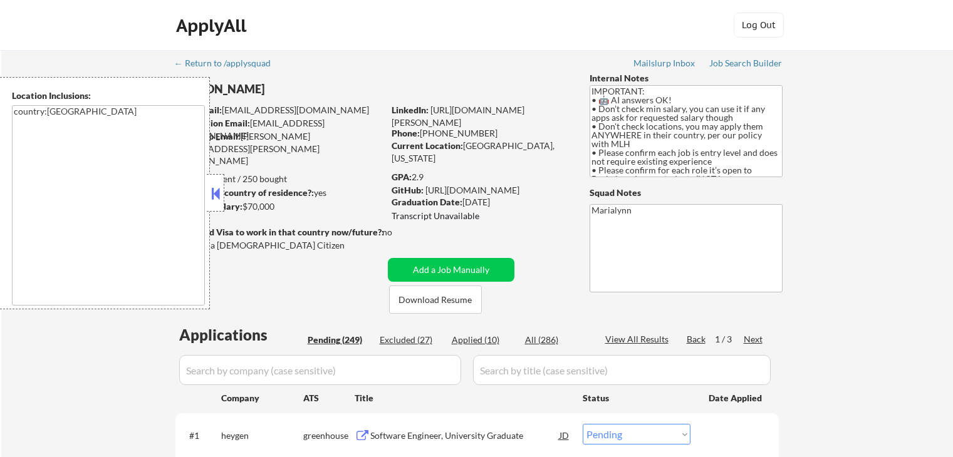
select select ""pending""
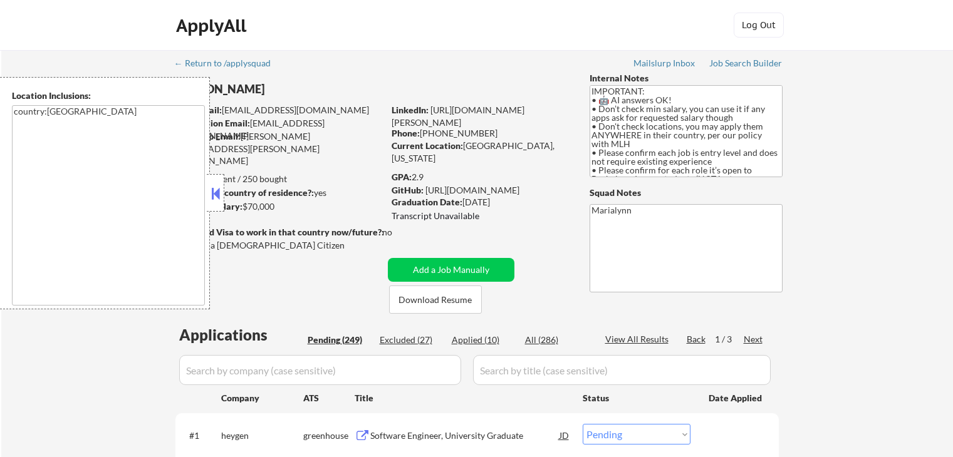
select select ""pending""
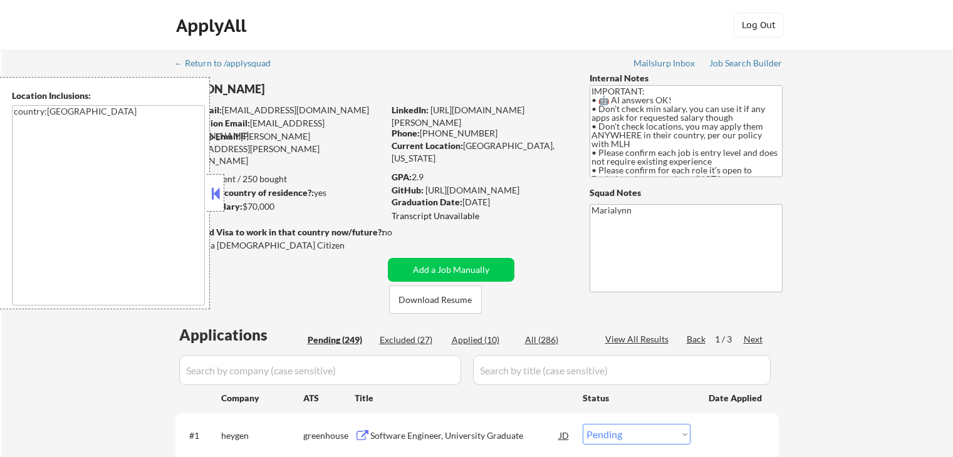
select select ""pending""
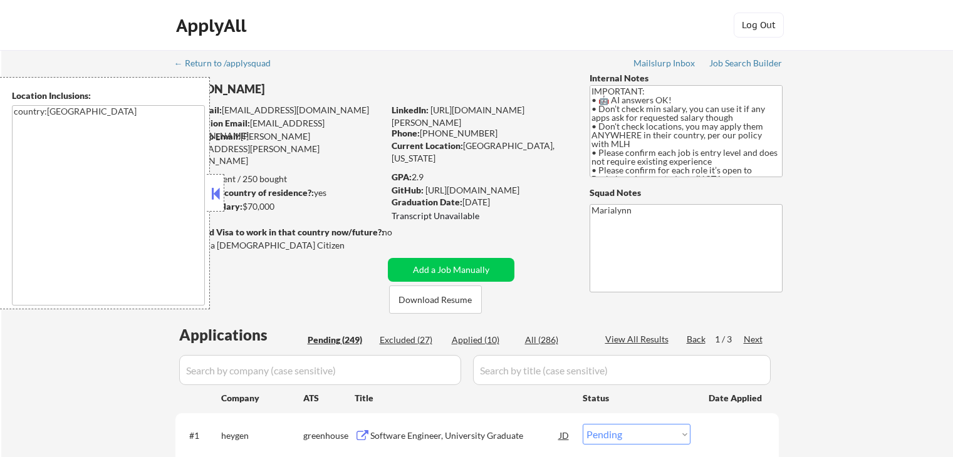
select select ""pending""
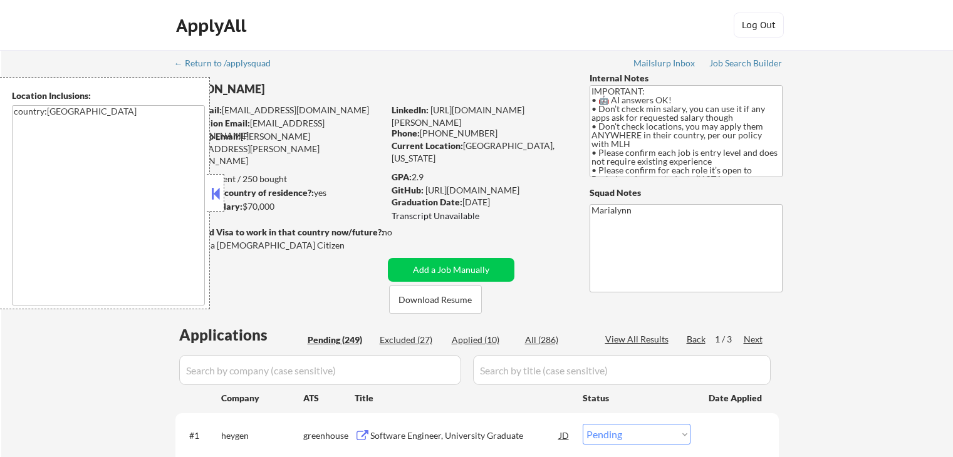
select select ""pending""
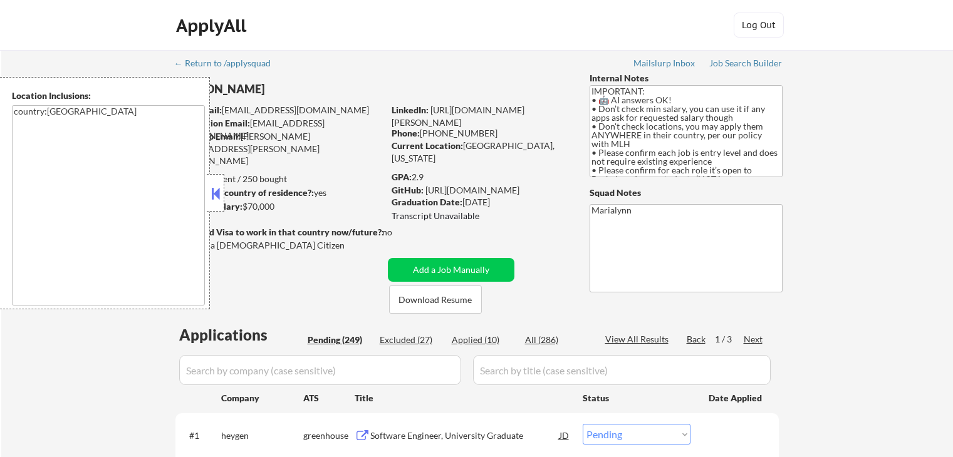
select select ""pending""
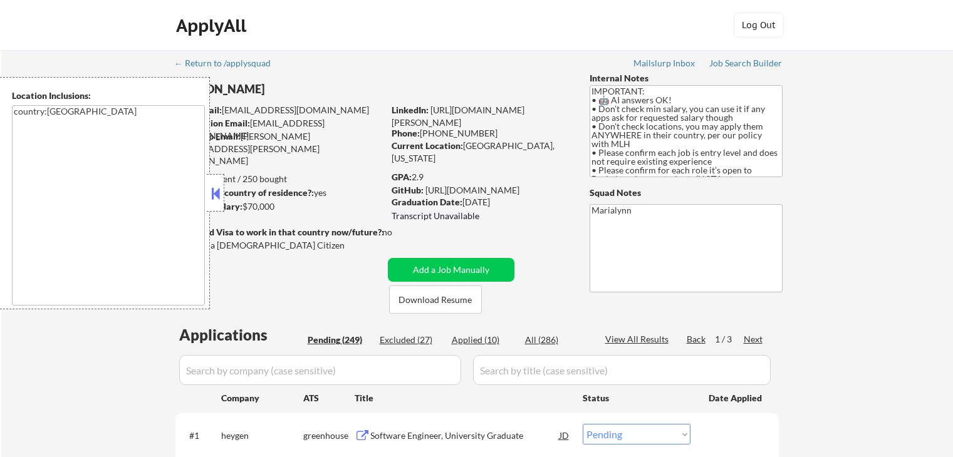
select select ""pending""
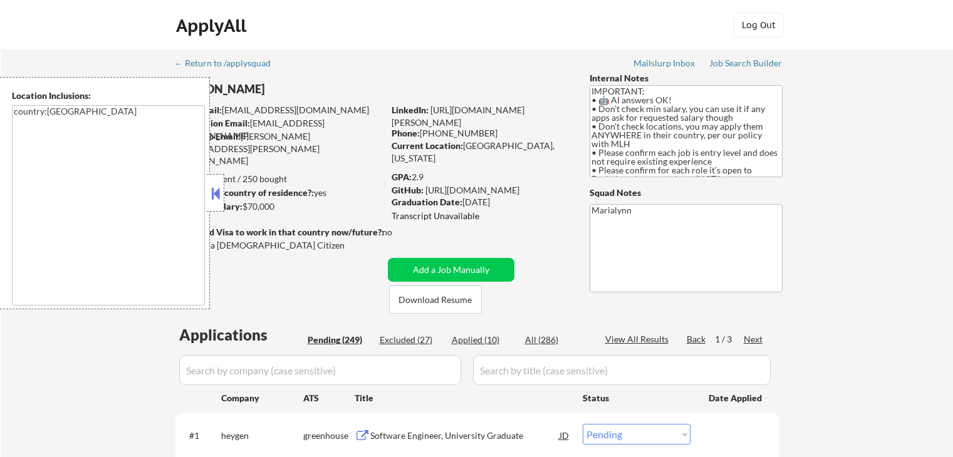
select select ""pending""
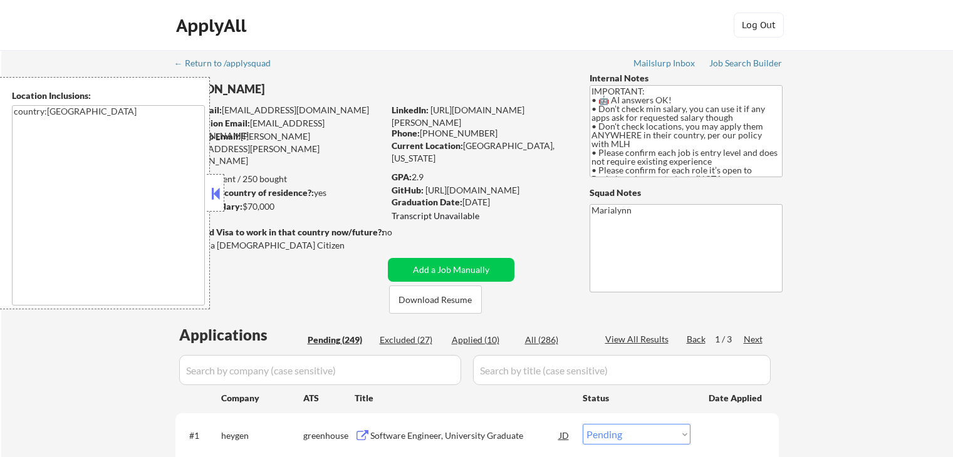
select select ""pending""
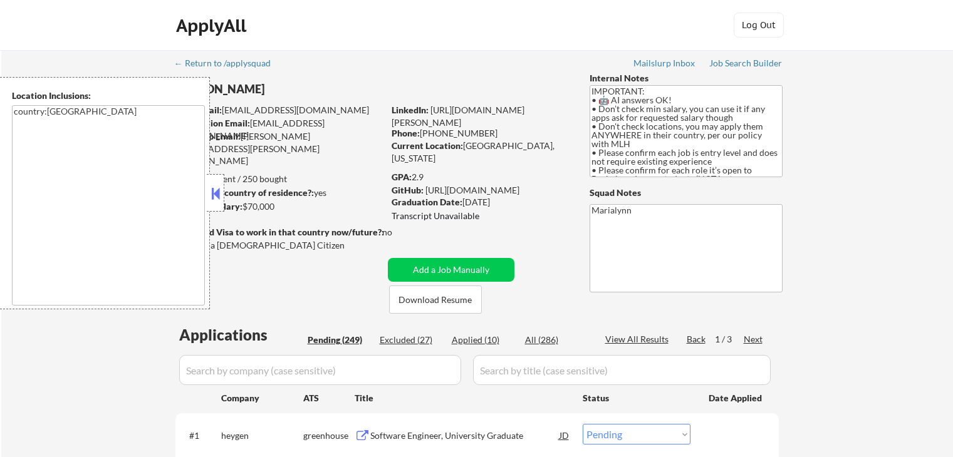
select select ""pending""
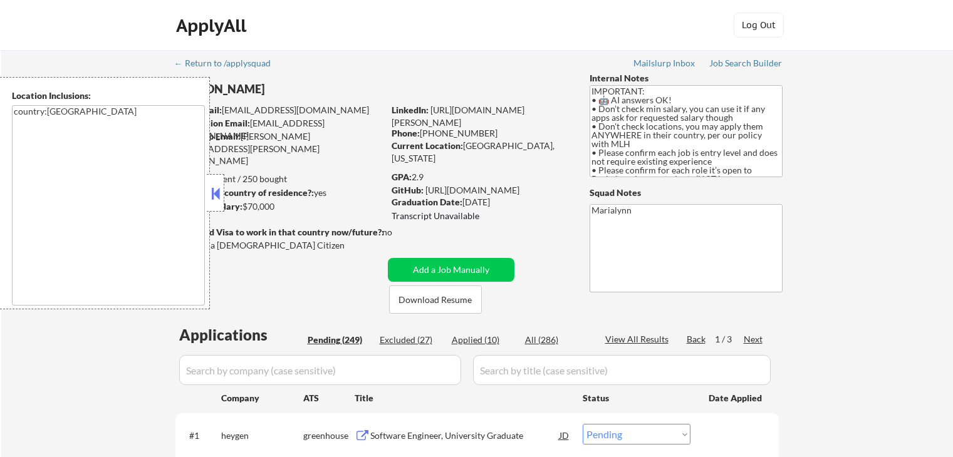
select select ""pending""
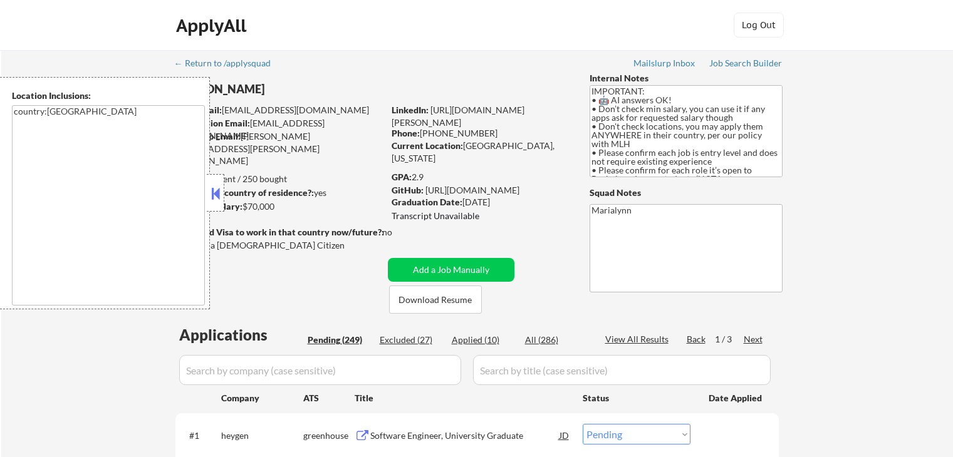
select select ""pending""
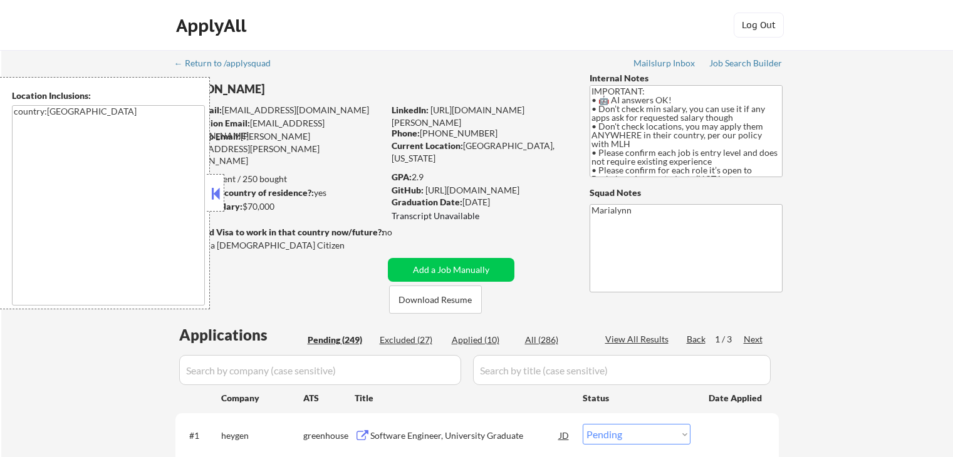
select select ""pending""
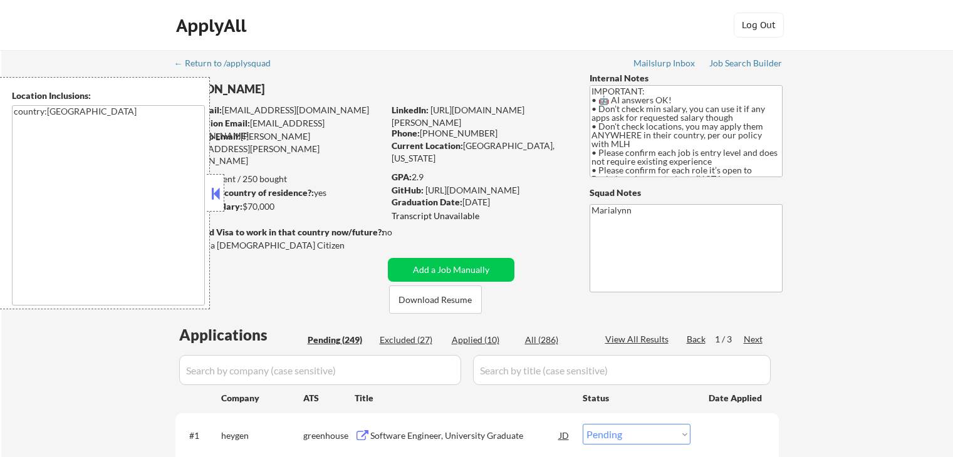
select select ""pending""
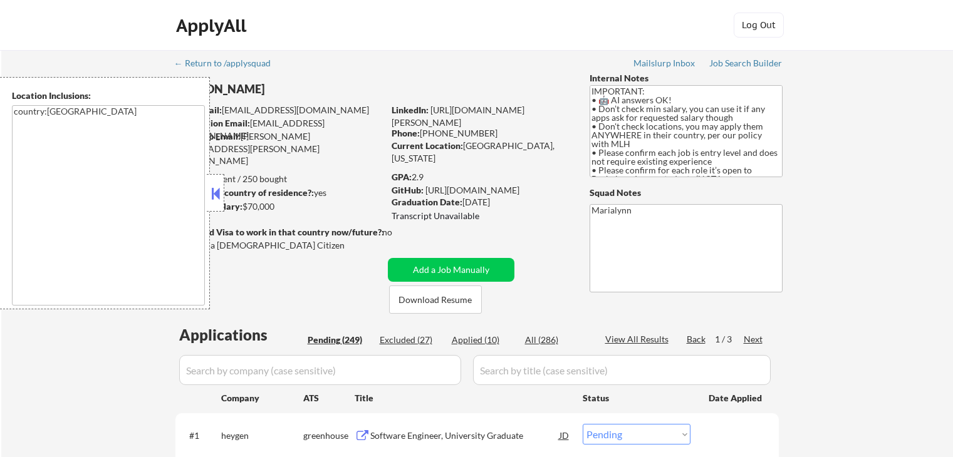
select select ""pending""
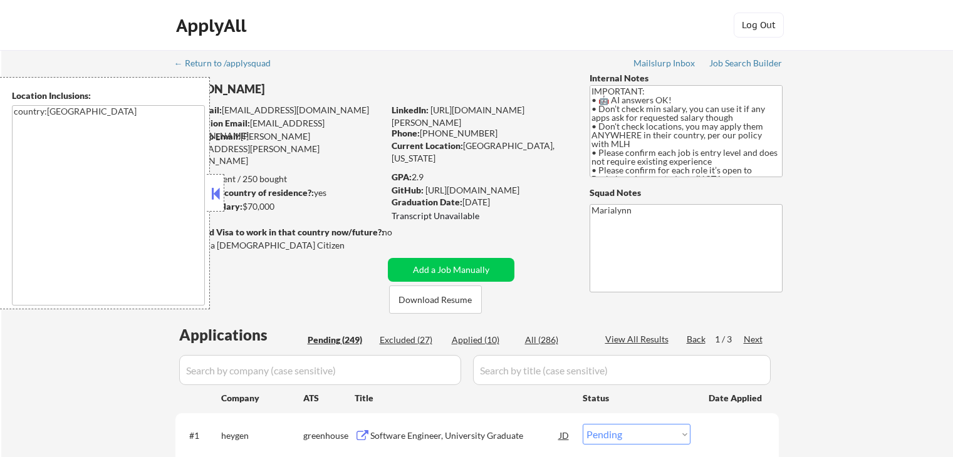
select select ""pending""
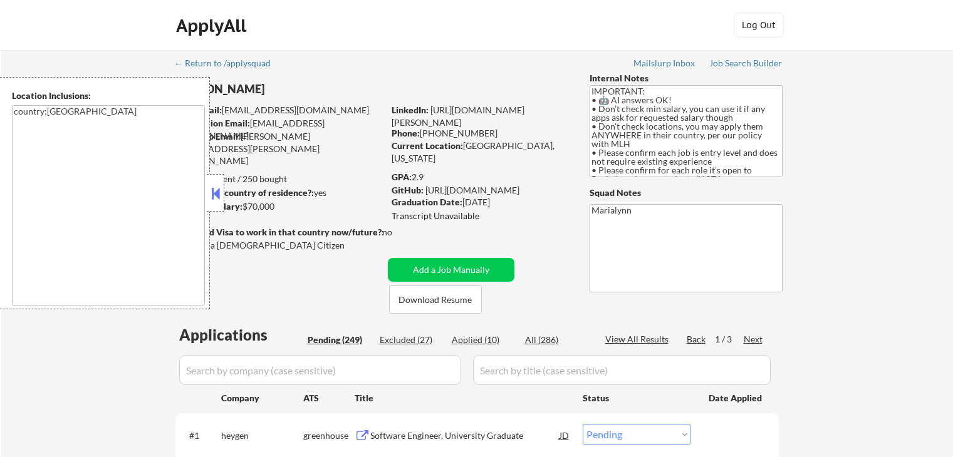
select select ""pending""
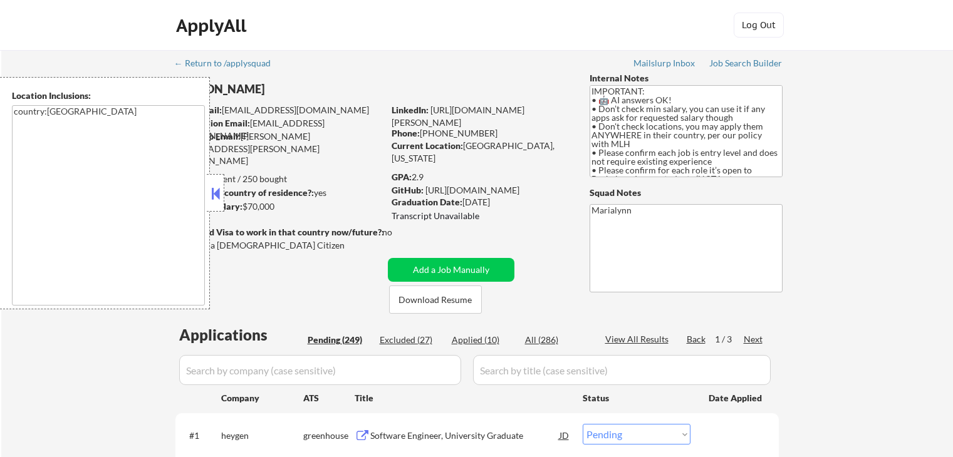
select select ""pending""
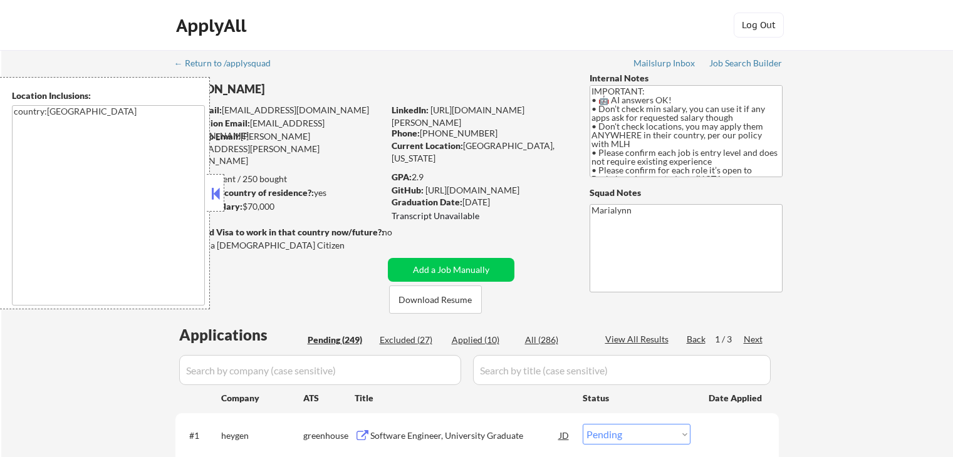
select select ""pending""
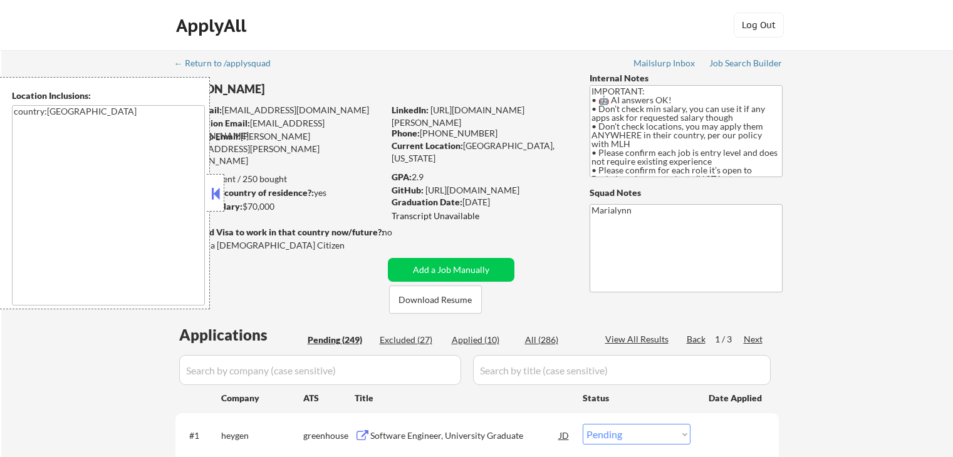
select select ""pending""
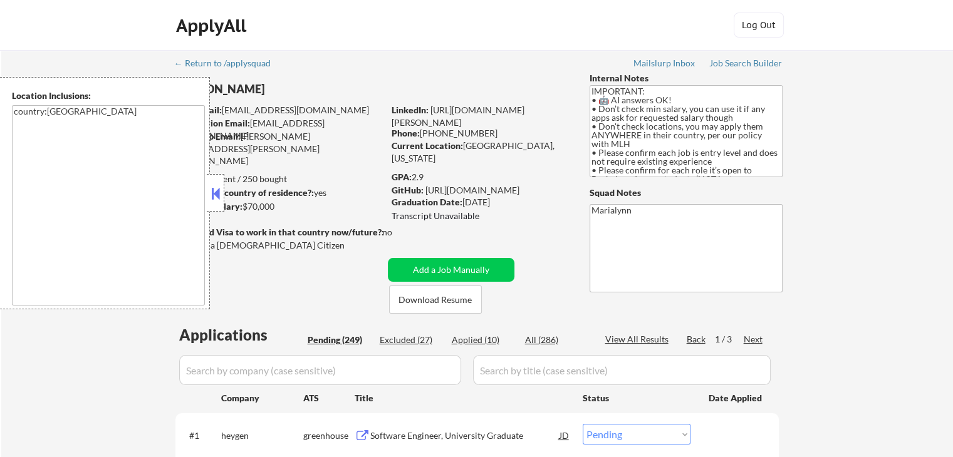
click at [212, 194] on button at bounding box center [216, 193] width 14 height 19
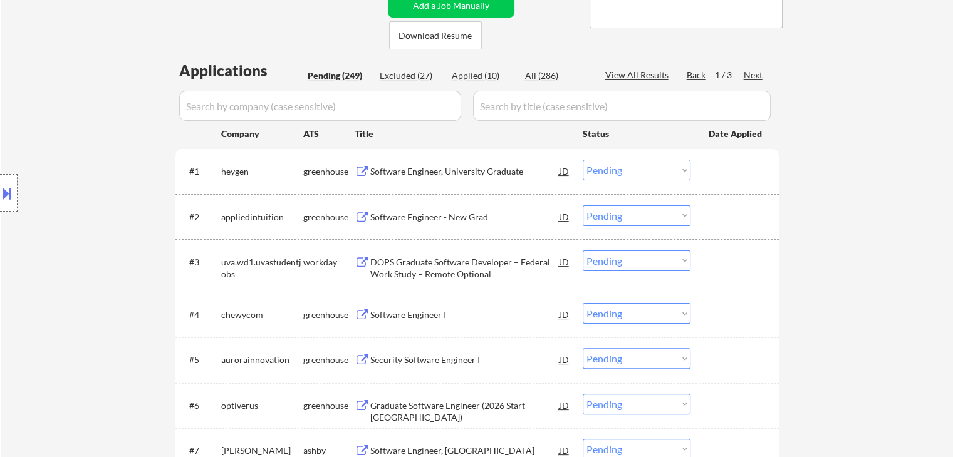
scroll to position [188, 0]
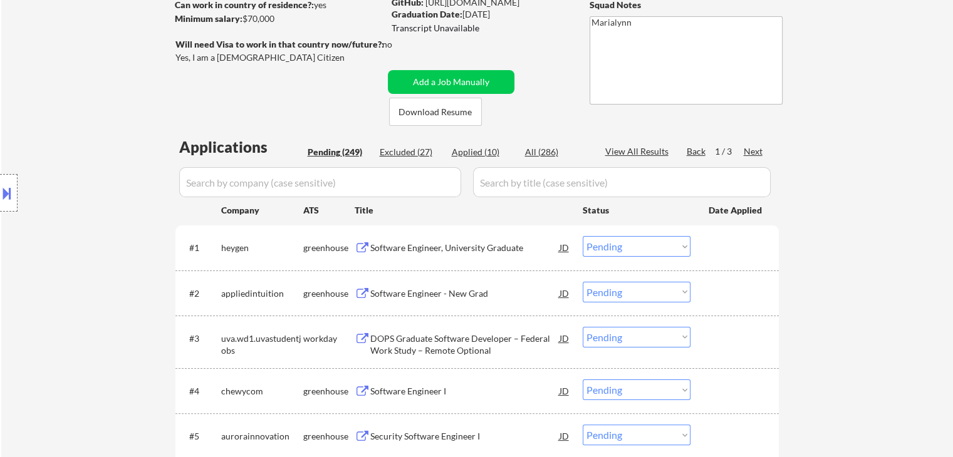
click at [440, 253] on div "Software Engineer, University Graduate" at bounding box center [464, 248] width 189 height 13
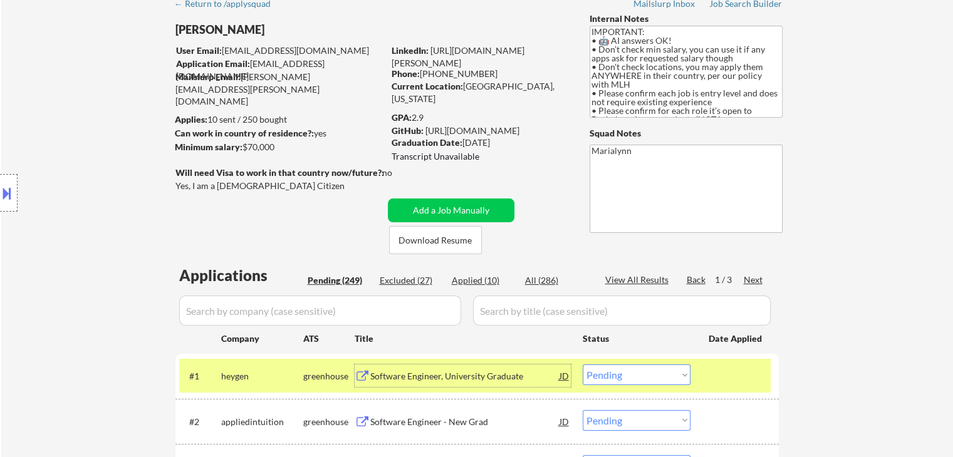
scroll to position [63, 0]
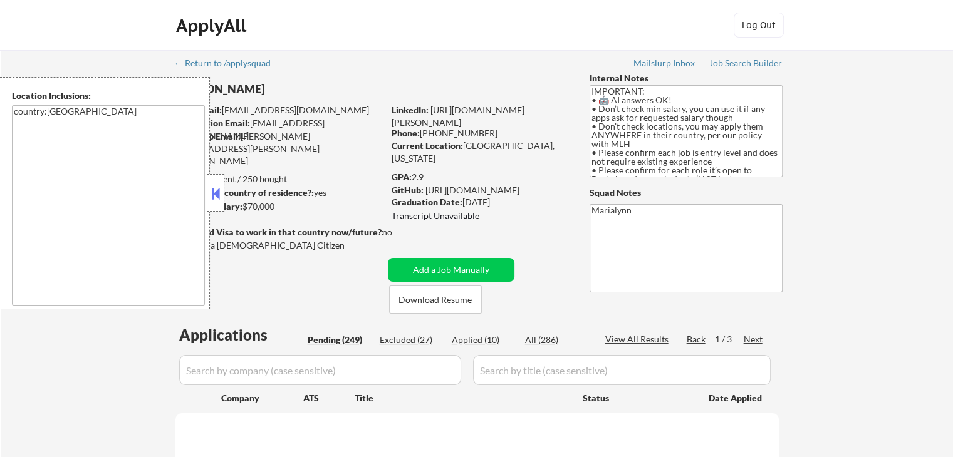
click at [220, 184] on div at bounding box center [216, 193] width 18 height 38
click at [213, 197] on button at bounding box center [216, 193] width 14 height 19
select select ""pending""
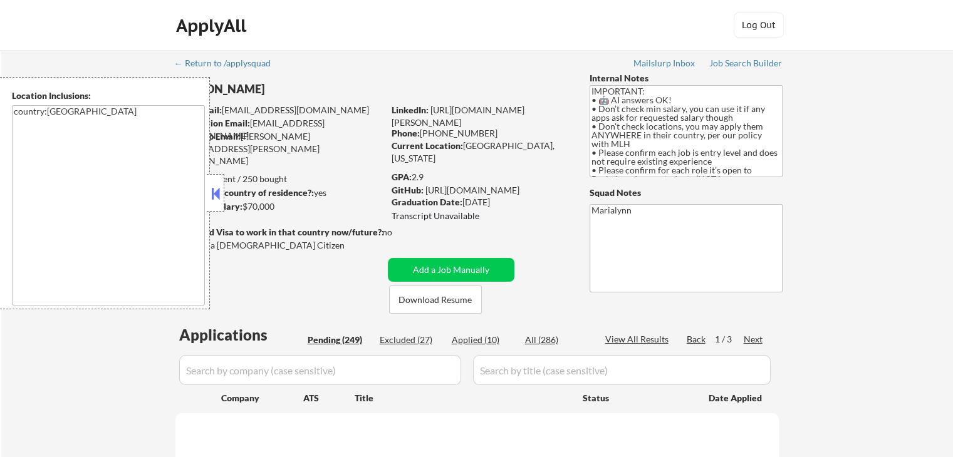
select select ""pending""
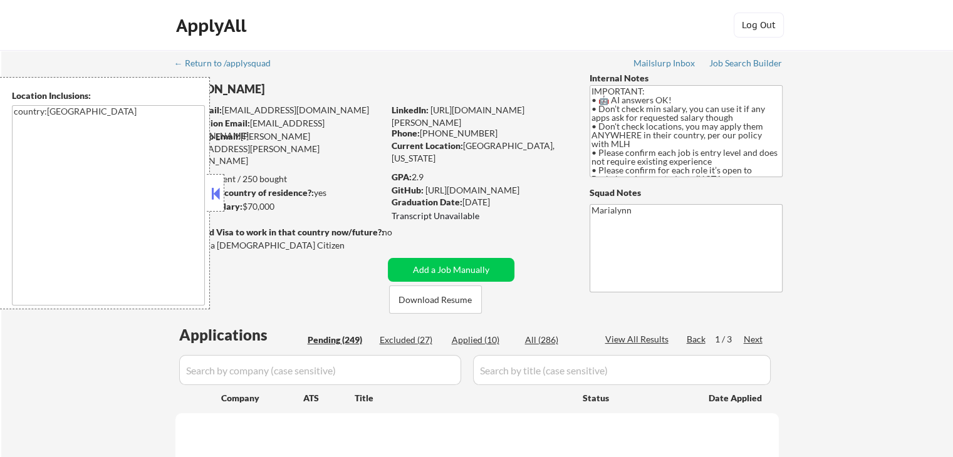
select select ""pending""
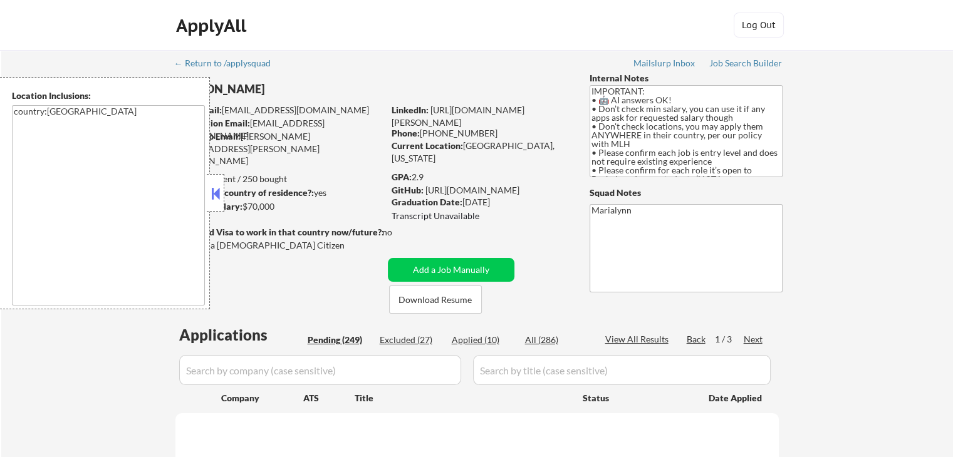
select select ""pending""
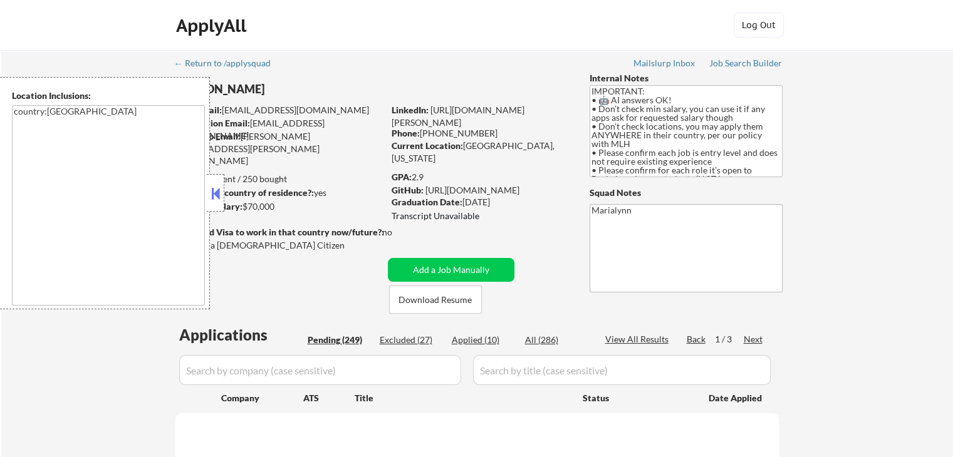
select select ""pending""
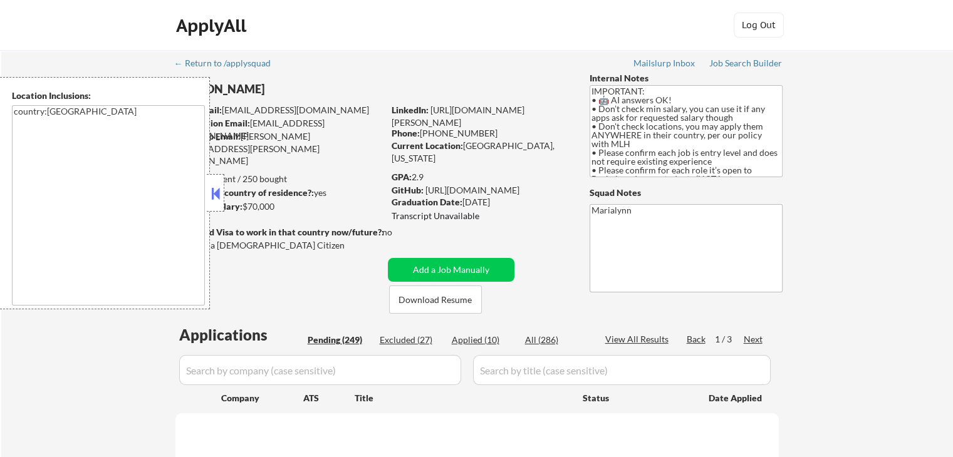
select select ""pending""
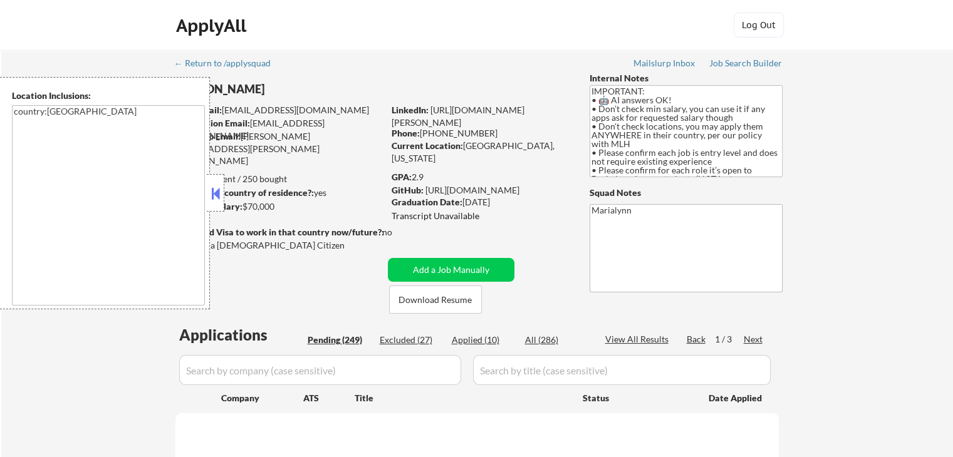
select select ""pending""
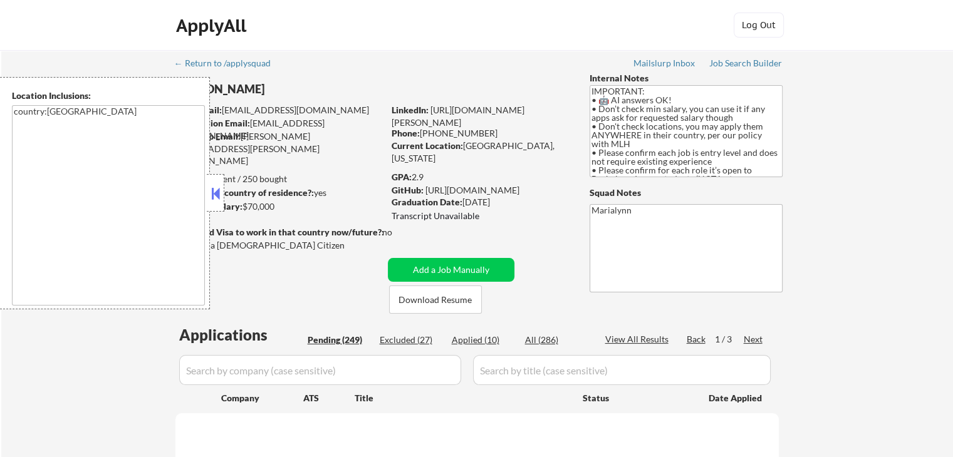
select select ""pending""
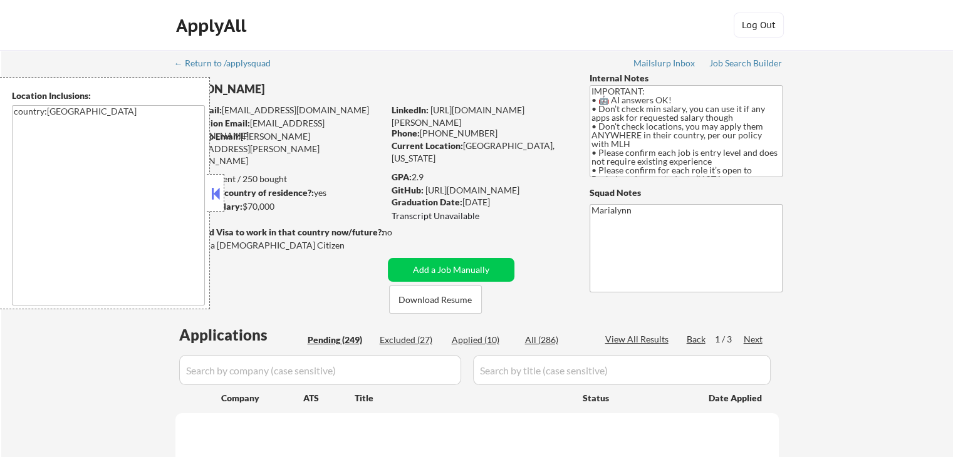
select select ""pending""
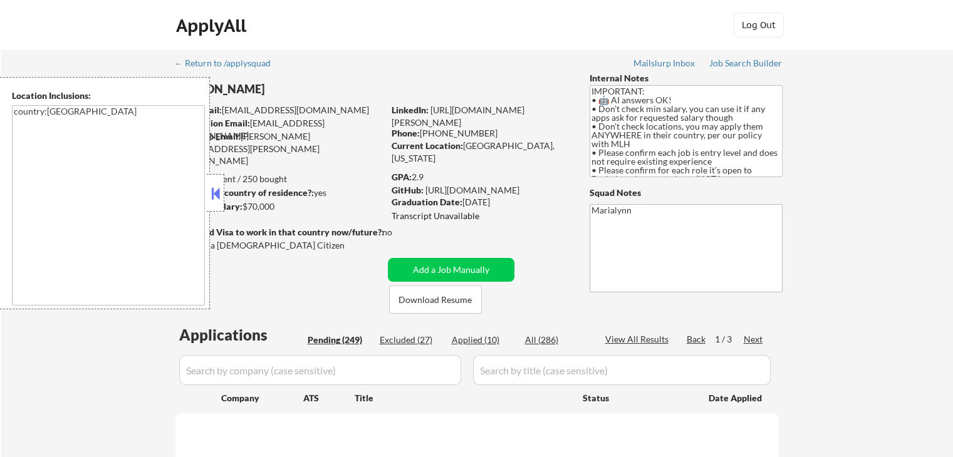
select select ""pending""
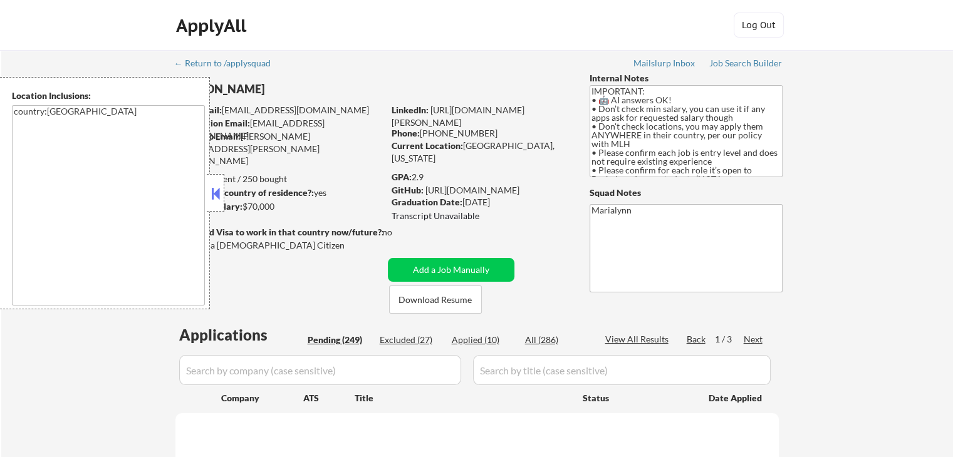
select select ""pending""
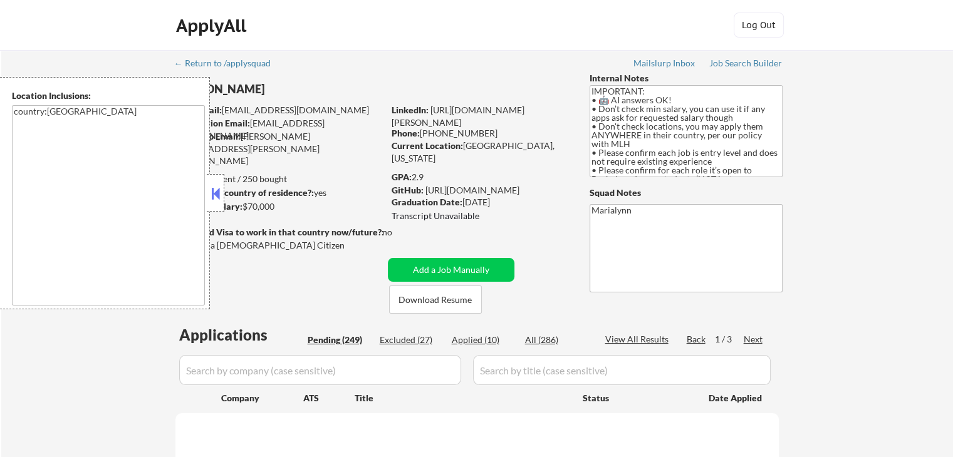
select select ""pending""
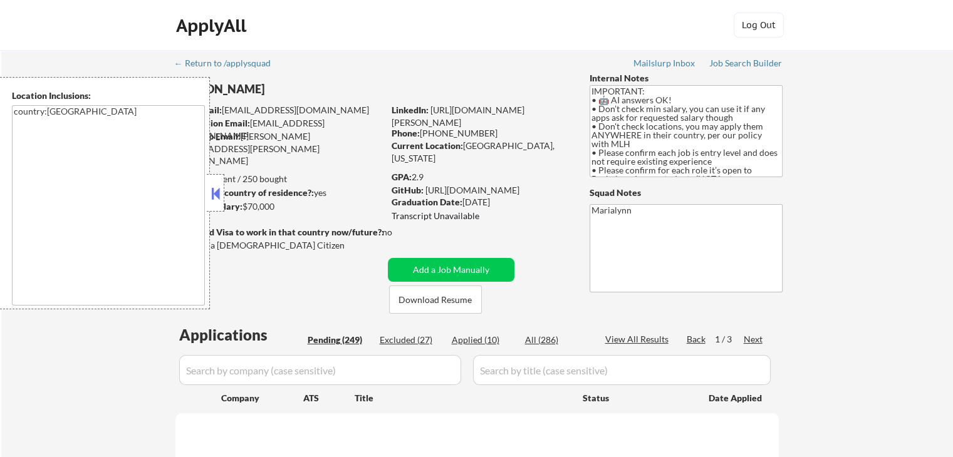
select select ""pending""
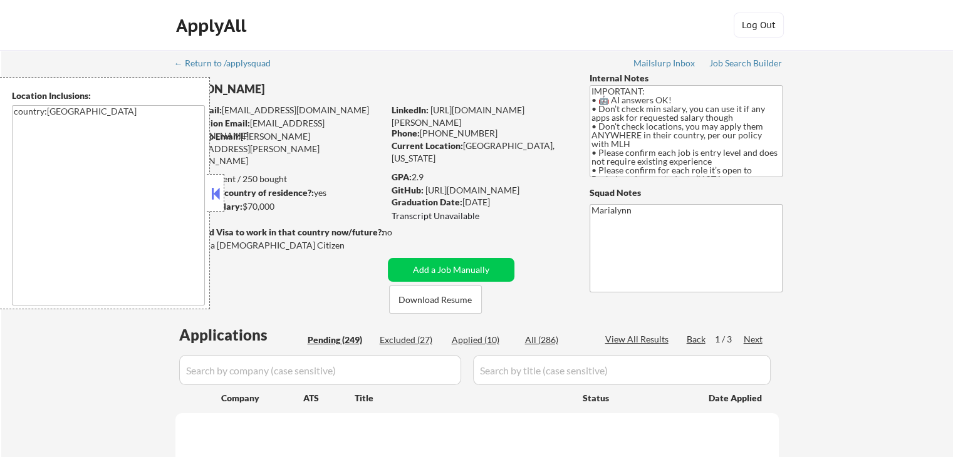
select select ""pending""
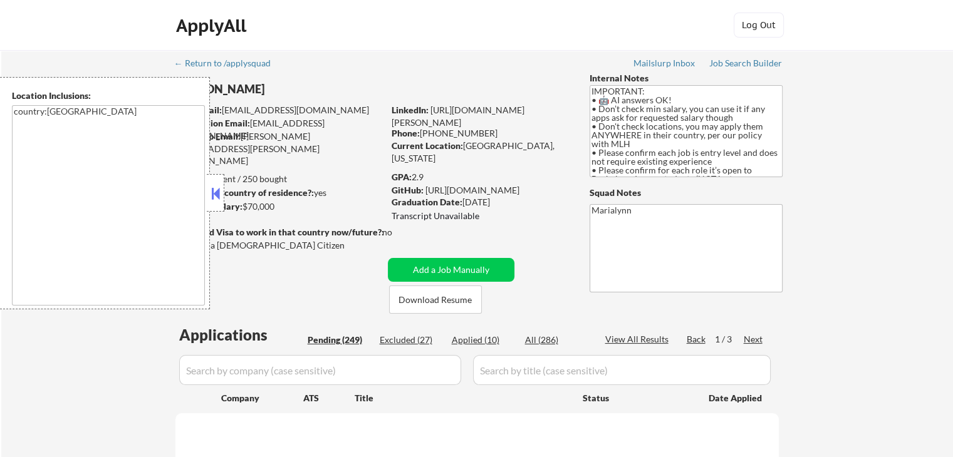
select select ""pending""
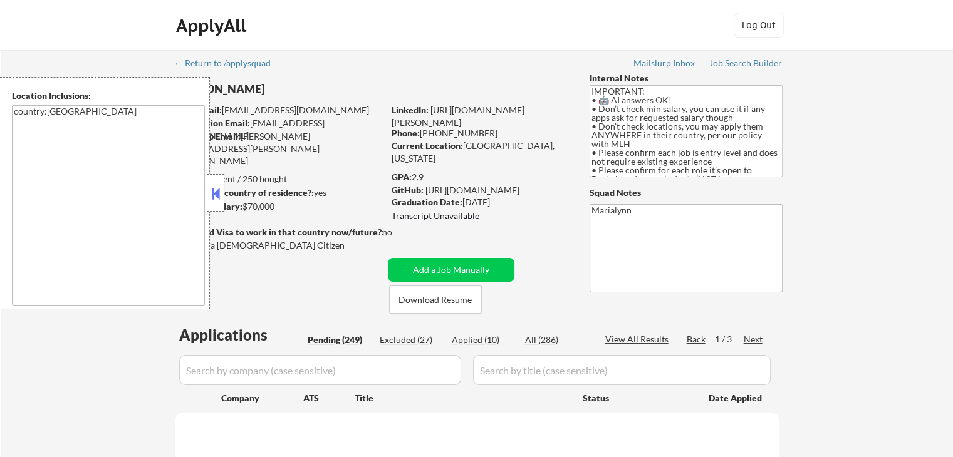
select select ""pending""
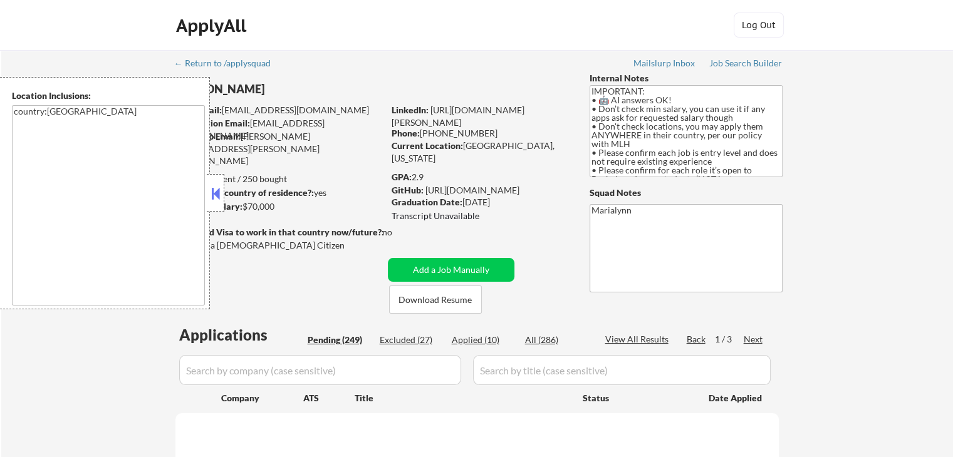
select select ""pending""
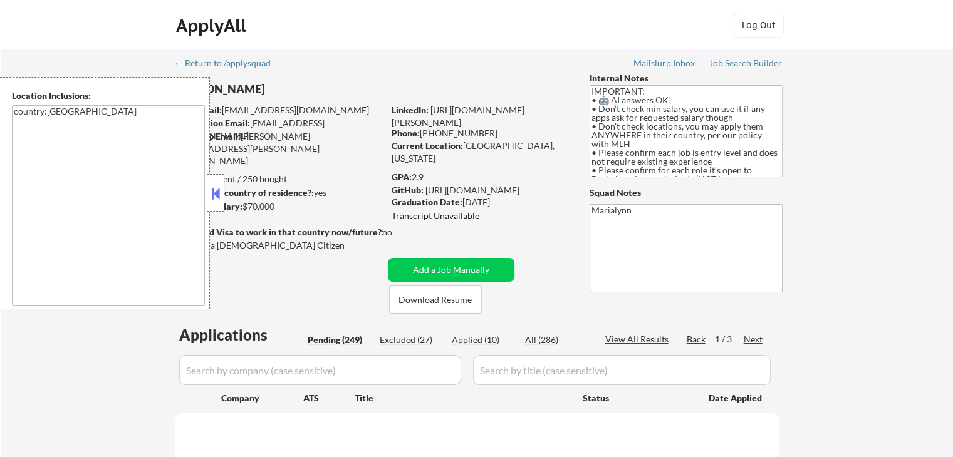
select select ""pending""
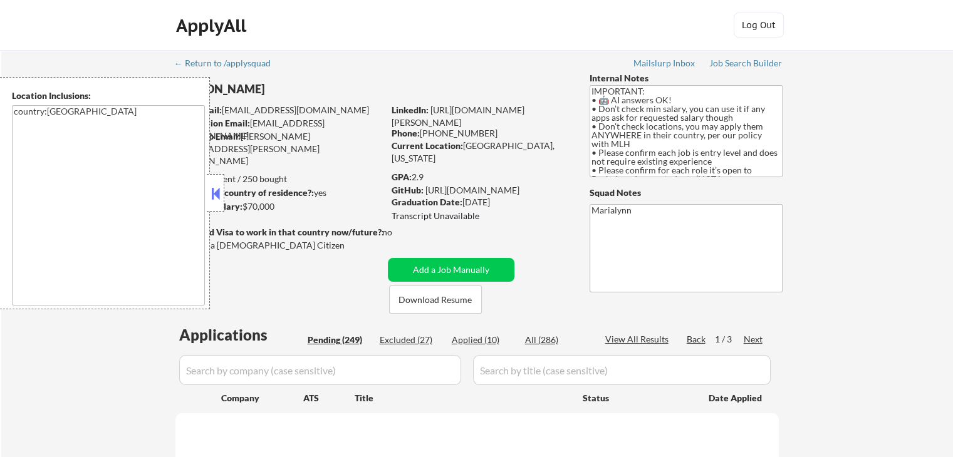
select select ""pending""
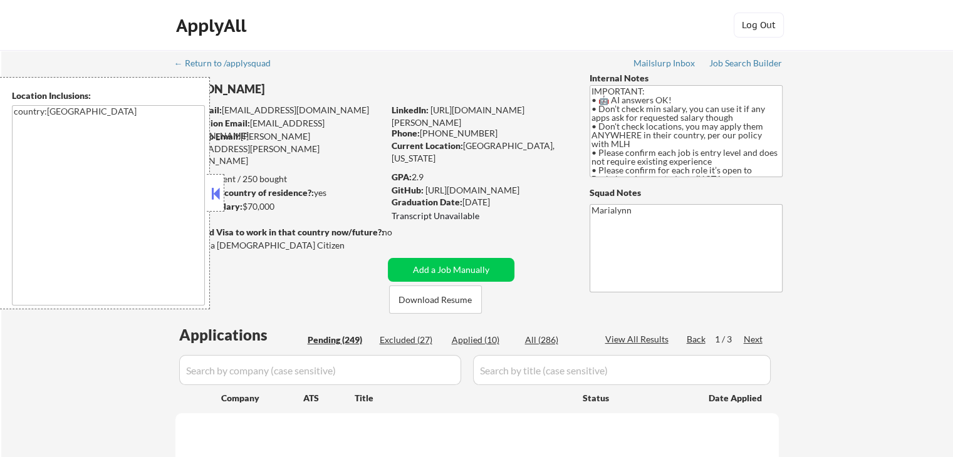
select select ""pending""
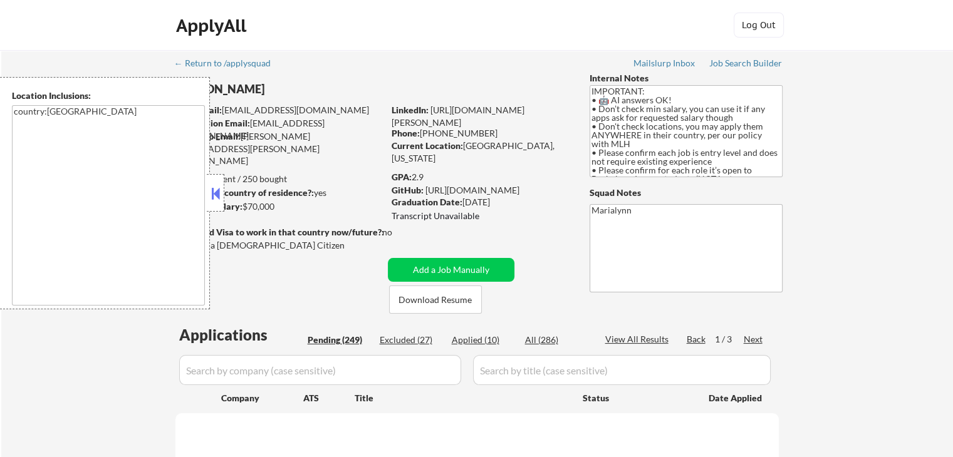
select select ""pending""
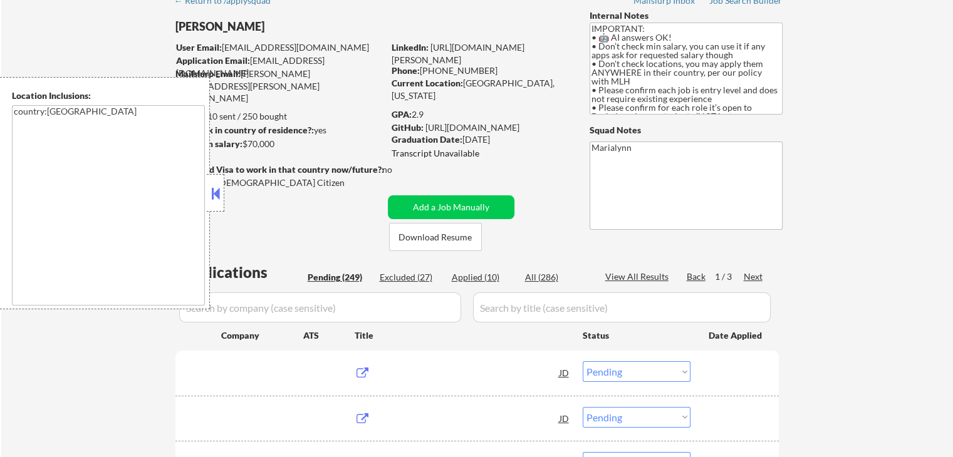
click at [219, 194] on button at bounding box center [216, 193] width 14 height 19
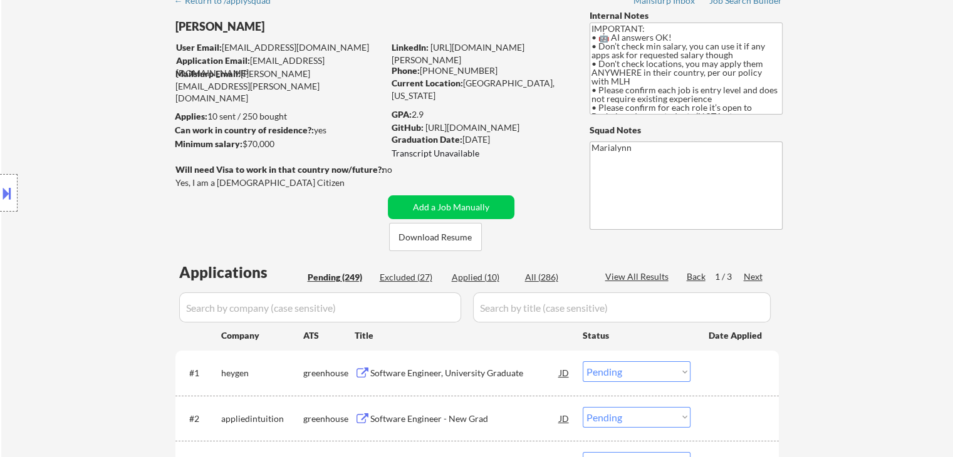
click at [474, 274] on div "Applied (10)" at bounding box center [483, 277] width 63 height 13
select select ""applied""
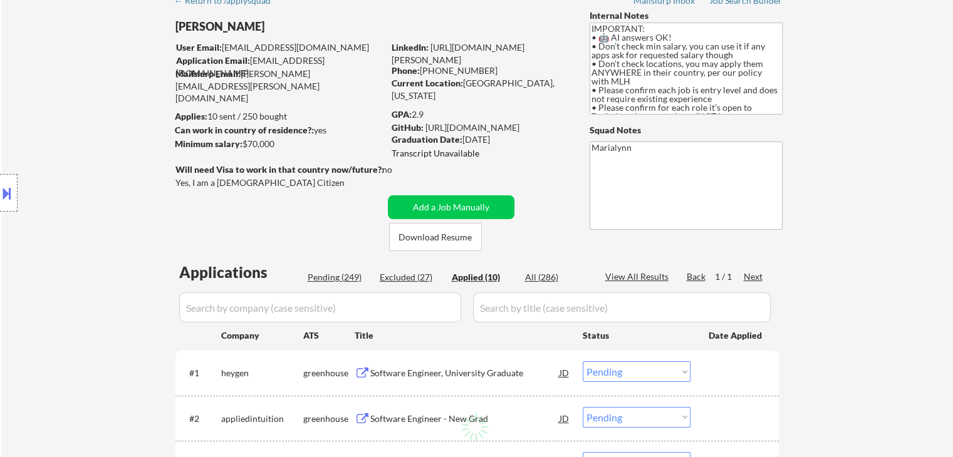
select select ""applied""
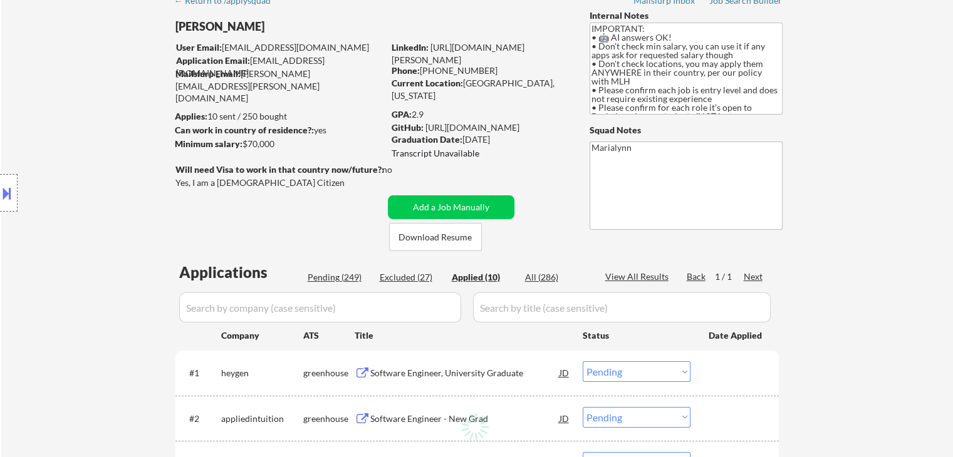
select select ""applied""
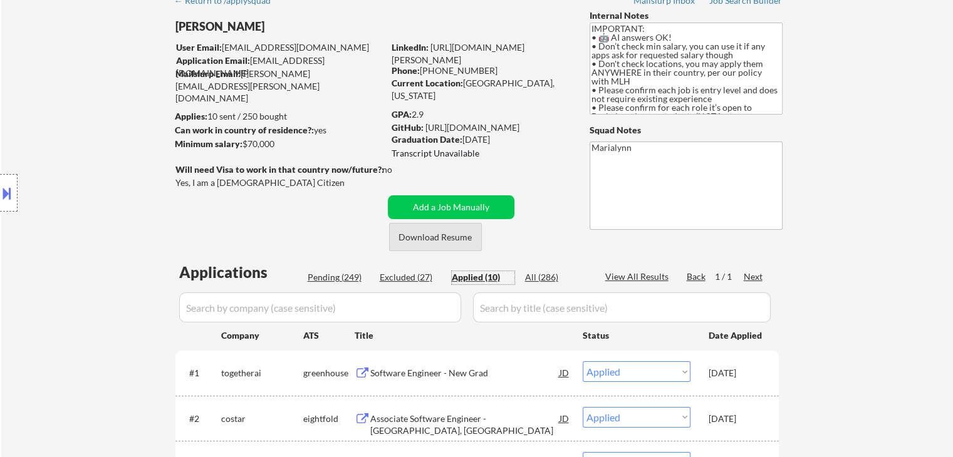
click at [444, 236] on button "Download Resume" at bounding box center [435, 237] width 93 height 28
